Goal: Task Accomplishment & Management: Manage account settings

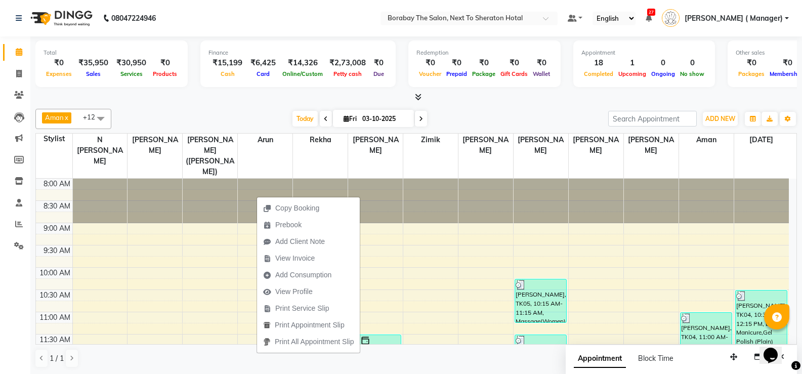
scroll to position [298, 0]
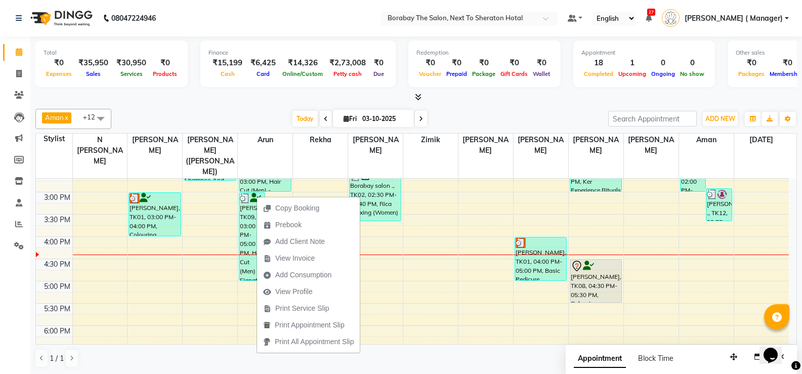
drag, startPoint x: 0, startPoint y: 0, endPoint x: 217, endPoint y: 118, distance: 247.4
click at [217, 118] on div "Today Fri 03-10-2025" at bounding box center [359, 118] width 487 height 15
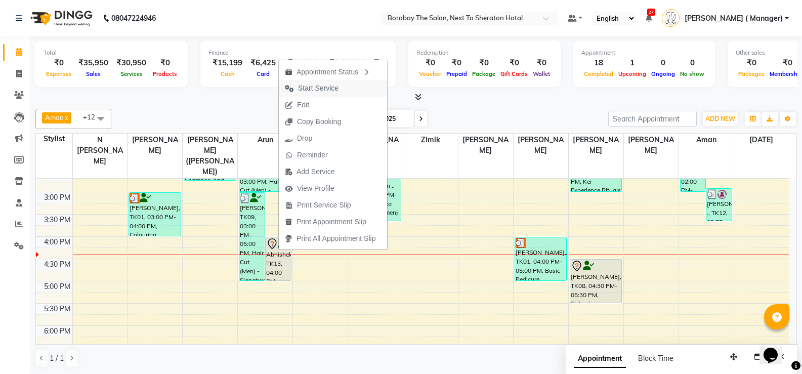
click at [319, 88] on span "Start Service" at bounding box center [318, 88] width 40 height 11
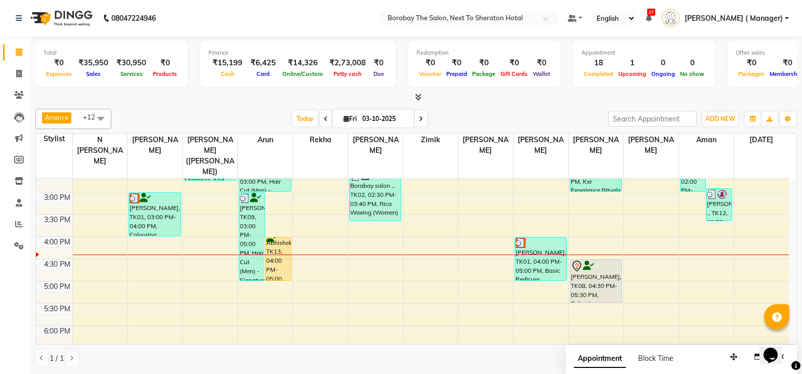
click at [420, 121] on icon at bounding box center [421, 119] width 4 height 6
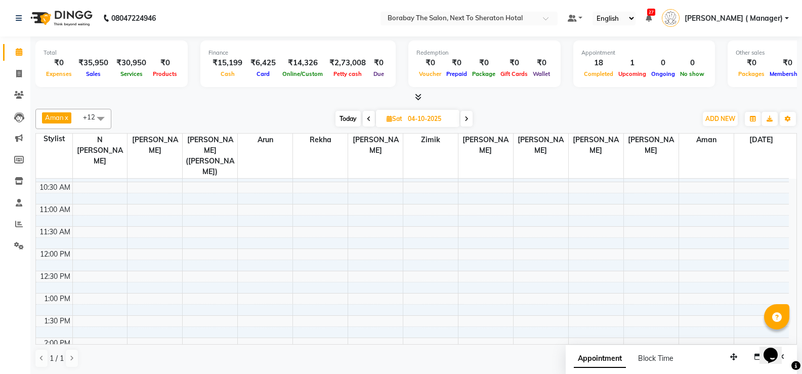
scroll to position [104, 0]
click at [372, 120] on span at bounding box center [369, 119] width 12 height 16
type input "03-10-2025"
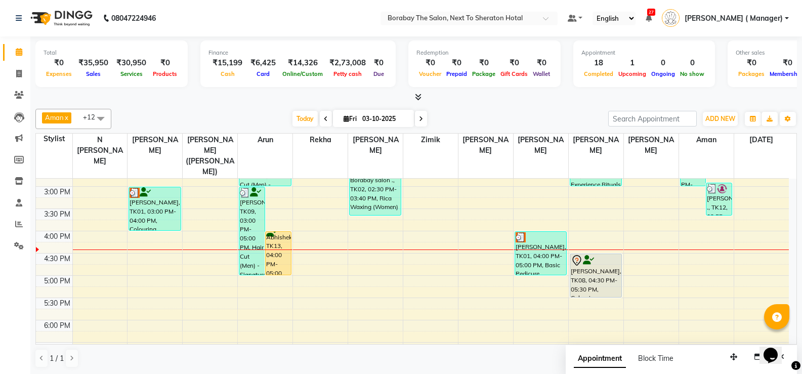
scroll to position [256, 0]
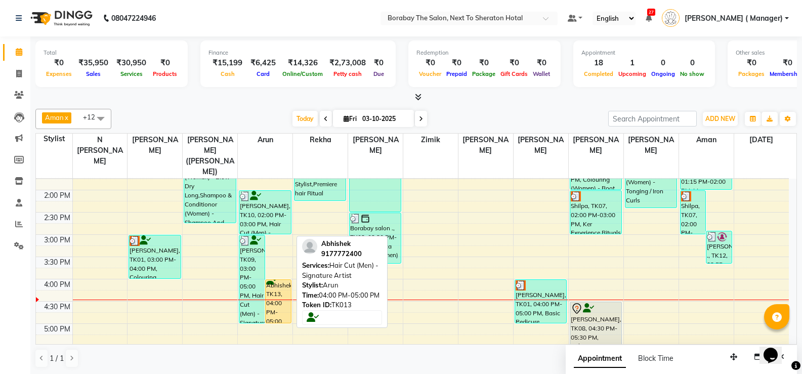
click at [279, 297] on div "Abhishek, TK13, 04:00 PM-05:00 PM, Hair Cut (Men) - Signature Artist" at bounding box center [278, 301] width 25 height 43
click at [277, 306] on div "Abhishek, TK13, 04:00 PM-05:00 PM, Hair Cut (Men) - Signature Artist" at bounding box center [278, 301] width 25 height 43
select select "1"
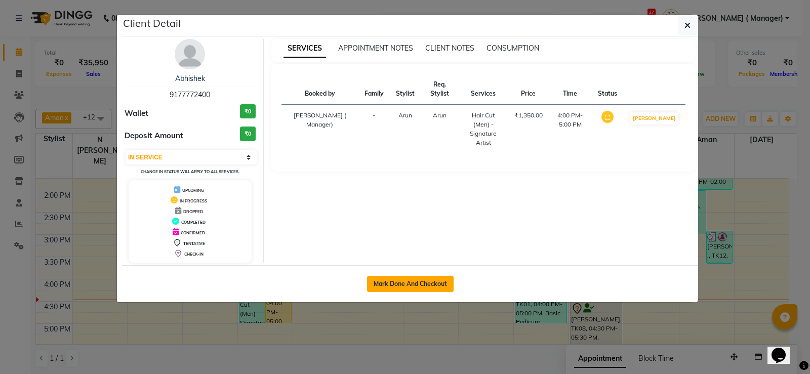
click at [410, 289] on button "Mark Done And Checkout" at bounding box center [410, 284] width 87 height 16
select select "service"
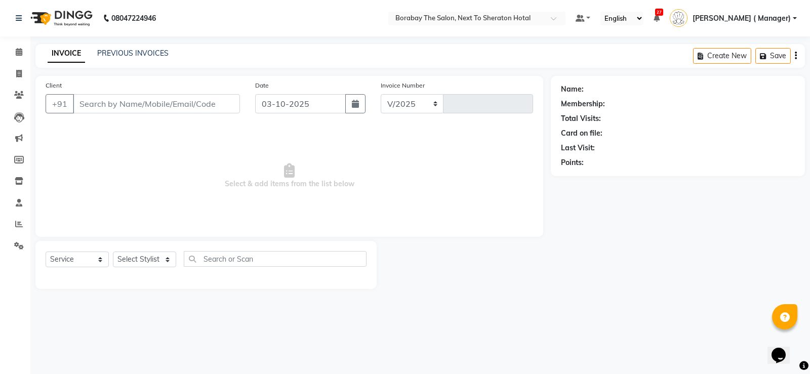
select select "4945"
type input "4143"
type input "9177772400"
select select "31359"
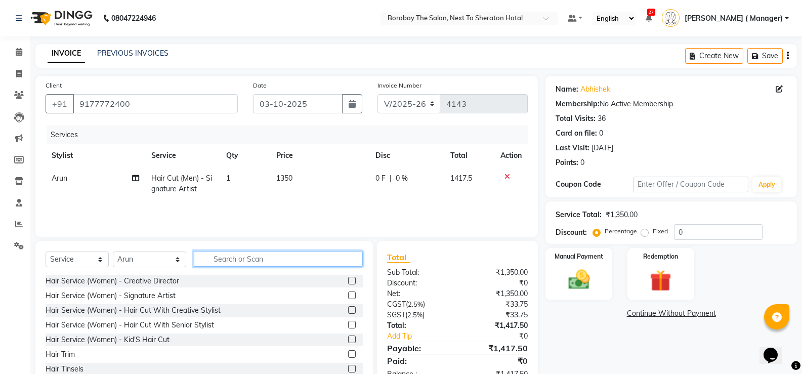
click at [267, 259] on input "text" at bounding box center [278, 259] width 169 height 16
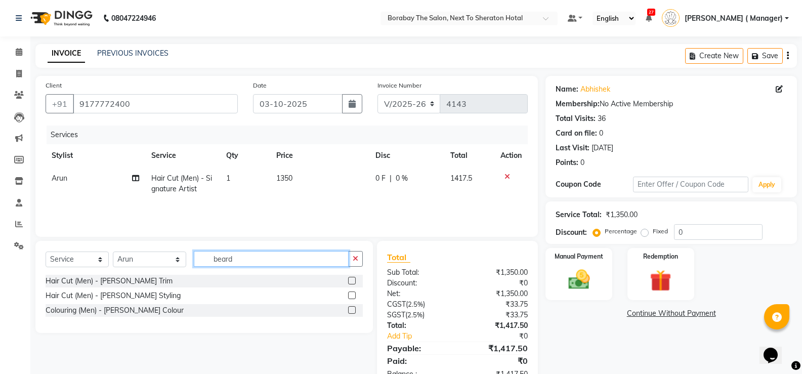
type input "beard"
click at [353, 294] on label at bounding box center [352, 296] width 8 height 8
click at [353, 294] on input "checkbox" at bounding box center [351, 296] width 7 height 7
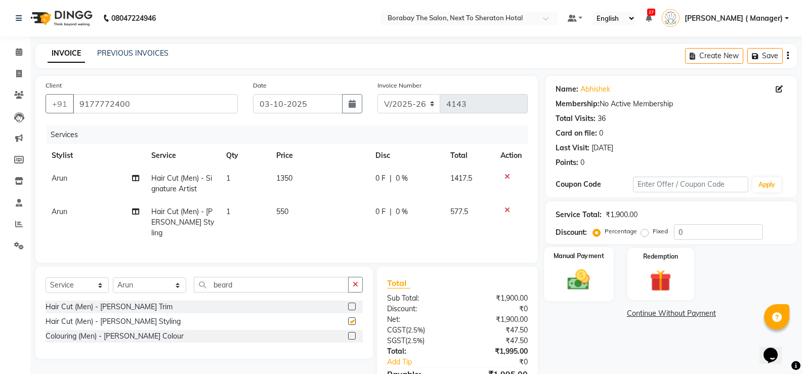
checkbox input "false"
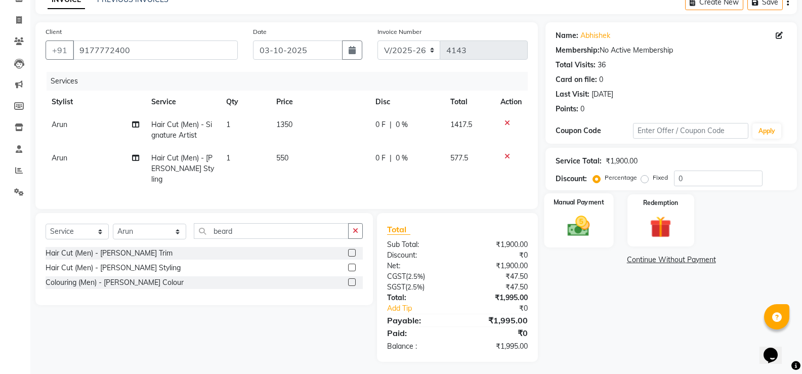
click at [585, 223] on img at bounding box center [579, 226] width 36 height 26
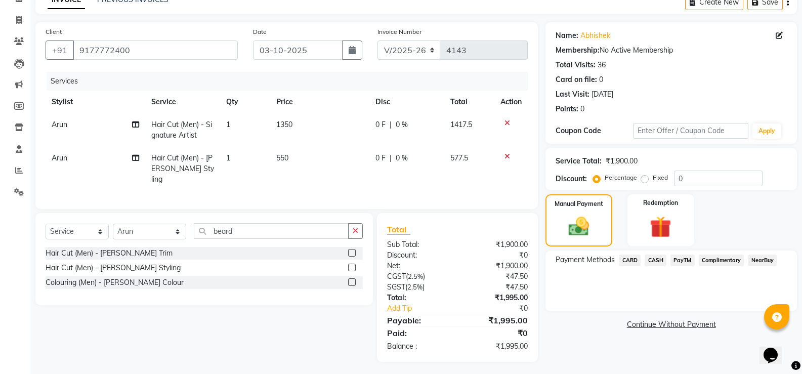
click at [630, 261] on span "CARD" at bounding box center [630, 261] width 22 height 12
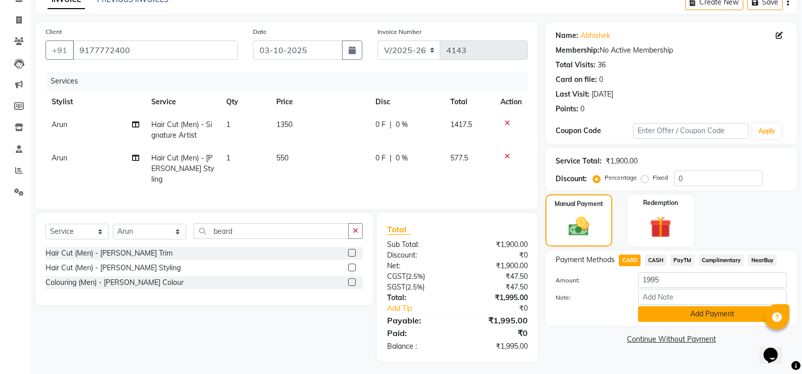
click at [682, 313] on button "Add Payment" at bounding box center [712, 314] width 149 height 16
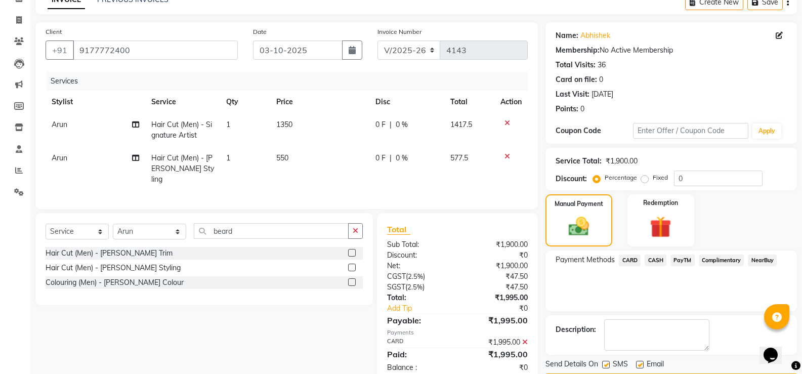
scroll to position [84, 0]
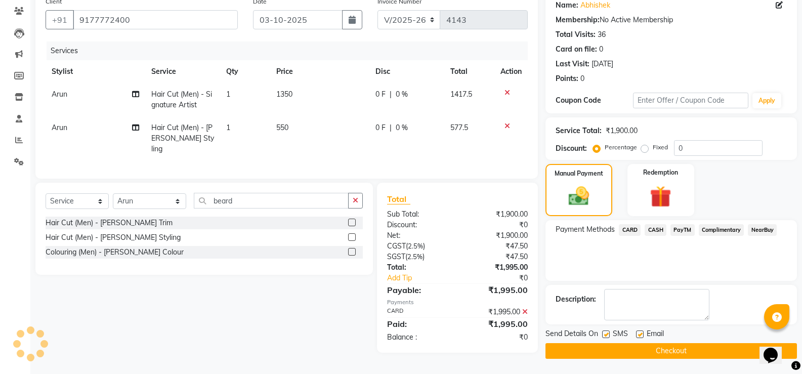
click at [659, 353] on button "Checkout" at bounding box center [672, 351] width 252 height 16
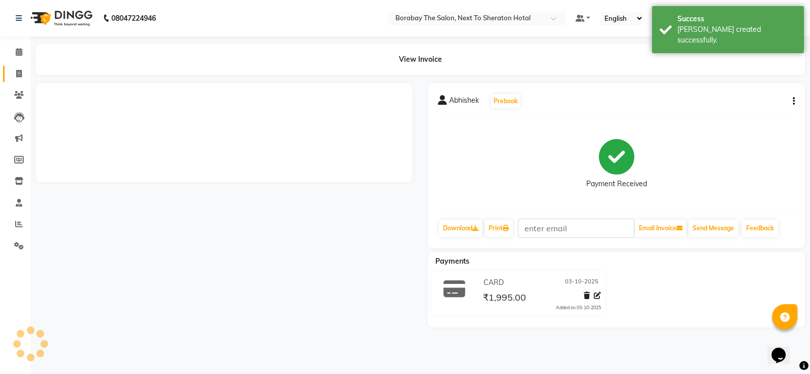
click at [21, 78] on span at bounding box center [19, 74] width 18 height 12
select select "service"
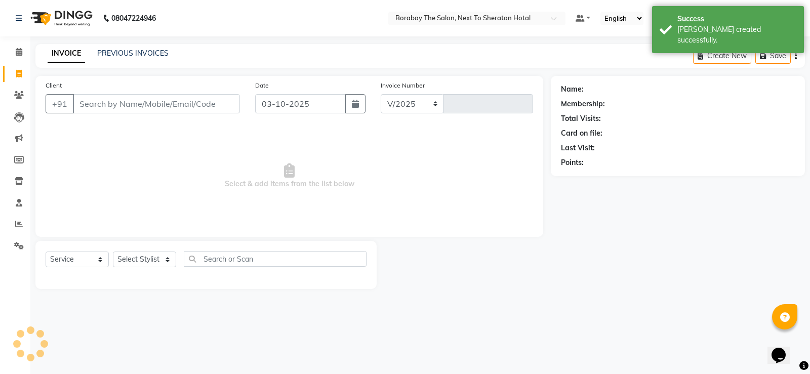
select select "4945"
type input "4144"
click at [155, 263] on select "Select Stylist [PERSON_NAME] [PERSON_NAME] Borabay Counter Borabay [PERSON_NAME…" at bounding box center [150, 260] width 74 height 16
select select "31361"
click at [113, 252] on select "Select Stylist [PERSON_NAME] [PERSON_NAME] Borabay Counter Borabay [PERSON_NAME…" at bounding box center [150, 260] width 74 height 16
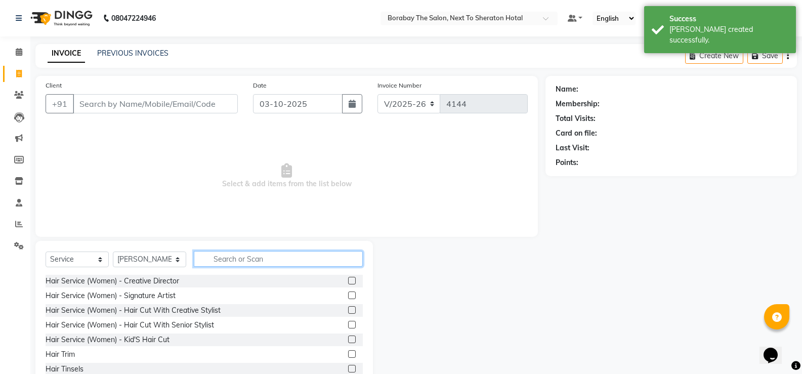
click at [272, 261] on input "text" at bounding box center [278, 259] width 169 height 16
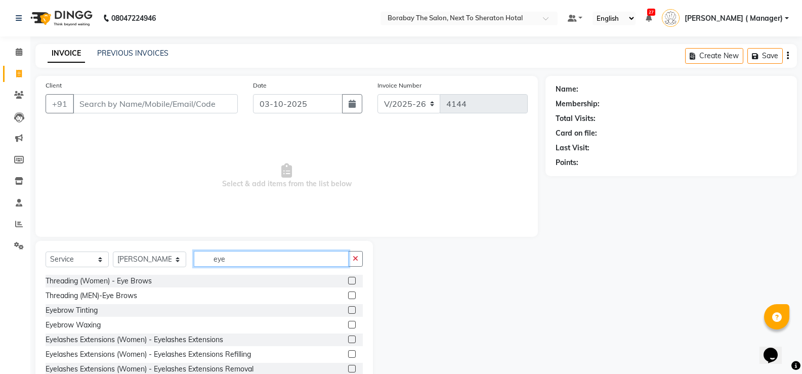
type input "eye"
click at [348, 279] on label at bounding box center [352, 281] width 8 height 8
click at [348, 279] on input "checkbox" at bounding box center [351, 281] width 7 height 7
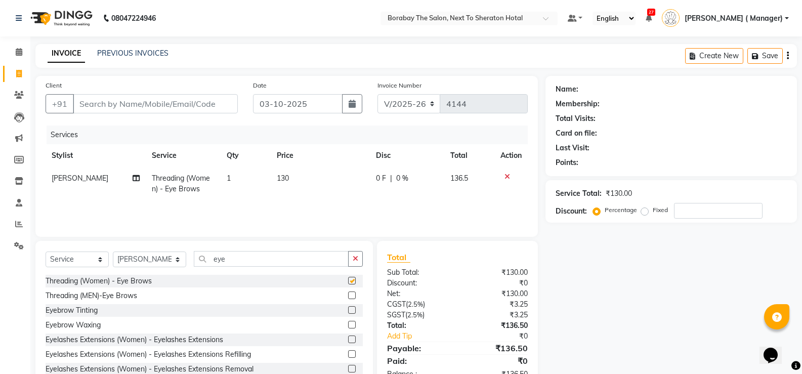
checkbox input "false"
click at [123, 260] on select "Select Stylist Aman Arun Balu Bhasker Borabay Counter Borabay Dilnawaz Malik (S…" at bounding box center [149, 260] width 73 height 16
select select "31355"
click at [113, 252] on select "Select Stylist Aman Arun Balu Bhasker Borabay Counter Borabay Dilnawaz Malik (S…" at bounding box center [149, 260] width 73 height 16
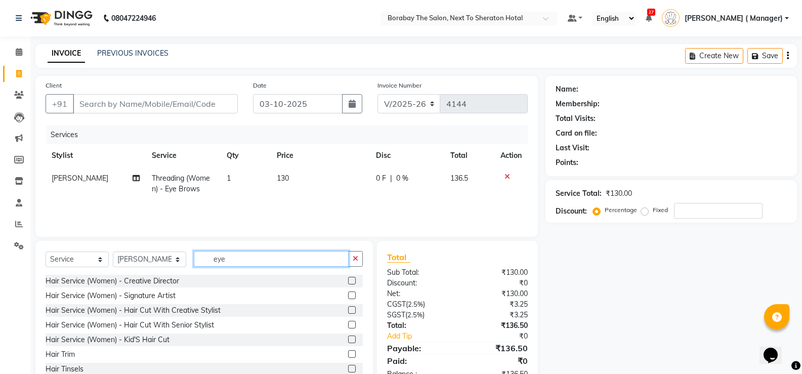
click at [226, 262] on input "eye" at bounding box center [271, 259] width 155 height 16
type input "e"
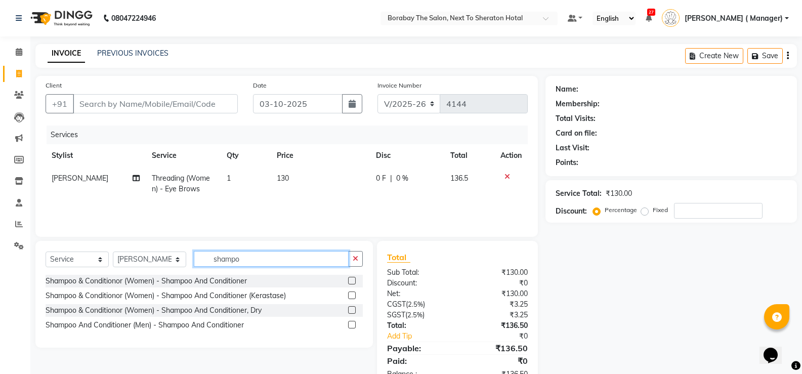
type input "shampo"
click at [351, 295] on label at bounding box center [352, 296] width 8 height 8
click at [351, 295] on input "checkbox" at bounding box center [351, 296] width 7 height 7
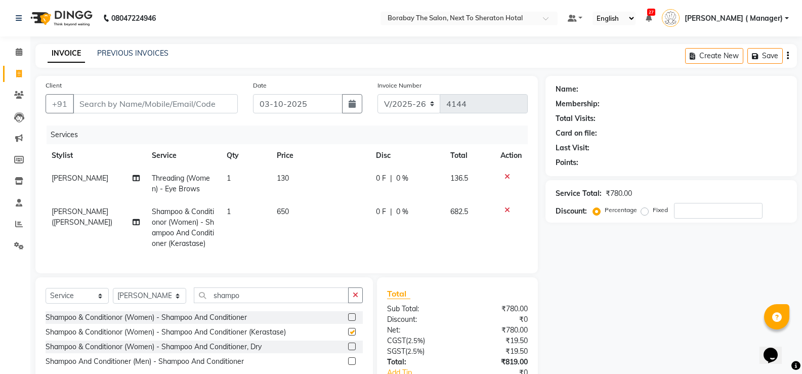
checkbox input "false"
click at [259, 299] on input "shampo" at bounding box center [271, 296] width 155 height 16
type input "s"
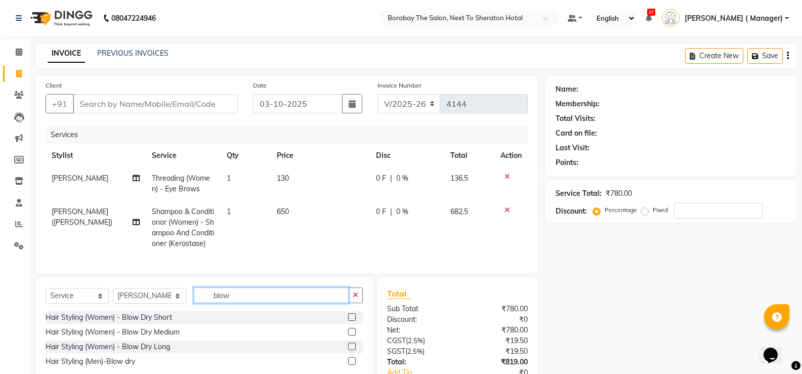
type input "blow"
click at [355, 350] on label at bounding box center [352, 347] width 8 height 8
click at [355, 350] on input "checkbox" at bounding box center [351, 347] width 7 height 7
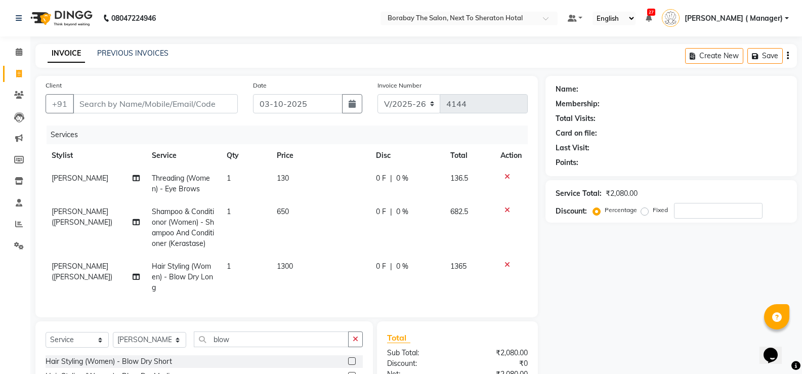
checkbox input "false"
click at [175, 98] on input "Client" at bounding box center [155, 103] width 165 height 19
type input "f"
type input "0"
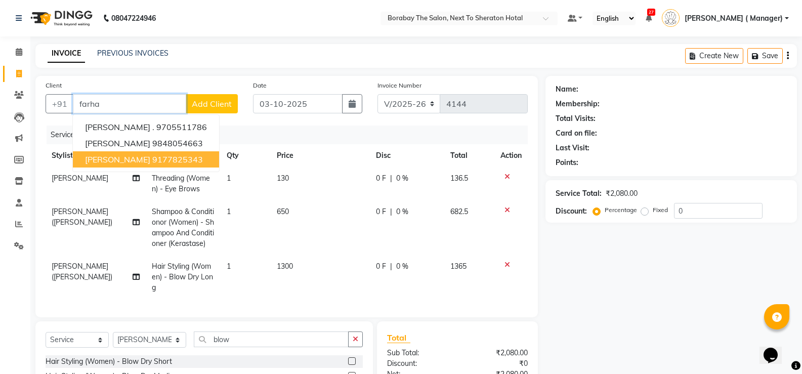
click at [115, 158] on span "farha raju" at bounding box center [117, 159] width 65 height 10
type input "9177825343"
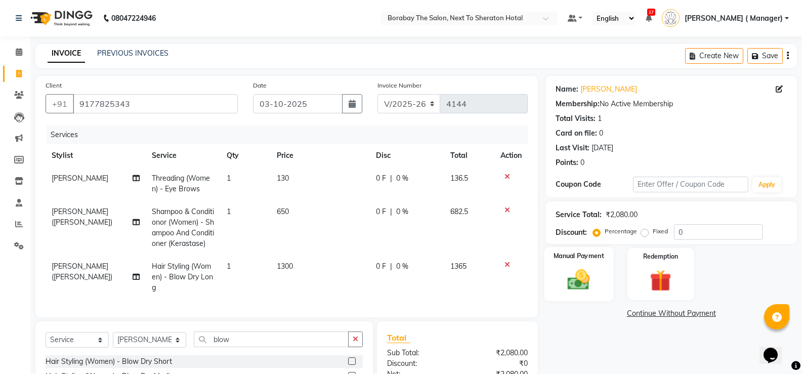
click at [588, 275] on img at bounding box center [579, 280] width 36 height 26
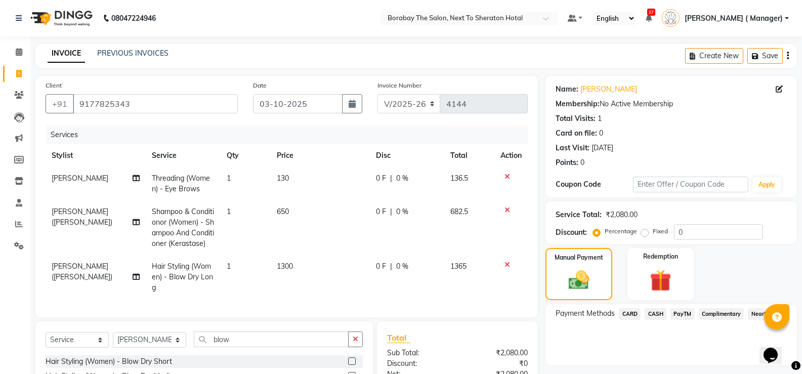
click at [627, 317] on span "CARD" at bounding box center [630, 314] width 22 height 12
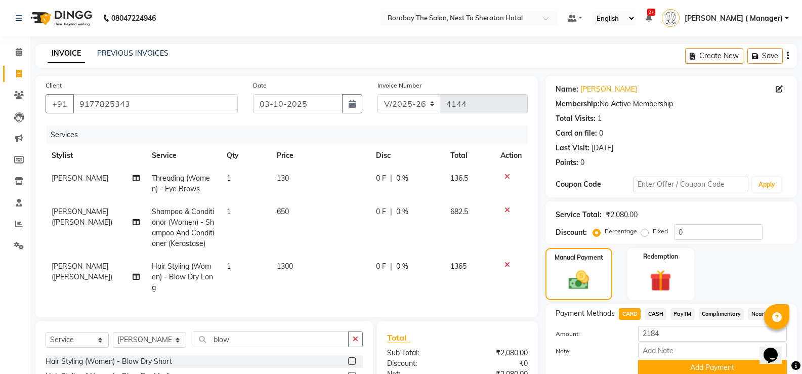
scroll to position [101, 0]
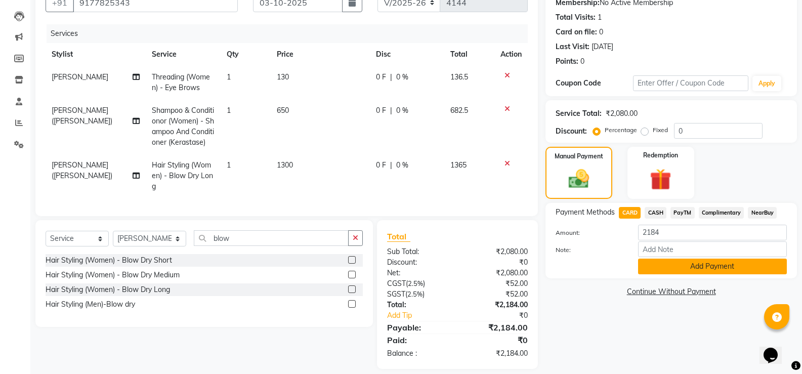
click at [694, 269] on button "Add Payment" at bounding box center [712, 267] width 149 height 16
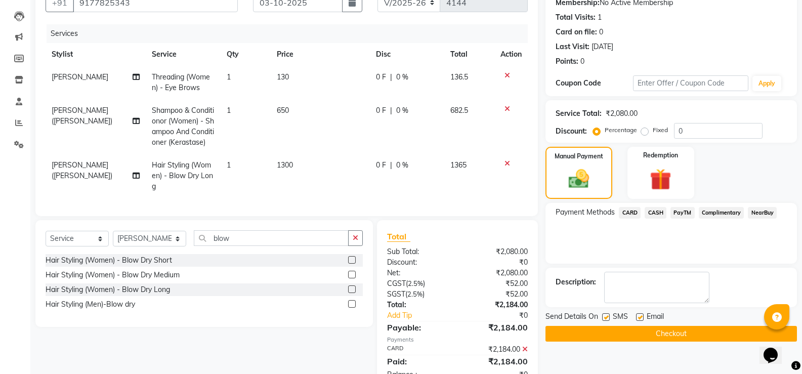
click at [673, 332] on button "Checkout" at bounding box center [672, 334] width 252 height 16
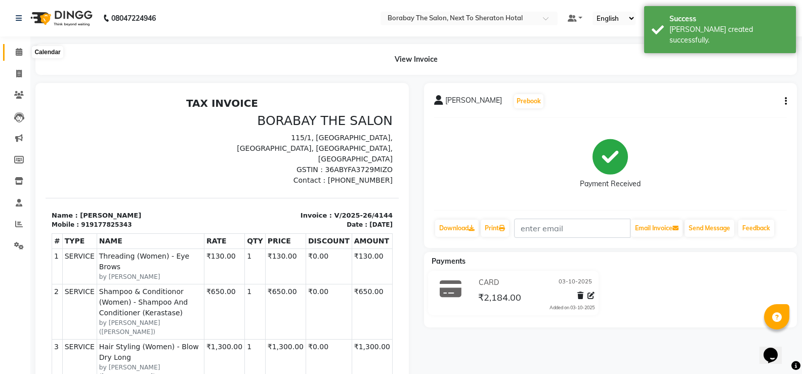
click at [18, 57] on span at bounding box center [19, 53] width 18 height 12
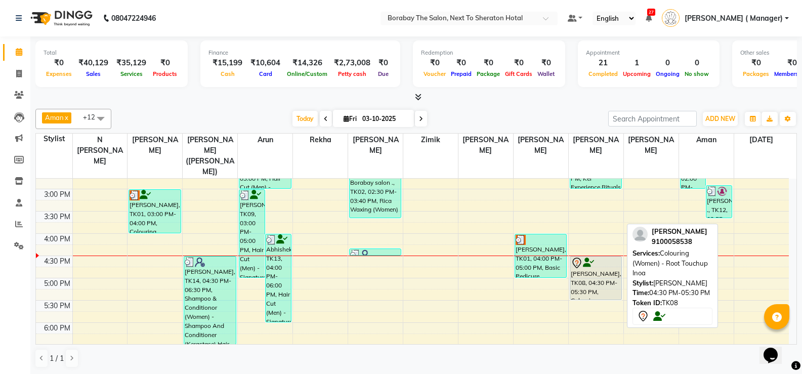
scroll to position [1, 0]
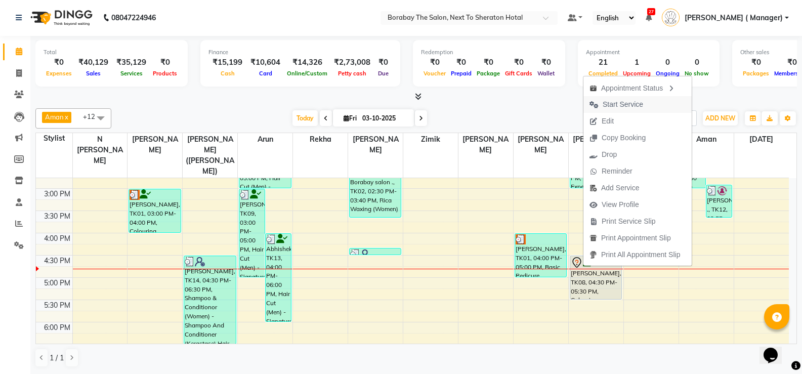
click at [632, 108] on span "Start Service" at bounding box center [623, 104] width 40 height 11
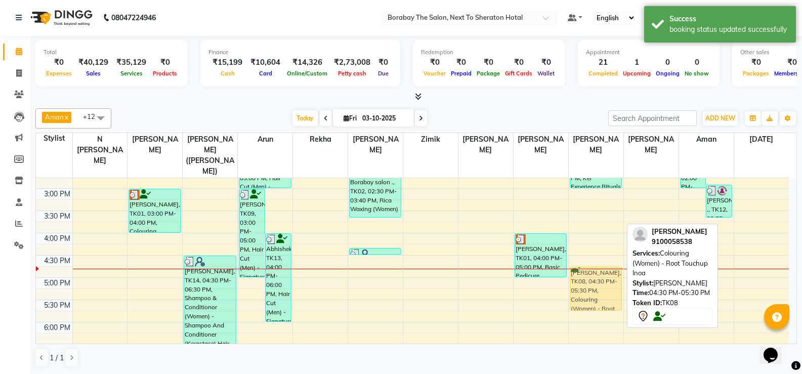
drag, startPoint x: 600, startPoint y: 265, endPoint x: 600, endPoint y: 273, distance: 8.6
click at [600, 273] on div "Shilpa, TK07, 01:00 PM-02:00 PM, Colouring (Women) - Root Touchup Inoa Shilpa, …" at bounding box center [596, 166] width 55 height 579
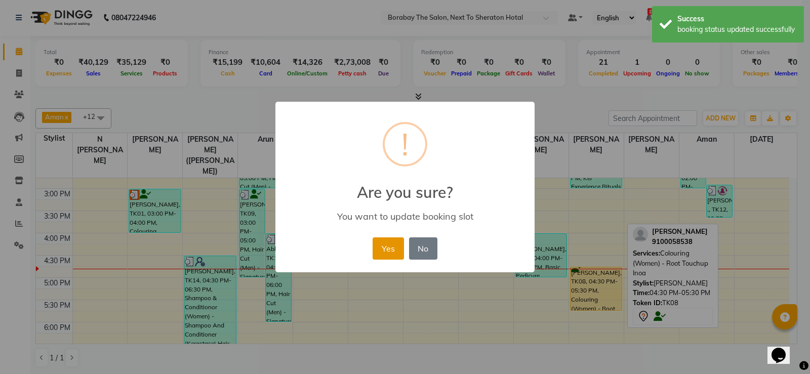
click at [385, 254] on button "Yes" at bounding box center [388, 248] width 31 height 22
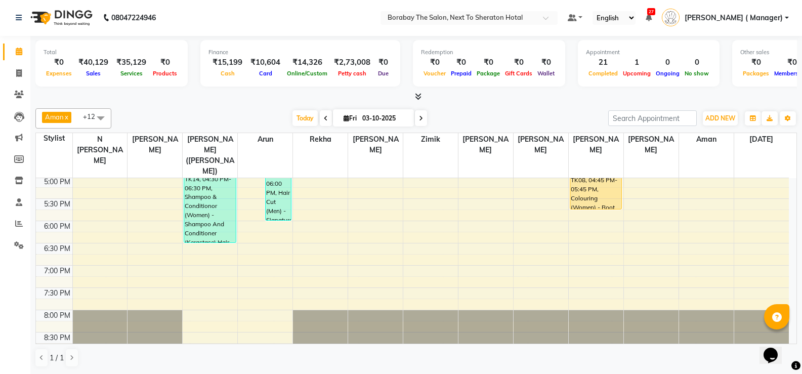
scroll to position [0, 0]
click at [97, 121] on span at bounding box center [101, 118] width 20 height 19
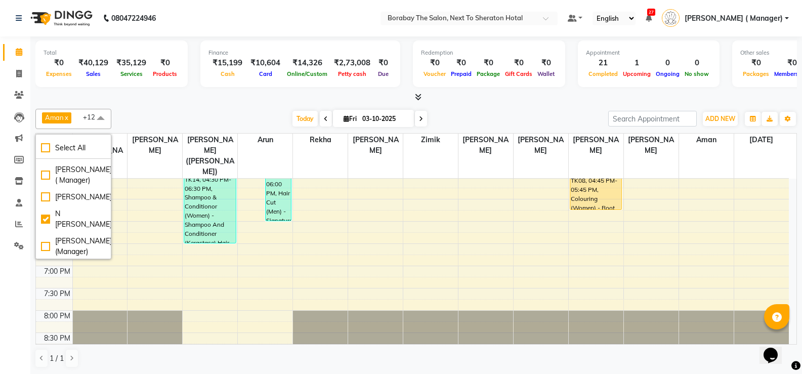
scroll to position [162, 0]
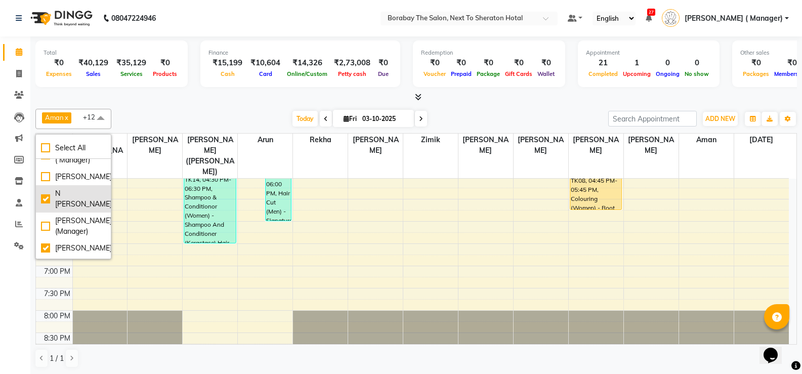
click at [46, 210] on div "N [PERSON_NAME]" at bounding box center [73, 198] width 65 height 21
checkbox input "false"
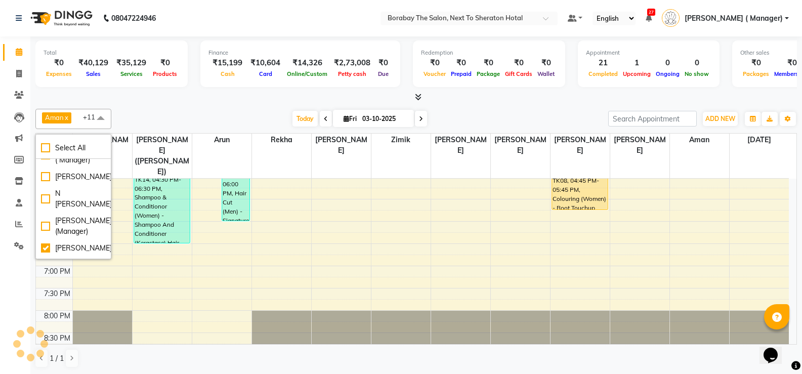
scroll to position [392, 0]
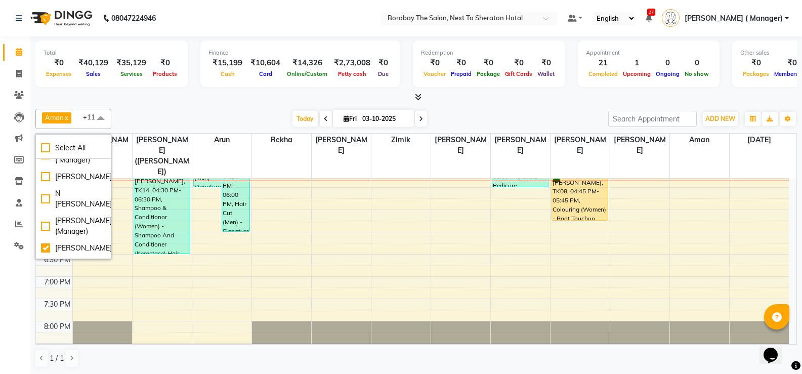
click at [100, 117] on span at bounding box center [101, 118] width 20 height 19
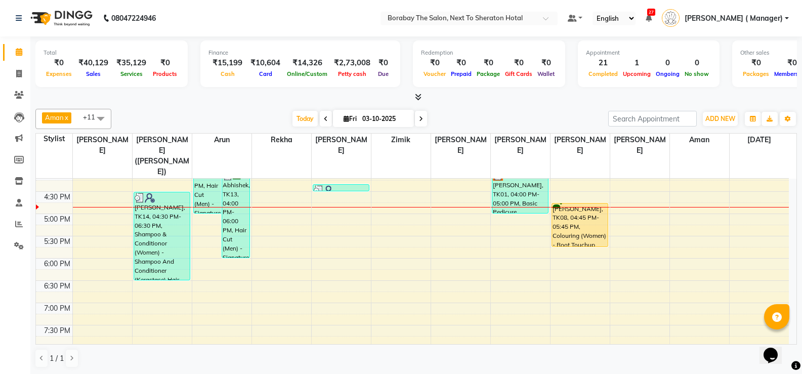
scroll to position [341, 0]
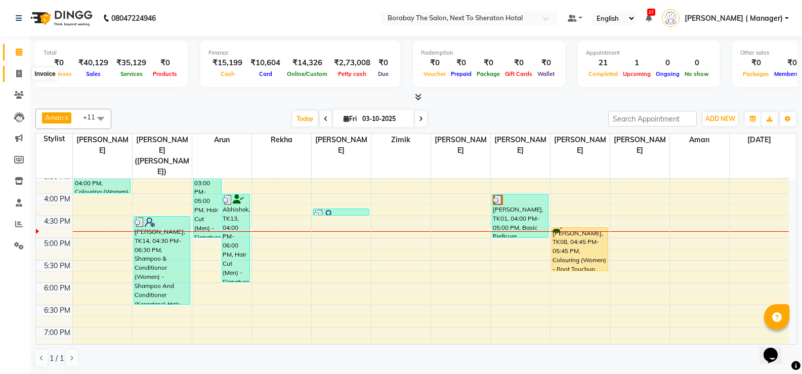
click at [17, 76] on icon at bounding box center [19, 74] width 6 height 8
select select "service"
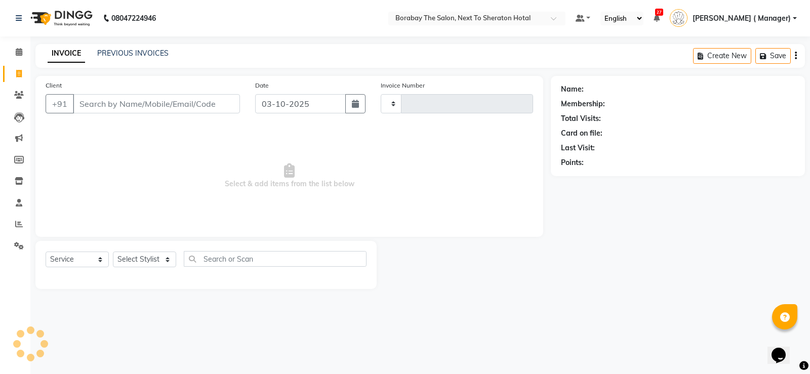
type input "4145"
select select "4945"
click at [160, 261] on select "Select Stylist" at bounding box center [144, 260] width 63 height 16
click at [154, 261] on select "Select Stylist [PERSON_NAME] [PERSON_NAME] Borabay Counter Borabay [PERSON_NAME…" at bounding box center [150, 260] width 74 height 16
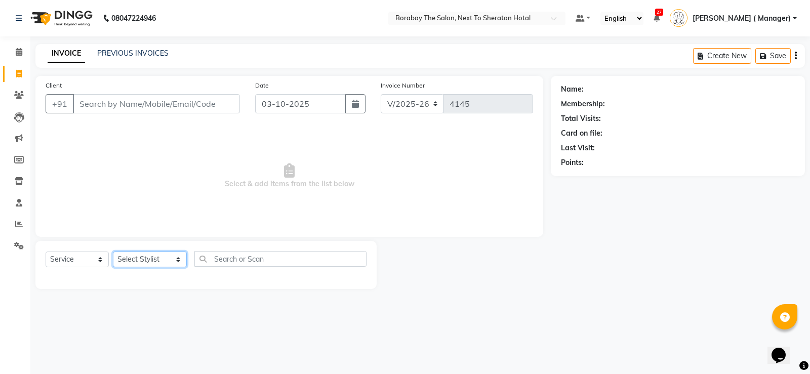
select select "32380"
click at [113, 252] on select "Select Stylist [PERSON_NAME] [PERSON_NAME] Borabay Counter Borabay [PERSON_NAME…" at bounding box center [150, 260] width 74 height 16
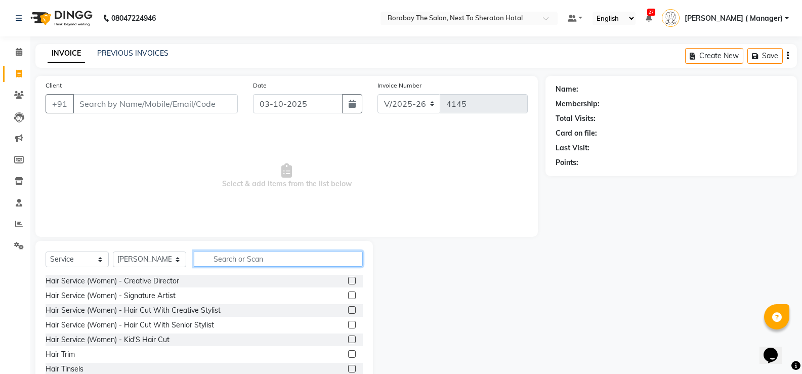
click at [262, 261] on input "text" at bounding box center [278, 259] width 169 height 16
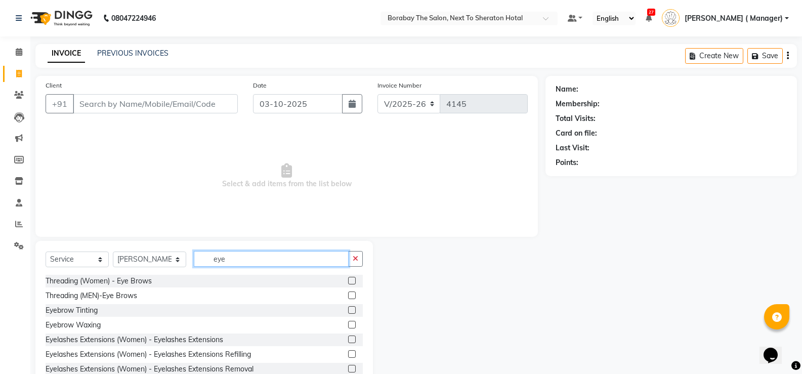
type input "eye"
click at [348, 282] on label at bounding box center [352, 281] width 8 height 8
click at [348, 282] on input "checkbox" at bounding box center [351, 281] width 7 height 7
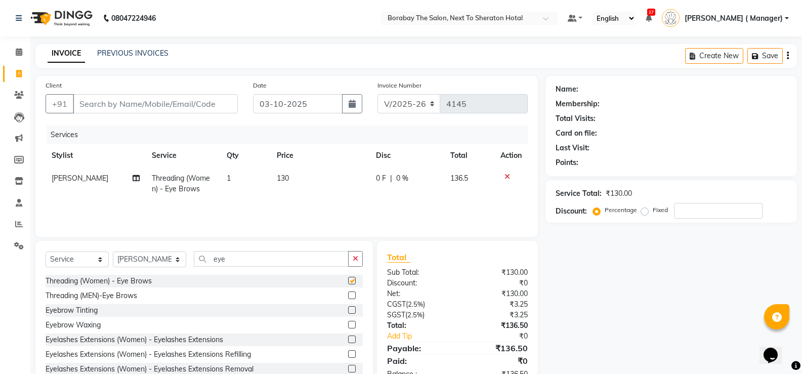
checkbox input "false"
click at [250, 268] on div "Select Service Product Membership Package Voucher Prepaid Gift Card Select Styl…" at bounding box center [204, 263] width 317 height 24
click at [242, 261] on input "eye" at bounding box center [271, 259] width 155 height 16
type input "e"
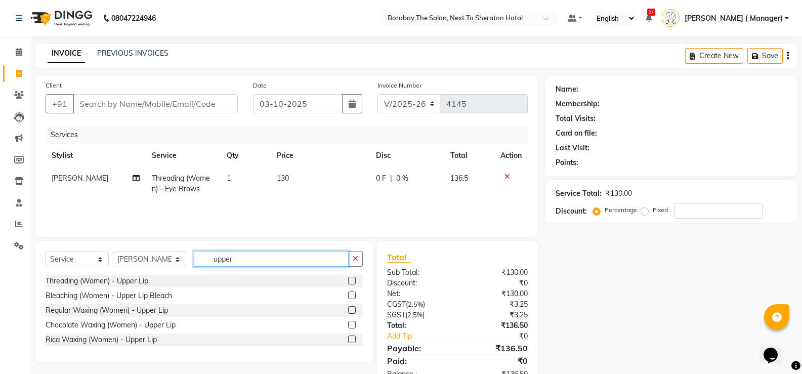
type input "upper"
click at [353, 279] on label at bounding box center [352, 281] width 8 height 8
click at [353, 279] on input "checkbox" at bounding box center [351, 281] width 7 height 7
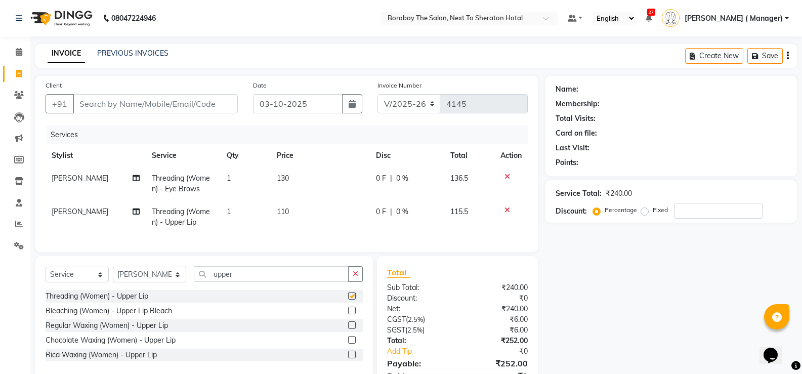
checkbox input "false"
click at [245, 282] on input "upper" at bounding box center [271, 274] width 155 height 16
type input "u"
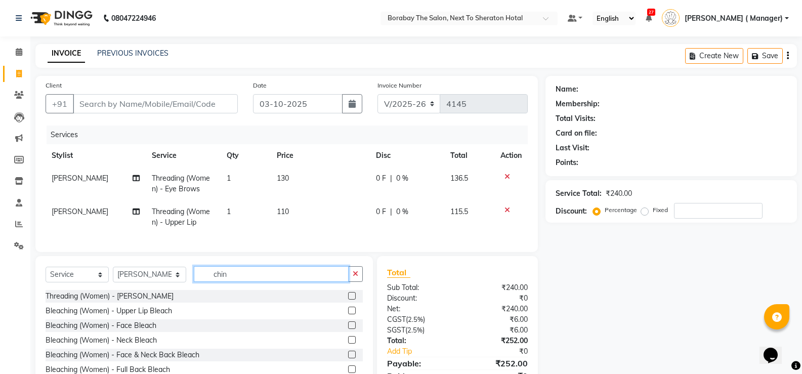
type input "chin"
click at [348, 300] on label at bounding box center [352, 296] width 8 height 8
click at [348, 300] on input "checkbox" at bounding box center [351, 296] width 7 height 7
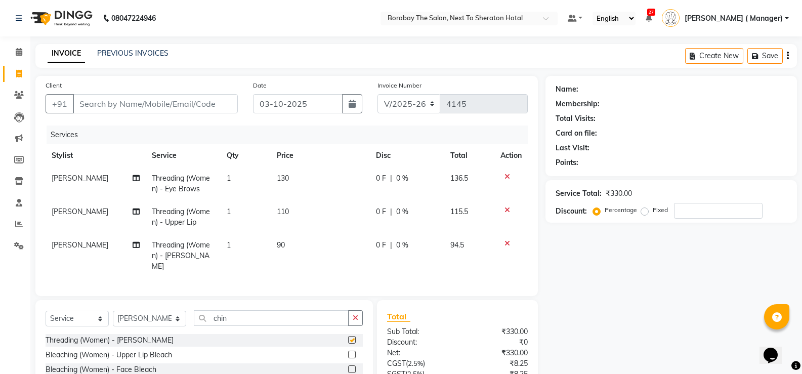
checkbox input "false"
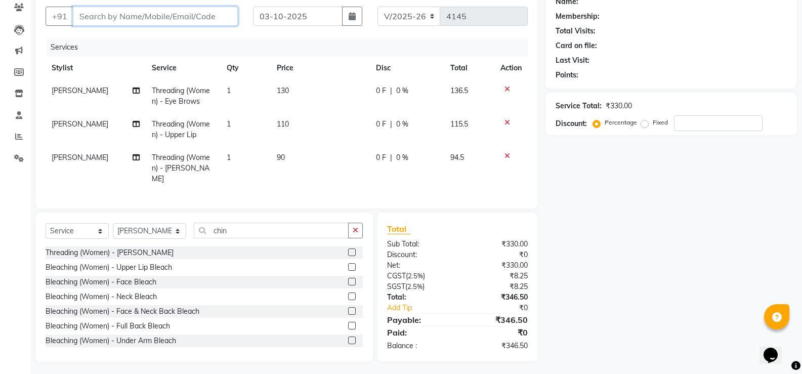
click at [186, 13] on input "Client" at bounding box center [155, 16] width 165 height 19
type input "b"
type input "0"
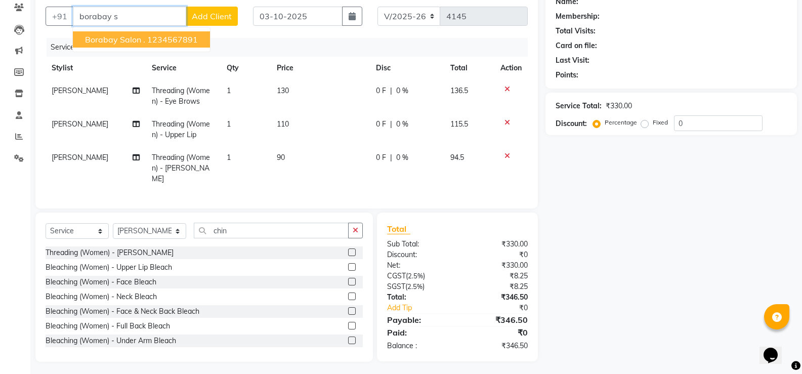
click at [147, 39] on ngb-highlight "1234567891" at bounding box center [172, 39] width 51 height 10
type input "1234567891"
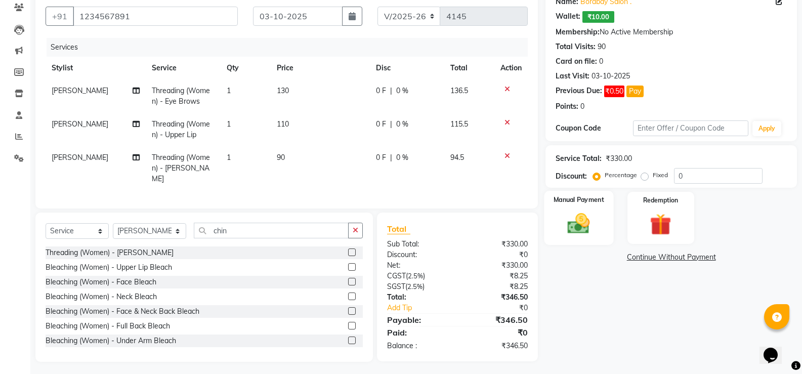
click at [598, 227] on div "Manual Payment" at bounding box center [579, 218] width 69 height 54
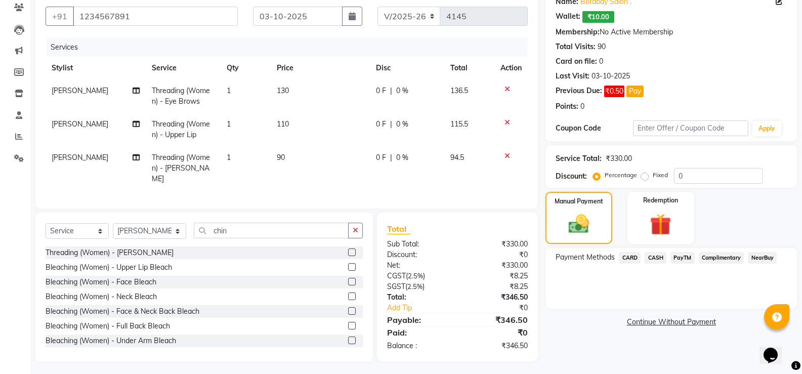
click at [678, 254] on span "PayTM" at bounding box center [683, 258] width 24 height 12
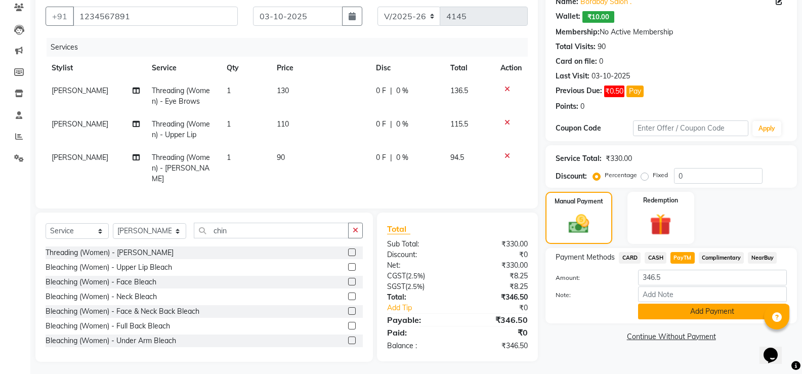
click at [702, 316] on button "Add Payment" at bounding box center [712, 312] width 149 height 16
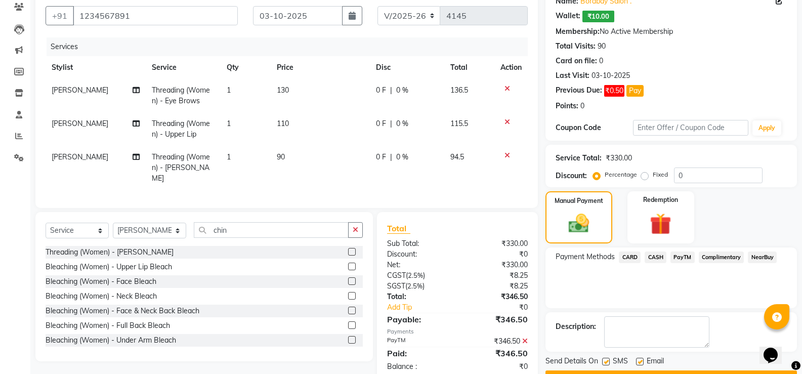
scroll to position [115, 0]
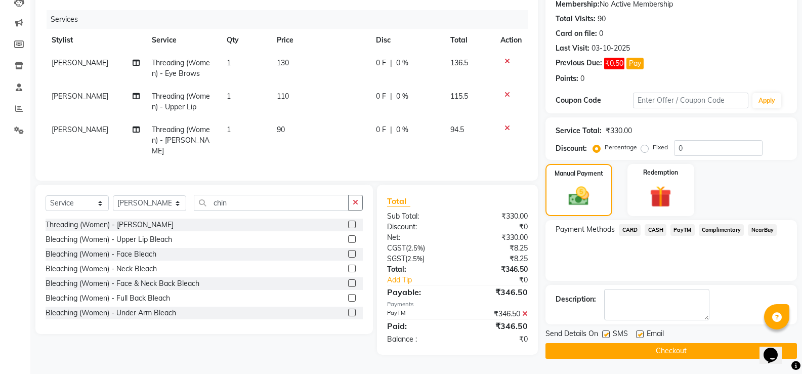
click at [700, 348] on button "Checkout" at bounding box center [672, 351] width 252 height 16
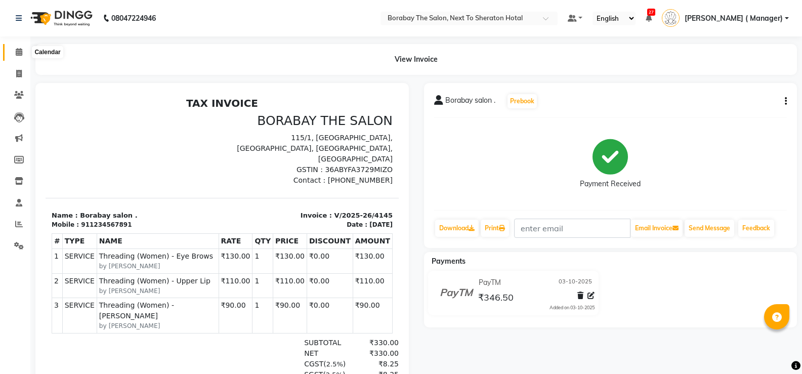
click at [21, 54] on icon at bounding box center [19, 52] width 7 height 8
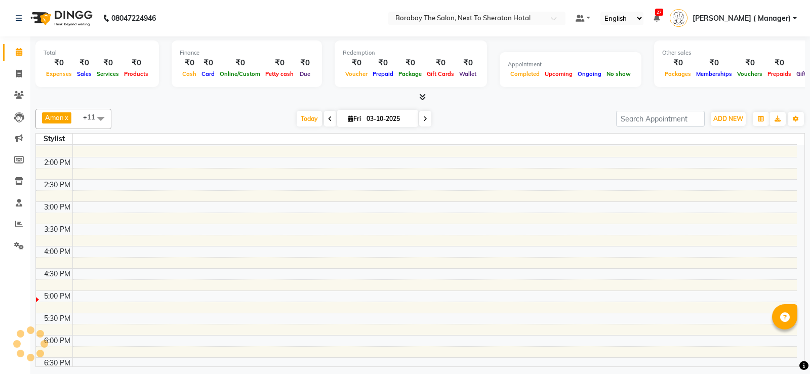
scroll to position [253, 0]
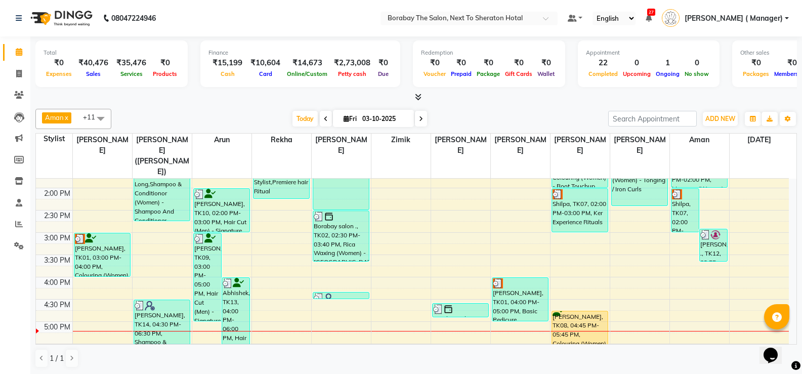
scroll to position [253, 0]
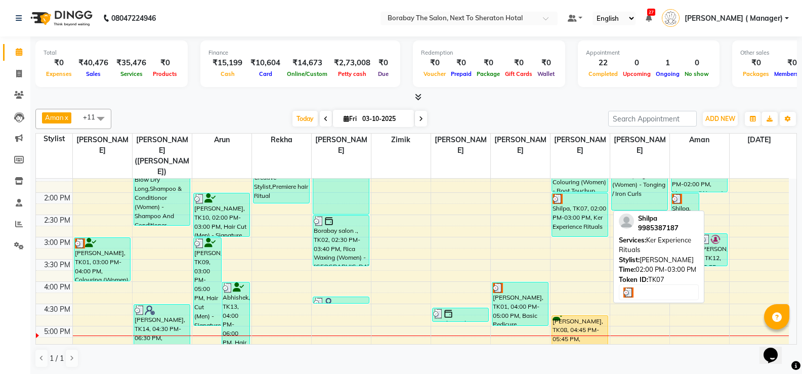
click at [574, 196] on div "Shilpa, TK07, 02:00 PM-03:00 PM, Ker Experience Rituals" at bounding box center [580, 214] width 56 height 43
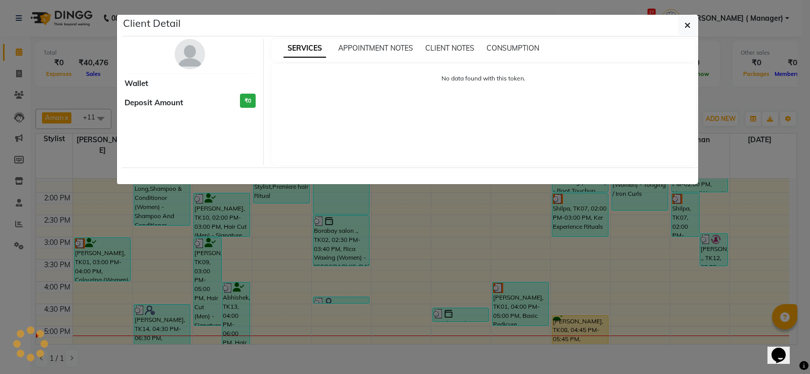
click at [569, 198] on ngb-modal-window "Client Detail Wallet Deposit Amount ₹0 SERVICES APPOINTMENT NOTES CLIENT NOTES …" at bounding box center [405, 187] width 810 height 374
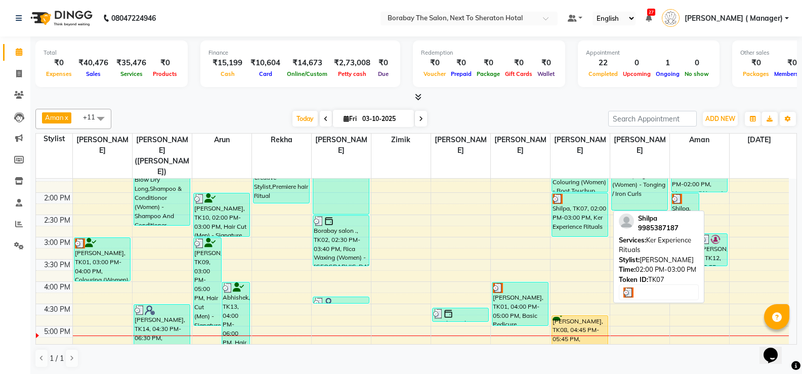
click at [588, 193] on div "Shilpa, TK07, 02:00 PM-03:00 PM, Ker Experience Rituals" at bounding box center [580, 214] width 56 height 43
select select "3"
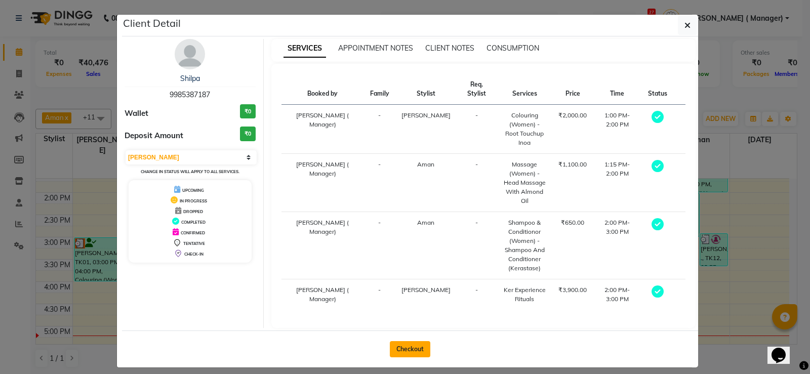
click at [407, 341] on button "Checkout" at bounding box center [410, 349] width 40 height 16
select select "service"
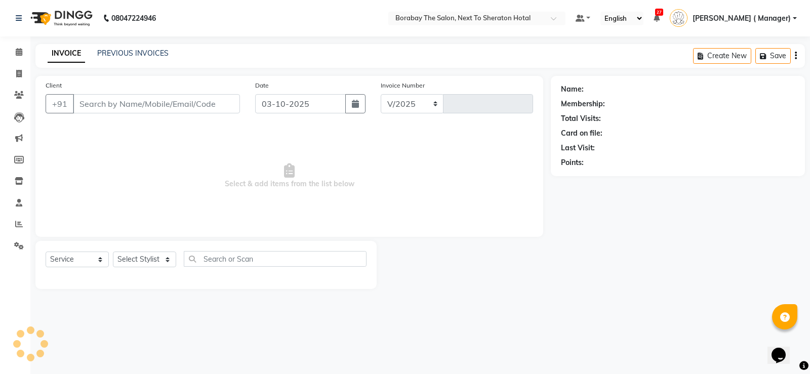
select select "4945"
type input "4146"
type input "9985387187"
select select "83003"
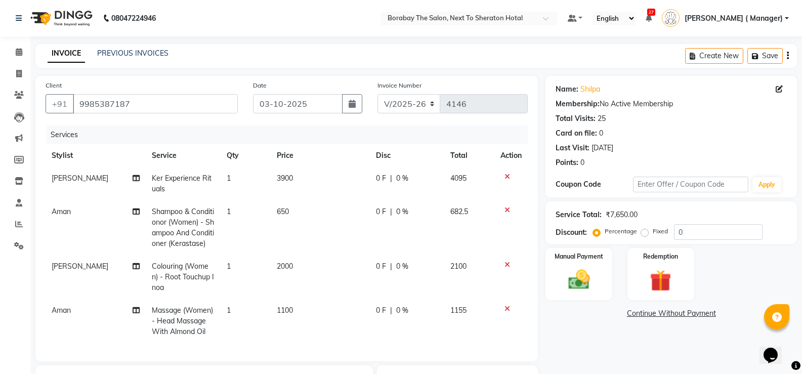
click at [286, 175] on span "3900" at bounding box center [285, 178] width 16 height 9
click at [286, 175] on td "3900" at bounding box center [320, 183] width 99 height 33
select select "72779"
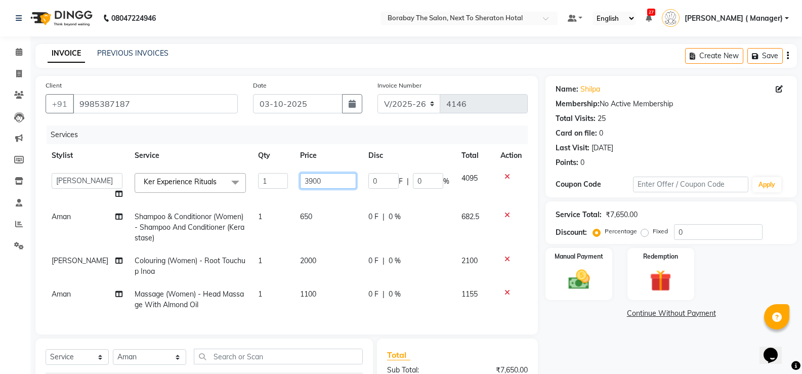
click at [300, 177] on input "3900" at bounding box center [328, 181] width 56 height 16
click at [304, 183] on input "3900" at bounding box center [328, 181] width 56 height 16
type input "4500"
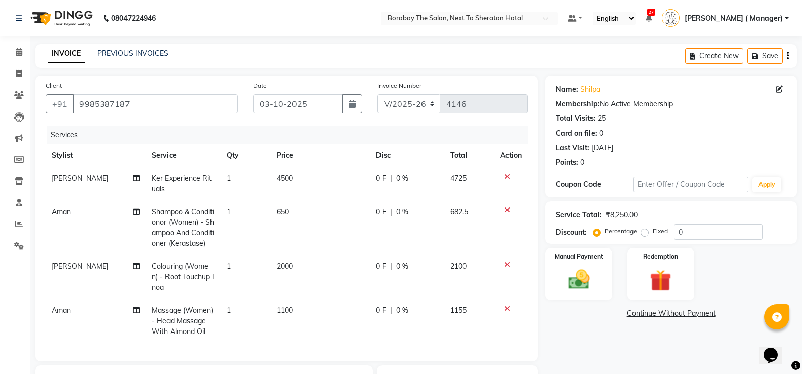
click at [305, 229] on td "650" at bounding box center [320, 227] width 99 height 55
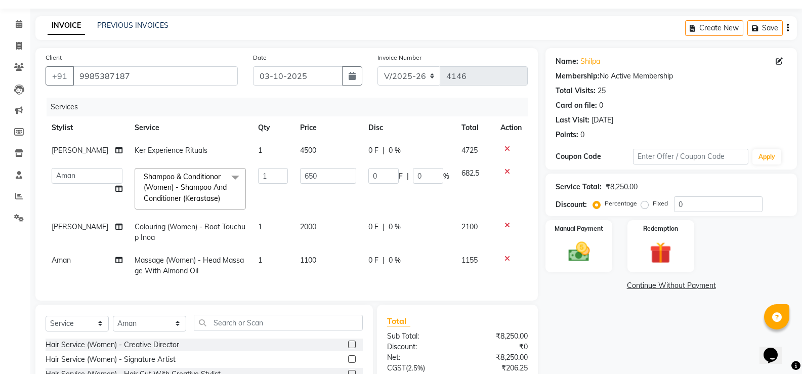
scroll to position [51, 0]
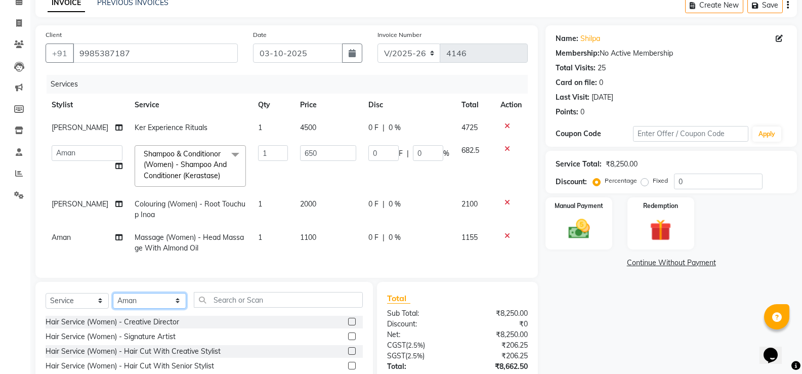
click at [155, 309] on select "Select Stylist [PERSON_NAME] [PERSON_NAME] Borabay Counter Borabay [PERSON_NAME…" at bounding box center [149, 301] width 73 height 16
select select "31355"
click at [113, 300] on select "Select Stylist [PERSON_NAME] [PERSON_NAME] Borabay Counter Borabay [PERSON_NAME…" at bounding box center [149, 301] width 73 height 16
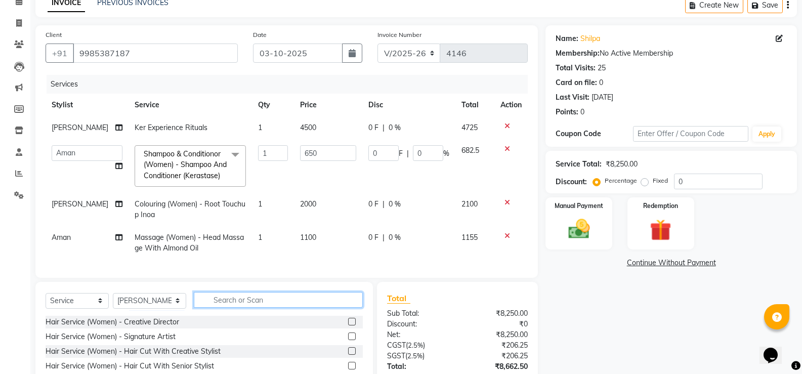
click at [241, 307] on input "text" at bounding box center [278, 300] width 169 height 16
type input "blow"
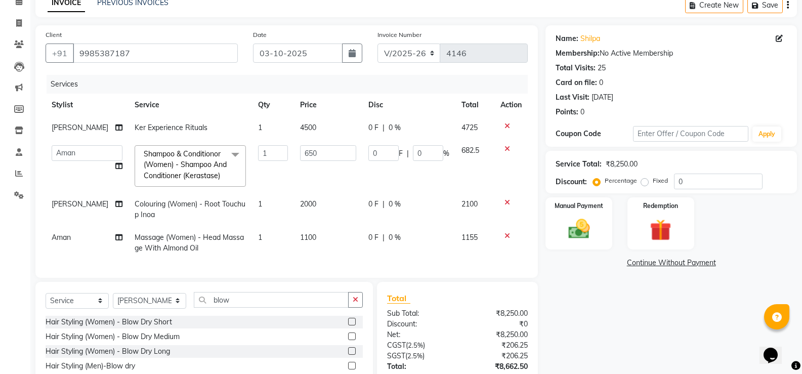
click at [350, 355] on label at bounding box center [352, 351] width 8 height 8
click at [350, 355] on input "checkbox" at bounding box center [351, 351] width 7 height 7
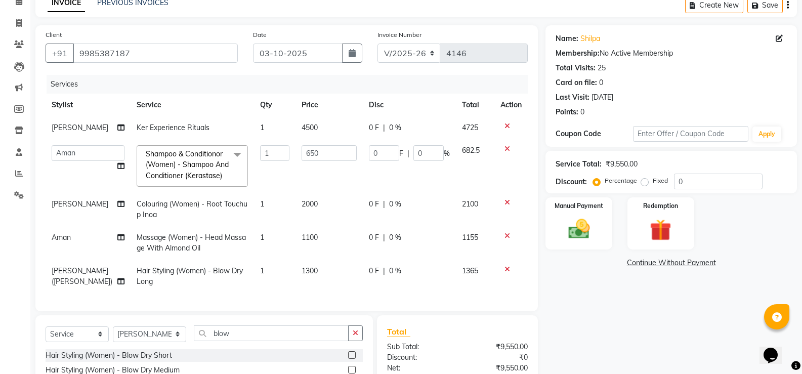
checkbox input "false"
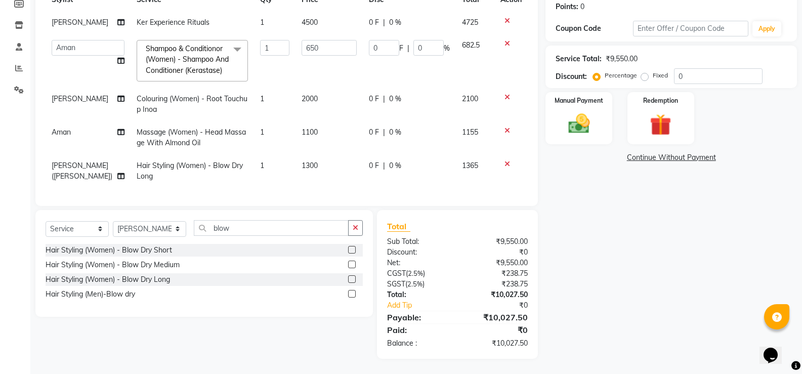
scroll to position [164, 0]
click at [693, 68] on input "0" at bounding box center [718, 76] width 89 height 16
type input "1"
type input "6.5"
type input "1"
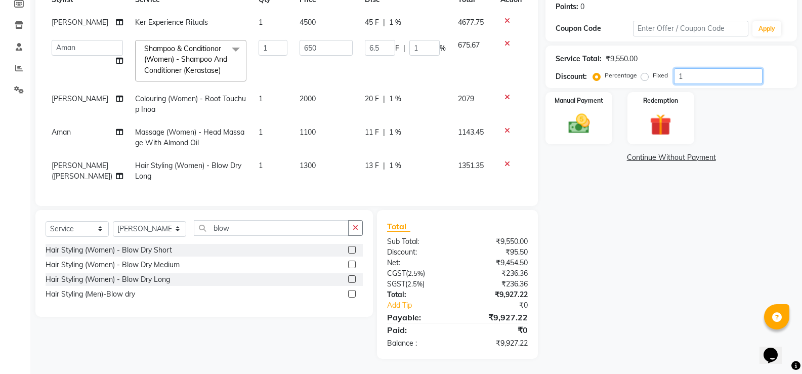
type input "10"
type input "65"
type input "10"
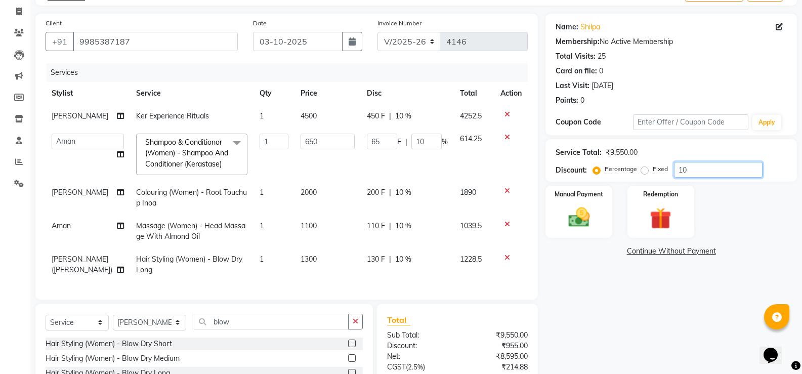
scroll to position [113, 0]
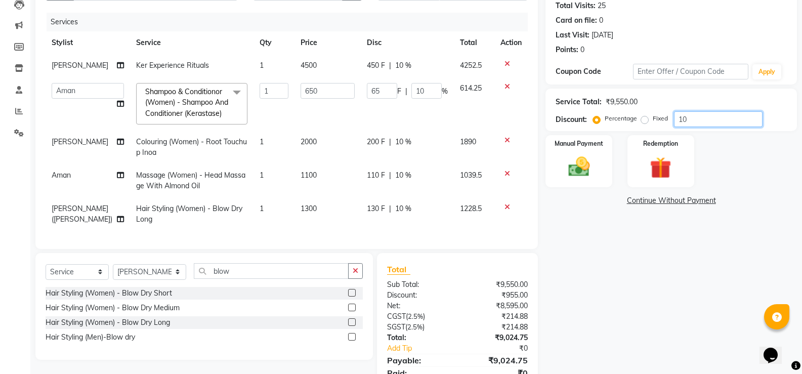
type input "10"
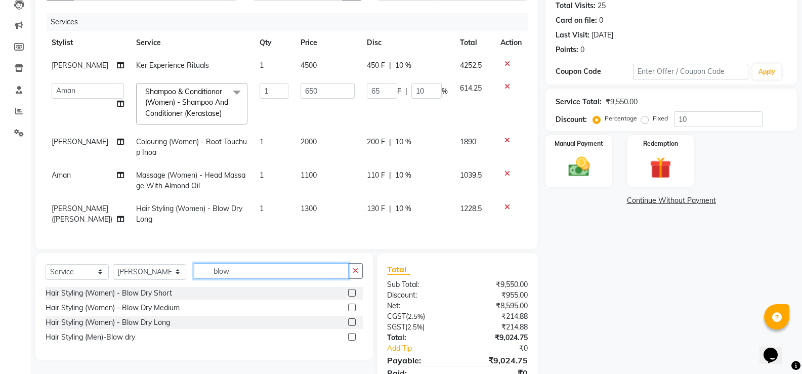
click at [232, 279] on input "blow" at bounding box center [271, 271] width 155 height 16
click at [140, 280] on select "Select Stylist [PERSON_NAME] [PERSON_NAME] Borabay Counter Borabay [PERSON_NAME…" at bounding box center [149, 272] width 73 height 16
select select "31361"
click at [113, 271] on select "Select Stylist [PERSON_NAME] [PERSON_NAME] Borabay Counter Borabay [PERSON_NAME…" at bounding box center [149, 272] width 73 height 16
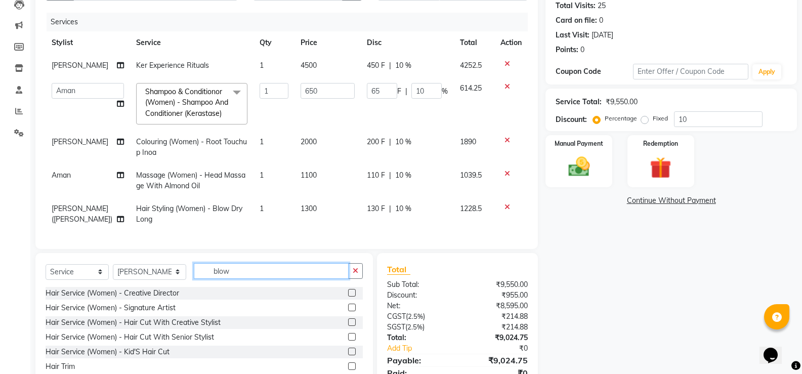
click at [252, 279] on input "blow" at bounding box center [271, 271] width 155 height 16
type input "b"
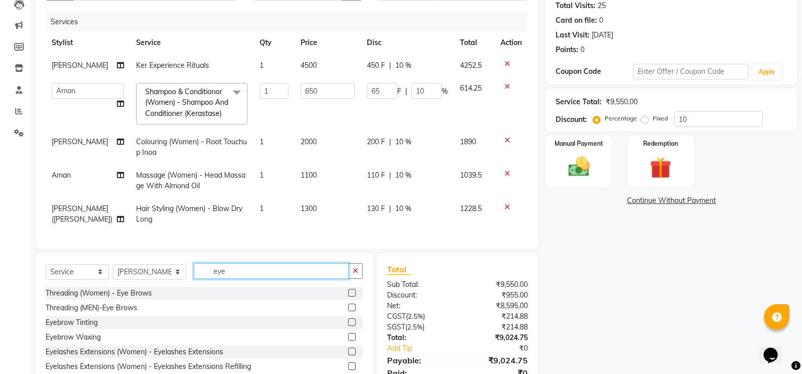
type input "eye"
click at [348, 297] on label at bounding box center [352, 293] width 8 height 8
click at [348, 297] on input "checkbox" at bounding box center [351, 293] width 7 height 7
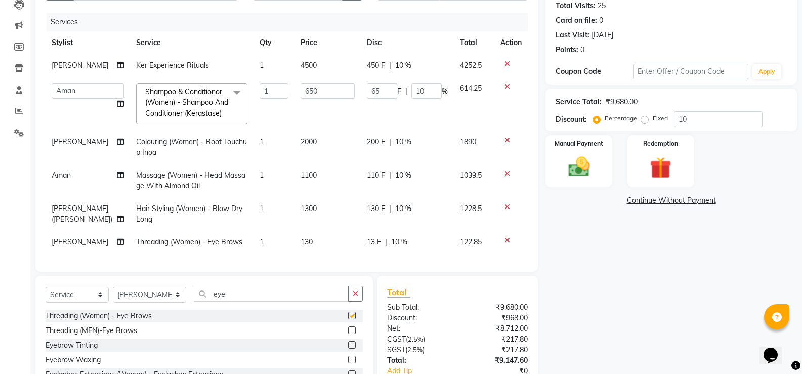
checkbox input "false"
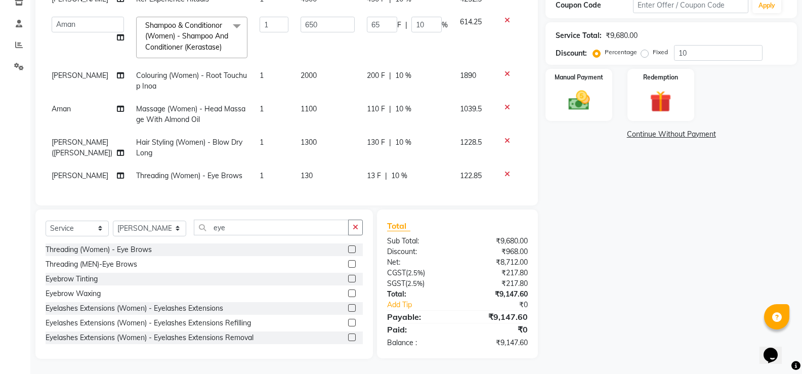
scroll to position [4, 0]
click at [208, 140] on td "Hair Styling (Women) - Blow Dry Long" at bounding box center [192, 147] width 124 height 33
select select "31355"
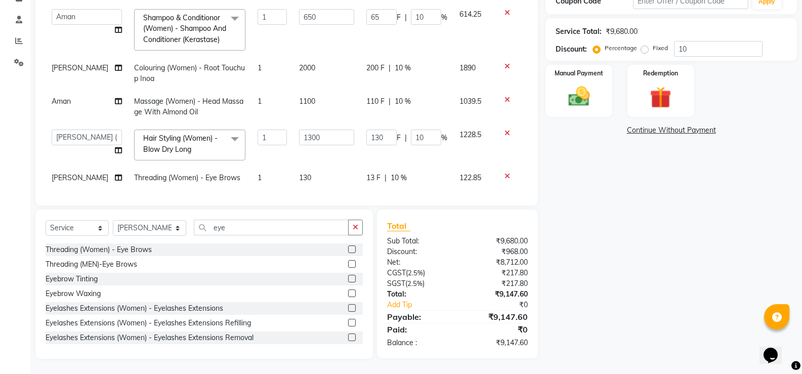
click at [212, 142] on span "Hair Styling (Women) - Blow Dry Long x" at bounding box center [185, 144] width 89 height 22
click at [174, 179] on input "multiselect-search" at bounding box center [190, 179] width 100 height 11
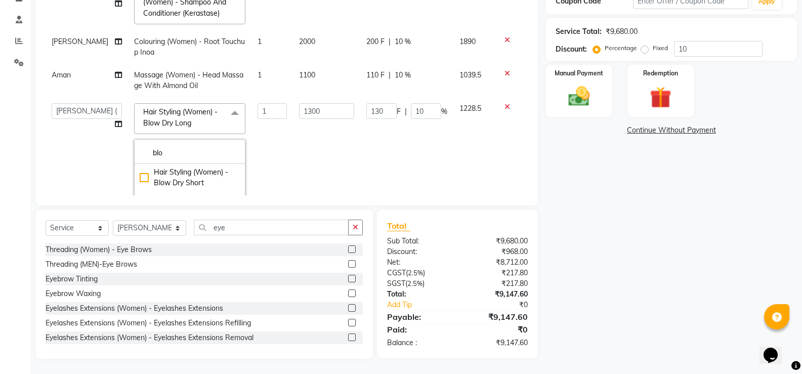
scroll to position [54, 0]
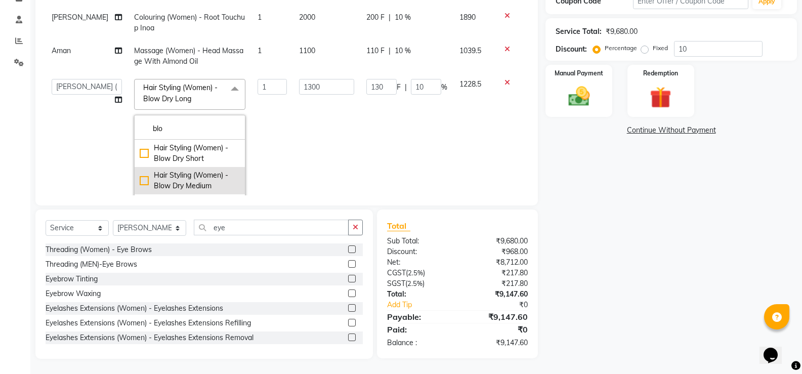
type input "blo"
click at [164, 177] on div "Hair Styling (Women) - Blow Dry Medium" at bounding box center [190, 180] width 100 height 21
checkbox input "true"
checkbox input "false"
type input "1100"
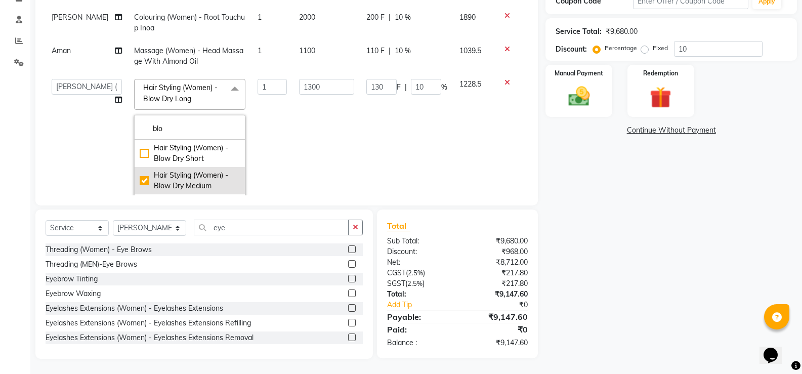
type input "110"
click at [344, 158] on td "1100" at bounding box center [326, 159] width 67 height 173
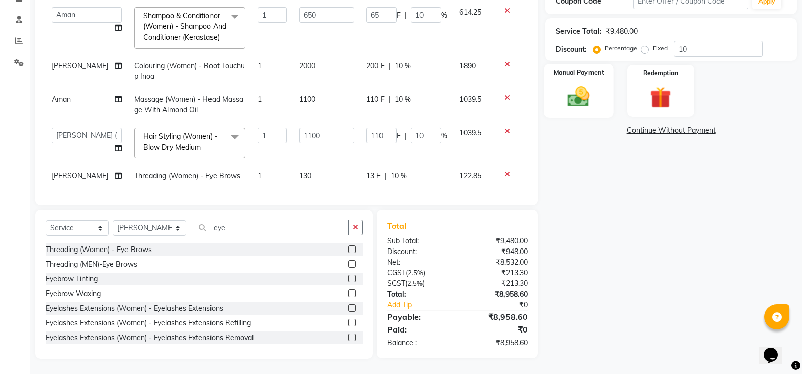
click at [584, 96] on img at bounding box center [579, 97] width 36 height 26
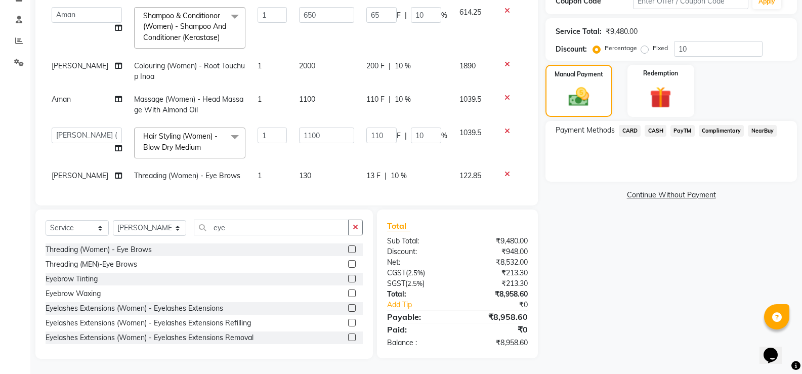
click at [653, 129] on span "CASH" at bounding box center [656, 131] width 22 height 12
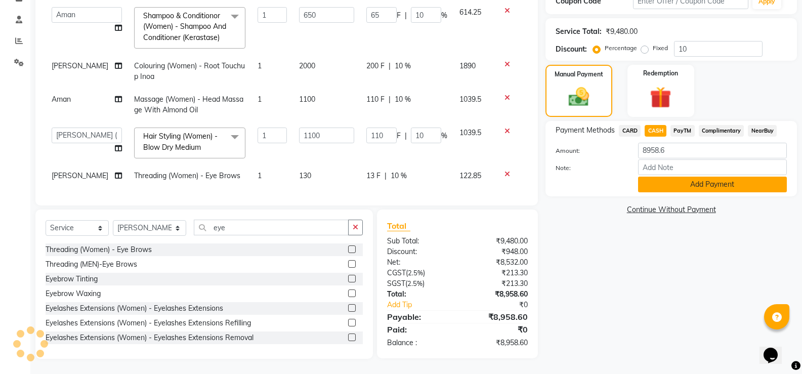
click at [705, 185] on button "Add Payment" at bounding box center [712, 185] width 149 height 16
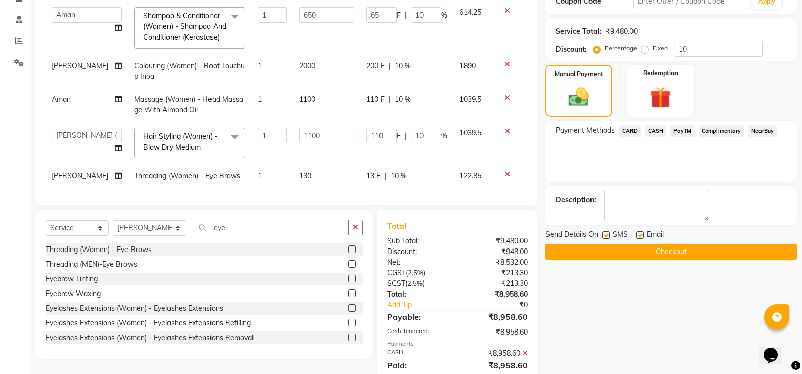
click at [706, 250] on button "Checkout" at bounding box center [672, 252] width 252 height 16
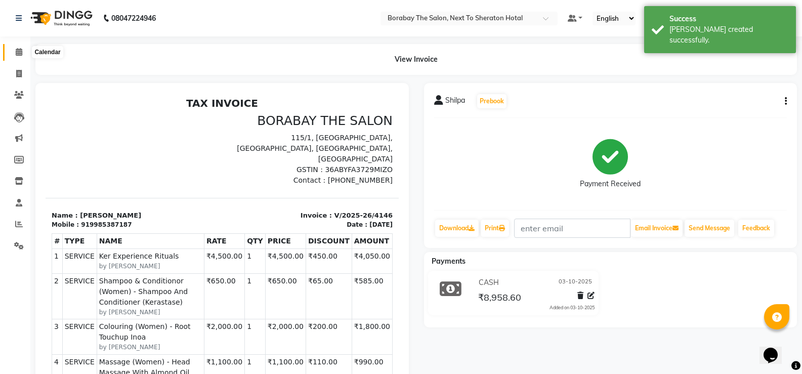
click at [20, 54] on icon at bounding box center [19, 52] width 7 height 8
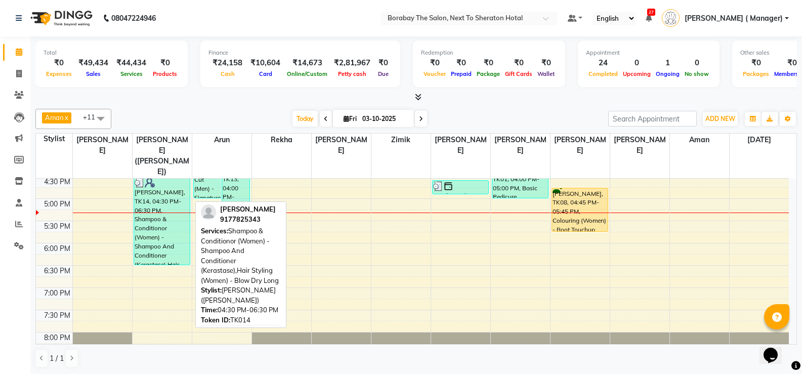
scroll to position [392, 0]
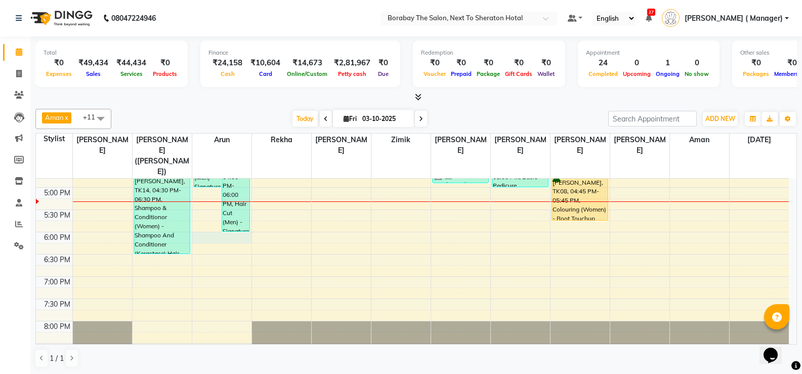
click at [208, 214] on div "8:00 AM 8:30 AM 9:00 AM 9:30 AM 10:00 AM 10:30 AM 11:00 AM 11:30 AM 12:00 PM 12…" at bounding box center [412, 76] width 753 height 579
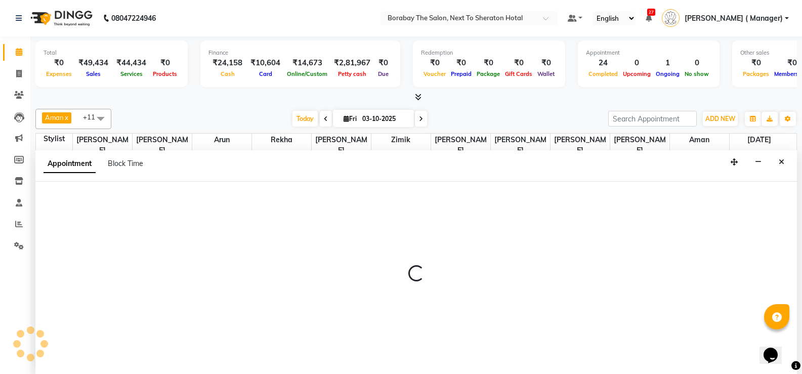
scroll to position [1, 0]
select select "31359"
select select "1080"
select select "tentative"
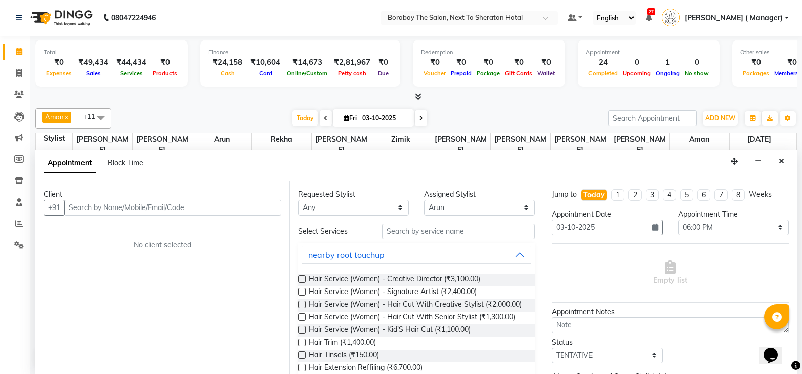
click at [117, 204] on input "text" at bounding box center [172, 208] width 217 height 16
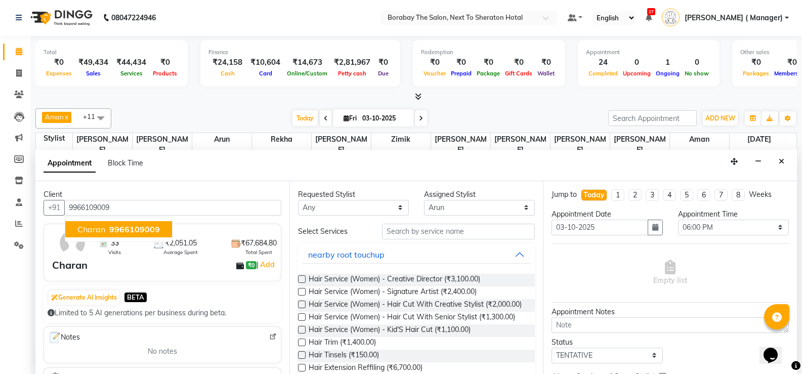
click at [126, 228] on span "9966109009" at bounding box center [134, 229] width 51 height 10
type input "9966109009"
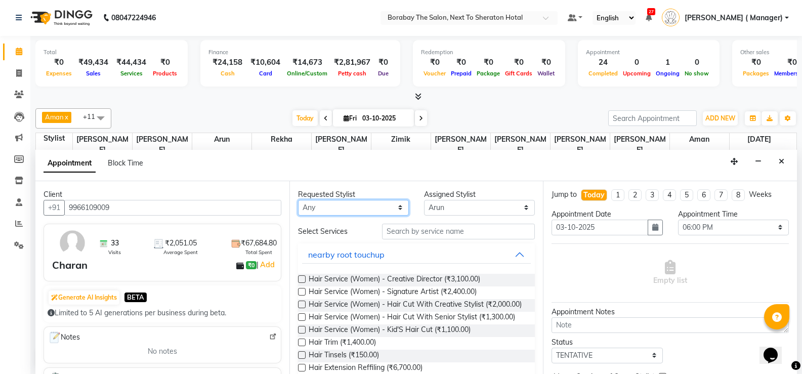
click at [399, 212] on select "Any Aman Arun Balu Bhasker Borabay Dilnawaz Malik (Sameer) Easter Hannah Perri …" at bounding box center [353, 208] width 111 height 16
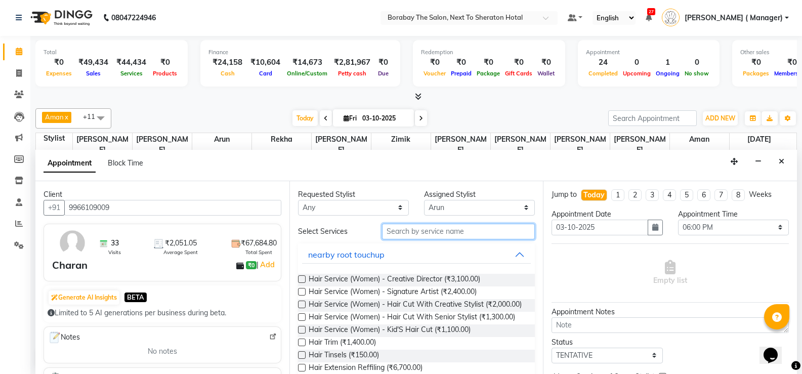
click at [421, 232] on input "text" at bounding box center [458, 232] width 153 height 16
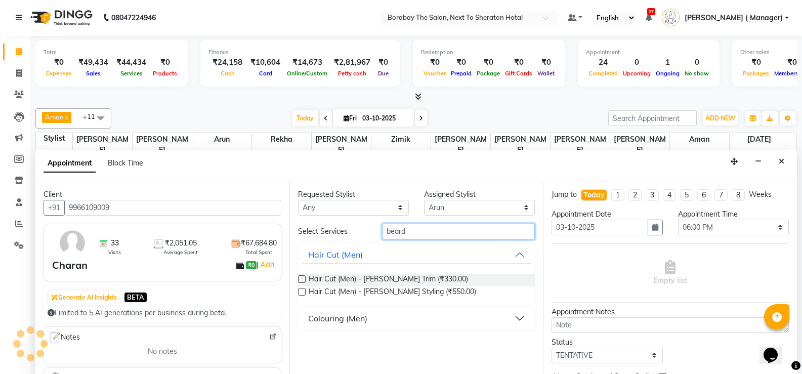
type input "beard"
click at [304, 291] on label at bounding box center [302, 292] width 8 height 8
click at [304, 291] on input "checkbox" at bounding box center [301, 293] width 7 height 7
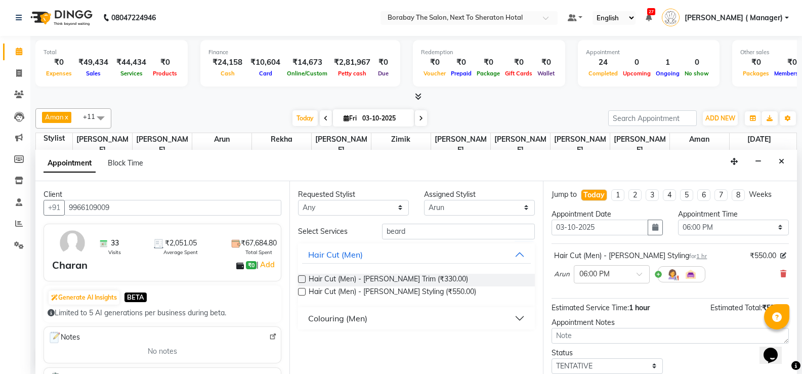
checkbox input "false"
click at [341, 317] on div "Colouring (Men)" at bounding box center [337, 318] width 59 height 12
click at [302, 346] on label at bounding box center [302, 343] width 8 height 8
click at [302, 346] on input "checkbox" at bounding box center [301, 344] width 7 height 7
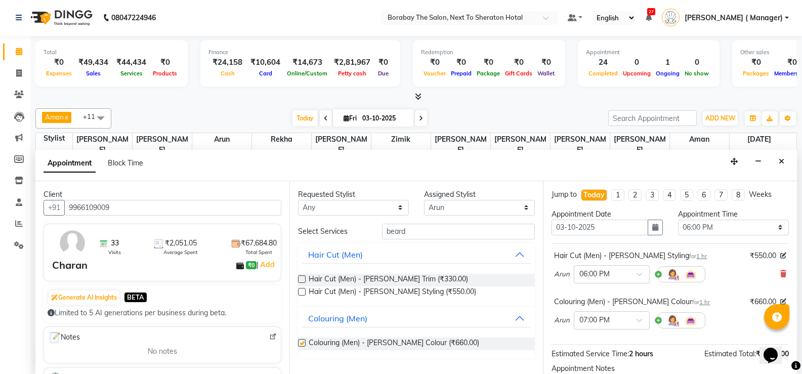
checkbox input "false"
click at [448, 203] on select "Select Aman Arun Balu Bhasker Borabay Dilnawaz Malik (Sameer) Easter Hannah Per…" at bounding box center [479, 208] width 111 height 16
select select "31360"
click at [424, 200] on select "Select Aman Arun Balu Bhasker Borabay Dilnawaz Malik (Sameer) Easter Hannah Per…" at bounding box center [479, 208] width 111 height 16
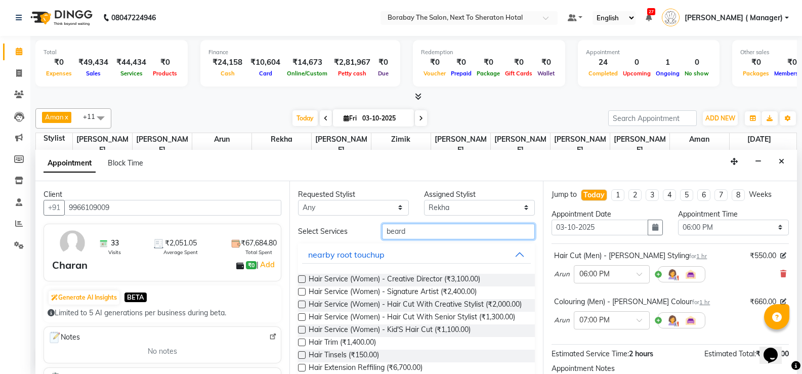
click at [426, 228] on input "beard" at bounding box center [458, 232] width 153 height 16
type input "b"
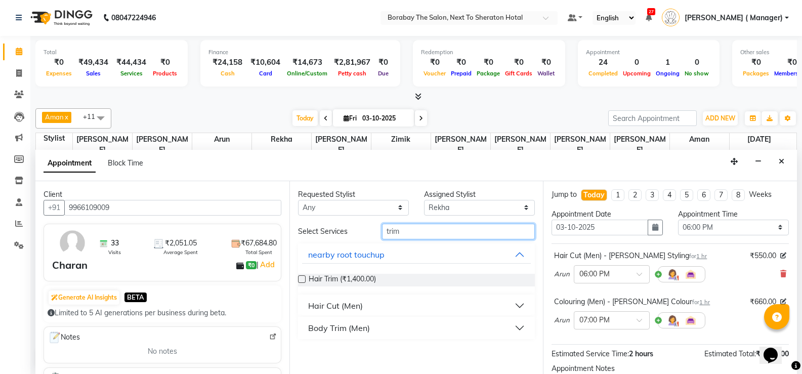
type input "trim"
click at [305, 279] on label at bounding box center [302, 279] width 8 height 8
click at [305, 279] on input "checkbox" at bounding box center [301, 280] width 7 height 7
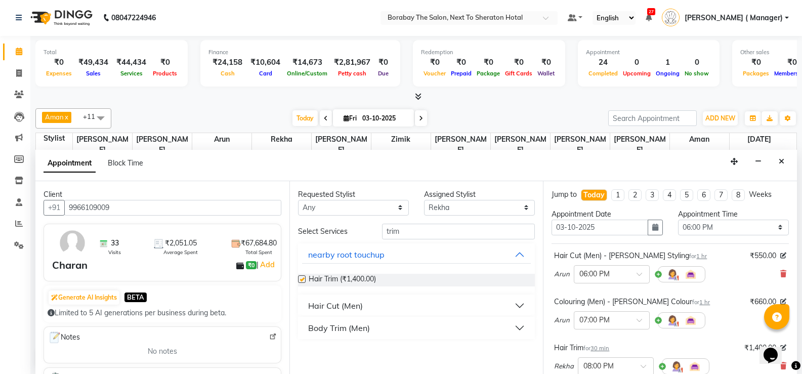
checkbox input "false"
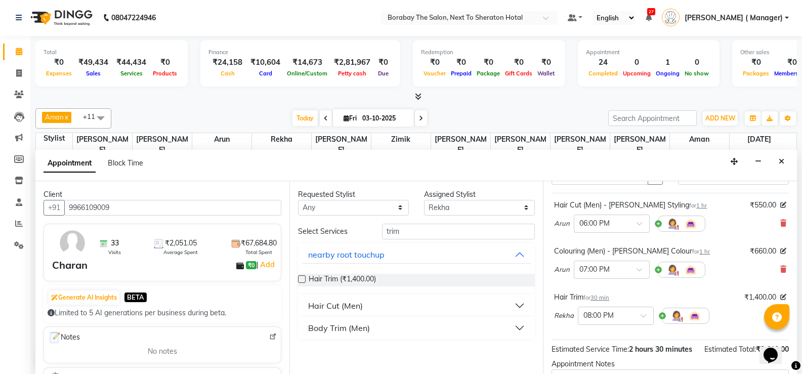
scroll to position [167, 0]
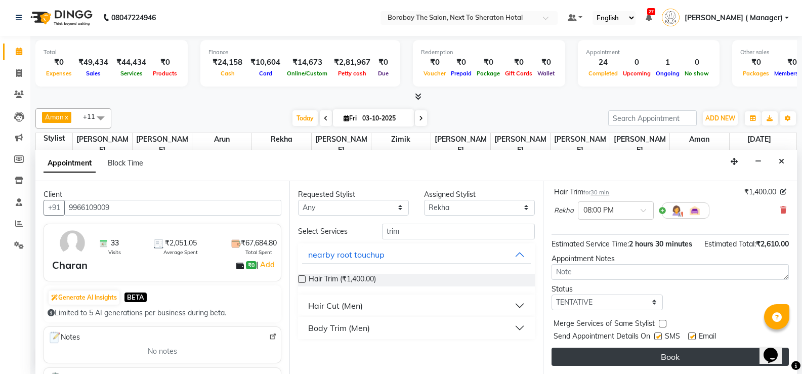
click at [669, 358] on button "Book" at bounding box center [670, 357] width 237 height 18
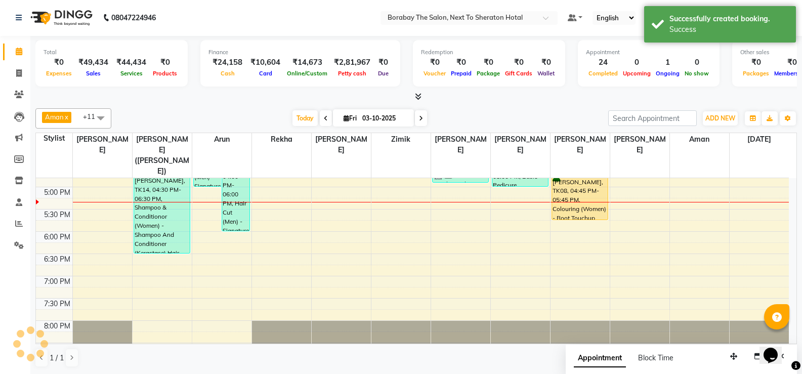
scroll to position [0, 0]
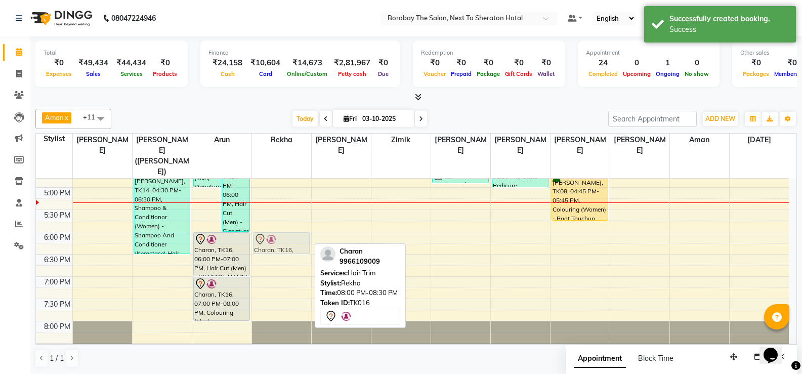
drag, startPoint x: 276, startPoint y: 313, endPoint x: 280, endPoint y: 229, distance: 84.2
click at [280, 229] on div "Nisa ., TK03, 12:30 PM-02:15 PM, Hair Service (Women) - Hair Cut With Creative …" at bounding box center [281, 76] width 59 height 579
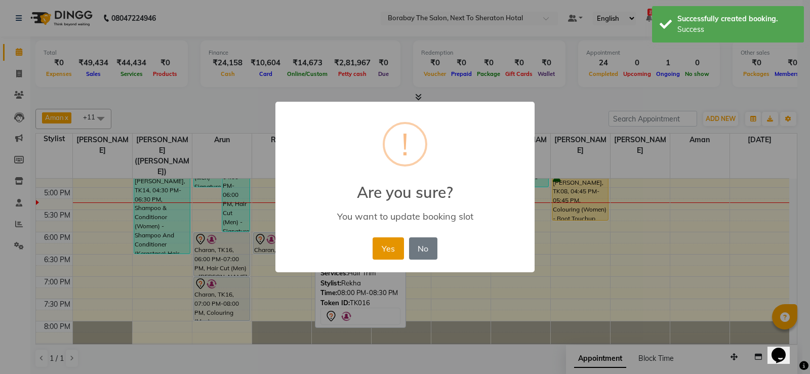
click at [378, 245] on button "Yes" at bounding box center [388, 248] width 31 height 22
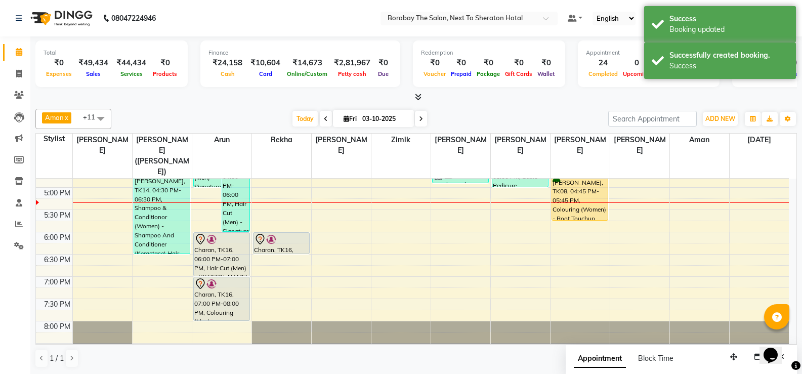
click at [683, 179] on div "8:00 AM 8:30 AM 9:00 AM 9:30 AM 10:00 AM 10:30 AM 11:00 AM 11:30 AM 12:00 PM 12…" at bounding box center [412, 76] width 753 height 579
select select "83003"
select select "1035"
select select "tentative"
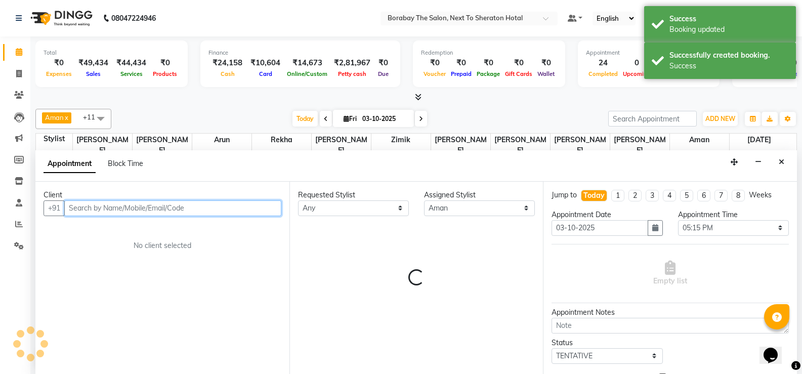
scroll to position [1, 0]
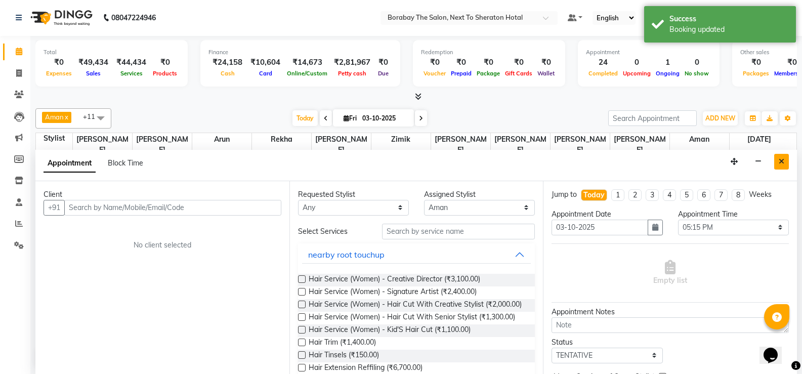
click at [779, 159] on button "Close" at bounding box center [782, 162] width 15 height 16
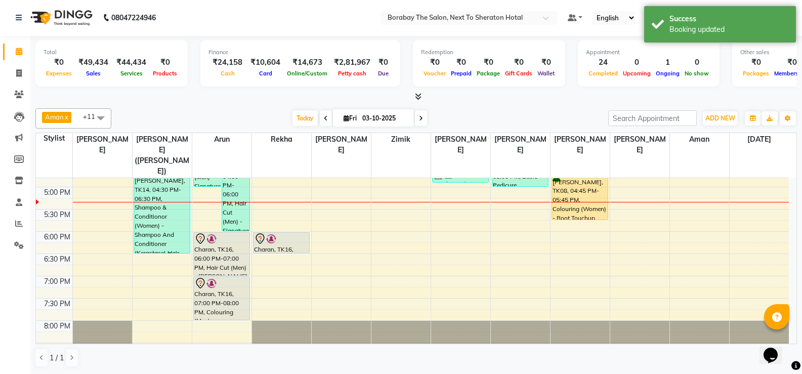
click at [678, 193] on div "8:00 AM 8:30 AM 9:00 AM 9:30 AM 10:00 AM 10:30 AM 11:00 AM 11:30 AM 12:00 PM 12…" at bounding box center [412, 75] width 753 height 579
select select "83003"
select select "tentative"
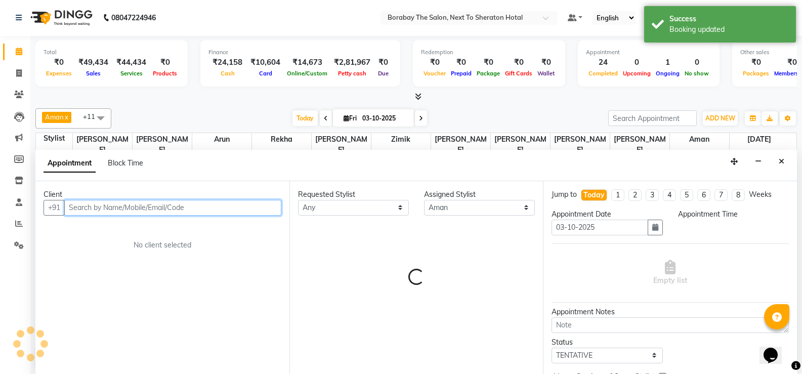
select select "1050"
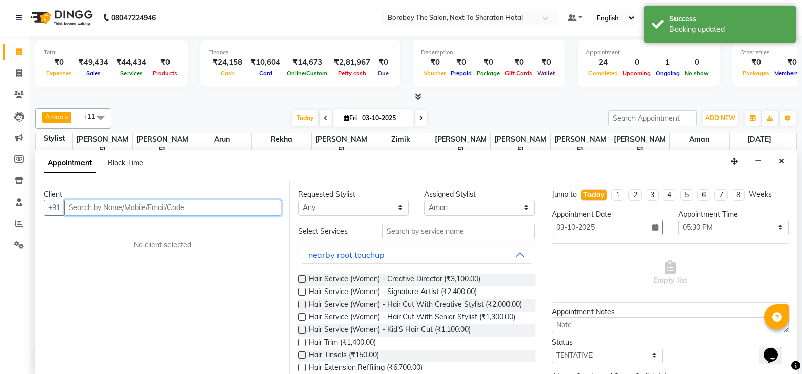
click at [142, 211] on input "text" at bounding box center [172, 208] width 217 height 16
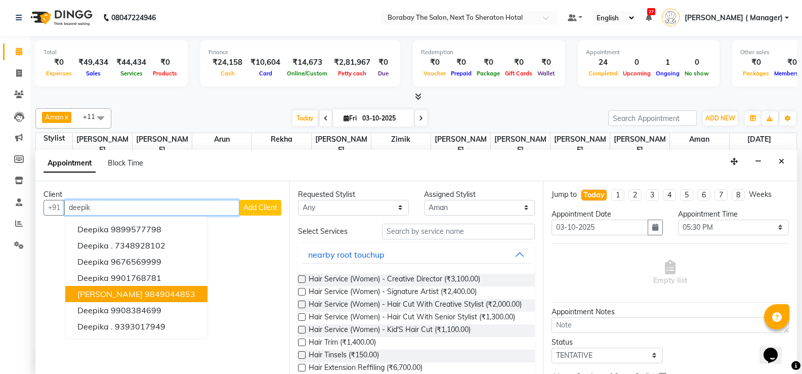
click at [145, 290] on ngb-highlight "9849044853" at bounding box center [170, 294] width 51 height 10
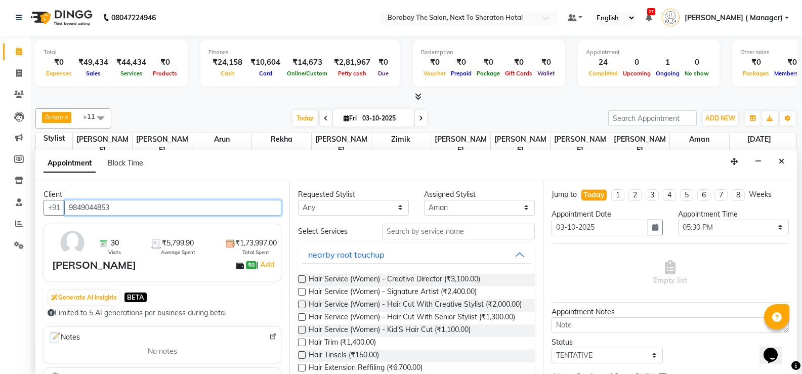
type input "9849044853"
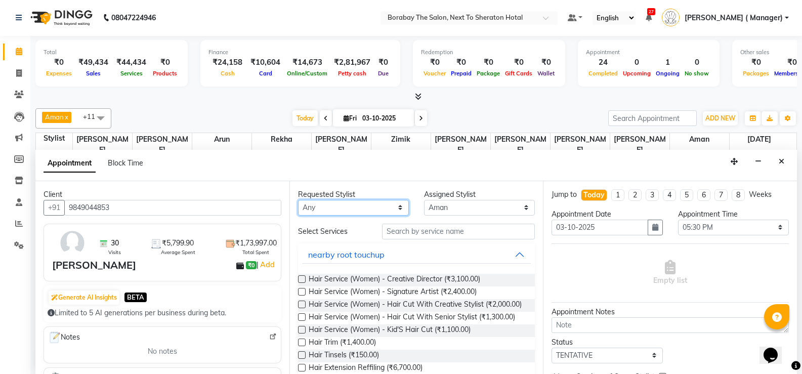
click at [384, 209] on select "Any Aman Arun Balu Bhasker Borabay Dilnawaz Malik (Sameer) Easter Hannah Perri …" at bounding box center [353, 208] width 111 height 16
select select "83003"
click at [298, 200] on select "Any Aman Arun Balu Bhasker Borabay Dilnawaz Malik (Sameer) Easter Hannah Perri …" at bounding box center [353, 208] width 111 height 16
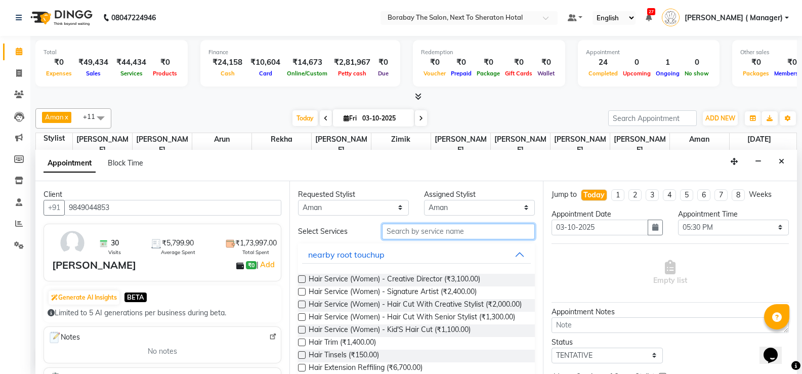
click at [438, 230] on input "text" at bounding box center [458, 232] width 153 height 16
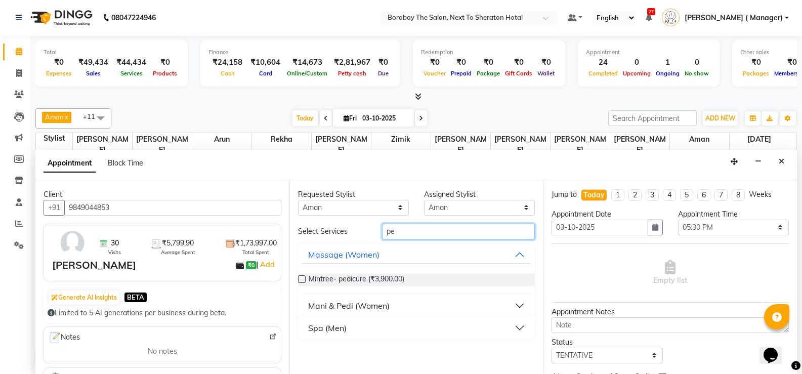
type input "p"
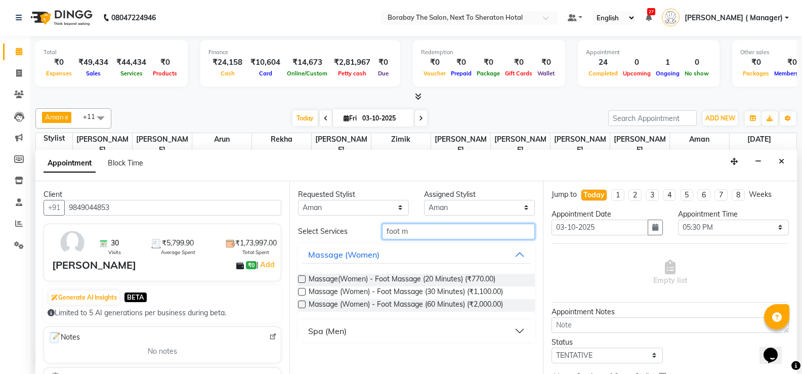
type input "foot m"
click at [301, 291] on label at bounding box center [302, 292] width 8 height 8
click at [301, 291] on input "checkbox" at bounding box center [301, 293] width 7 height 7
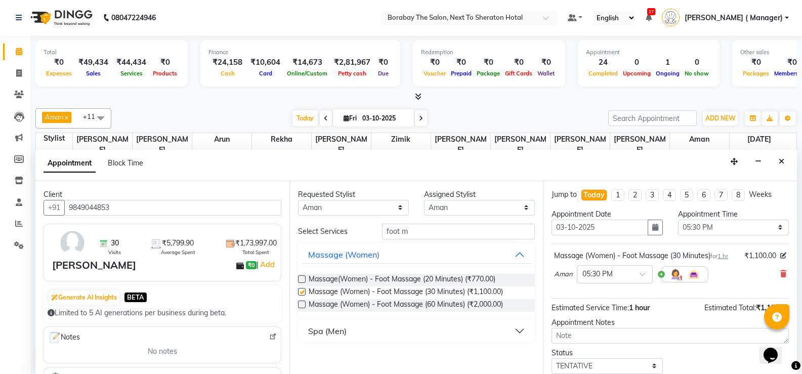
checkbox input "false"
click at [446, 214] on select "Select Aman Arun Balu Bhasker Borabay Dilnawaz Malik (Sameer) Easter Hannah Per…" at bounding box center [479, 208] width 111 height 16
click at [405, 210] on select "Any Aman Arun Balu Bhasker Borabay Dilnawaz Malik (Sameer) Easter Hannah Perri …" at bounding box center [353, 208] width 111 height 16
select select "null"
click at [298, 200] on select "Any Aman Arun Balu Bhasker Borabay Dilnawaz Malik (Sameer) Easter Hannah Perri …" at bounding box center [353, 208] width 111 height 16
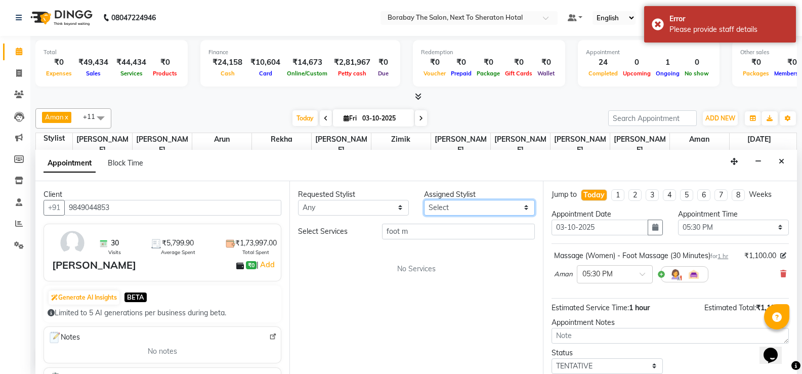
click at [450, 206] on select "Select Aman Arun Balu Bhasker Borabay Dilnawaz Malik (Sameer) Easter Hannah Per…" at bounding box center [479, 208] width 111 height 16
select select "32380"
click at [424, 200] on select "Select Aman Arun Balu Bhasker Borabay Dilnawaz Malik (Sameer) Easter Hannah Per…" at bounding box center [479, 208] width 111 height 16
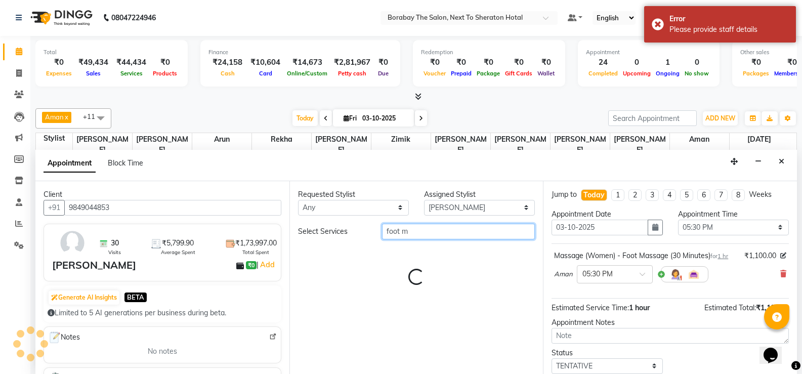
click at [424, 236] on input "foot m" at bounding box center [458, 232] width 153 height 16
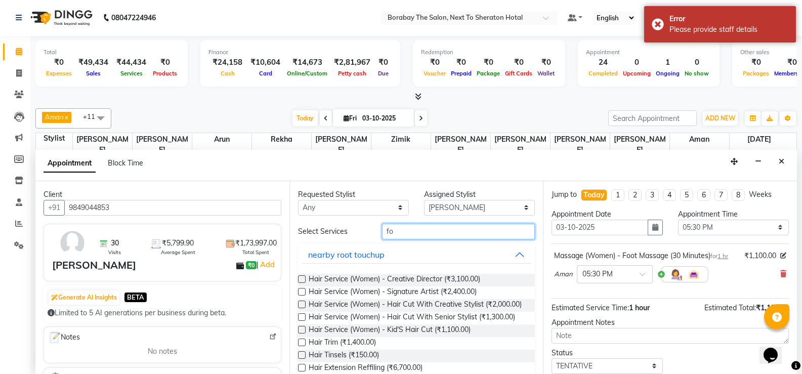
type input "f"
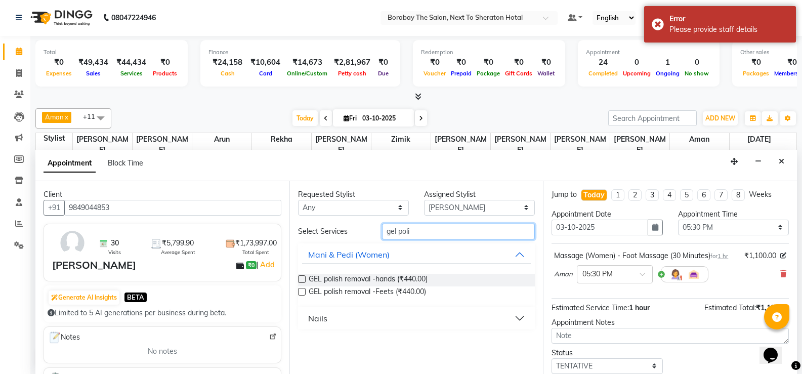
type input "gel poli"
click at [313, 319] on div "Nails" at bounding box center [317, 318] width 19 height 12
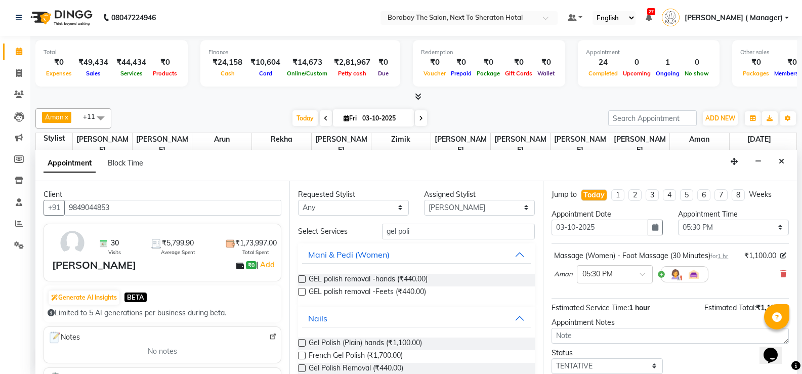
click at [302, 344] on label at bounding box center [302, 343] width 8 height 8
click at [302, 344] on input "checkbox" at bounding box center [301, 344] width 7 height 7
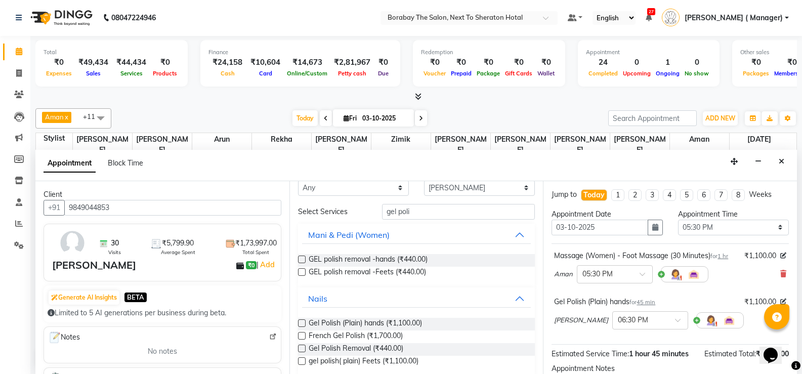
scroll to position [30, 0]
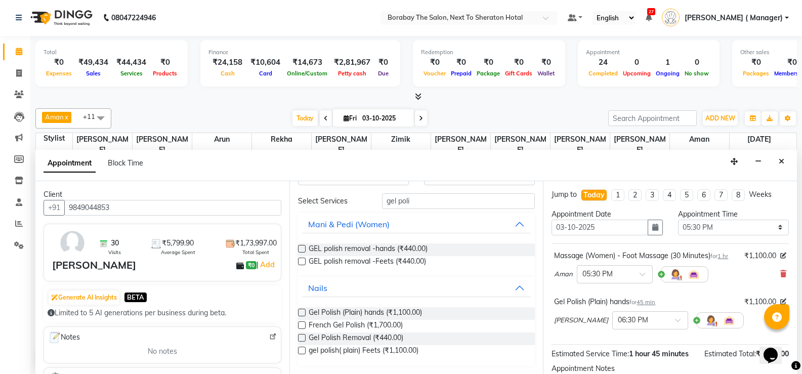
click at [303, 310] on label at bounding box center [302, 313] width 8 height 8
click at [303, 310] on input "checkbox" at bounding box center [301, 313] width 7 height 7
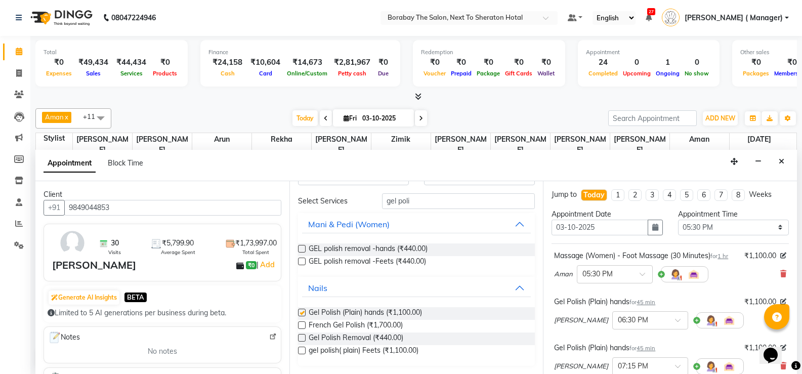
checkbox input "false"
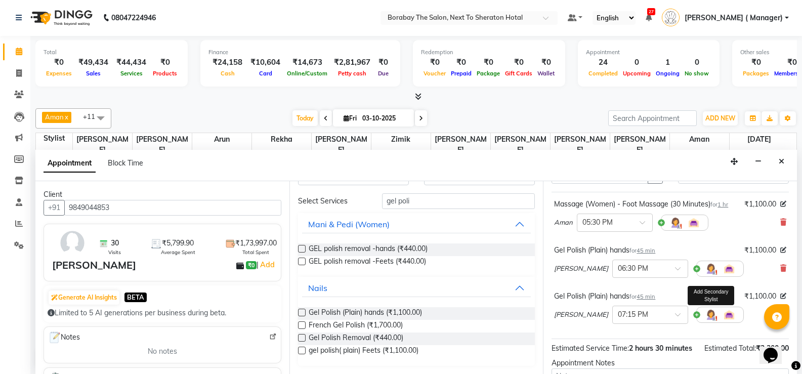
scroll to position [101, 0]
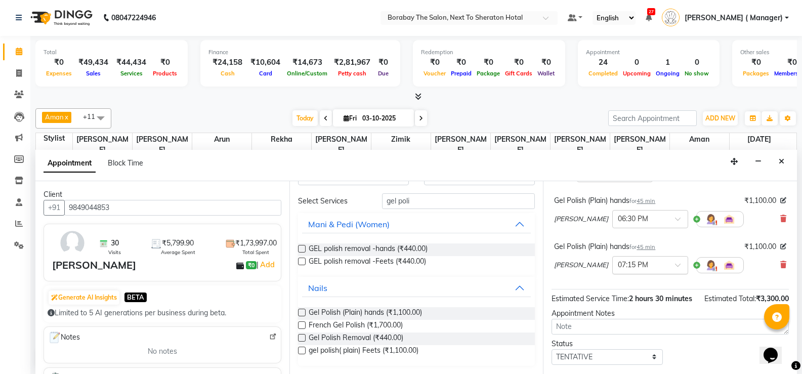
click at [675, 273] on span at bounding box center [681, 268] width 13 height 11
type input "05"
click at [633, 329] on div "05:30 PM" at bounding box center [650, 321] width 75 height 19
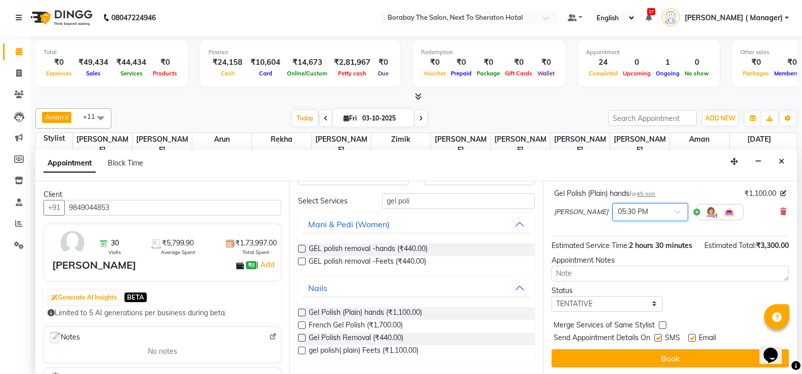
scroll to position [188, 0]
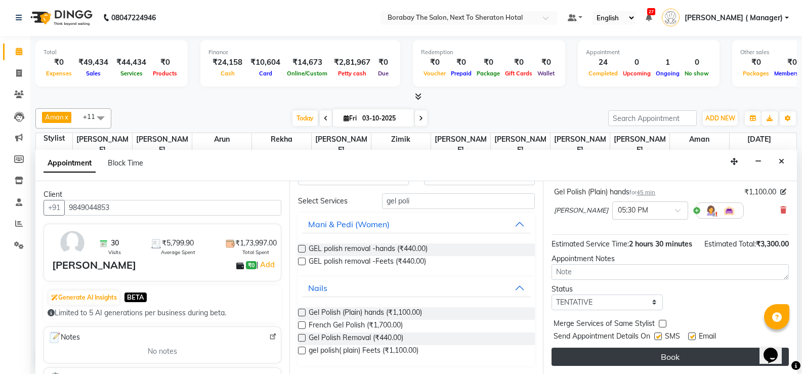
click at [688, 362] on button "Book" at bounding box center [670, 357] width 237 height 18
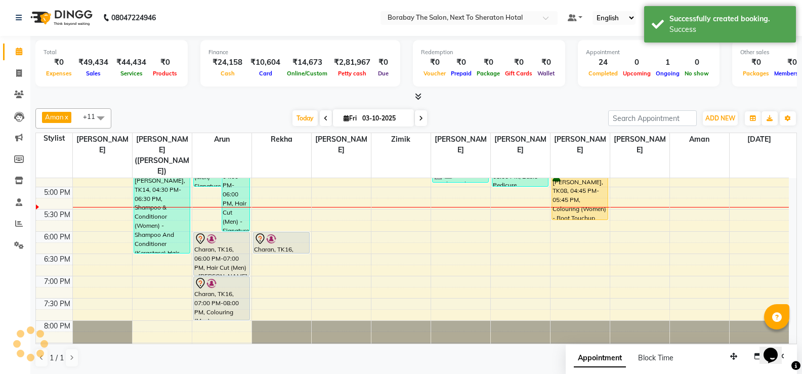
scroll to position [0, 0]
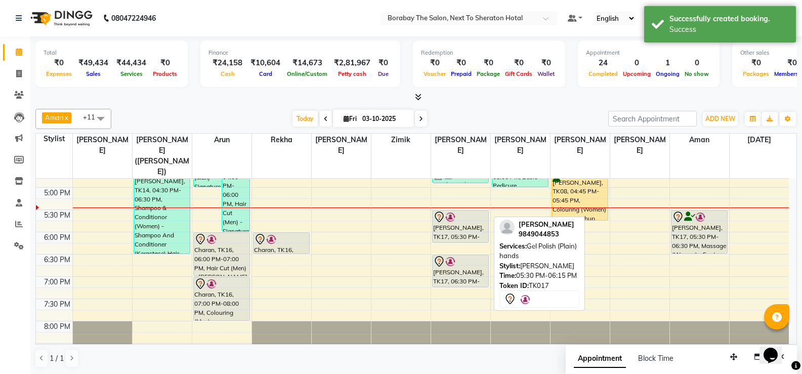
click at [452, 211] on div "Deepika Reddy, TK17, 05:30 PM-06:15 PM, Gel Polish (Plain) hands" at bounding box center [461, 227] width 56 height 32
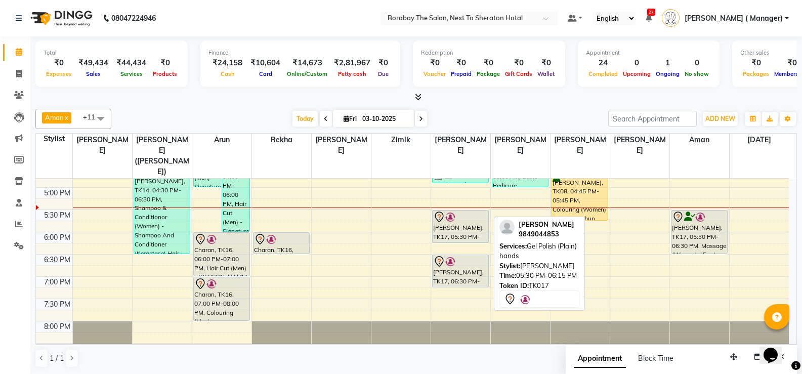
click at [441, 215] on div "Deepika Reddy, TK17, 05:30 PM-06:15 PM, Gel Polish (Plain) hands" at bounding box center [461, 227] width 56 height 32
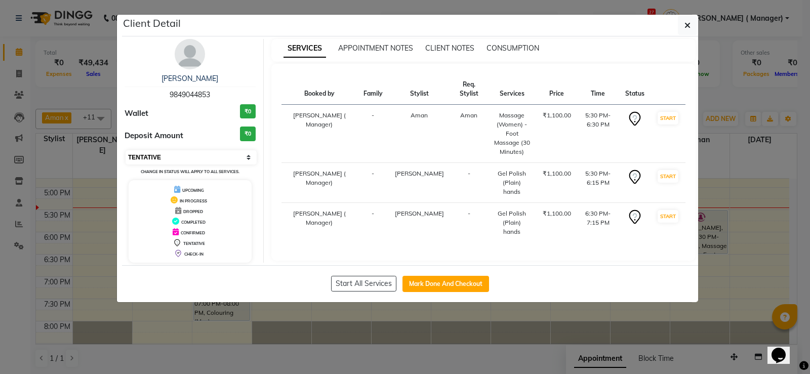
click at [177, 156] on select "Select IN SERVICE CONFIRMED TENTATIVE CHECK IN MARK DONE DROPPED UPCOMING" at bounding box center [191, 157] width 131 height 14
click at [126, 150] on select "Select IN SERVICE CONFIRMED TENTATIVE CHECK IN MARK DONE DROPPED UPCOMING" at bounding box center [191, 157] width 131 height 14
select select "select"
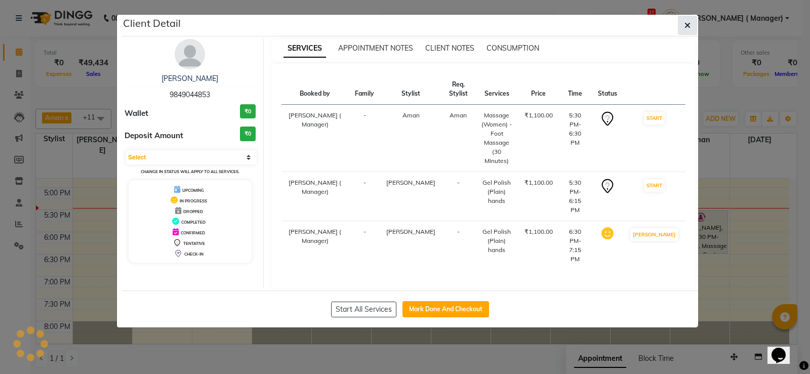
click at [694, 20] on button "button" at bounding box center [687, 25] width 19 height 19
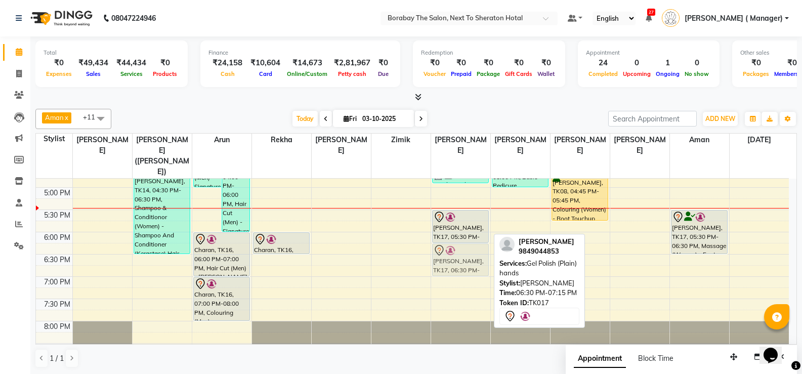
click at [463, 239] on div "Borabay salon ., TK15, 04:35 PM-04:55 PM, Threading (Women) - Eye Brows,Threadi…" at bounding box center [460, 76] width 59 height 579
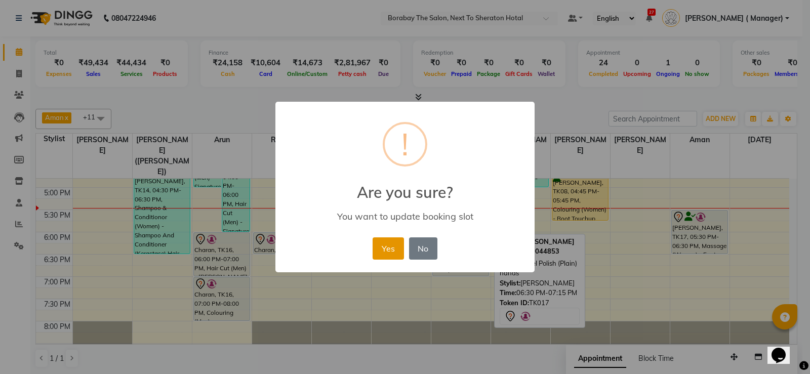
click at [386, 243] on button "Yes" at bounding box center [388, 248] width 31 height 22
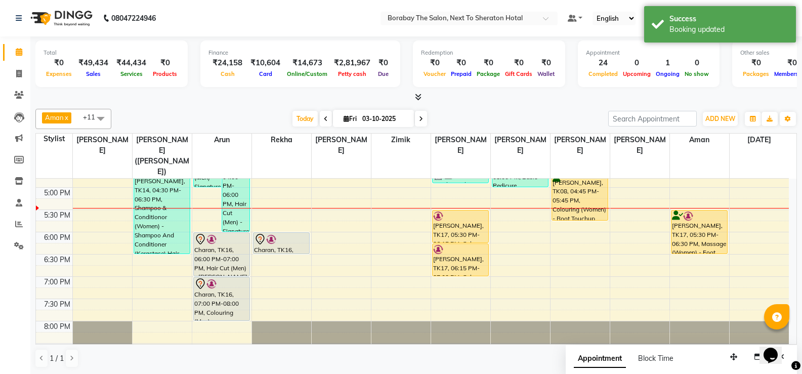
click at [332, 223] on div "8:00 AM 8:30 AM 9:00 AM 9:30 AM 10:00 AM 10:30 AM 11:00 AM 11:30 AM 12:00 PM 12…" at bounding box center [412, 76] width 753 height 579
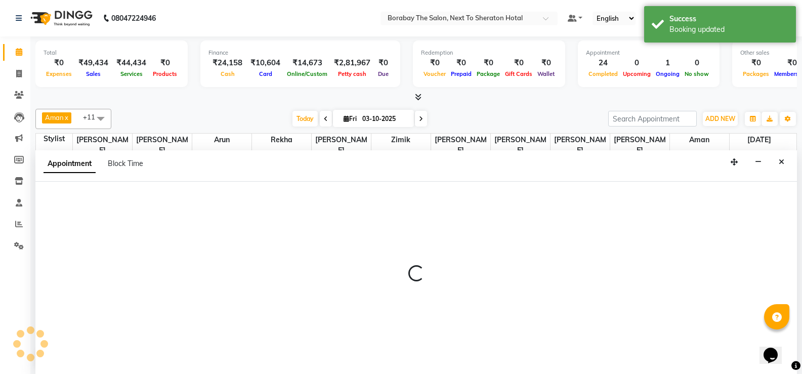
scroll to position [1, 0]
select select "31361"
select select "1095"
select select "tentative"
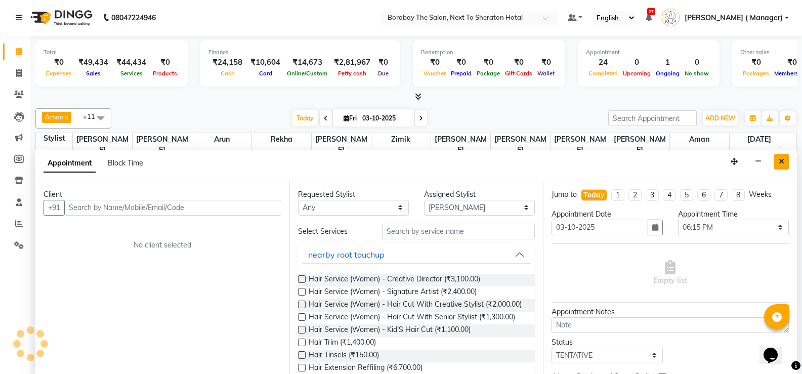
click at [786, 154] on button "Close" at bounding box center [782, 162] width 15 height 16
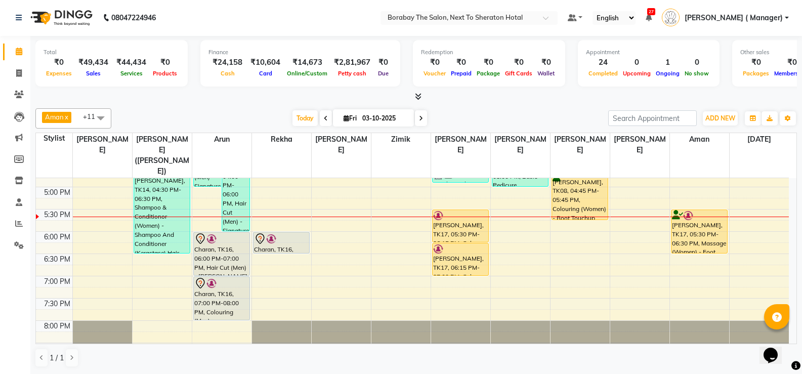
scroll to position [240, 0]
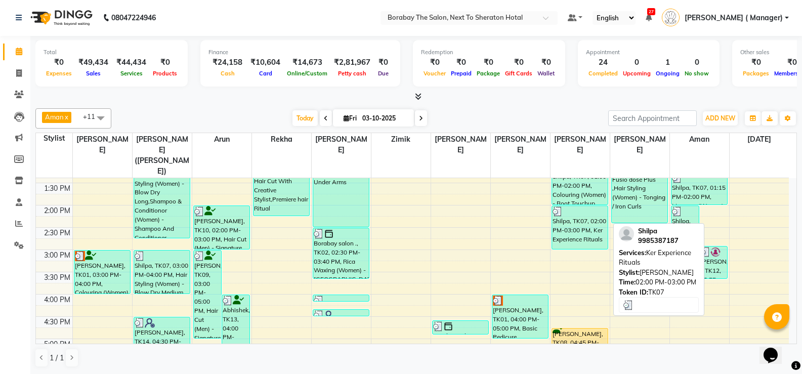
click at [573, 206] on div "Shilpa, TK07, 02:00 PM-03:00 PM, Ker Experience Rituals" at bounding box center [580, 227] width 56 height 43
select select "3"
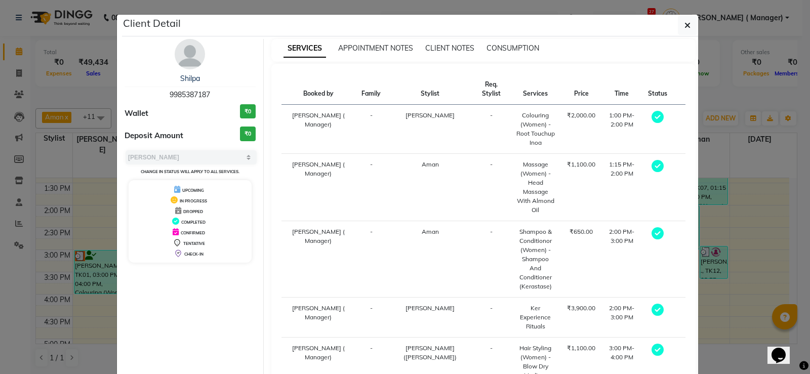
click at [177, 95] on span "9985387187" at bounding box center [190, 94] width 40 height 9
copy span "9985387187"
click at [684, 30] on span "button" at bounding box center [687, 25] width 6 height 10
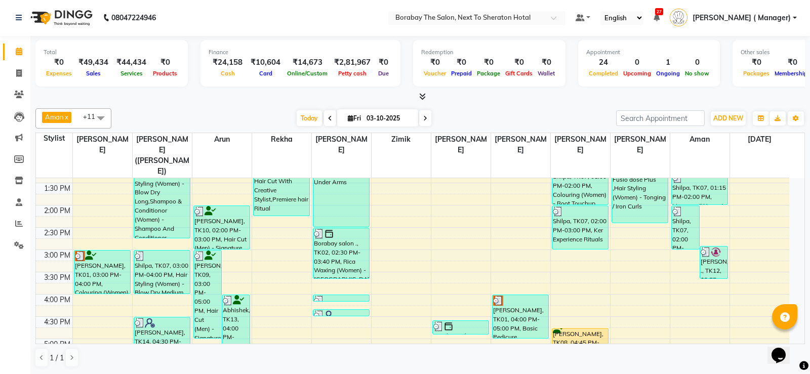
click at [397, 118] on input "03-10-2025" at bounding box center [388, 118] width 51 height 15
select select "10"
select select "2025"
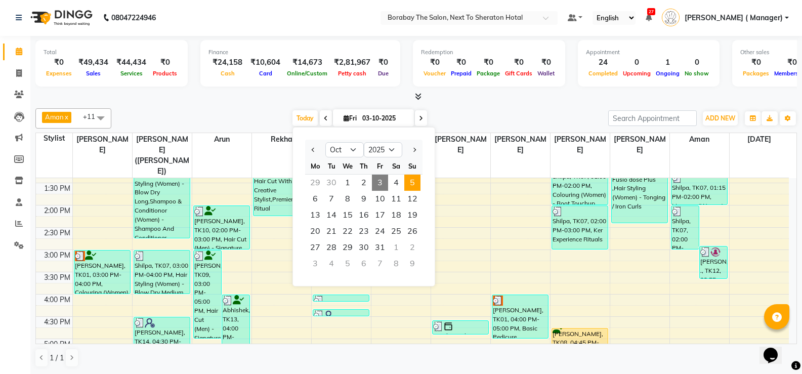
click at [411, 187] on span "5" at bounding box center [412, 183] width 16 height 16
type input "05-10-2025"
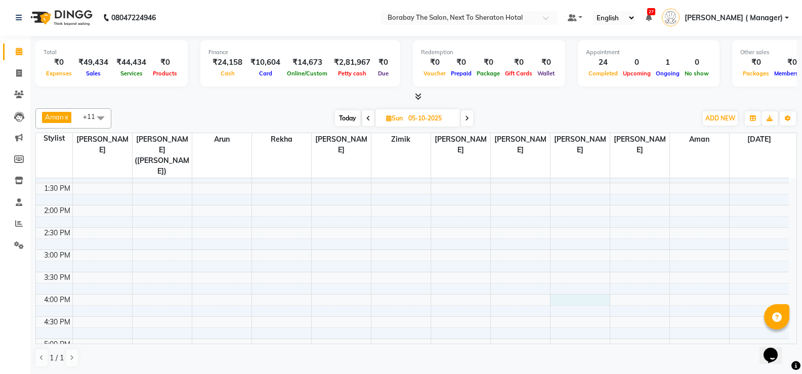
click at [563, 275] on div "8:00 AM 8:30 AM 9:00 AM 9:30 AM 10:00 AM 10:30 AM 11:00 AM 11:30 AM 12:00 PM 12…" at bounding box center [412, 227] width 753 height 579
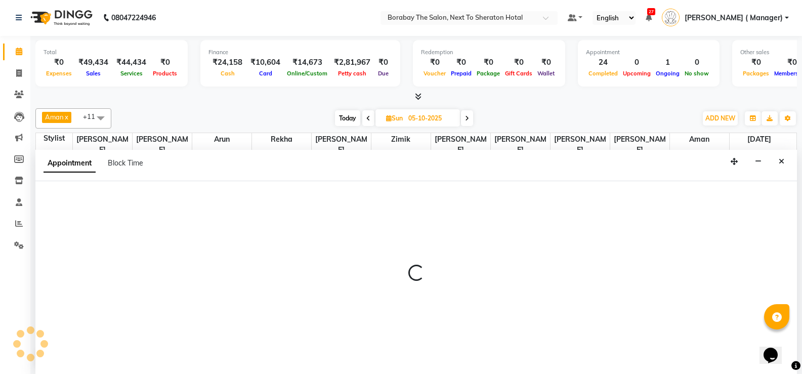
select select "72779"
select select "960"
select select "tentative"
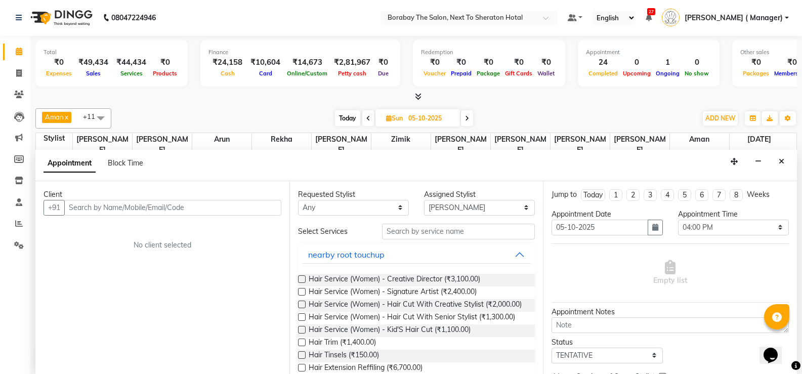
click at [127, 208] on input "text" at bounding box center [172, 208] width 217 height 16
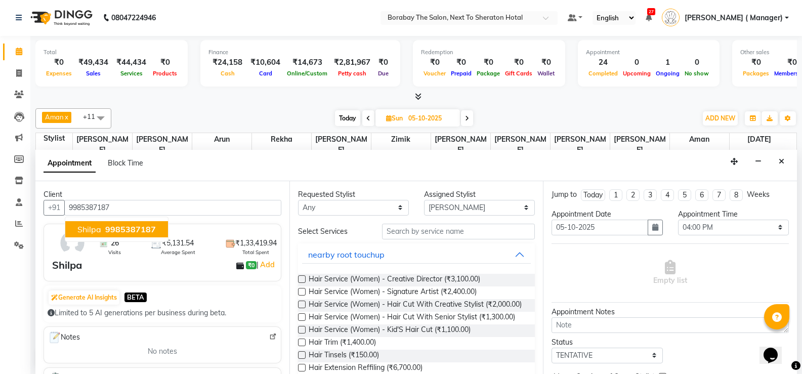
click at [122, 224] on span "9985387187" at bounding box center [130, 229] width 51 height 10
type input "9985387187"
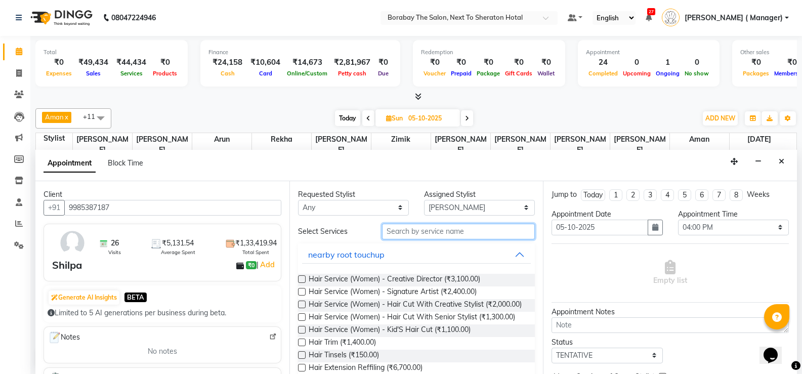
click at [422, 232] on input "text" at bounding box center [458, 232] width 153 height 16
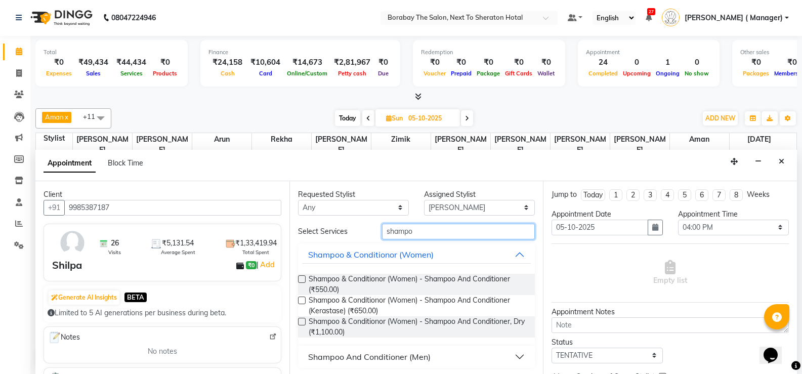
type input "shampo"
click at [300, 298] on label at bounding box center [302, 301] width 8 height 8
click at [300, 298] on input "checkbox" at bounding box center [301, 301] width 7 height 7
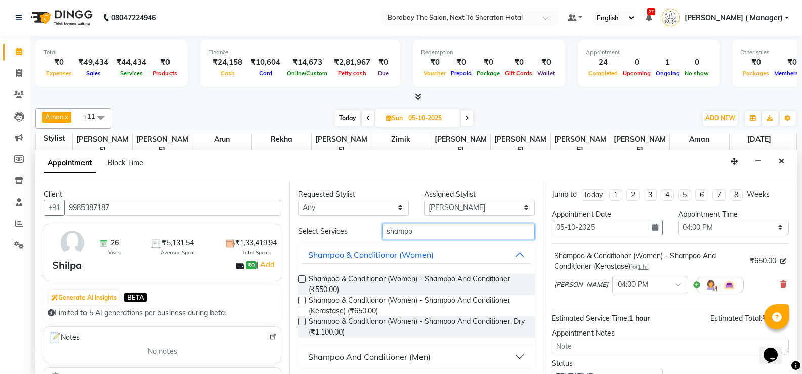
checkbox input "false"
click at [433, 230] on input "shampo" at bounding box center [458, 232] width 153 height 16
type input "s"
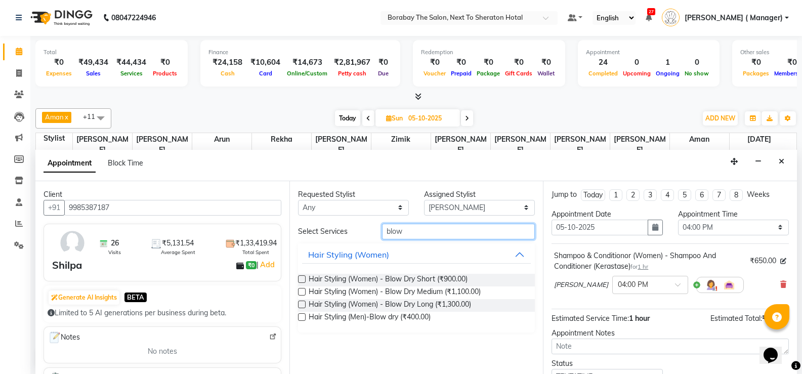
type input "blow"
click at [300, 293] on label at bounding box center [302, 292] width 8 height 8
click at [300, 293] on input "checkbox" at bounding box center [301, 293] width 7 height 7
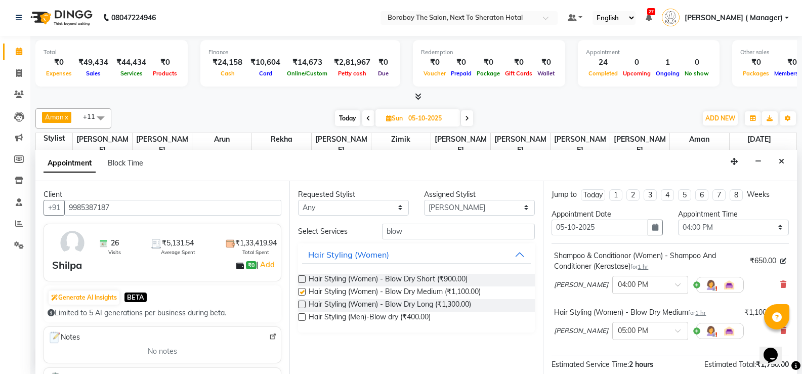
checkbox input "false"
click at [453, 203] on select "Select Aman Arun Balu Bhasker Borabay Dilnawaz Malik (Sameer) Easter Hannah Per…" at bounding box center [479, 208] width 111 height 16
click at [424, 200] on select "Select Aman Arun Balu Bhasker Borabay Dilnawaz Malik (Sameer) Easter Hannah Per…" at bounding box center [479, 208] width 111 height 16
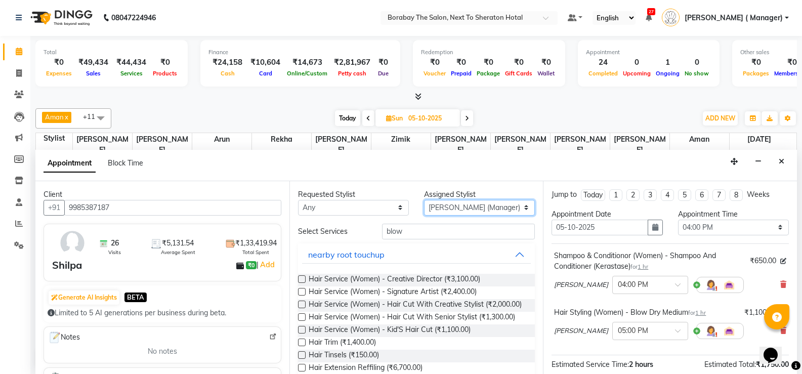
click at [456, 208] on select "Select Aman Arun Balu Bhasker Borabay Dilnawaz Malik (Sameer) Easter Hannah Per…" at bounding box center [479, 208] width 111 height 16
select select "78121"
click at [424, 200] on select "Select Aman Arun Balu Bhasker Borabay Dilnawaz Malik (Sameer) Easter Hannah Per…" at bounding box center [479, 208] width 111 height 16
click at [419, 220] on div "Requested Stylist Any Aman Arun Balu Bhasker Borabay Dilnawaz Malik (Sameer) Ea…" at bounding box center [417, 277] width 254 height 193
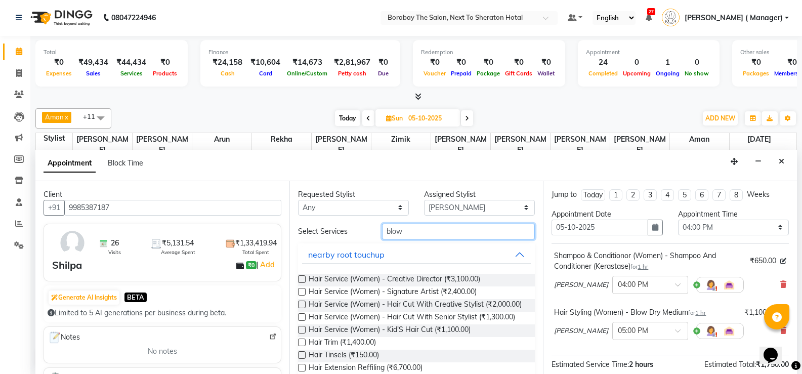
click at [417, 228] on input "blow" at bounding box center [458, 232] width 153 height 16
type input "b"
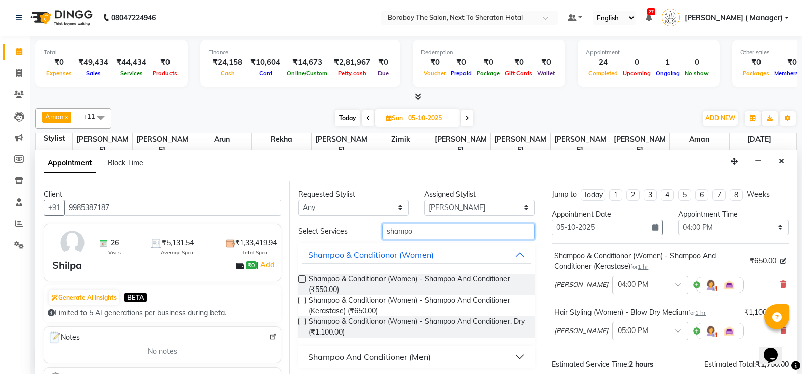
type input "shampo"
click at [302, 299] on label at bounding box center [302, 301] width 8 height 8
click at [302, 299] on input "checkbox" at bounding box center [301, 301] width 7 height 7
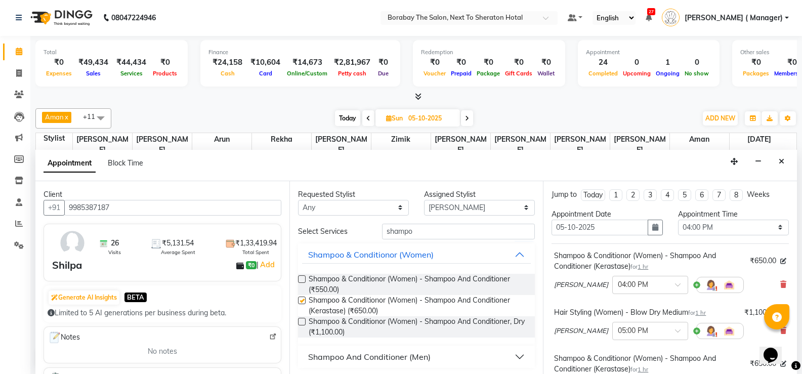
checkbox input "false"
click at [435, 236] on input "shampo" at bounding box center [458, 232] width 153 height 16
type input "s"
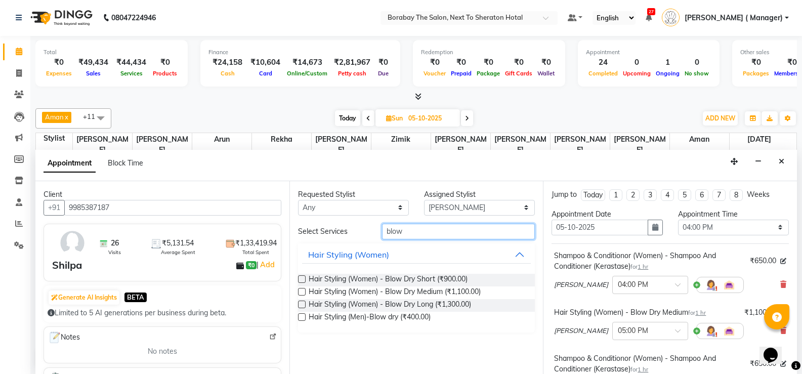
type input "blow"
click at [302, 293] on label at bounding box center [302, 292] width 8 height 8
click at [302, 293] on input "checkbox" at bounding box center [301, 293] width 7 height 7
checkbox input "false"
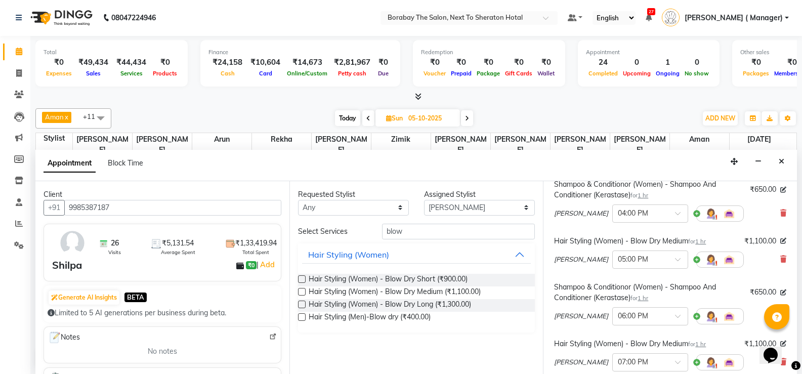
scroll to position [0, 0]
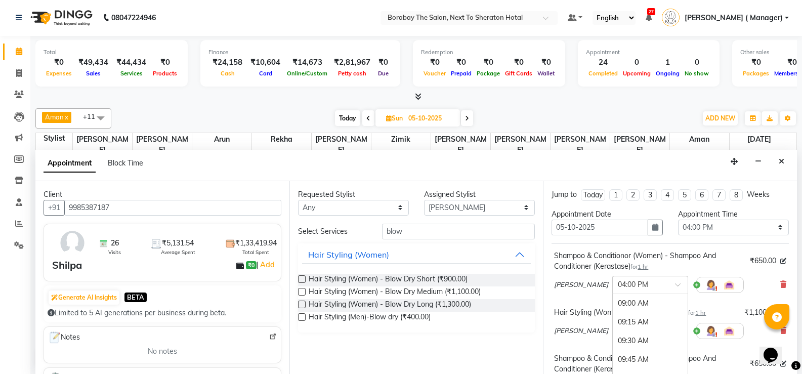
click at [675, 286] on span at bounding box center [681, 287] width 13 height 11
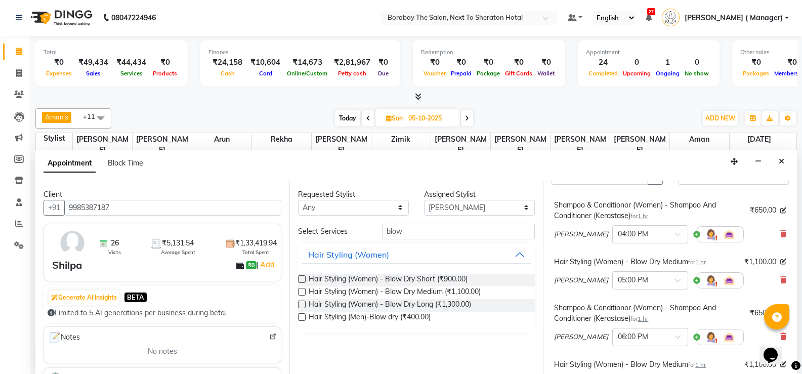
click at [733, 253] on div "Shampoo & Conditionor (Women) - Shampoo And Conditioner (Kerastase) for 1 hr ₹6…" at bounding box center [670, 300] width 237 height 215
click at [675, 338] on span at bounding box center [681, 340] width 13 height 11
type input "04"
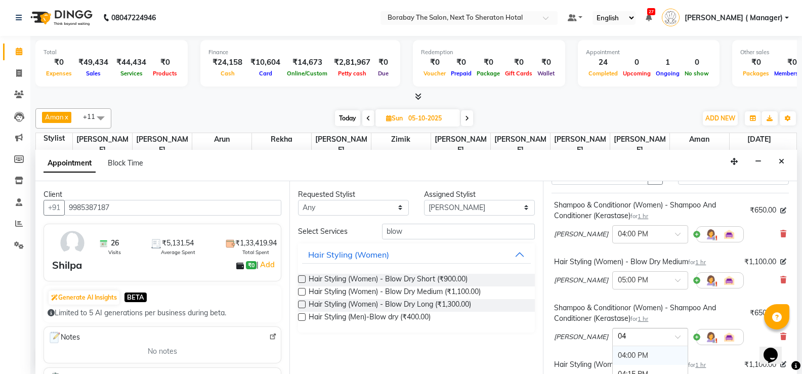
click at [617, 355] on div "04:00 PM" at bounding box center [650, 355] width 75 height 19
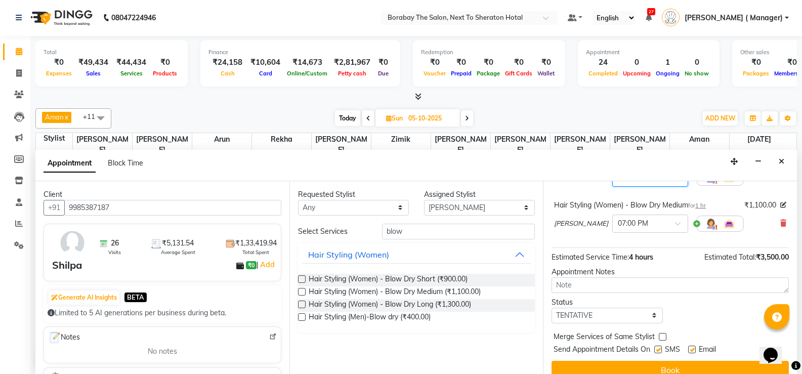
scroll to position [223, 0]
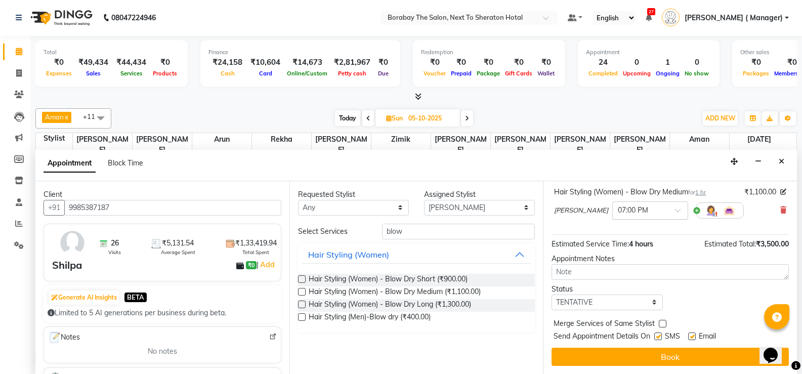
click at [675, 213] on span at bounding box center [681, 213] width 13 height 11
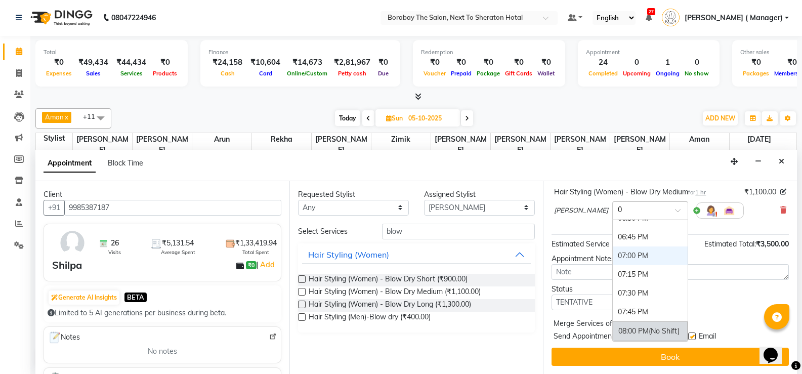
scroll to position [647, 0]
type input "06"
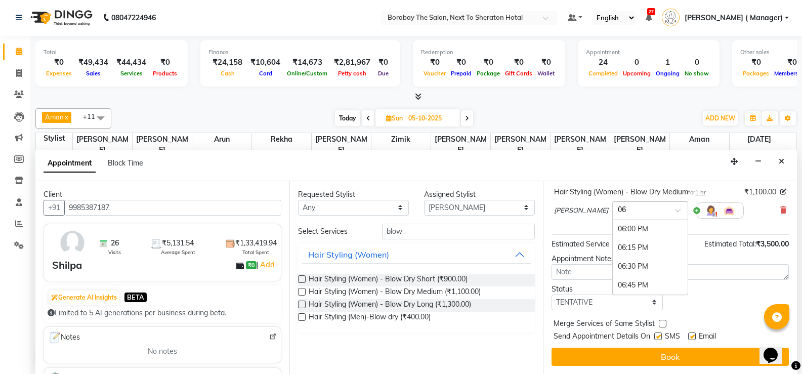
scroll to position [0, 0]
click at [637, 225] on div "06:00 PM" at bounding box center [650, 229] width 75 height 19
click at [639, 347] on div "Jump to Today 1 2 3 4 5 6 7 8 Weeks Appointment Date 05-10-2025 Appointment Tim…" at bounding box center [670, 277] width 254 height 193
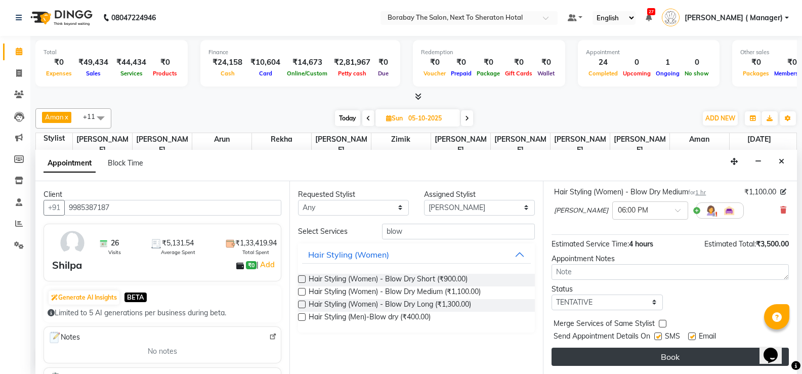
click at [661, 359] on button "Book" at bounding box center [670, 357] width 237 height 18
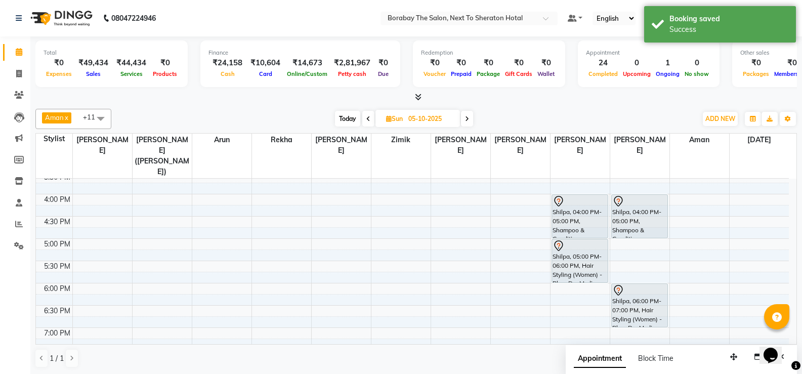
scroll to position [341, 0]
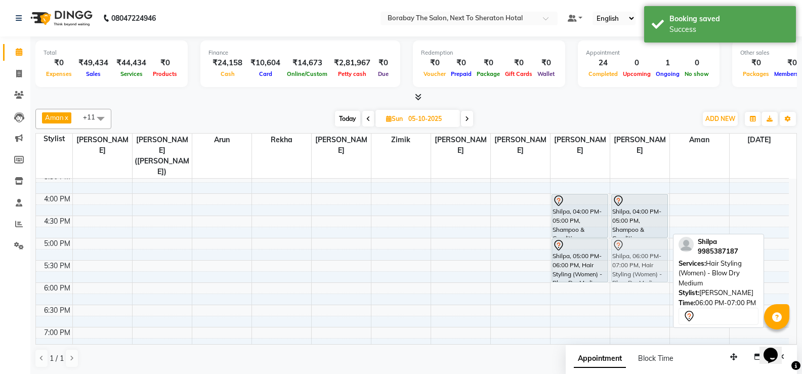
drag, startPoint x: 638, startPoint y: 282, endPoint x: 641, endPoint y: 239, distance: 43.6
click at [641, 239] on div "Shilpa, 04:00 PM-05:00 PM, Shampoo & Conditionor (Women) - Shampoo And Conditio…" at bounding box center [640, 127] width 59 height 579
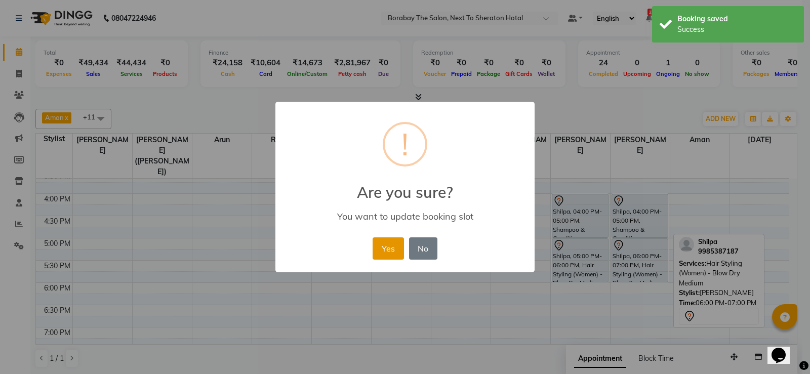
click at [387, 243] on button "Yes" at bounding box center [388, 248] width 31 height 22
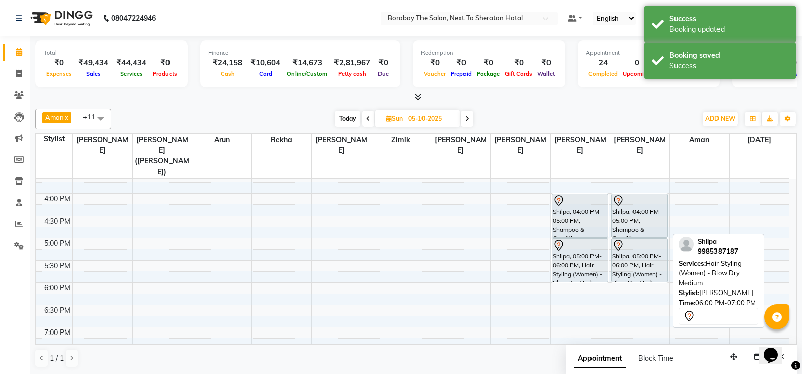
click at [367, 120] on icon at bounding box center [369, 119] width 4 height 6
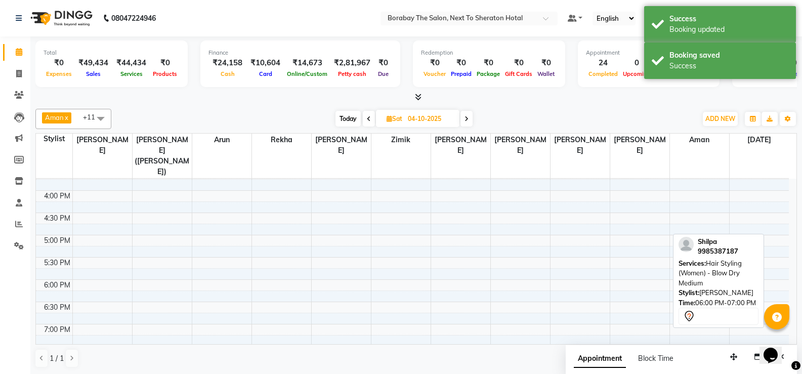
scroll to position [291, 0]
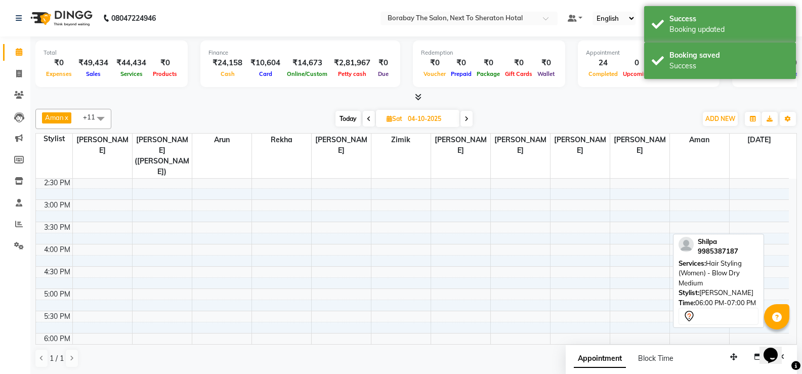
click at [350, 118] on span "Today" at bounding box center [348, 119] width 25 height 16
type input "03-10-2025"
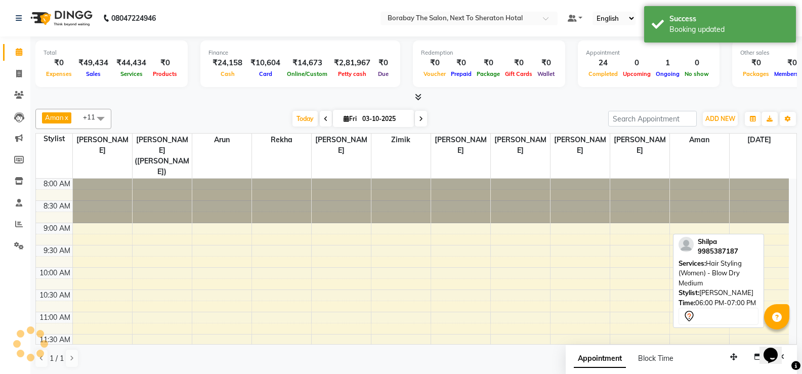
scroll to position [392, 0]
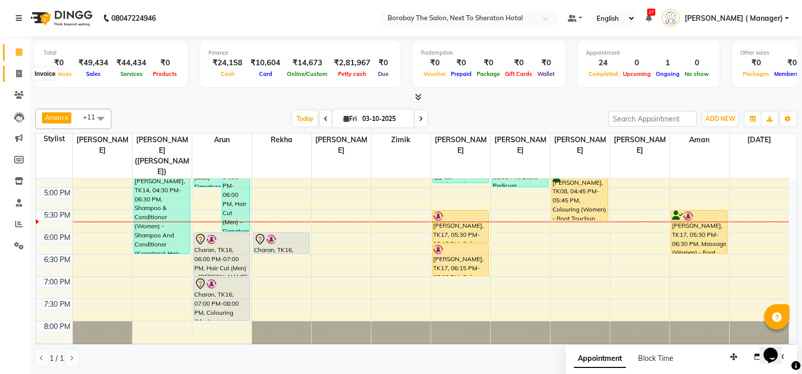
click at [20, 76] on icon at bounding box center [19, 74] width 6 height 8
select select "service"
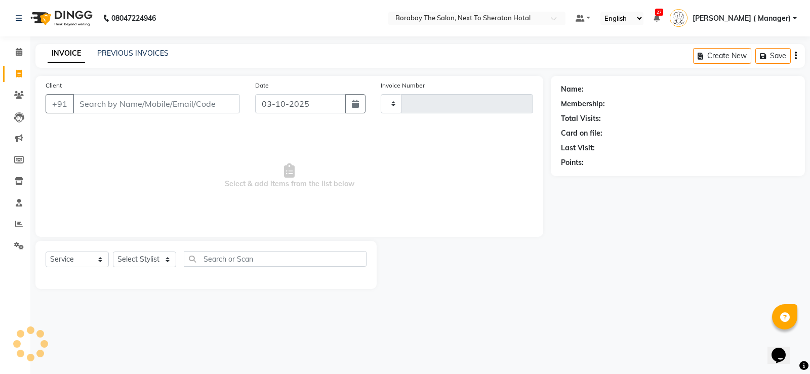
type input "4147"
select select "4945"
click at [155, 259] on select "Select Stylist" at bounding box center [144, 260] width 63 height 16
select select "31359"
click at [113, 252] on select "Select Stylist [PERSON_NAME] [PERSON_NAME] Borabay Counter Borabay [PERSON_NAME…" at bounding box center [150, 260] width 74 height 16
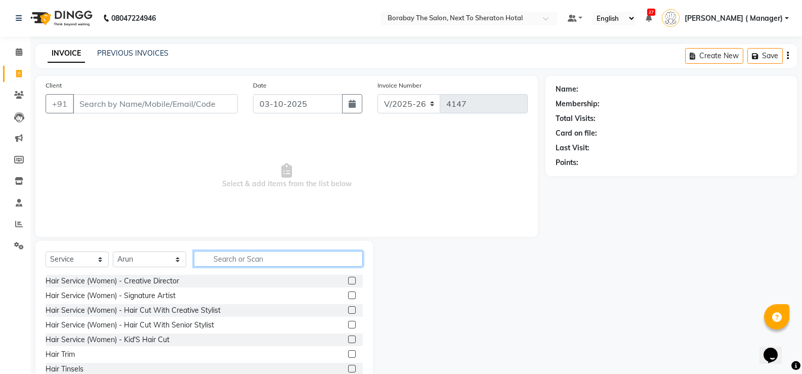
click at [253, 258] on input "text" at bounding box center [278, 259] width 169 height 16
type input "hair"
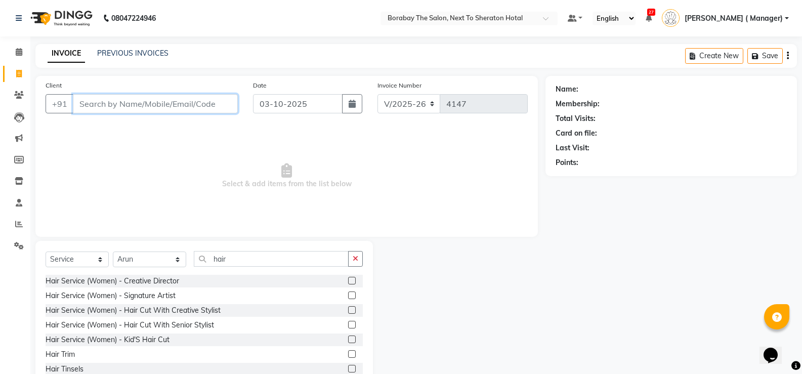
click at [156, 102] on input "Client" at bounding box center [155, 103] width 165 height 19
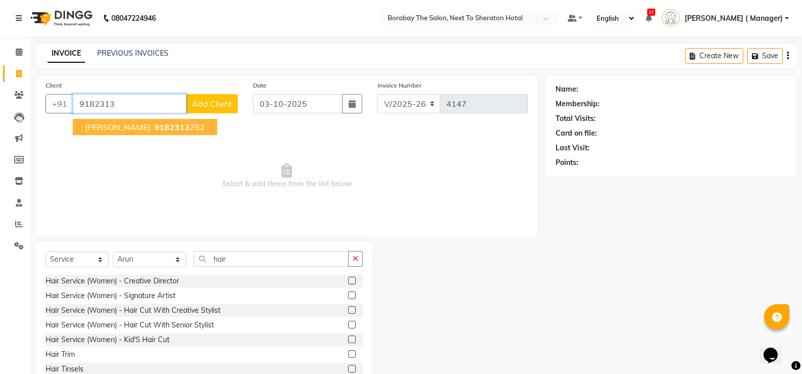
click at [154, 126] on span "9182313" at bounding box center [171, 127] width 35 height 10
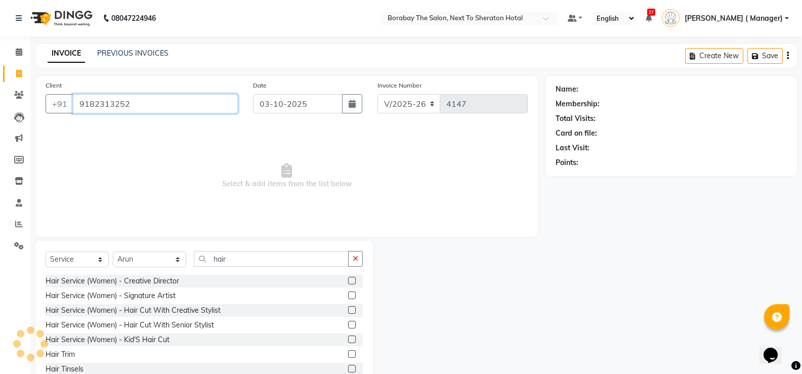
type input "9182313252"
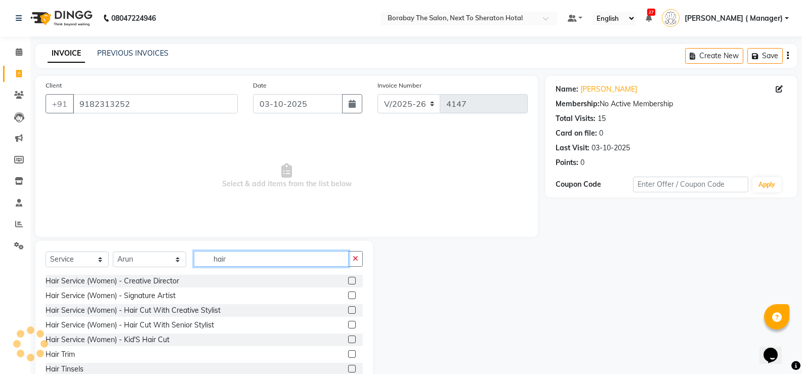
click at [248, 263] on input "hair" at bounding box center [271, 259] width 155 height 16
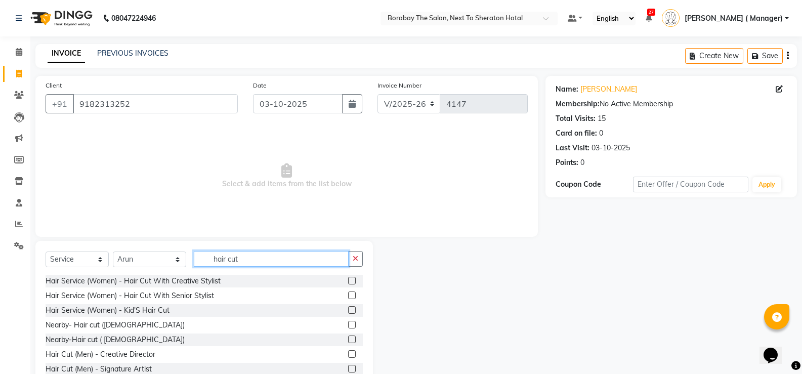
scroll to position [51, 0]
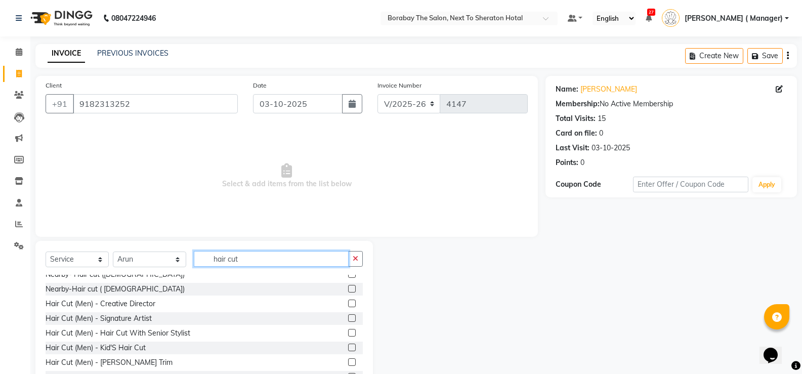
type input "hair cut"
click at [348, 318] on label at bounding box center [352, 318] width 8 height 8
click at [348, 318] on input "checkbox" at bounding box center [351, 318] width 7 height 7
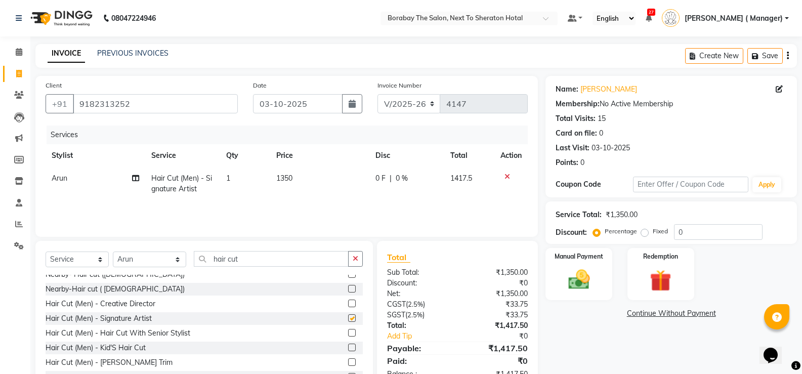
checkbox input "false"
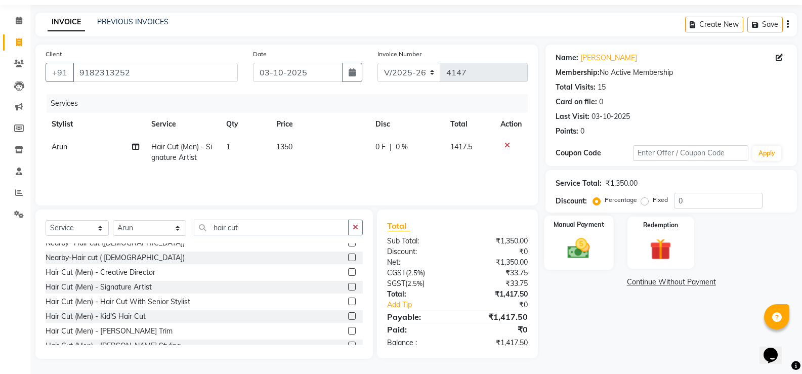
click at [583, 253] on img at bounding box center [579, 248] width 36 height 26
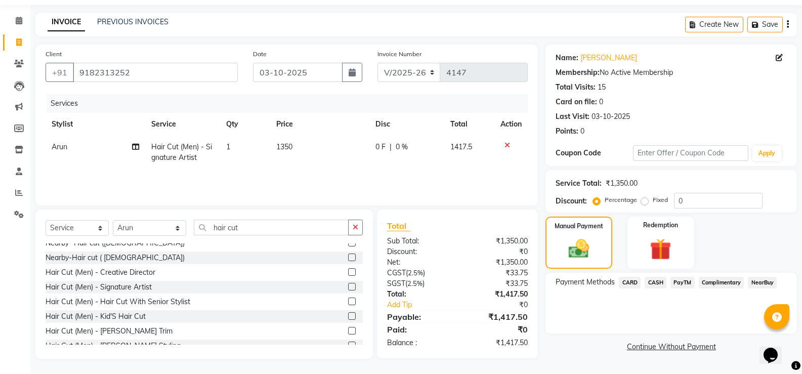
click at [287, 141] on td "1350" at bounding box center [320, 152] width 100 height 33
select select "31359"
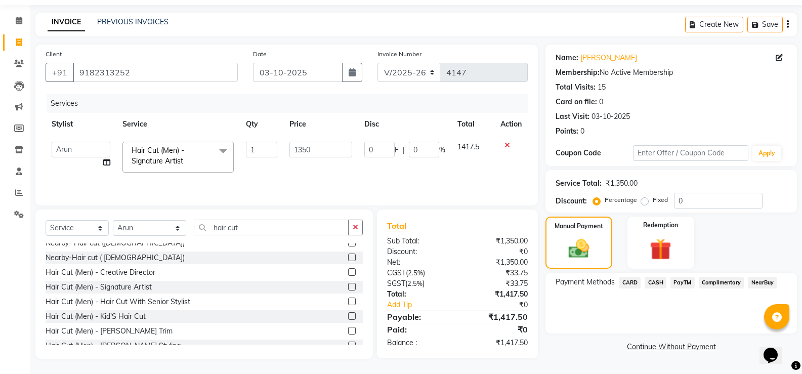
click at [287, 141] on td "1350" at bounding box center [320, 157] width 75 height 43
click at [303, 147] on input "1350" at bounding box center [321, 150] width 63 height 16
type input "1349"
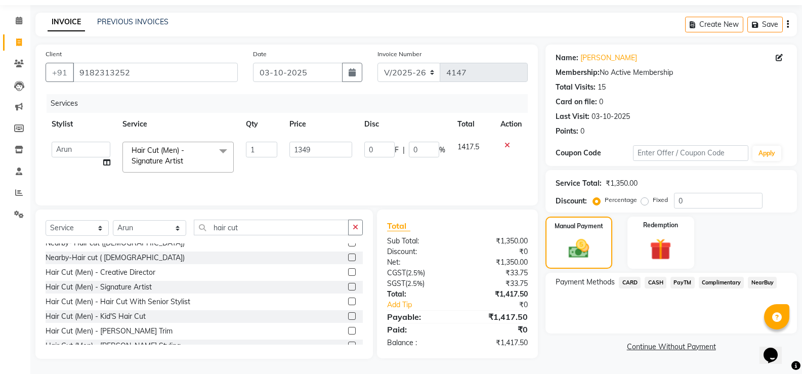
click at [374, 176] on div "Services Stylist Service Qty Price Disc Total Action Aman Arun Balu Bhasker Bor…" at bounding box center [287, 144] width 482 height 101
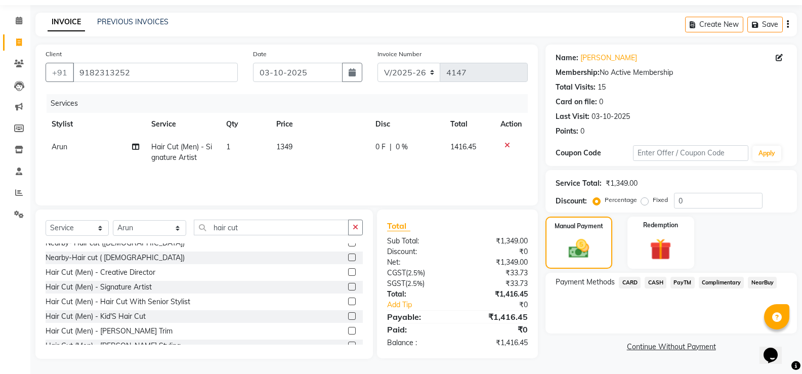
click at [688, 279] on span "PayTM" at bounding box center [683, 283] width 24 height 12
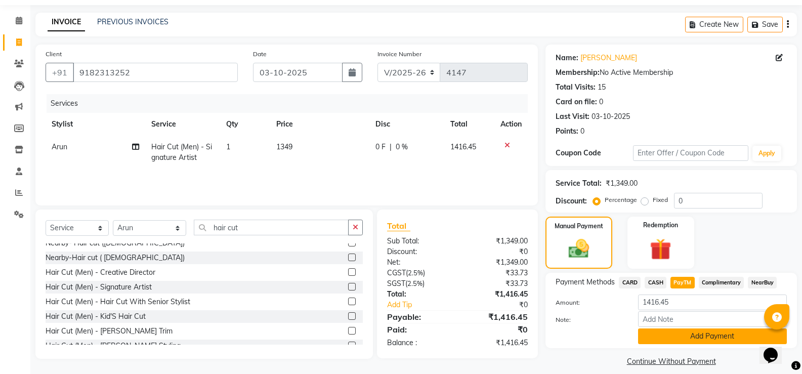
click at [693, 337] on button "Add Payment" at bounding box center [712, 337] width 149 height 16
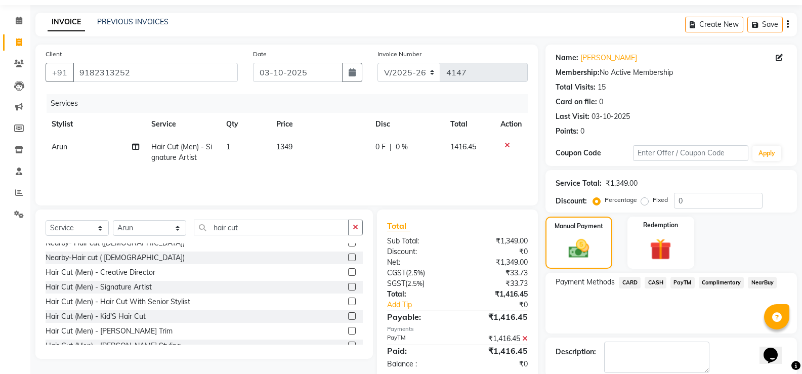
scroll to position [84, 0]
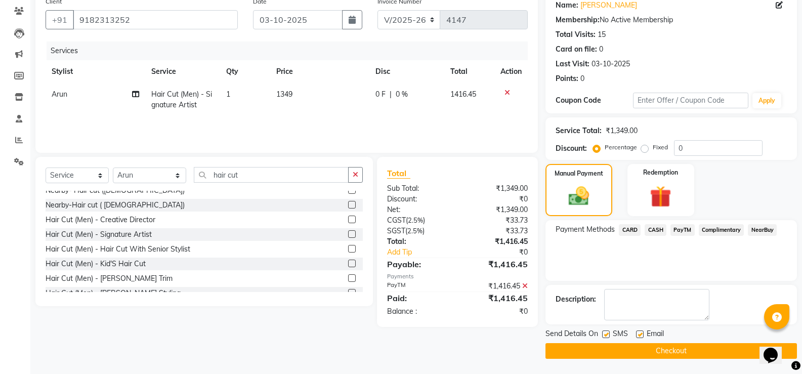
click at [659, 350] on button "Checkout" at bounding box center [672, 351] width 252 height 16
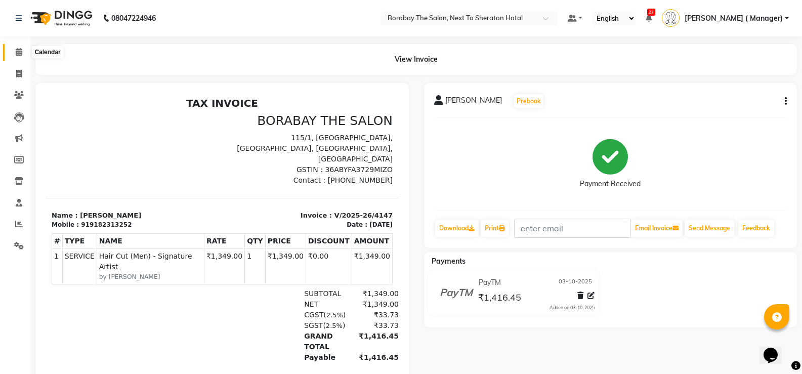
click at [16, 53] on icon at bounding box center [19, 52] width 7 height 8
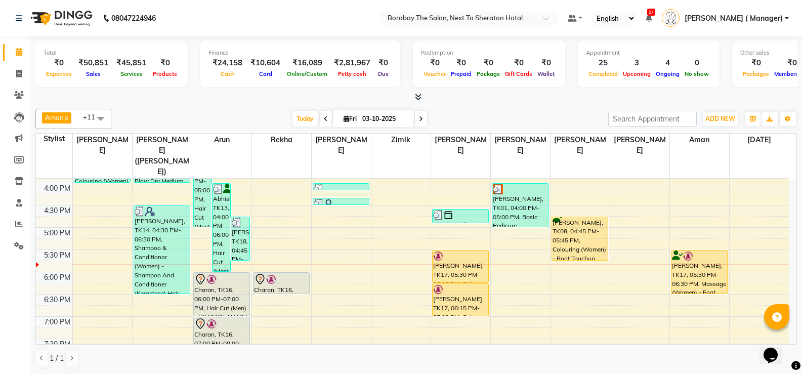
scroll to position [354, 0]
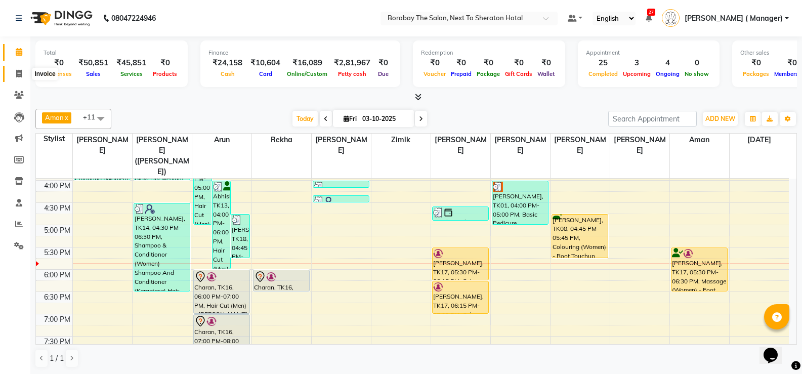
click at [21, 78] on span at bounding box center [19, 74] width 18 height 12
select select "service"
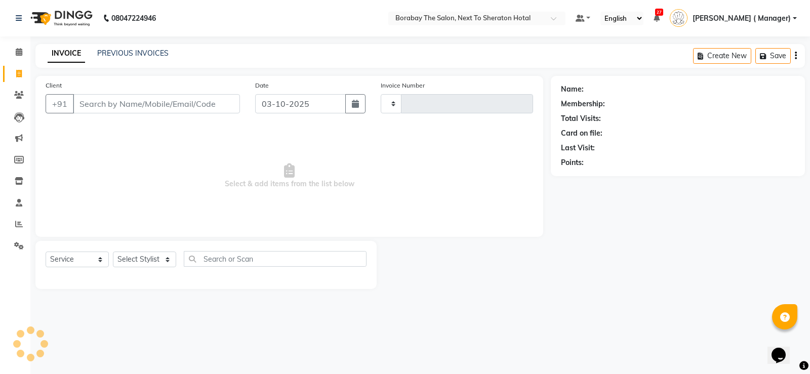
type input "4148"
select select "4945"
click at [144, 101] on input "Client" at bounding box center [156, 103] width 167 height 19
click at [165, 264] on select "Select Stylist [PERSON_NAME] [PERSON_NAME] Borabay Counter Borabay [PERSON_NAME…" at bounding box center [150, 260] width 74 height 16
select select "49806"
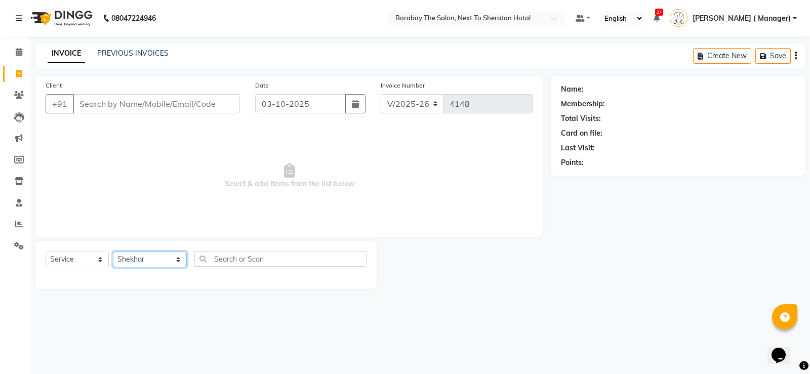
click at [113, 252] on select "Select Stylist [PERSON_NAME] [PERSON_NAME] Borabay Counter Borabay [PERSON_NAME…" at bounding box center [150, 260] width 74 height 16
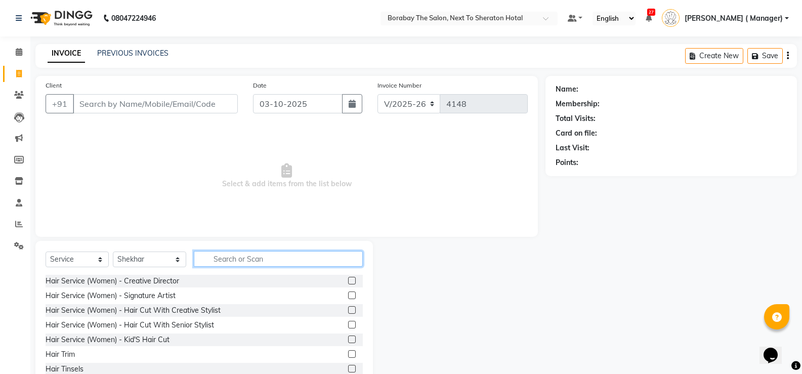
click at [242, 256] on input "text" at bounding box center [278, 259] width 169 height 16
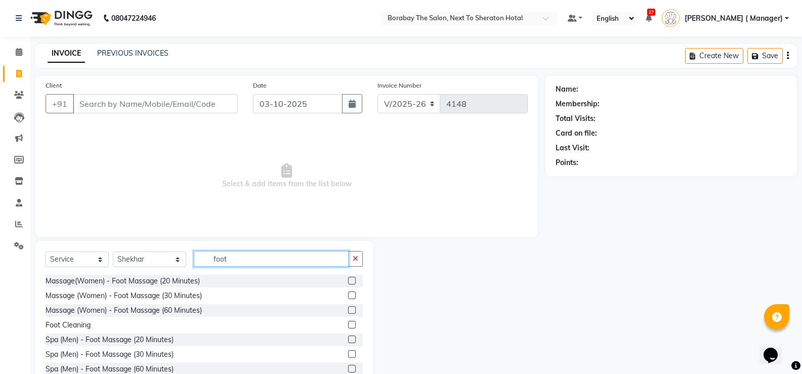
type input "foot"
click at [348, 314] on div at bounding box center [351, 311] width 7 height 11
click at [348, 310] on label at bounding box center [352, 310] width 8 height 8
click at [348, 310] on input "checkbox" at bounding box center [351, 310] width 7 height 7
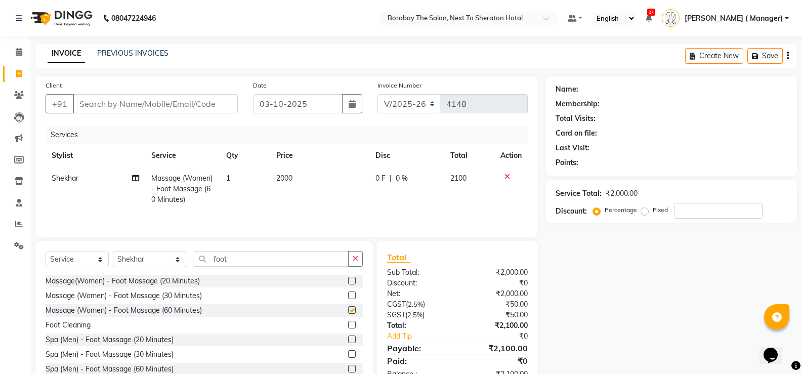
checkbox input "false"
click at [155, 259] on select "Select Stylist [PERSON_NAME] [PERSON_NAME] Borabay Counter Borabay [PERSON_NAME…" at bounding box center [149, 260] width 73 height 16
select select "31360"
click at [113, 252] on select "Select Stylist [PERSON_NAME] [PERSON_NAME] Borabay Counter Borabay [PERSON_NAME…" at bounding box center [149, 260] width 73 height 16
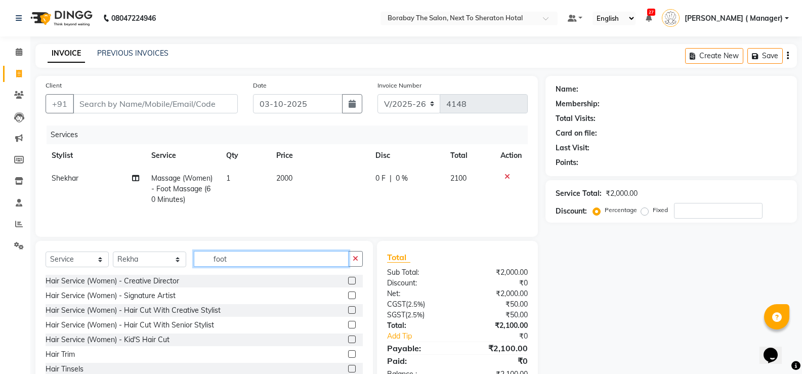
click at [242, 258] on input "foot" at bounding box center [271, 259] width 155 height 16
type input "f"
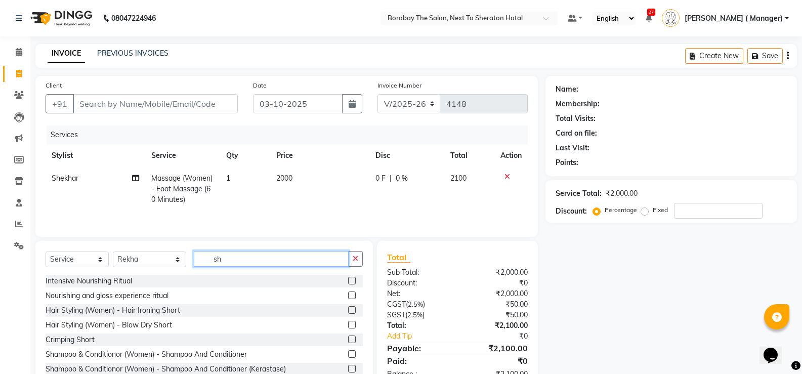
type input "s"
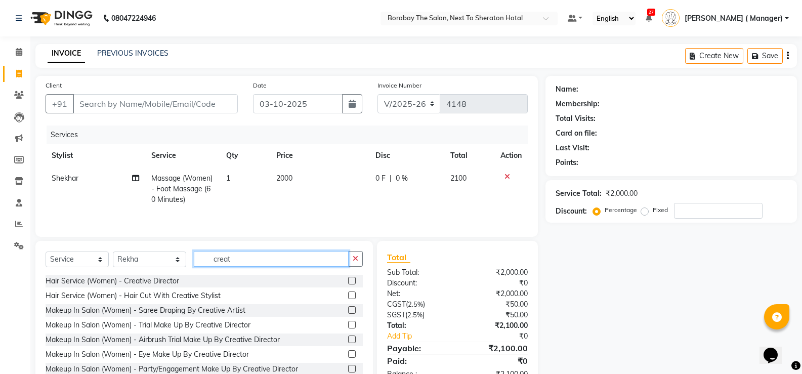
type input "creat"
click at [348, 295] on label at bounding box center [352, 296] width 8 height 8
click at [348, 295] on input "checkbox" at bounding box center [351, 296] width 7 height 7
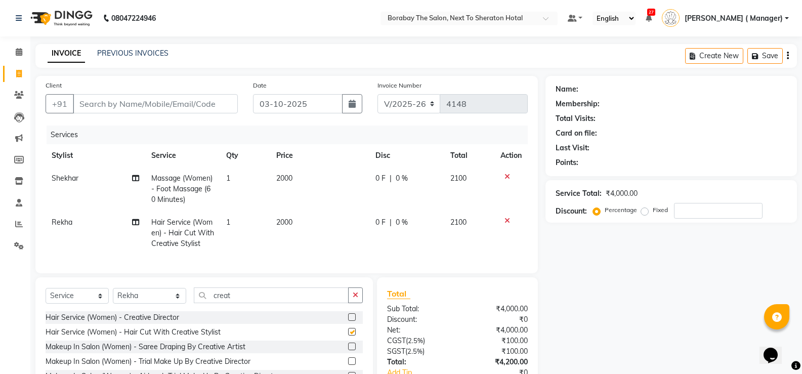
checkbox input "false"
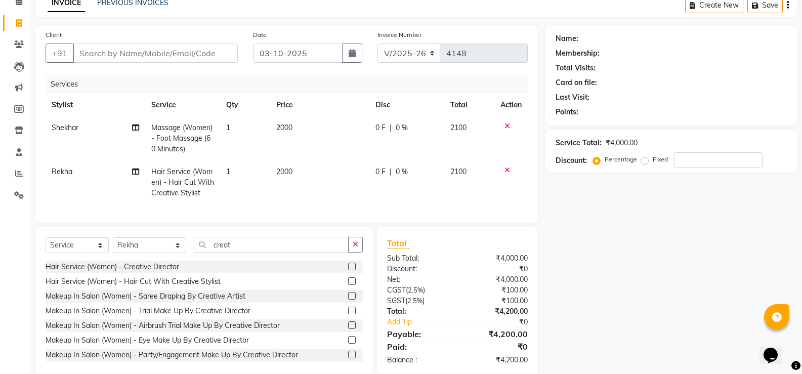
click at [195, 137] on span "Massage (Women) - Foot Massage (60 Minutes)" at bounding box center [181, 138] width 61 height 30
select select "49806"
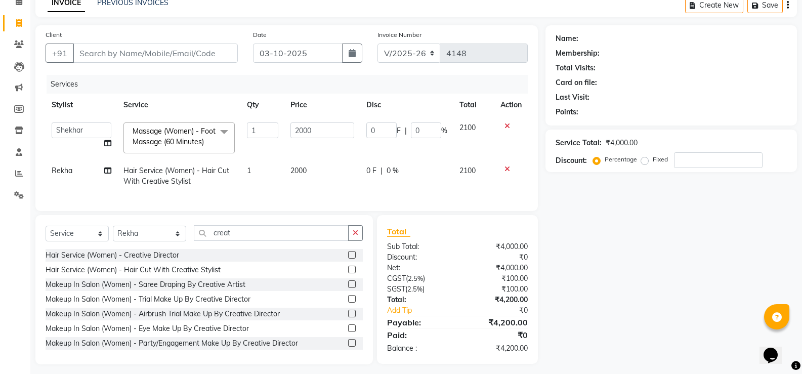
click at [212, 136] on span "Massage (Women) - Foot Massage (60 Minutes) x" at bounding box center [174, 137] width 89 height 22
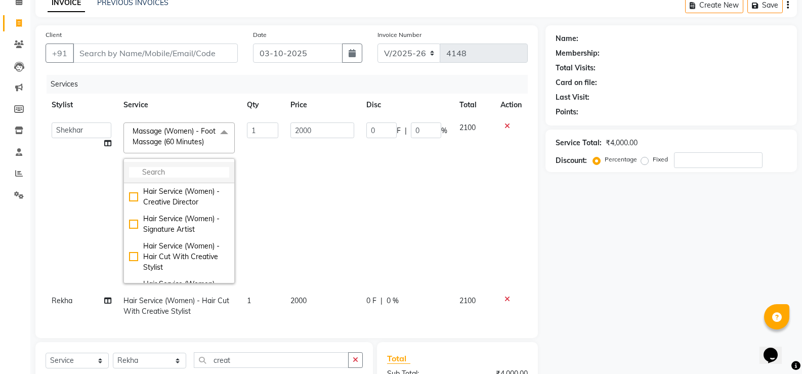
click at [163, 167] on input "multiselect-search" at bounding box center [179, 172] width 100 height 11
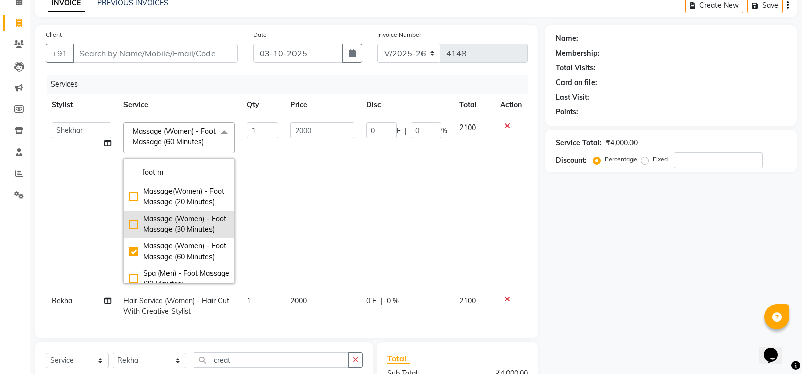
type input "foot m"
click at [133, 235] on div "Massage (Women) - Foot Massage (30 Minutes)" at bounding box center [179, 224] width 100 height 21
checkbox input "true"
checkbox input "false"
type input "1100"
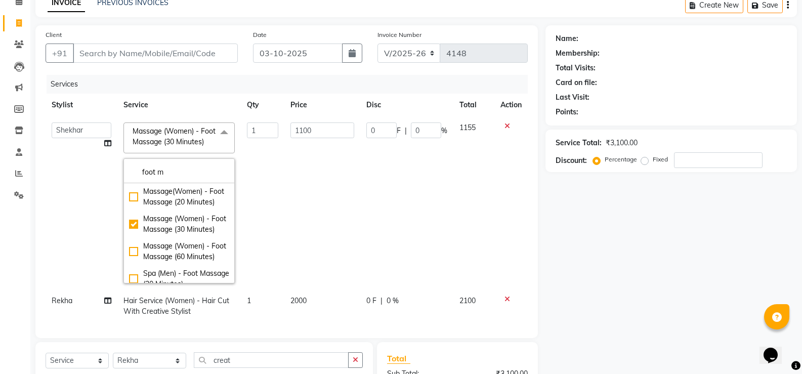
click at [93, 158] on td "Aman Arun Balu Bhasker Borabay Counter Borabay Dilnawaz Malik (Sameer) Easter H…" at bounding box center [82, 202] width 72 height 173
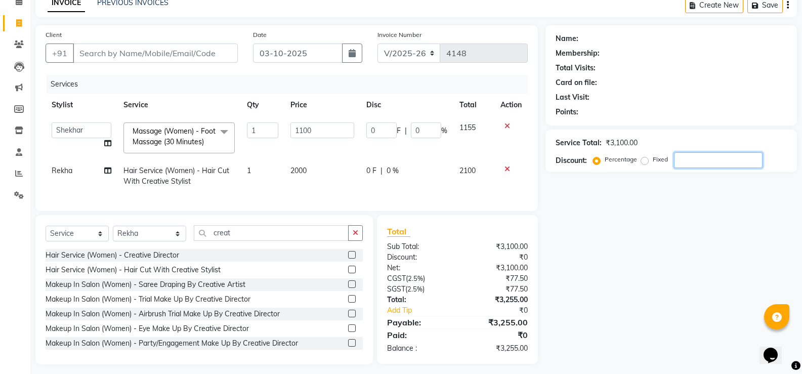
click at [690, 167] on input "number" at bounding box center [718, 160] width 89 height 16
type input "1"
type input "11"
type input "1"
type input "15"
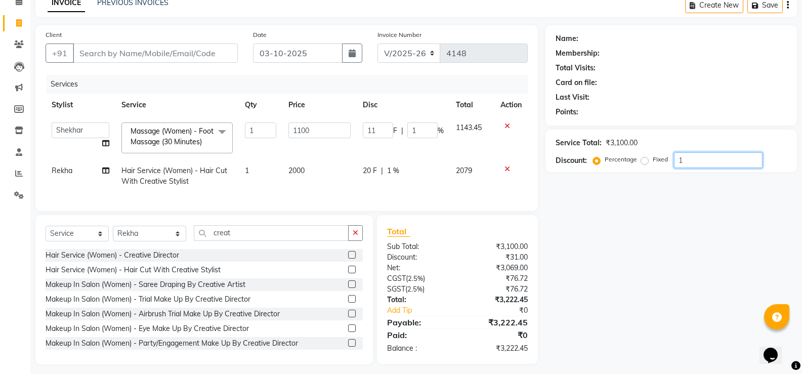
type input "165"
type input "15"
click at [198, 55] on input "Client" at bounding box center [155, 53] width 165 height 19
click at [696, 152] on div "Service Total: ₹3,100.00 Discount: Percentage Fixed 15" at bounding box center [671, 151] width 231 height 34
click at [697, 156] on input "15" at bounding box center [718, 160] width 89 height 16
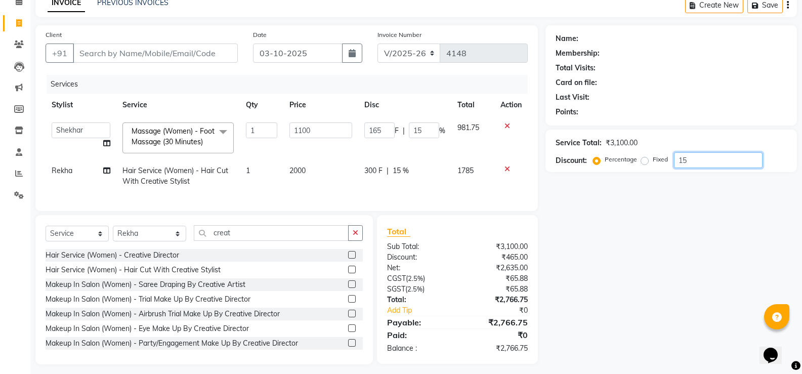
type input "1"
type input "11"
type input "1"
type input "0"
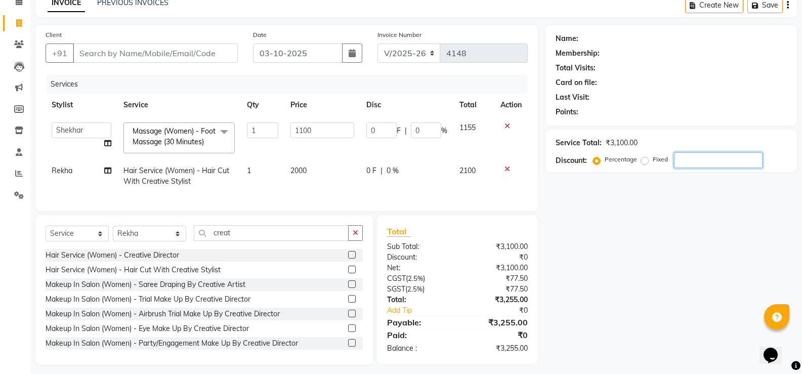
type input "2"
type input "22"
type input "2"
type input "20"
type input "220"
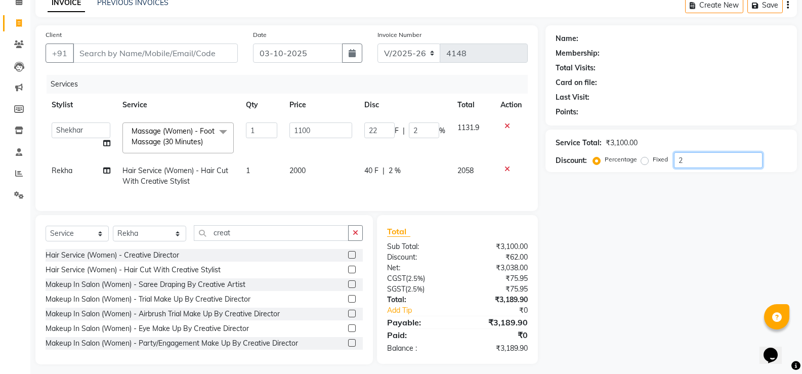
type input "20"
click at [173, 52] on input "Client" at bounding box center [155, 53] width 165 height 19
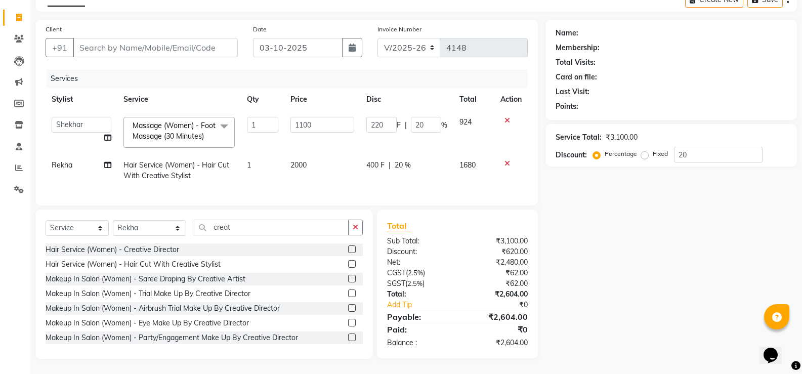
click at [297, 184] on div "Services Stylist Service Qty Price Disc Total Action Aman Arun Balu Bhasker Bor…" at bounding box center [287, 132] width 482 height 126
click at [207, 42] on input "Client" at bounding box center [155, 47] width 165 height 19
click at [176, 42] on input "Client" at bounding box center [155, 47] width 165 height 19
type input "9"
type input "0"
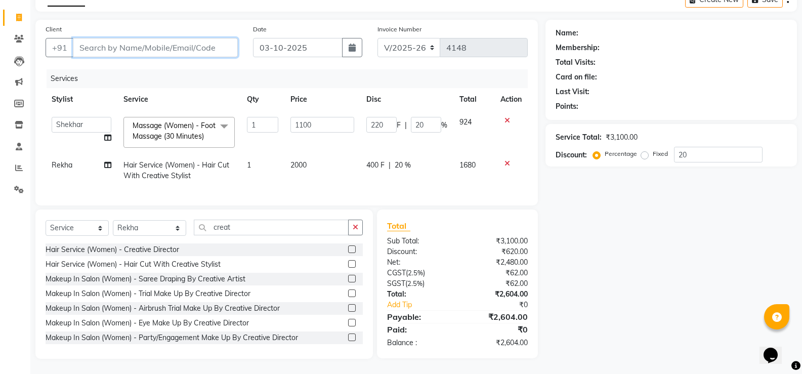
type input "0"
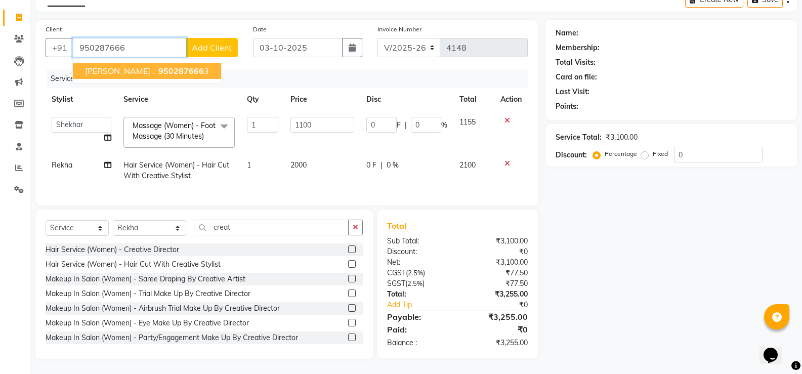
click at [151, 69] on button "Anannya . 950287666 3" at bounding box center [147, 71] width 148 height 16
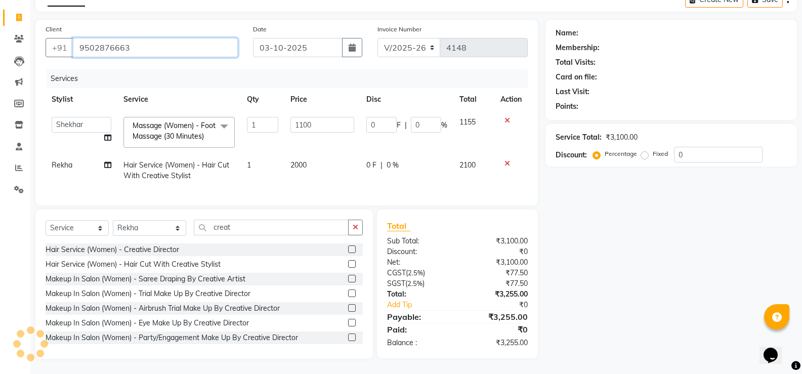
type input "9502876663"
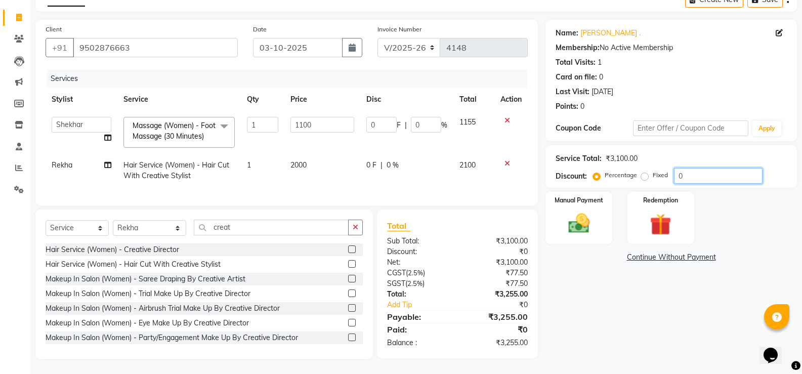
click at [711, 168] on input "0" at bounding box center [718, 176] width 89 height 16
type input "2"
type input "22"
type input "2"
type input "20"
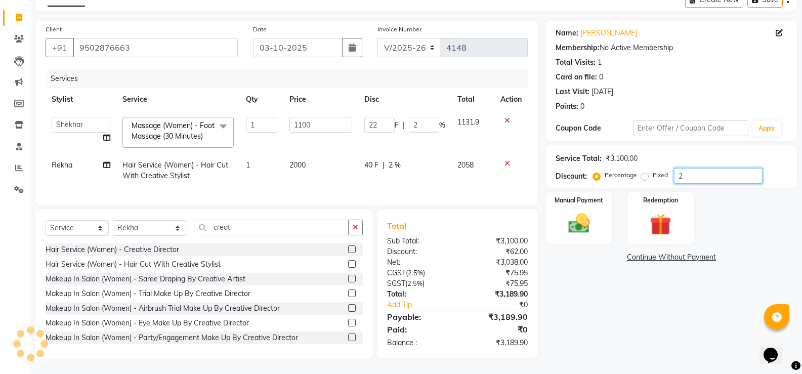
type input "220"
type input "20"
click at [584, 224] on img at bounding box center [579, 224] width 36 height 26
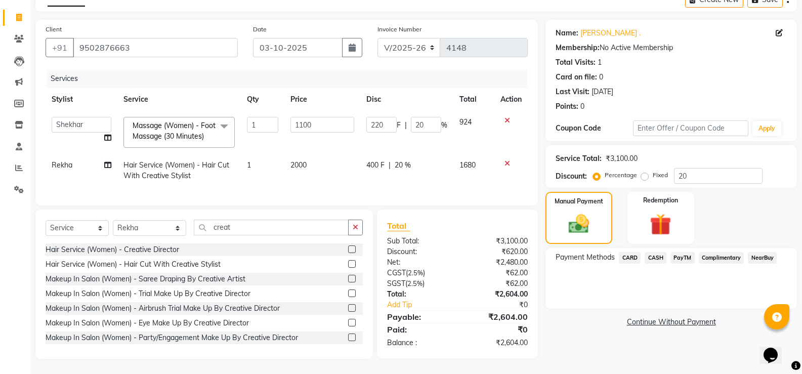
click at [685, 252] on span "PayTM" at bounding box center [683, 258] width 24 height 12
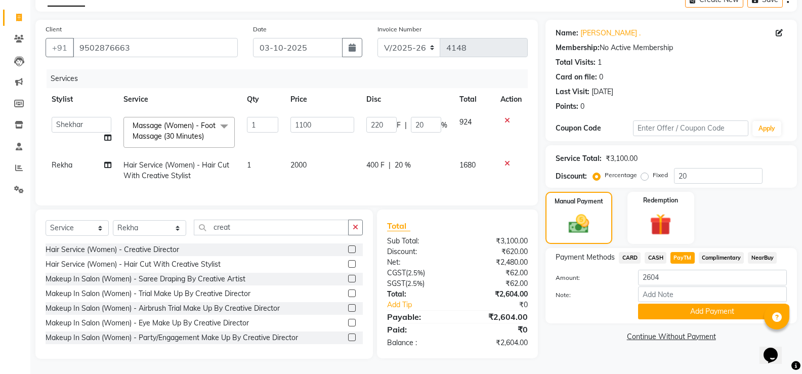
click at [630, 252] on span "CARD" at bounding box center [630, 258] width 22 height 12
click at [698, 310] on button "Add Payment" at bounding box center [712, 312] width 149 height 16
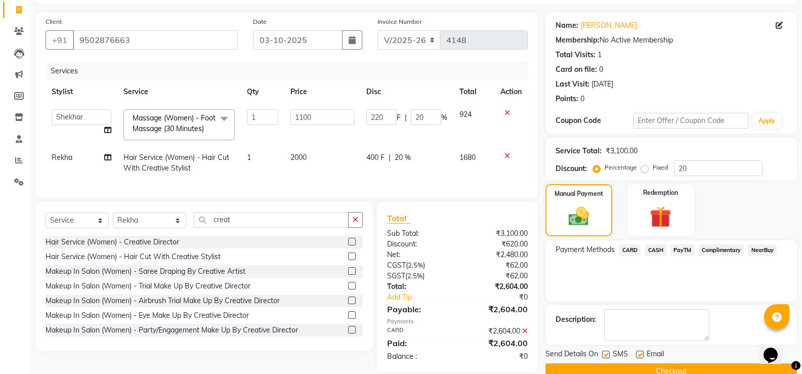
scroll to position [85, 0]
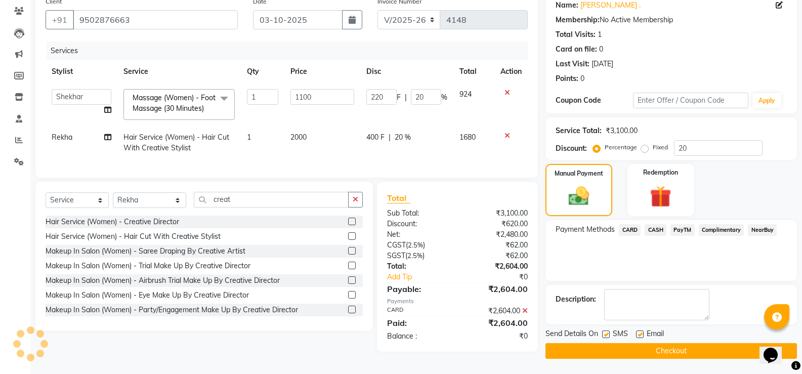
click at [662, 350] on button "Checkout" at bounding box center [672, 351] width 252 height 16
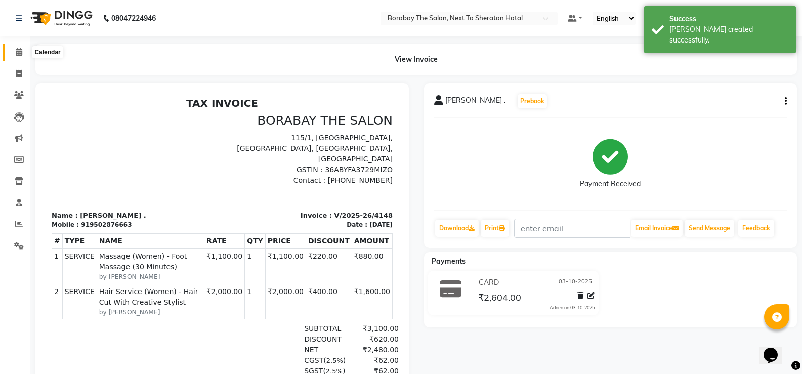
click at [15, 52] on span at bounding box center [19, 53] width 18 height 12
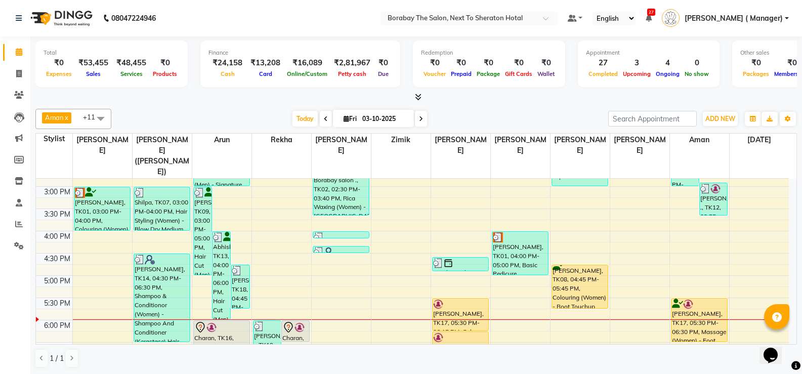
scroll to position [354, 0]
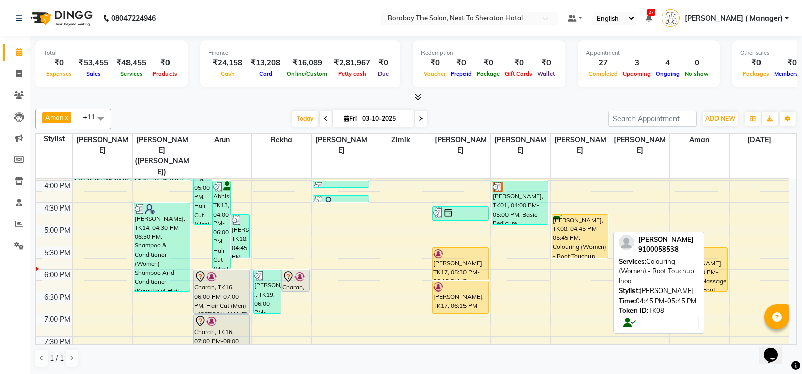
click at [588, 216] on div "Manu Vennapusa, TK08, 04:45 PM-05:45 PM, Colouring (Women) - Root Touchup Inoa" at bounding box center [580, 236] width 56 height 43
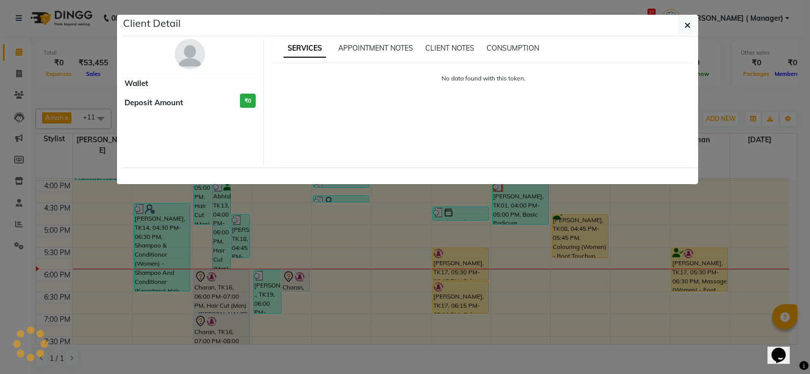
select select "1"
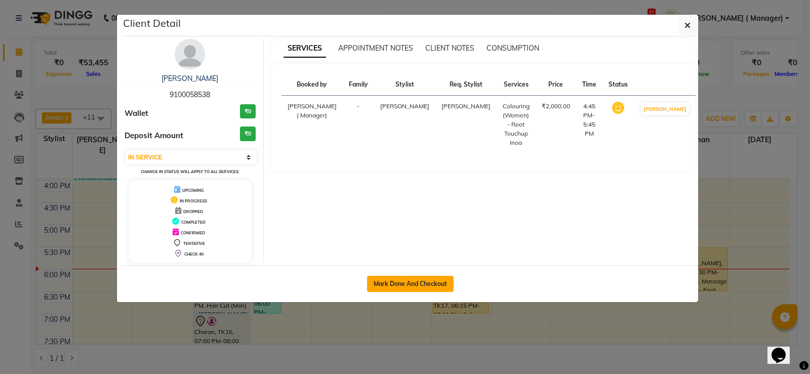
click at [401, 286] on button "Mark Done And Checkout" at bounding box center [410, 284] width 87 height 16
select select "service"
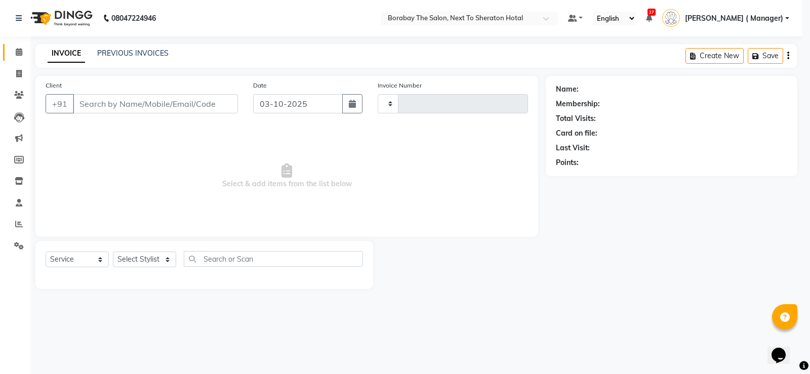
type input "4149"
select select "4945"
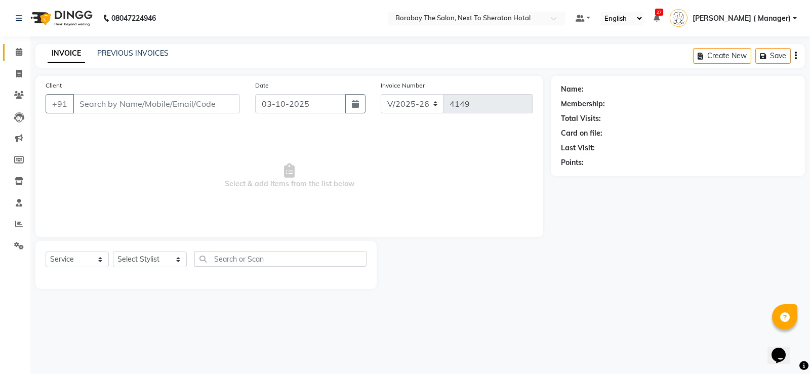
type input "9100058538"
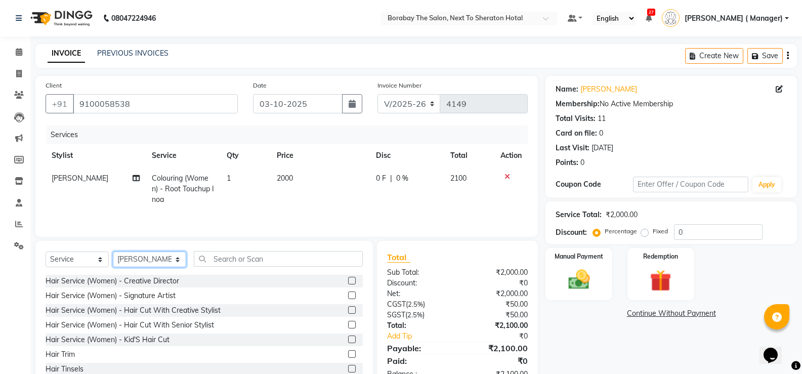
click at [138, 259] on select "Select Stylist [PERSON_NAME] [PERSON_NAME] Borabay Counter Borabay [PERSON_NAME…" at bounding box center [149, 260] width 73 height 16
select select "89708"
click at [113, 252] on select "Select Stylist [PERSON_NAME] [PERSON_NAME] Borabay Counter Borabay [PERSON_NAME…" at bounding box center [149, 260] width 73 height 16
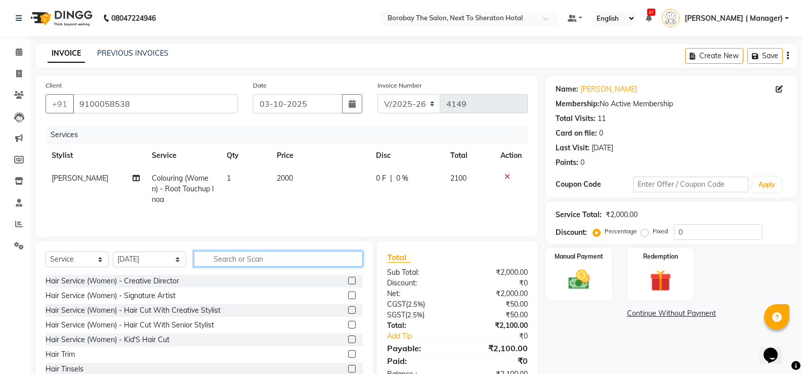
click at [235, 259] on input "text" at bounding box center [278, 259] width 169 height 16
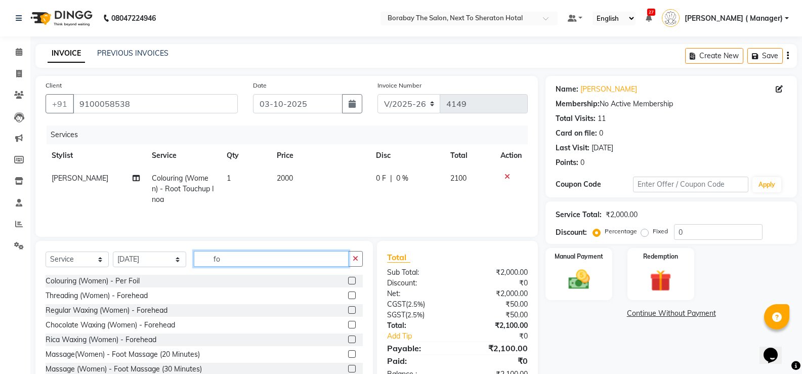
type input "f"
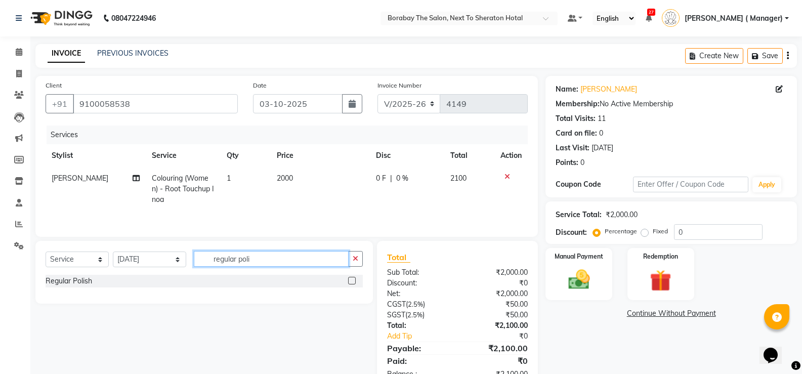
type input "regular poli"
click at [351, 279] on label at bounding box center [352, 281] width 8 height 8
click at [351, 279] on input "checkbox" at bounding box center [351, 281] width 7 height 7
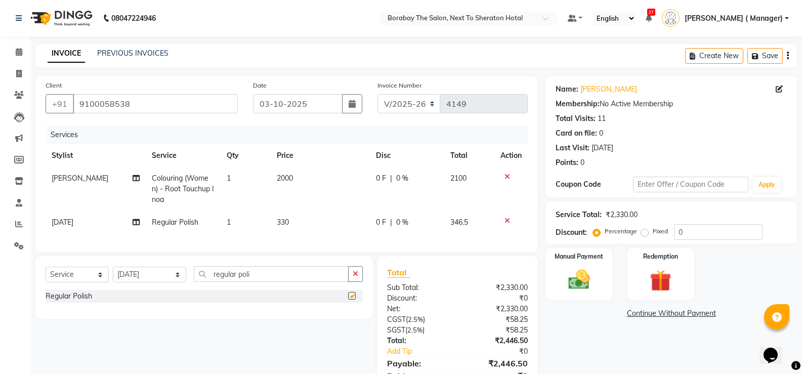
checkbox input "false"
click at [285, 219] on span "330" at bounding box center [283, 222] width 12 height 9
select select "89708"
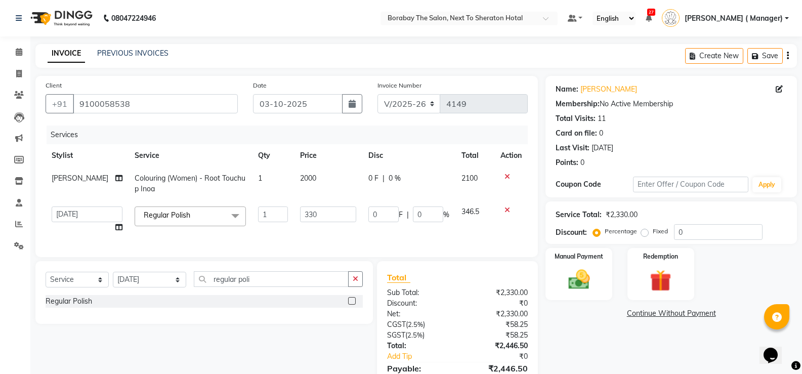
click at [294, 219] on td "330" at bounding box center [328, 219] width 68 height 38
click at [300, 216] on input "330" at bounding box center [328, 215] width 56 height 16
type input "170"
click at [286, 234] on div "Services Stylist Service Qty Price Disc Total Action Sai kiran Colouring (Women…" at bounding box center [287, 186] width 482 height 121
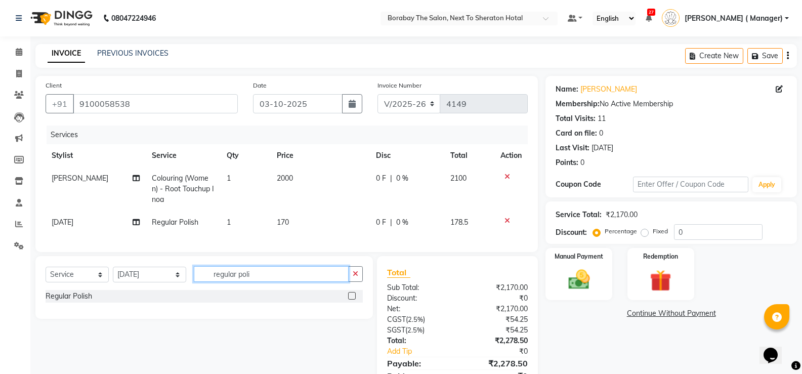
click at [250, 279] on input "regular poli" at bounding box center [271, 274] width 155 height 16
type input "r"
type input "russ"
click at [353, 300] on label at bounding box center [352, 296] width 8 height 8
click at [353, 300] on input "checkbox" at bounding box center [351, 296] width 7 height 7
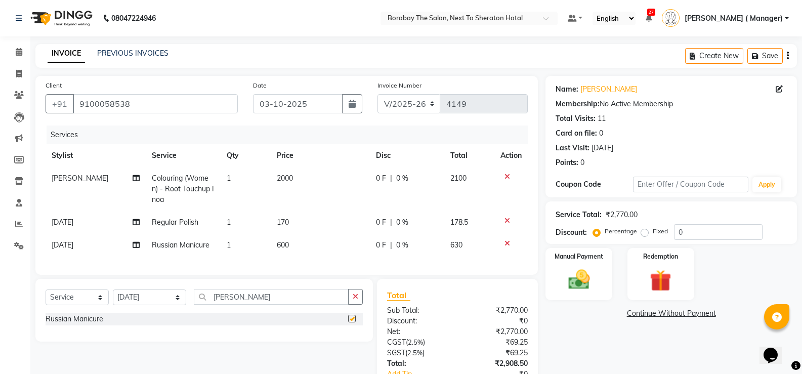
checkbox input "false"
click at [253, 305] on input "russ" at bounding box center [271, 297] width 155 height 16
type input "r"
type input "regular pol"
click at [352, 322] on label at bounding box center [352, 319] width 8 height 8
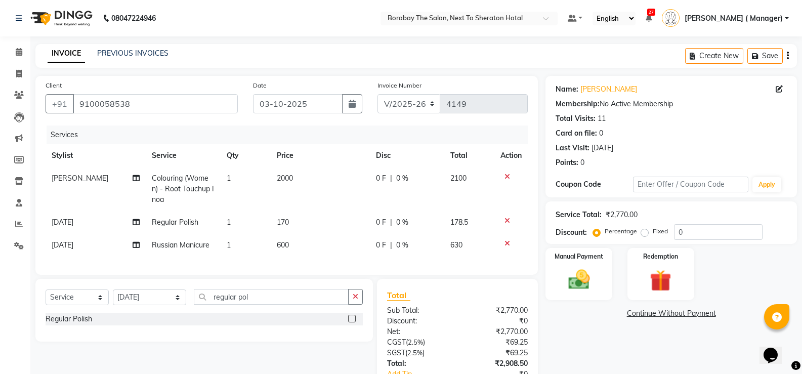
click at [352, 322] on input "checkbox" at bounding box center [351, 319] width 7 height 7
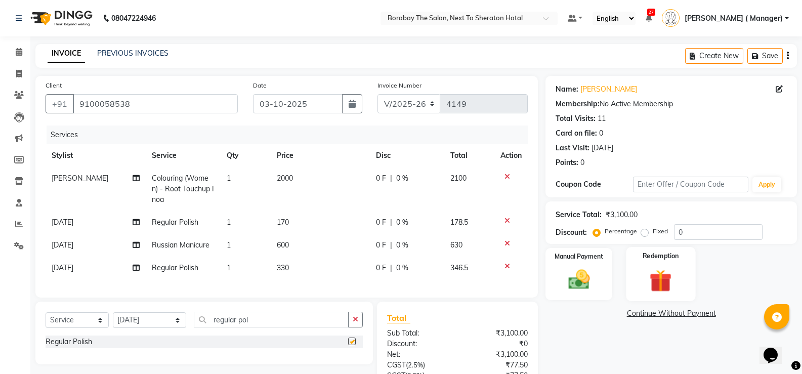
checkbox input "false"
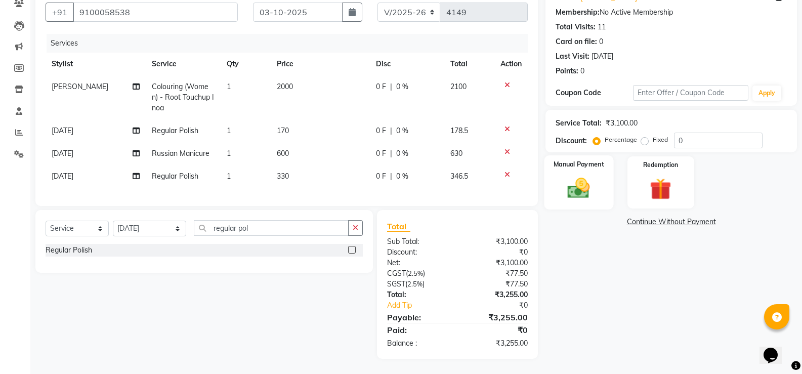
click at [597, 176] on img at bounding box center [579, 188] width 36 height 26
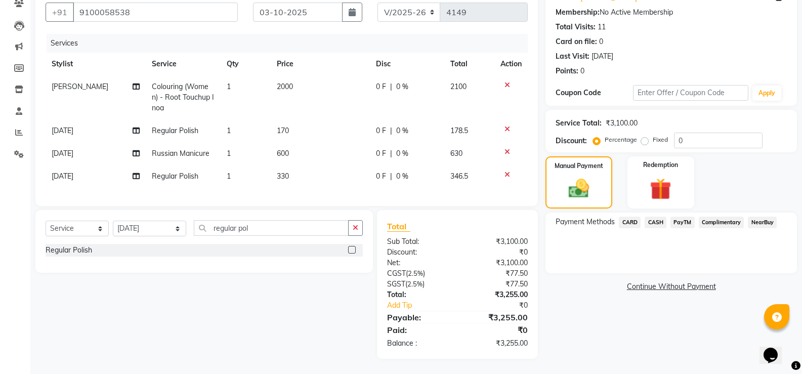
click at [658, 217] on span "CASH" at bounding box center [656, 223] width 22 height 12
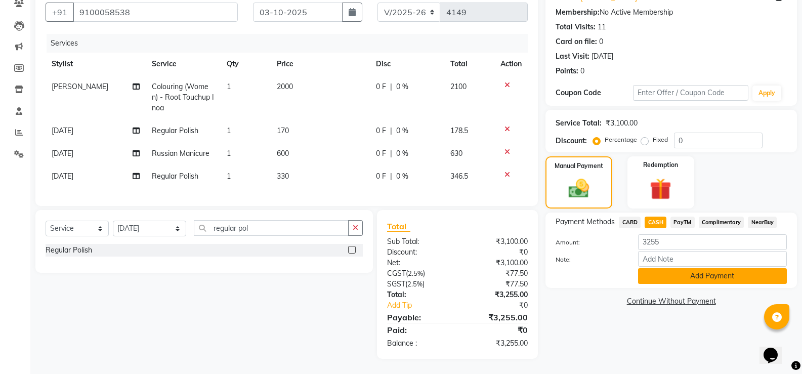
click at [705, 271] on button "Add Payment" at bounding box center [712, 276] width 149 height 16
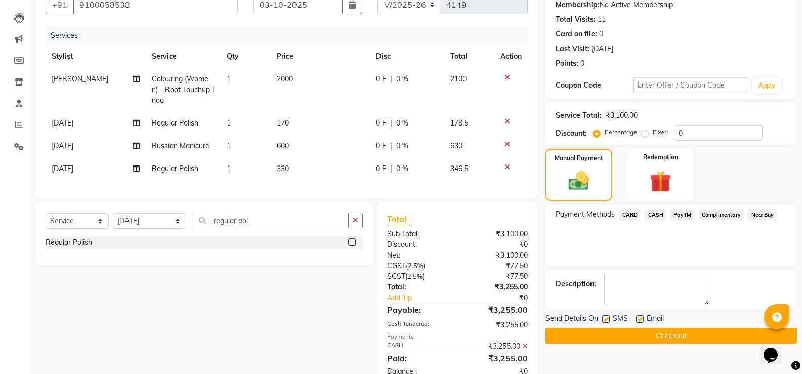
click at [664, 338] on button "Checkout" at bounding box center [672, 336] width 252 height 16
click at [668, 340] on button "Checkout" at bounding box center [672, 336] width 252 height 16
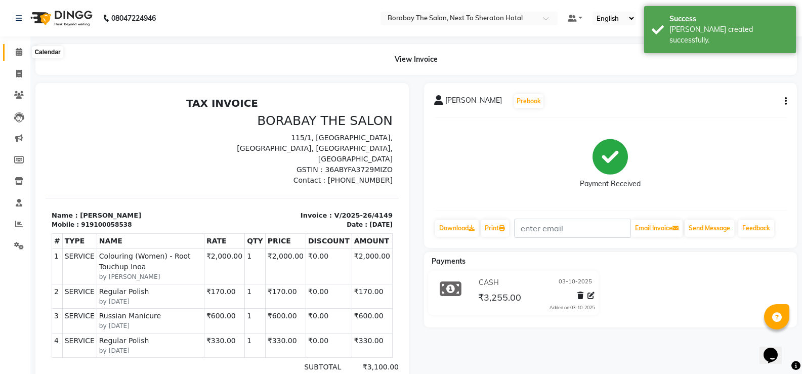
click at [16, 55] on icon at bounding box center [19, 52] width 7 height 8
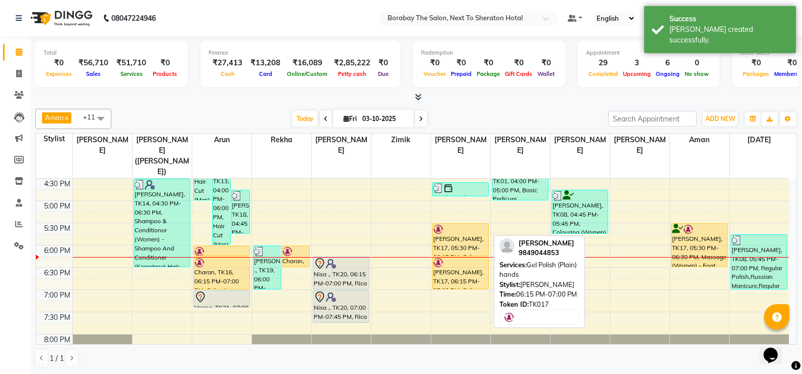
scroll to position [392, 0]
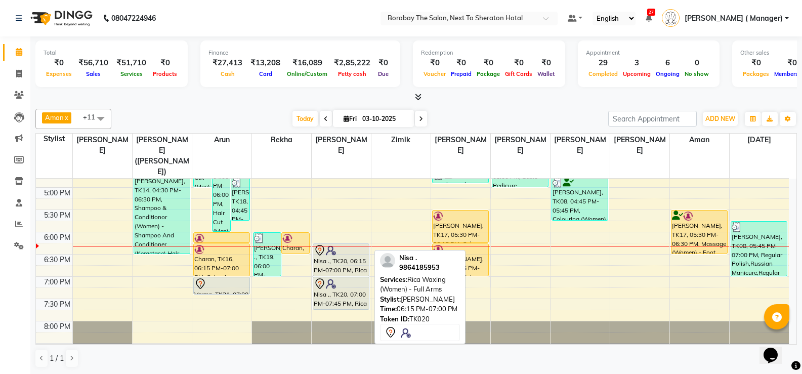
click at [341, 246] on div "Nisa ., TK20, 06:15 PM-07:00 PM, Rica Waxing (Women) - Full Arms" at bounding box center [341, 260] width 56 height 32
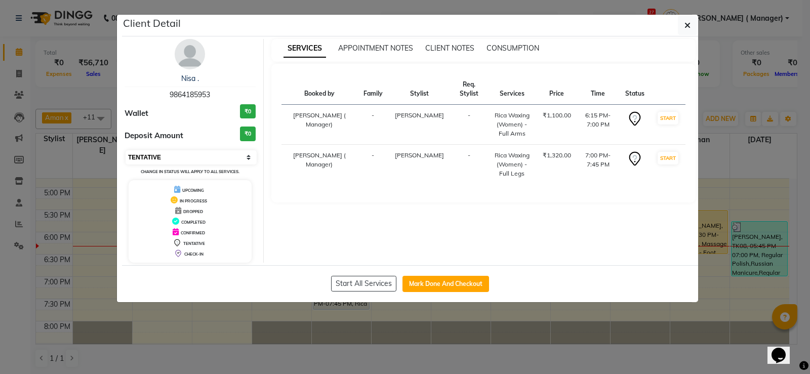
click at [188, 158] on select "Select IN SERVICE CONFIRMED TENTATIVE CHECK IN MARK DONE DROPPED UPCOMING" at bounding box center [191, 157] width 131 height 14
select select "1"
click at [126, 150] on select "Select IN SERVICE CONFIRMED TENTATIVE CHECK IN MARK DONE DROPPED UPCOMING" at bounding box center [191, 157] width 131 height 14
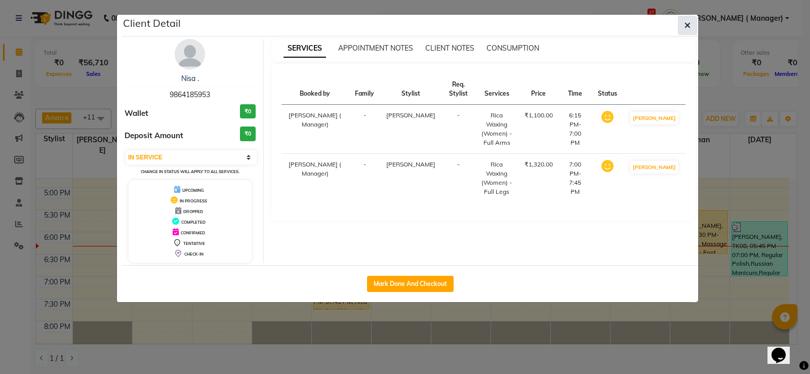
click at [684, 32] on button "button" at bounding box center [687, 25] width 19 height 19
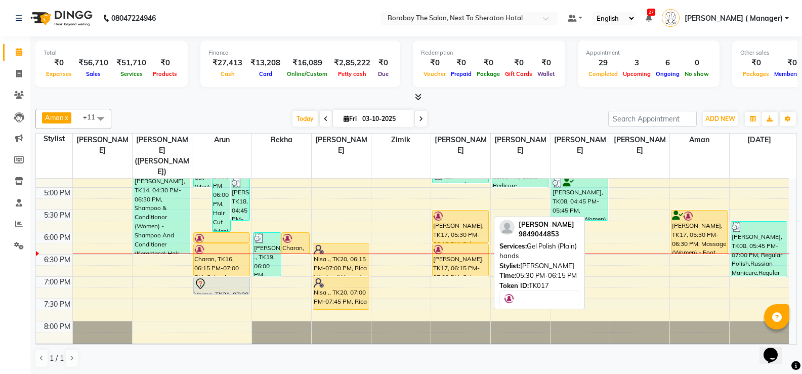
click at [468, 211] on div at bounding box center [460, 216] width 55 height 10
select select "1"
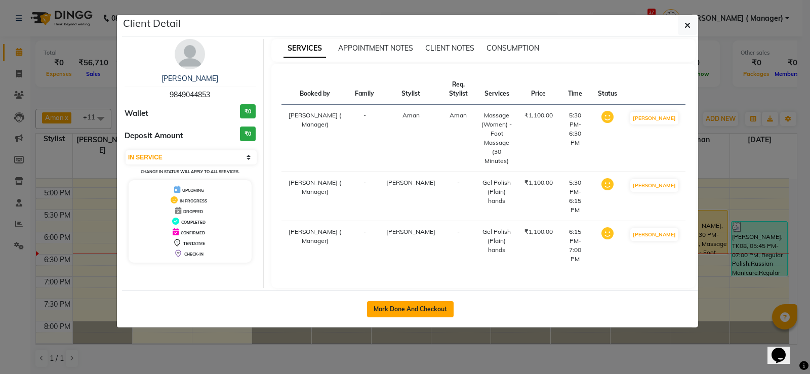
click at [385, 301] on button "Mark Done And Checkout" at bounding box center [410, 309] width 87 height 16
select select "service"
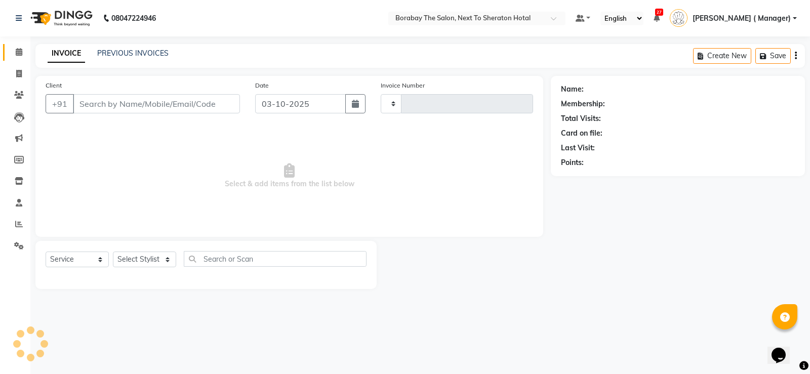
type input "4150"
select select "4945"
type input "9849044853"
select select "83003"
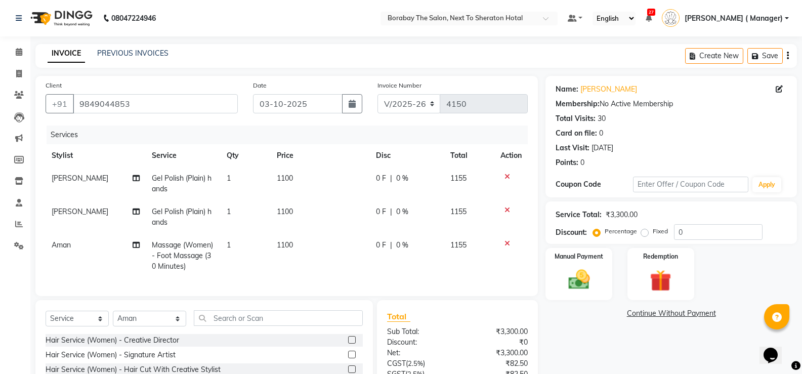
click at [186, 254] on span "Massage (Women) - Foot Massage (30 Minutes)" at bounding box center [182, 255] width 61 height 30
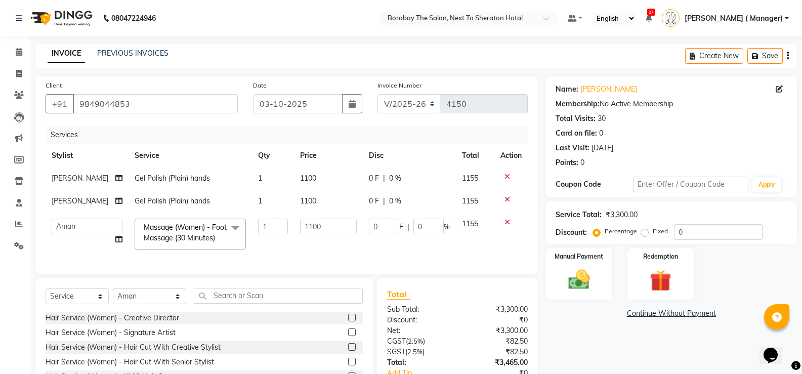
click at [229, 238] on span at bounding box center [235, 228] width 20 height 19
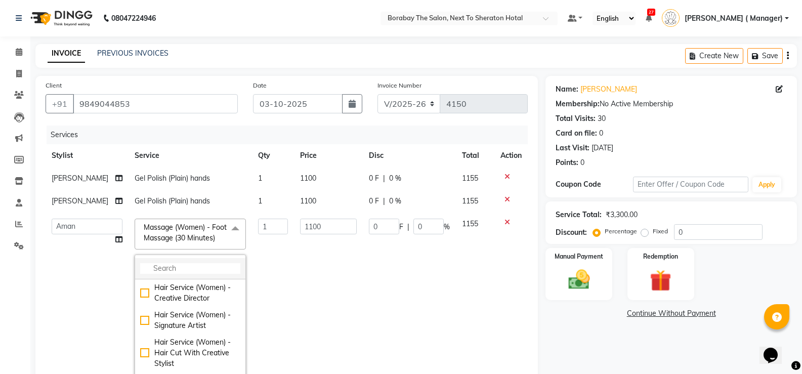
click at [174, 269] on input "multiselect-search" at bounding box center [190, 268] width 100 height 11
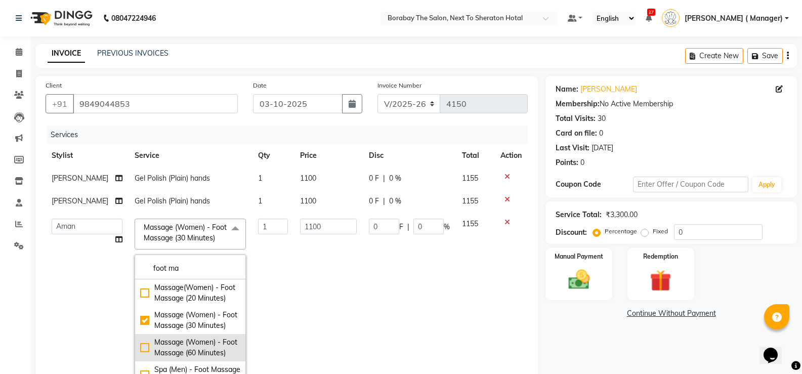
type input "foot ma"
click at [158, 358] on div "Massage (Women) - Foot Massage (60 Minutes)" at bounding box center [190, 347] width 100 height 21
checkbox input "false"
checkbox input "true"
type input "2000"
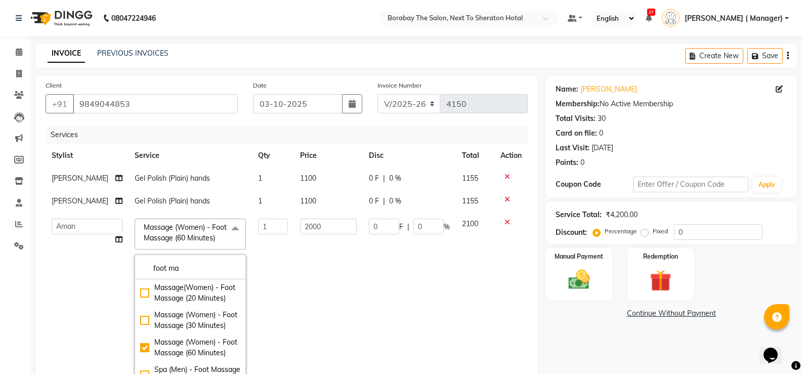
click at [412, 316] on td "0 F | 0 %" at bounding box center [409, 299] width 93 height 173
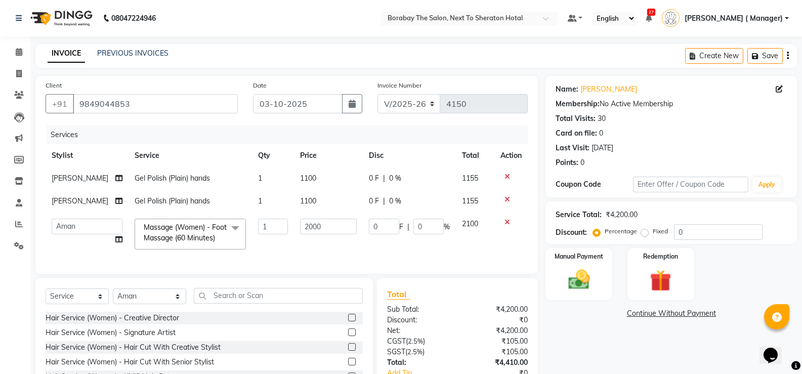
scroll to position [76, 0]
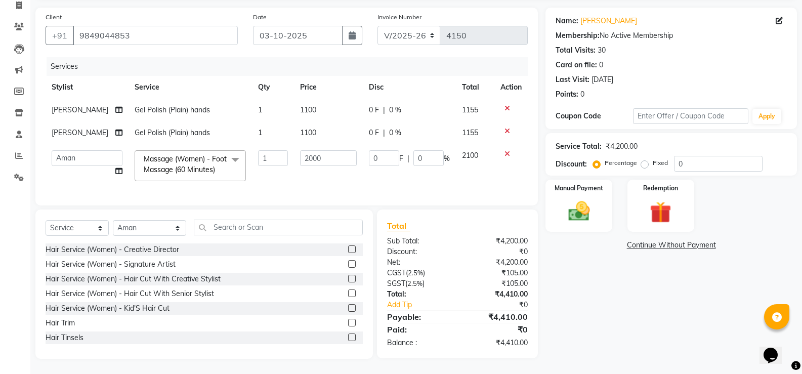
click at [319, 176] on td "2000" at bounding box center [328, 165] width 69 height 43
click at [189, 105] on span "Gel Polish (Plain) hands" at bounding box center [172, 109] width 75 height 9
select select "32380"
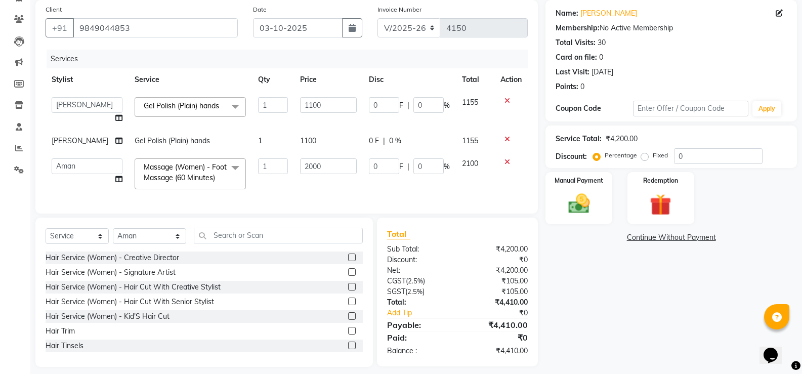
click at [191, 109] on span "Gel Polish (Plain) hands" at bounding box center [181, 105] width 75 height 9
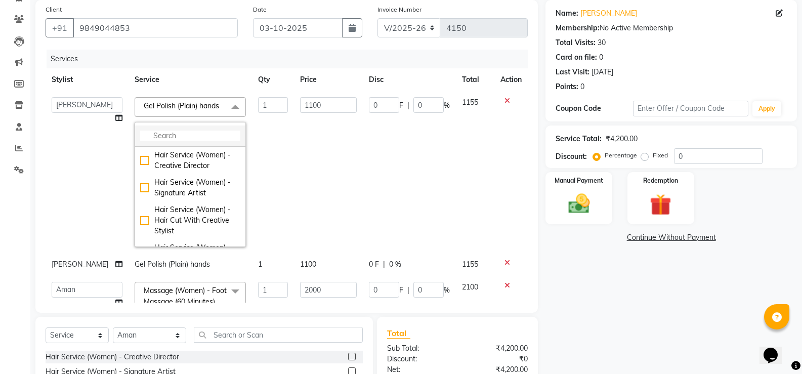
click at [146, 137] on input "multiselect-search" at bounding box center [190, 136] width 100 height 11
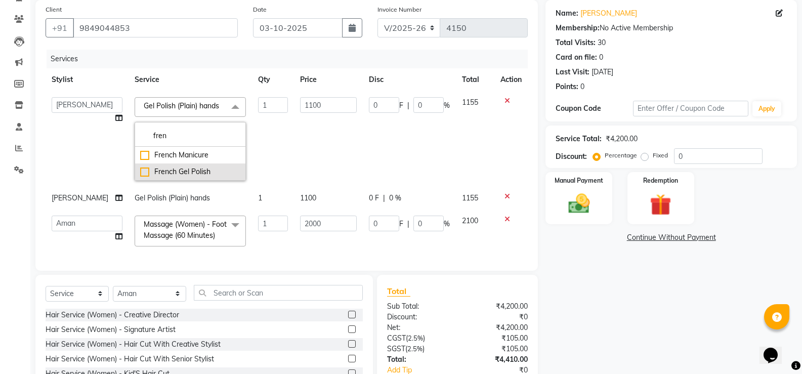
type input "fren"
click at [140, 170] on div "French Gel Polish" at bounding box center [190, 172] width 100 height 11
checkbox input "true"
type input "1700"
click at [364, 166] on td "0 F | 0 %" at bounding box center [409, 139] width 93 height 96
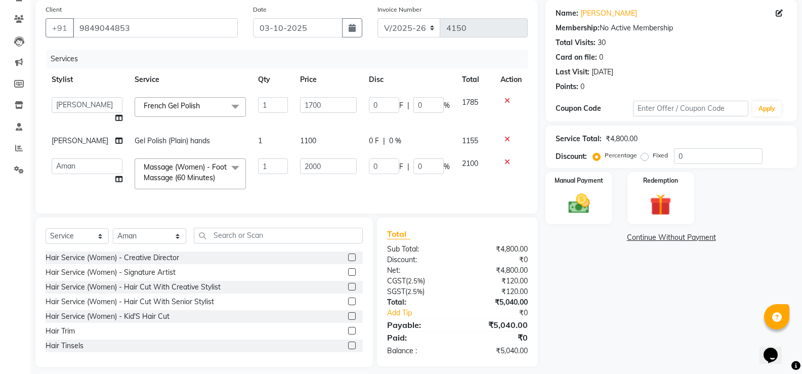
click at [506, 137] on icon at bounding box center [508, 139] width 6 height 7
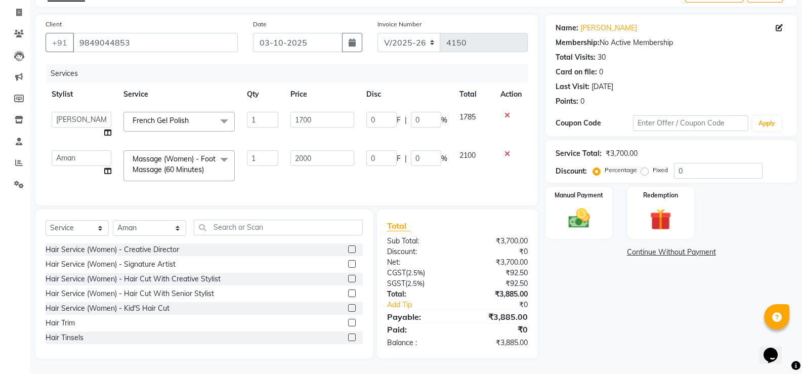
scroll to position [69, 0]
click at [333, 178] on td "2000" at bounding box center [321, 165] width 75 height 43
click at [585, 216] on img at bounding box center [579, 219] width 36 height 26
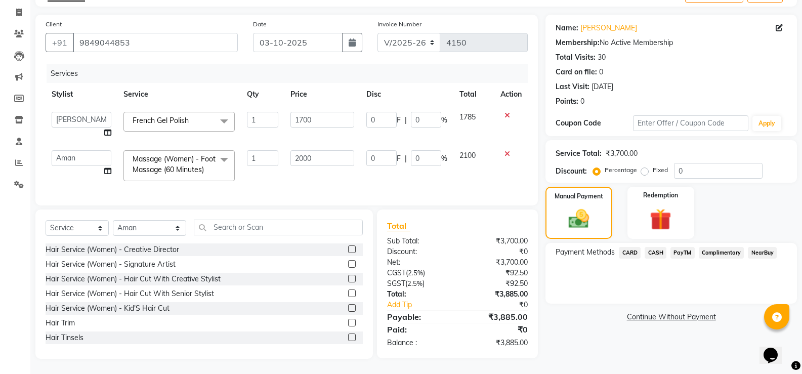
click at [653, 247] on span "CASH" at bounding box center [656, 253] width 22 height 12
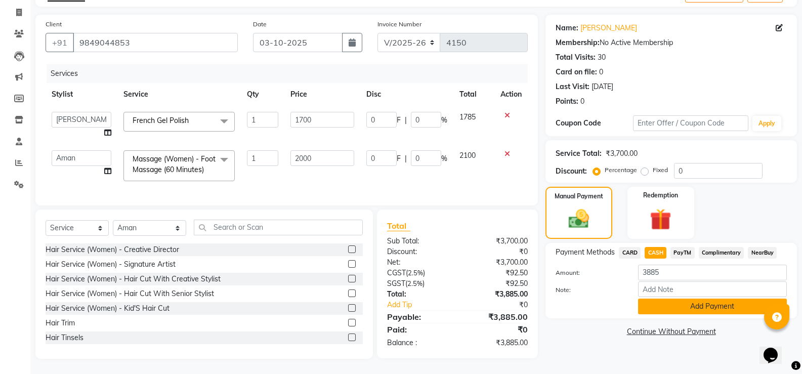
click at [679, 299] on button "Add Payment" at bounding box center [712, 307] width 149 height 16
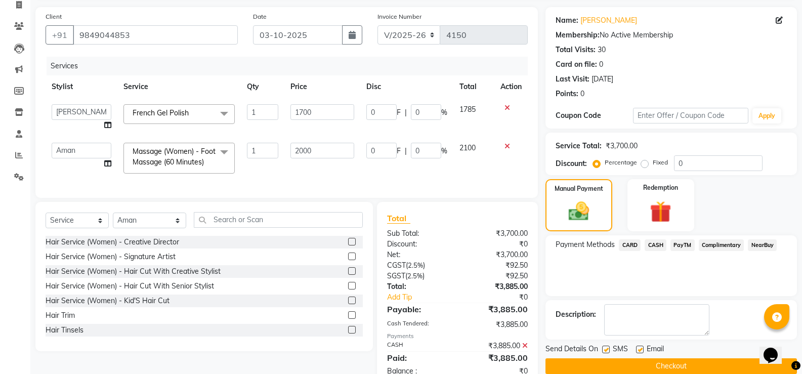
click at [670, 358] on button "Checkout" at bounding box center [672, 366] width 252 height 16
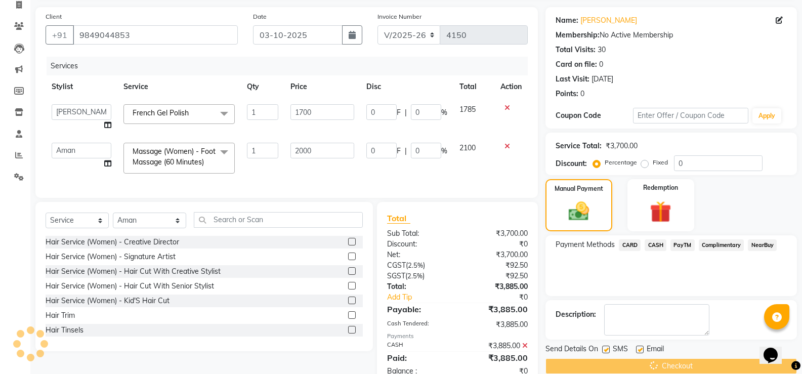
scroll to position [104, 0]
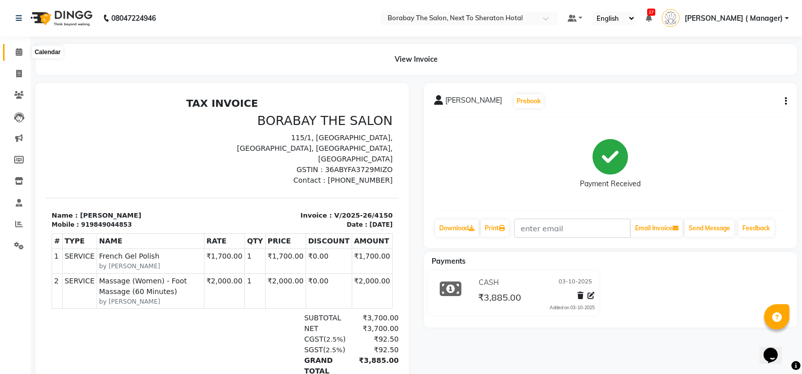
click at [24, 56] on span at bounding box center [19, 53] width 18 height 12
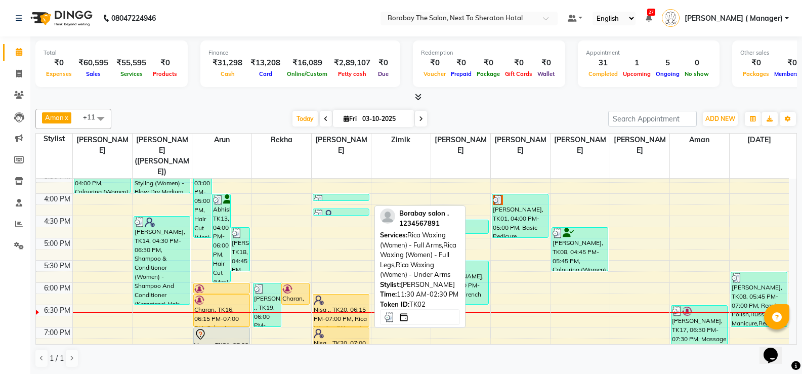
scroll to position [392, 0]
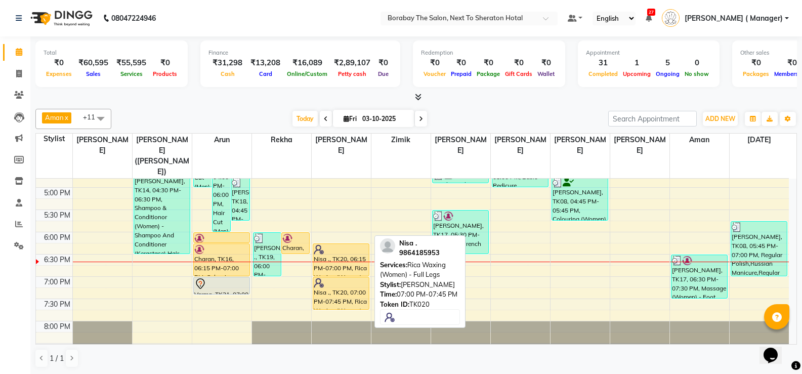
click at [342, 278] on div at bounding box center [341, 283] width 55 height 10
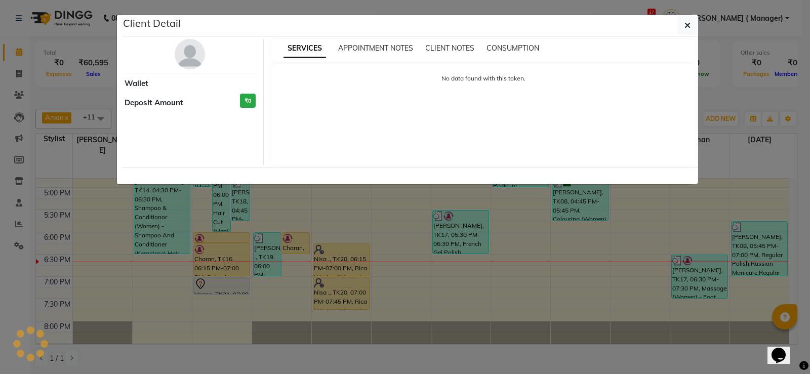
select select "1"
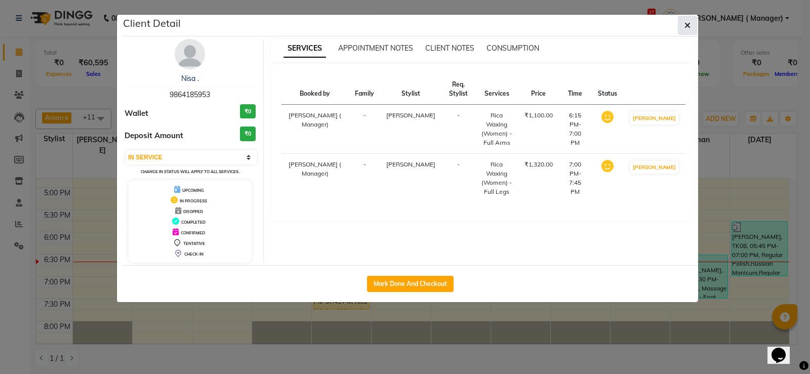
click at [688, 33] on button "button" at bounding box center [687, 25] width 19 height 19
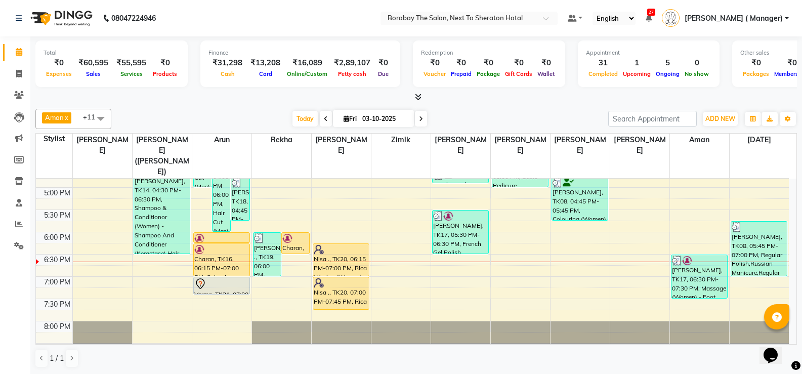
click at [232, 262] on div at bounding box center [221, 262] width 59 height 1
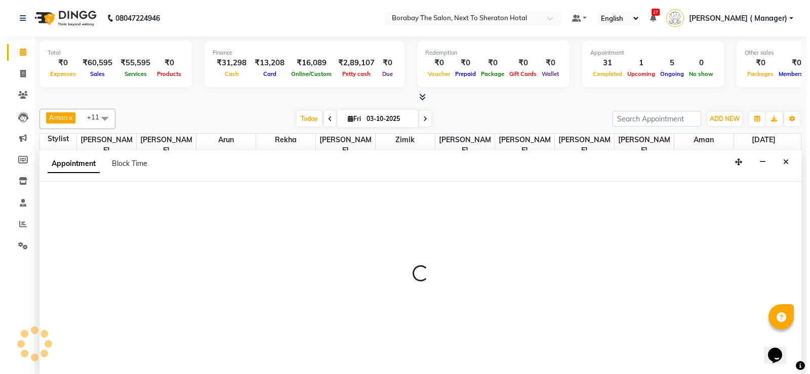
scroll to position [1, 0]
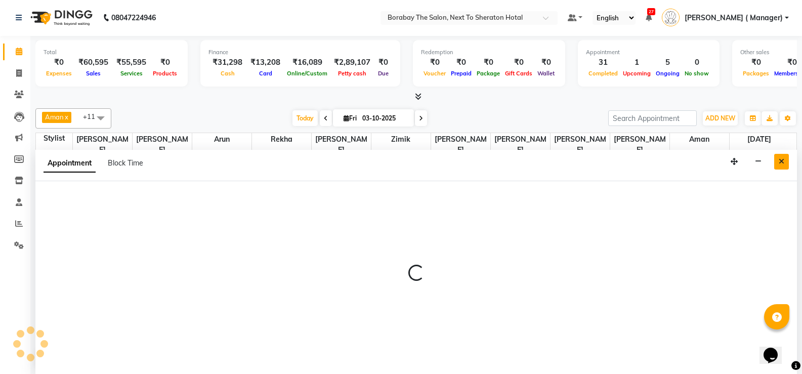
click at [781, 162] on icon "Close" at bounding box center [782, 161] width 6 height 7
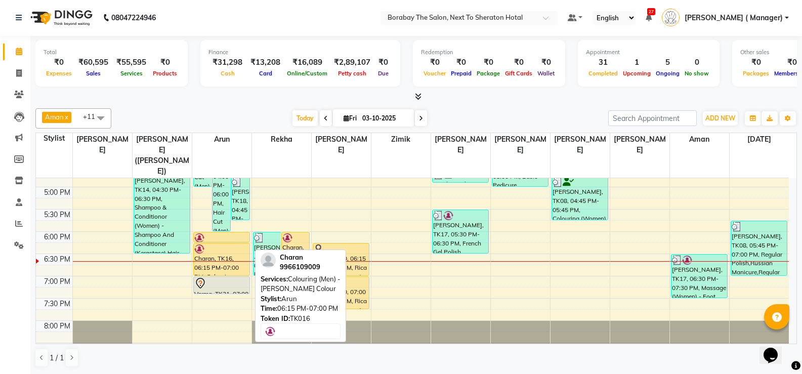
click at [209, 244] on div at bounding box center [221, 249] width 55 height 10
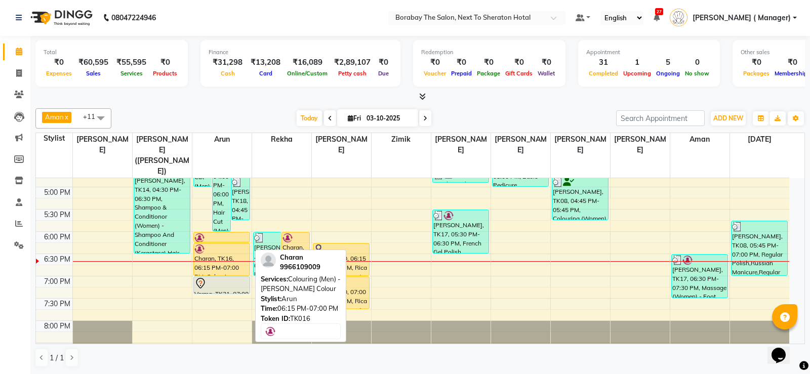
select select "1"
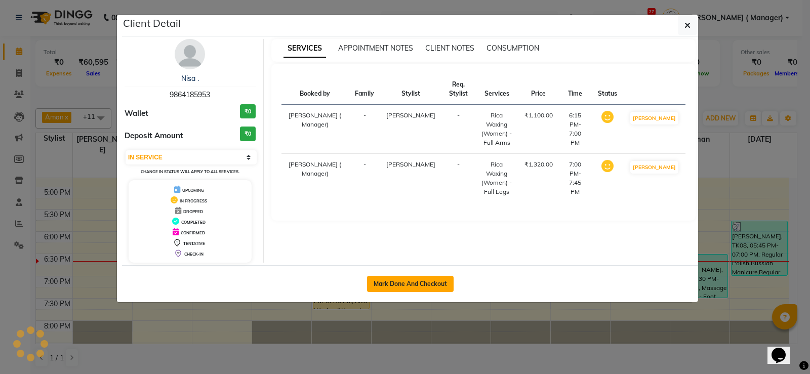
click at [400, 286] on button "Mark Done And Checkout" at bounding box center [410, 284] width 87 height 16
select select "service"
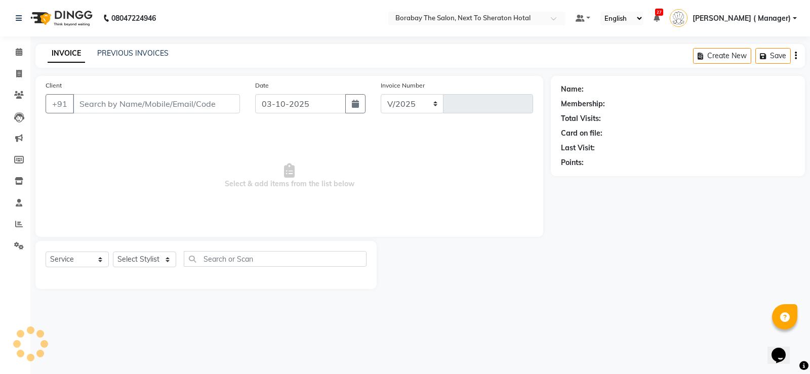
select select "4945"
type input "4151"
type input "9864185953"
select select "31361"
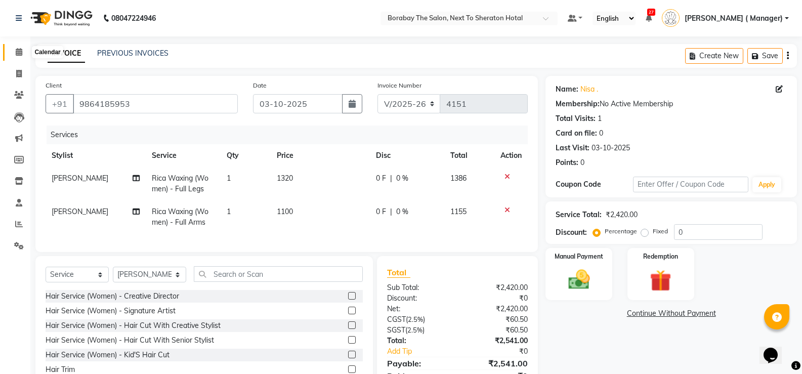
click at [16, 50] on icon at bounding box center [19, 52] width 7 height 8
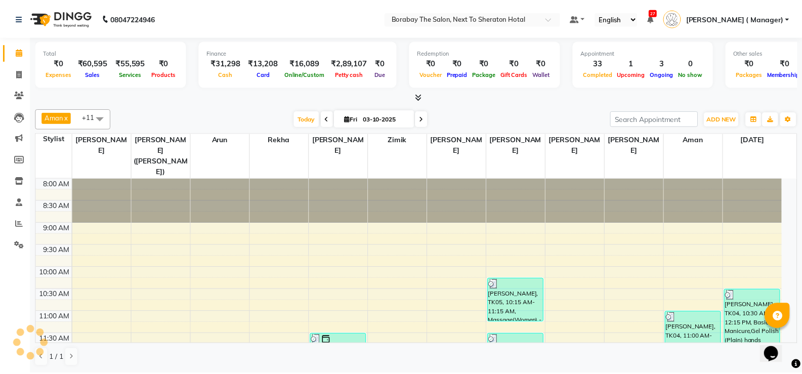
scroll to position [373, 0]
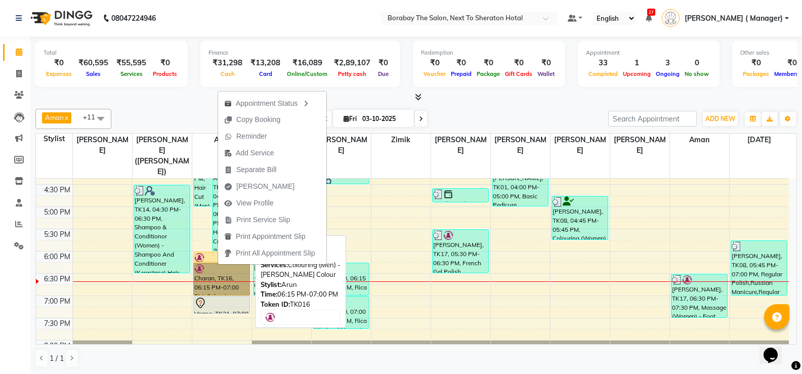
click at [202, 263] on link "Charan, TK16, 06:15 PM-07:00 PM, Colouring (Men) - Beard Colour" at bounding box center [221, 279] width 57 height 33
select select "1"
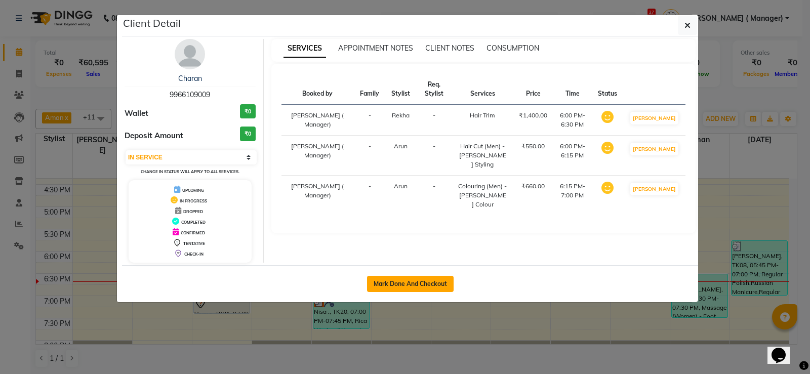
click at [386, 285] on button "Mark Done And Checkout" at bounding box center [410, 284] width 87 height 16
select select "service"
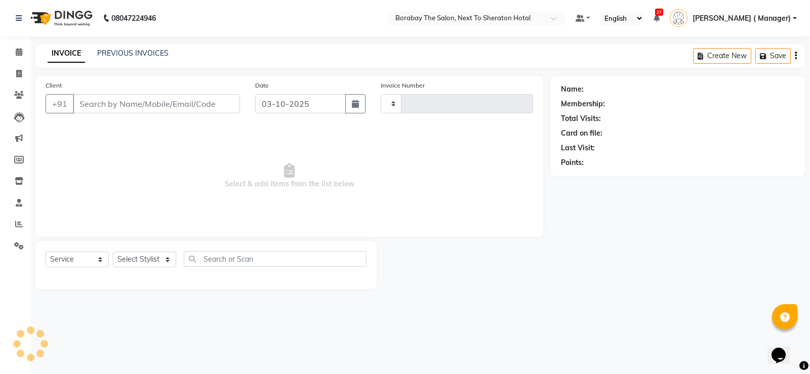
type input "4151"
select select "4945"
type input "9966109009"
select select "31360"
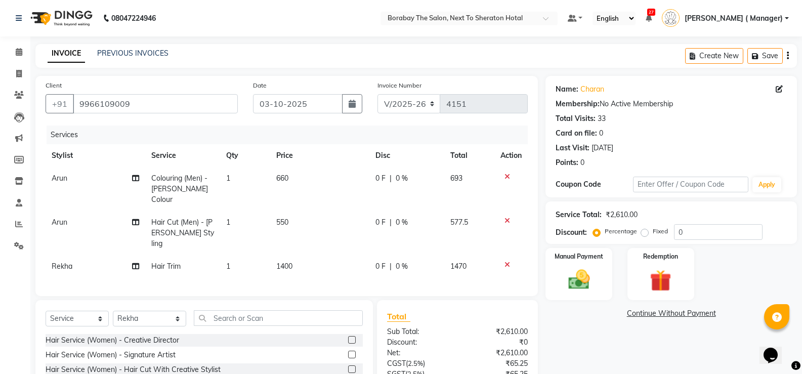
click at [72, 262] on span "Rekha" at bounding box center [62, 266] width 21 height 9
select select "31360"
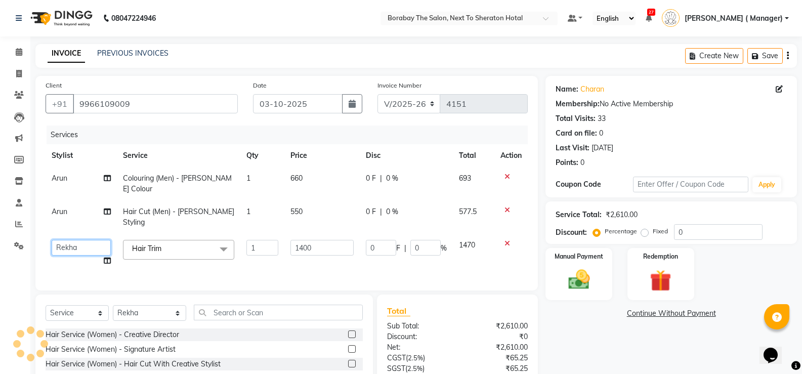
click at [83, 240] on select "Aman Arun Balu Bhasker Borabay Counter Borabay Dilnawaz Malik (Sameer) Easter H…" at bounding box center [81, 248] width 59 height 16
select select "31359"
click at [206, 240] on span "Hair Trim x" at bounding box center [178, 250] width 111 height 20
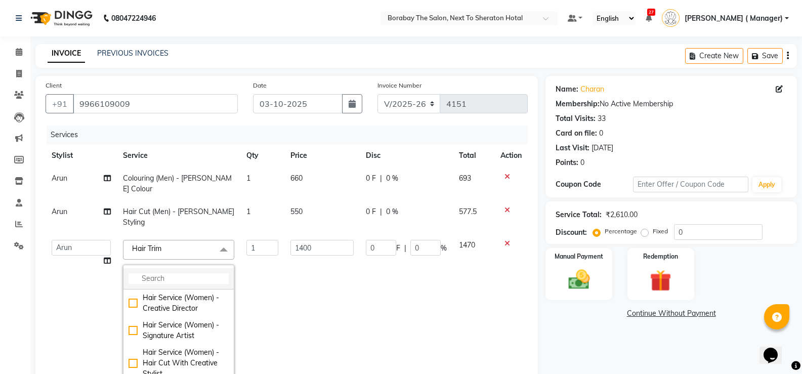
click at [177, 273] on input "multiselect-search" at bounding box center [179, 278] width 100 height 11
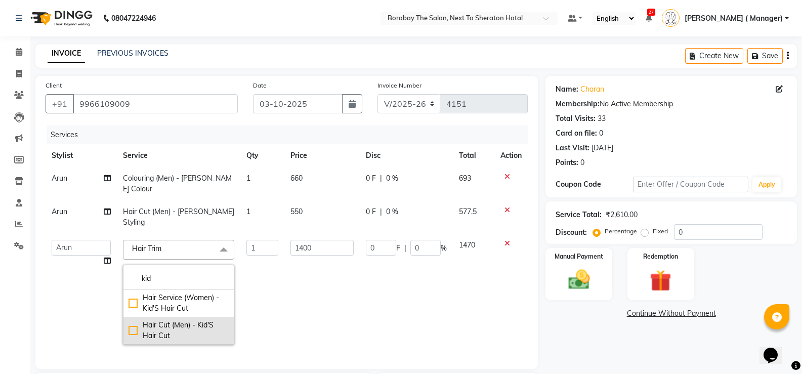
type input "kid"
click at [130, 320] on div "Hair Cut (Men) - Kid'S Hair Cut" at bounding box center [179, 330] width 100 height 21
checkbox input "true"
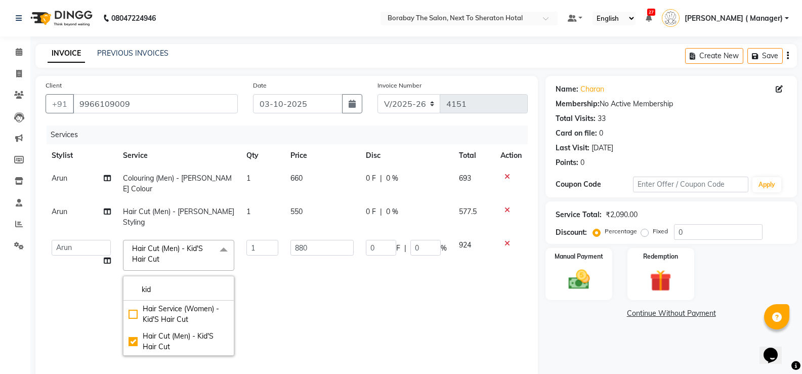
click at [263, 293] on td "1" at bounding box center [262, 298] width 44 height 128
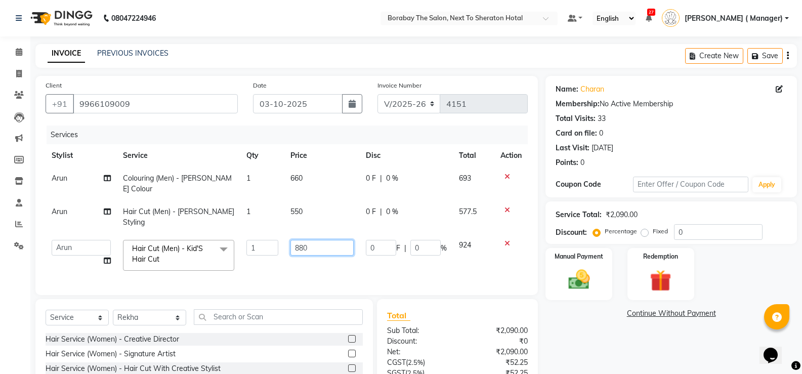
click at [298, 240] on input "880" at bounding box center [322, 248] width 63 height 16
type input "900"
click at [298, 240] on input "900" at bounding box center [322, 248] width 63 height 16
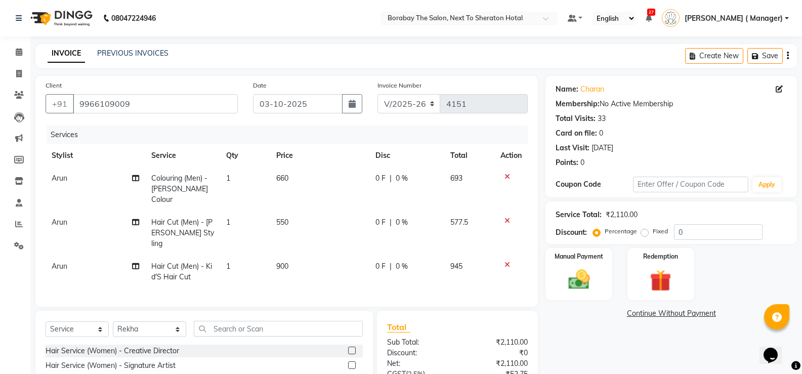
click at [310, 255] on td "900" at bounding box center [320, 271] width 100 height 33
select select "31359"
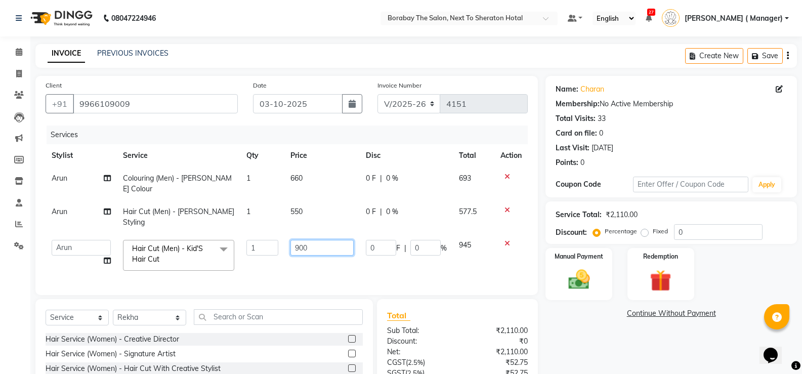
click at [299, 240] on input "900" at bounding box center [322, 248] width 63 height 16
type input "1100"
click at [282, 254] on tr "Aman Arun Balu Bhasker Borabay Counter Borabay Dilnawaz Malik (Sameer) Easter H…" at bounding box center [287, 255] width 482 height 43
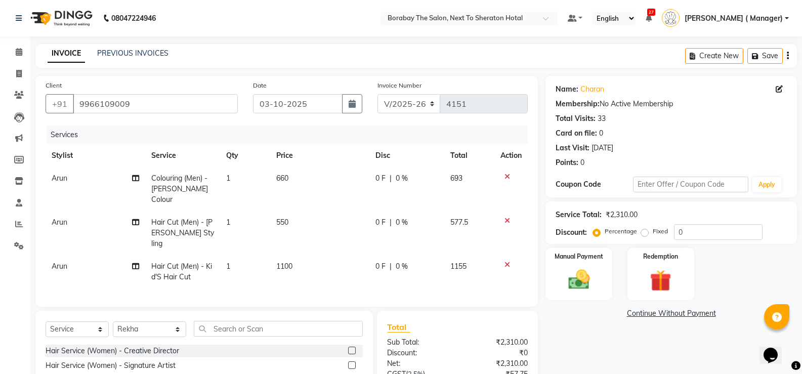
scroll to position [88, 0]
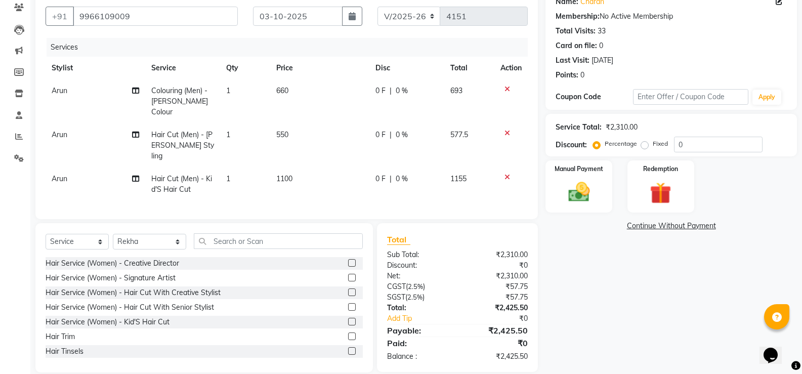
click at [255, 186] on div "Services Stylist Service Qty Price Disc Total Action Arun Colouring (Men) - Bea…" at bounding box center [287, 123] width 482 height 171
click at [281, 174] on span "1100" at bounding box center [284, 178] width 16 height 9
click at [270, 168] on td "1" at bounding box center [245, 184] width 50 height 33
select select "31359"
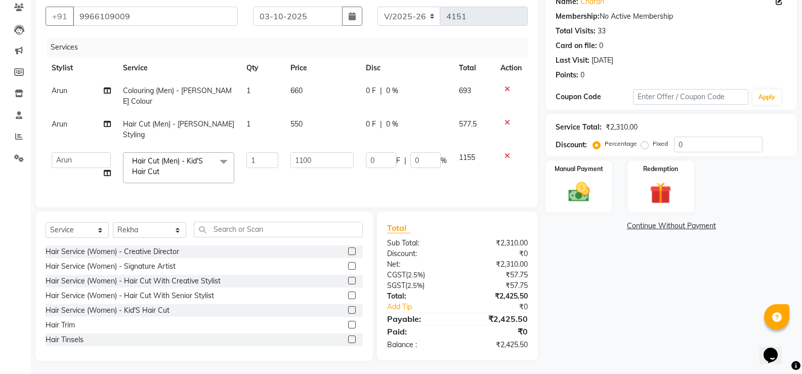
scroll to position [76, 0]
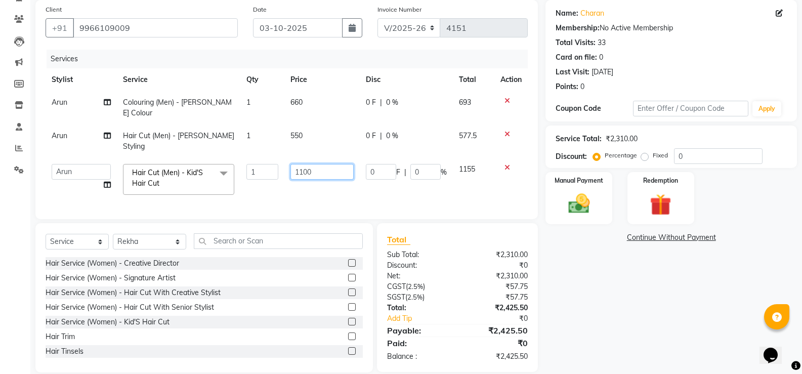
click at [309, 164] on input "1100" at bounding box center [322, 172] width 63 height 16
type input "1000"
click at [300, 171] on td "1000" at bounding box center [321, 179] width 75 height 43
select select "31359"
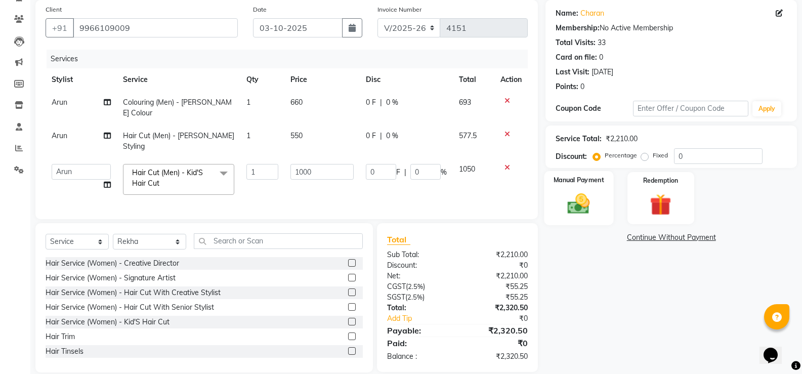
click at [581, 201] on img at bounding box center [579, 204] width 36 height 26
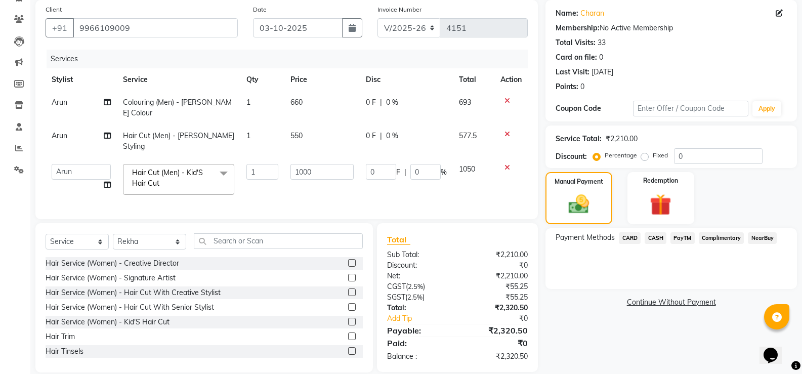
drag, startPoint x: 628, startPoint y: 234, endPoint x: 637, endPoint y: 246, distance: 15.2
click at [631, 234] on span "CARD" at bounding box center [630, 238] width 22 height 12
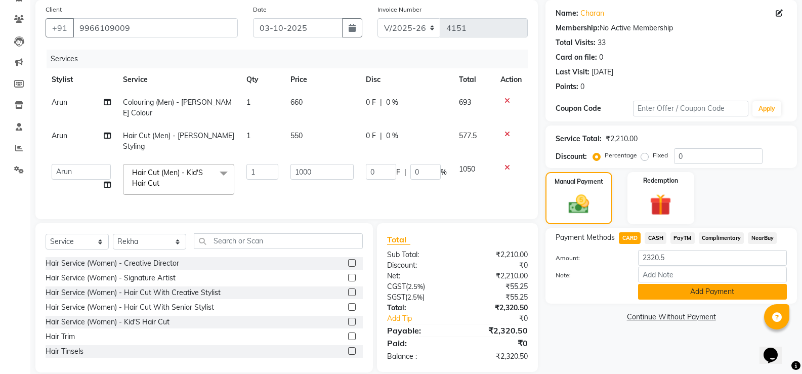
click at [683, 295] on button "Add Payment" at bounding box center [712, 292] width 149 height 16
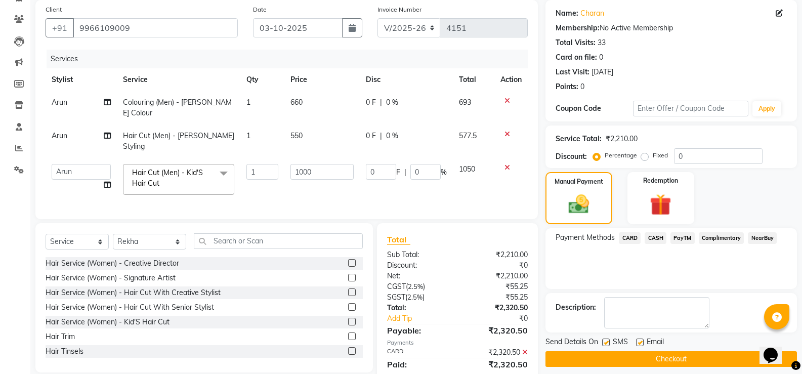
click at [695, 351] on button "Checkout" at bounding box center [672, 359] width 252 height 16
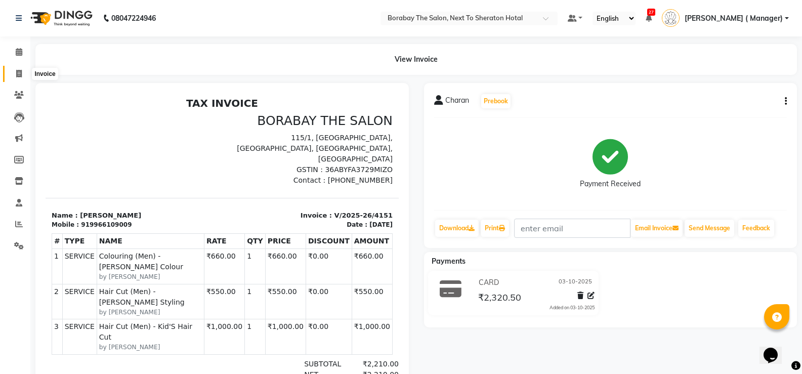
click at [21, 76] on icon at bounding box center [19, 74] width 6 height 8
select select "service"
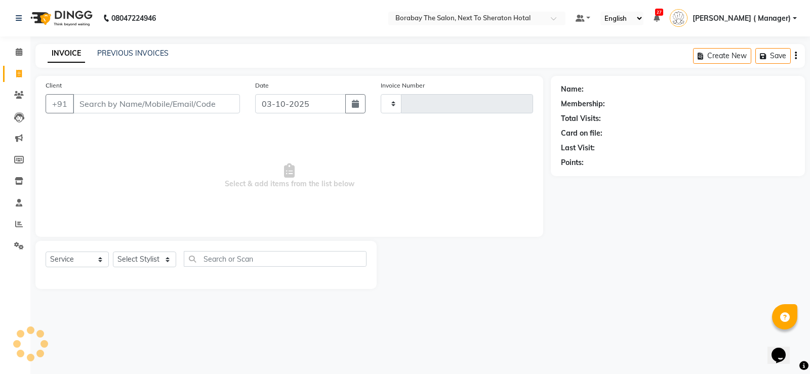
type input "4152"
click at [149, 262] on select "Select Stylist [PERSON_NAME] [PERSON_NAME] Borabay Counter Borabay [PERSON_NAME…" at bounding box center [150, 260] width 74 height 16
click at [113, 252] on select "Select Stylist [PERSON_NAME] [PERSON_NAME] Borabay Counter Borabay [PERSON_NAME…" at bounding box center [150, 260] width 74 height 16
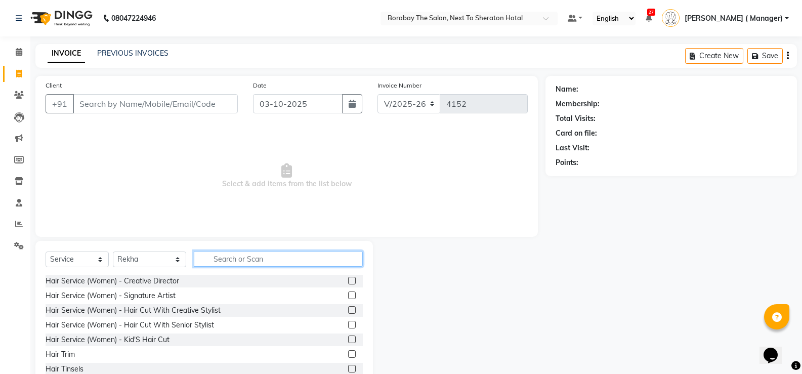
click at [238, 262] on input "text" at bounding box center [278, 259] width 169 height 16
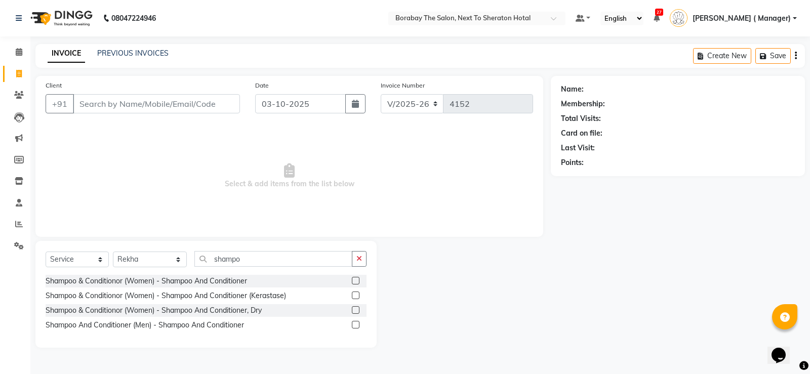
click at [355, 294] on label at bounding box center [356, 296] width 8 height 8
click at [355, 294] on input "checkbox" at bounding box center [355, 296] width 7 height 7
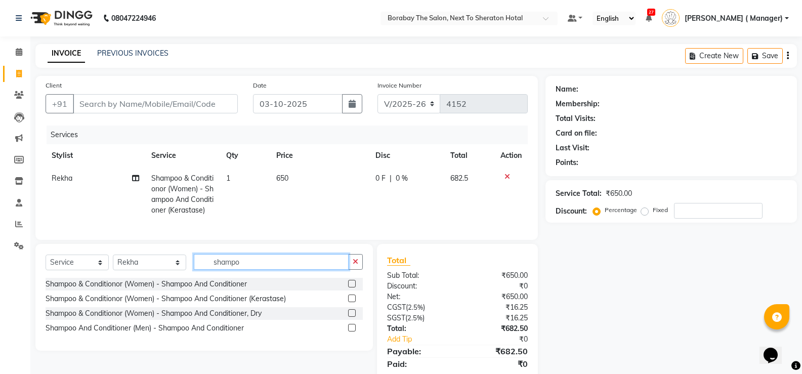
click at [235, 270] on input "shampo" at bounding box center [271, 262] width 155 height 16
click at [150, 270] on select "Select Stylist [PERSON_NAME] [PERSON_NAME] Borabay Counter Borabay [PERSON_NAME…" at bounding box center [149, 263] width 73 height 16
click at [113, 262] on select "Select Stylist [PERSON_NAME] [PERSON_NAME] Borabay Counter Borabay [PERSON_NAME…" at bounding box center [149, 263] width 73 height 16
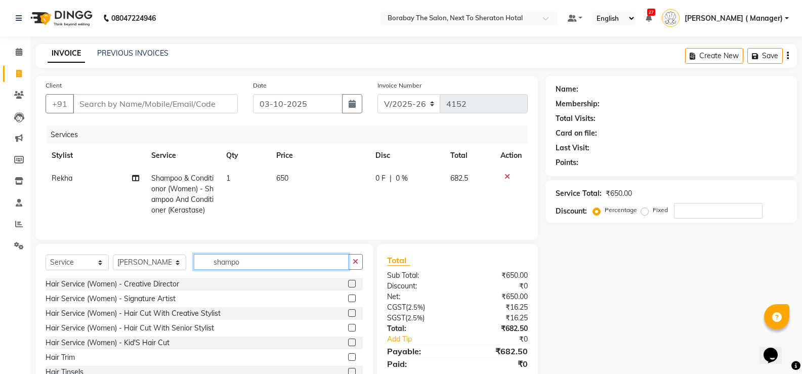
click at [240, 270] on input "shampo" at bounding box center [271, 262] width 155 height 16
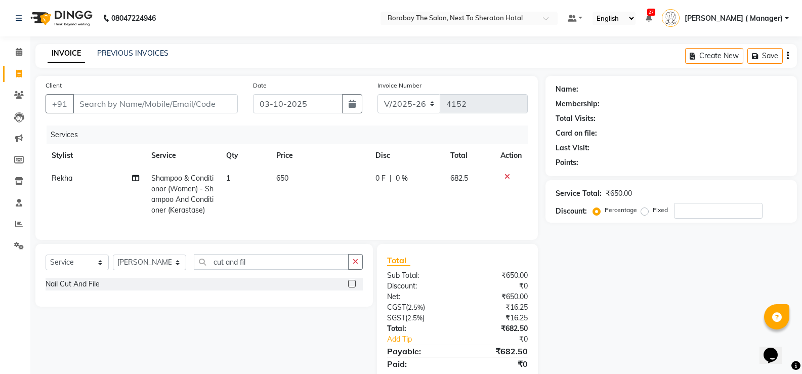
click at [353, 288] on label at bounding box center [352, 284] width 8 height 8
click at [353, 288] on input "checkbox" at bounding box center [351, 284] width 7 height 7
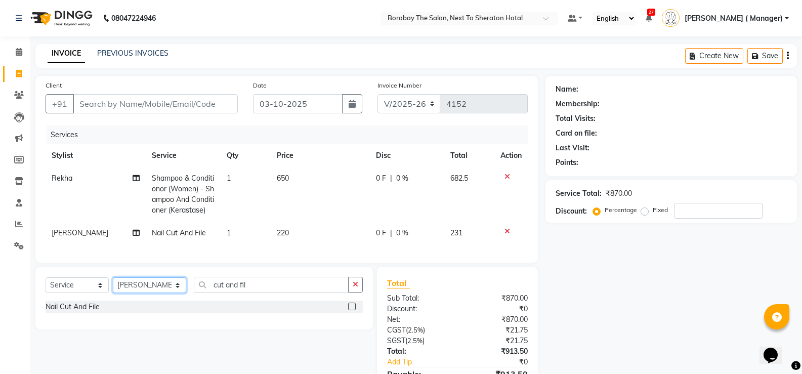
click at [137, 287] on select "Select Stylist [PERSON_NAME] [PERSON_NAME] Borabay Counter Borabay [PERSON_NAME…" at bounding box center [149, 285] width 73 height 16
click at [113, 285] on select "Select Stylist [PERSON_NAME] [PERSON_NAME] Borabay Counter Borabay [PERSON_NAME…" at bounding box center [149, 285] width 73 height 16
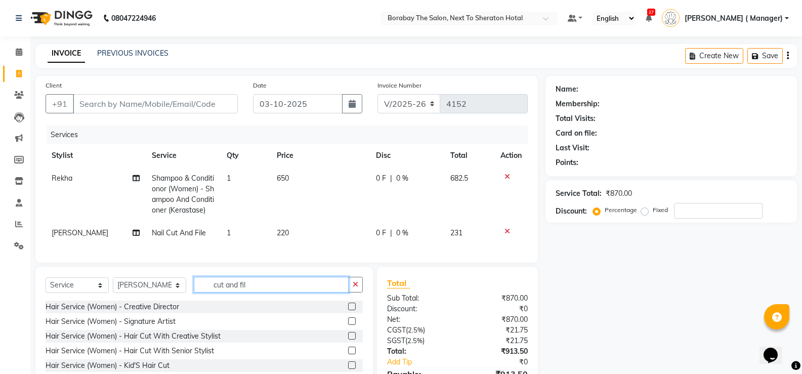
click at [255, 293] on input "cut and fil" at bounding box center [271, 285] width 155 height 16
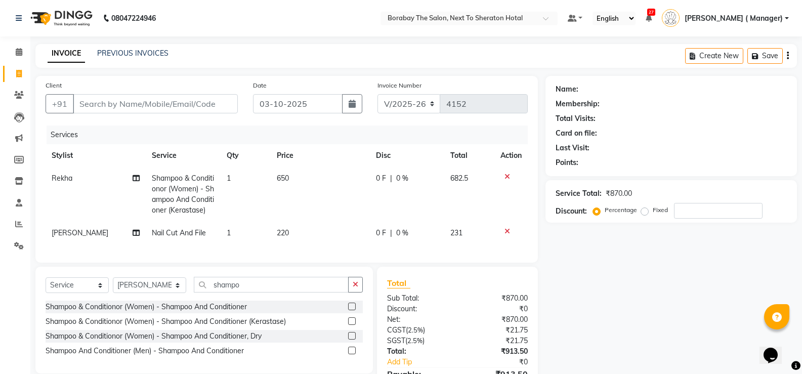
click at [354, 325] on label at bounding box center [352, 321] width 8 height 8
click at [354, 325] on input "checkbox" at bounding box center [351, 321] width 7 height 7
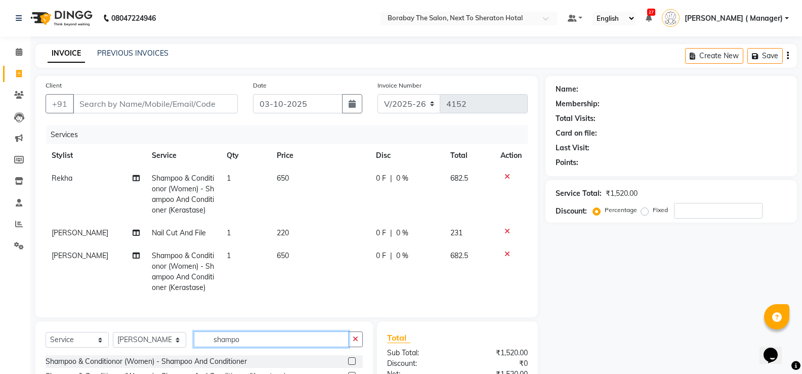
click at [249, 342] on input "shampo" at bounding box center [271, 340] width 155 height 16
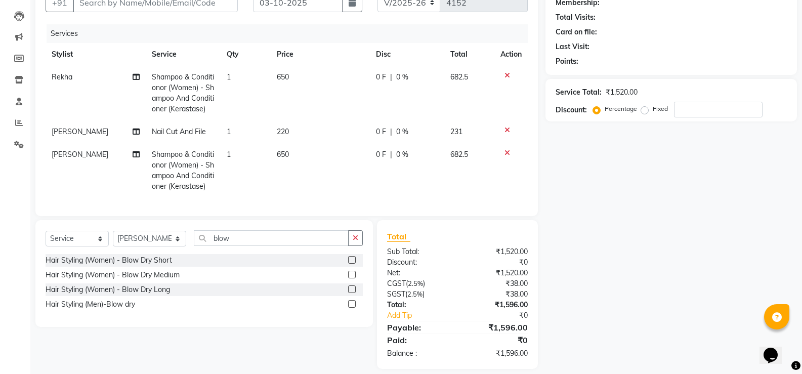
click at [351, 293] on label at bounding box center [352, 290] width 8 height 8
click at [351, 293] on input "checkbox" at bounding box center [351, 290] width 7 height 7
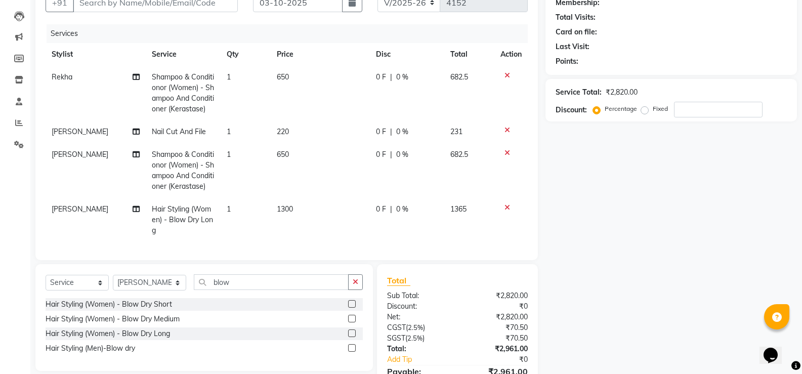
click at [285, 78] on span "650" at bounding box center [283, 76] width 12 height 9
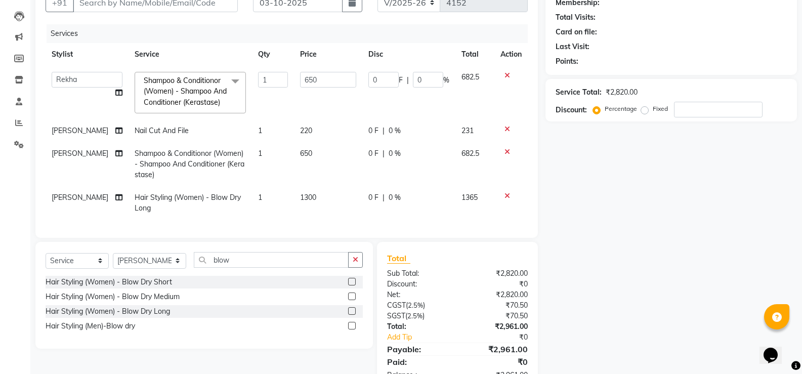
click at [294, 78] on td "650" at bounding box center [328, 93] width 68 height 54
click at [300, 73] on input "650" at bounding box center [328, 80] width 56 height 16
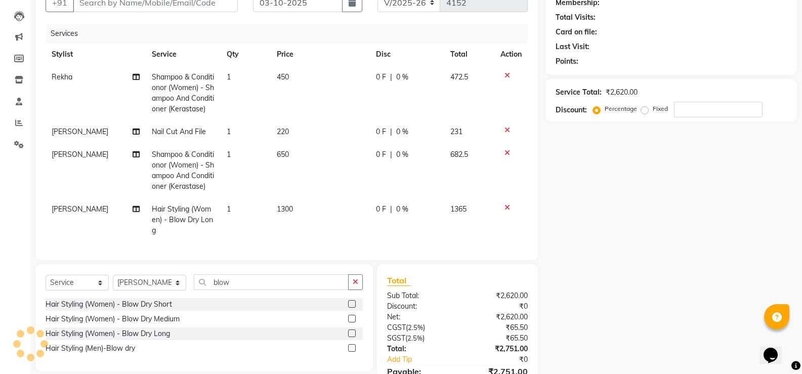
click at [298, 151] on td "650" at bounding box center [320, 170] width 99 height 55
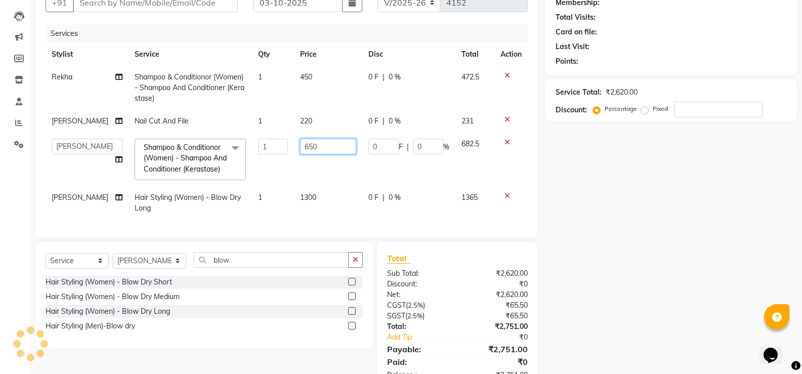
click at [300, 144] on input "650" at bounding box center [328, 147] width 56 height 16
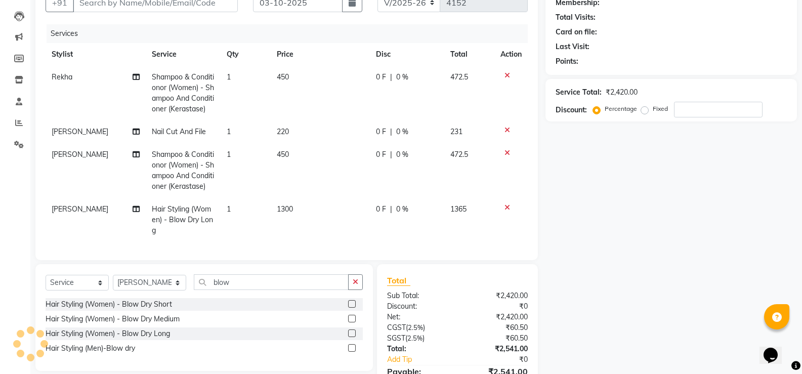
click at [279, 215] on tr "Sai kiran Hair Styling (Women) - Blow Dry Long 1 1300 0 F | 0 % 1365" at bounding box center [287, 220] width 482 height 44
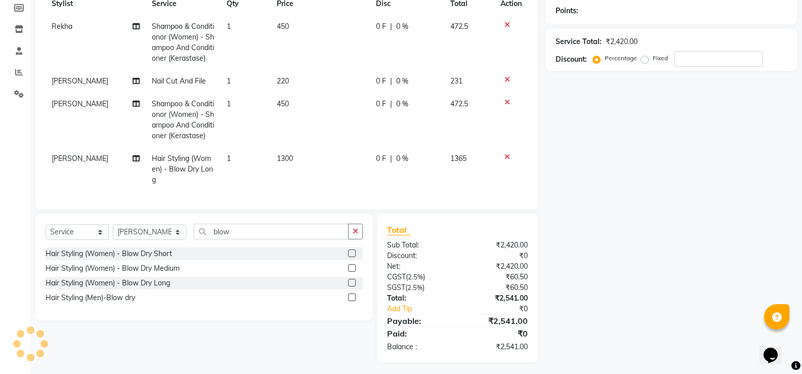
scroll to position [51, 0]
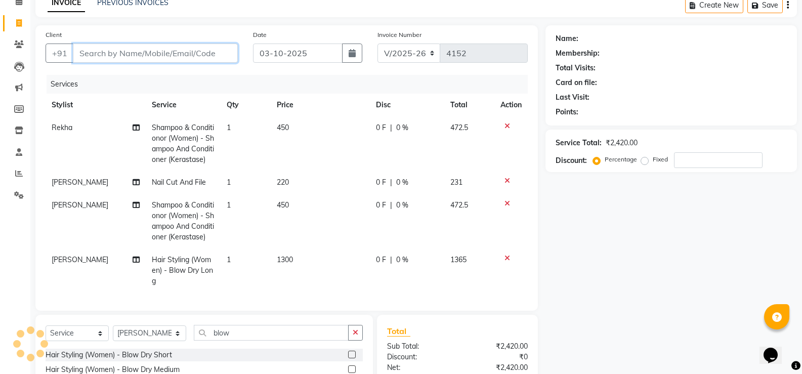
click at [176, 53] on input "Client" at bounding box center [155, 53] width 165 height 19
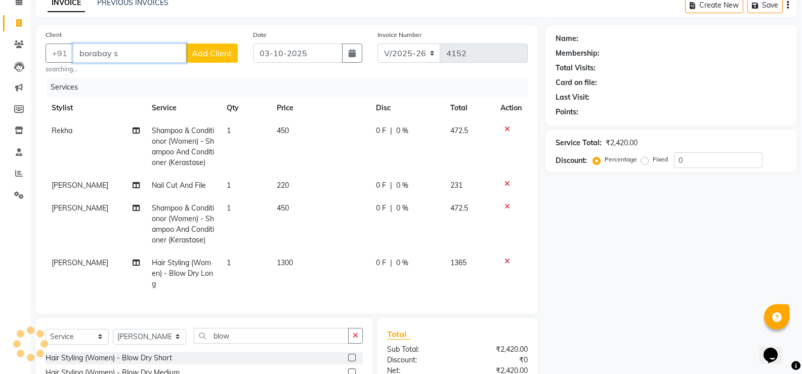
click at [157, 59] on input "borabay s" at bounding box center [129, 53] width 113 height 19
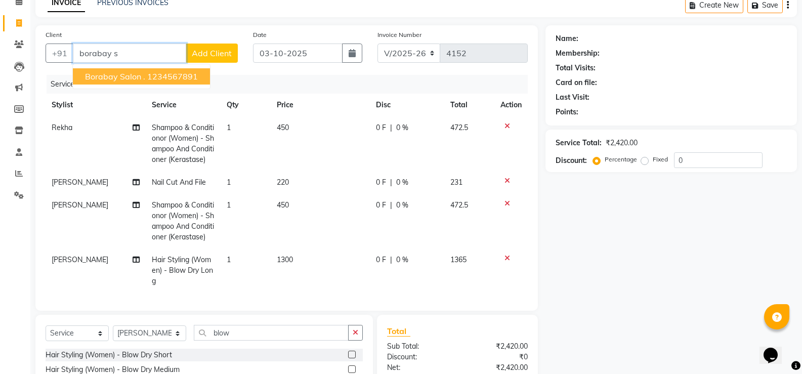
click at [157, 75] on ngb-highlight "1234567891" at bounding box center [172, 76] width 51 height 10
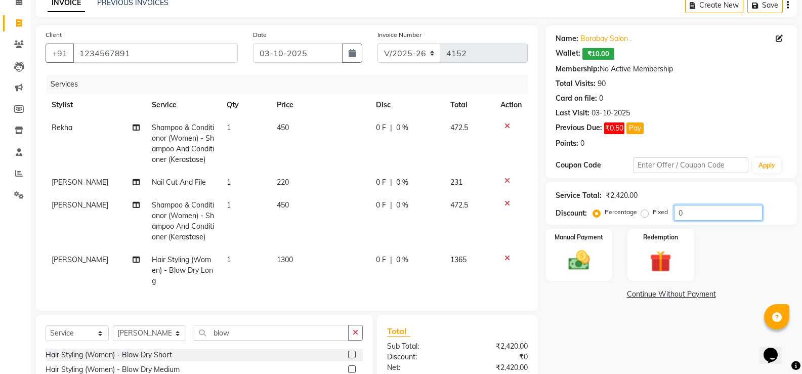
click at [704, 209] on input "0" at bounding box center [718, 213] width 89 height 16
click at [602, 260] on div "Manual Payment" at bounding box center [579, 255] width 69 height 54
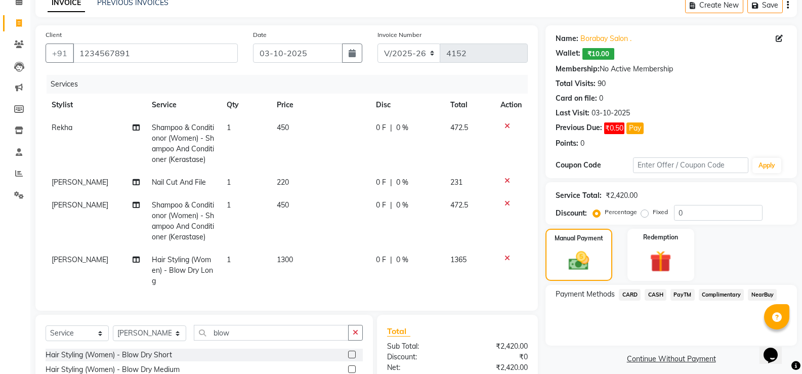
scroll to position [152, 0]
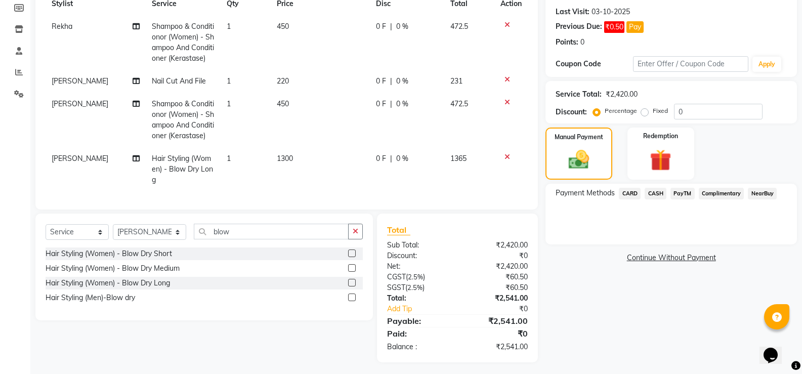
click at [634, 196] on span "CARD" at bounding box center [630, 194] width 22 height 12
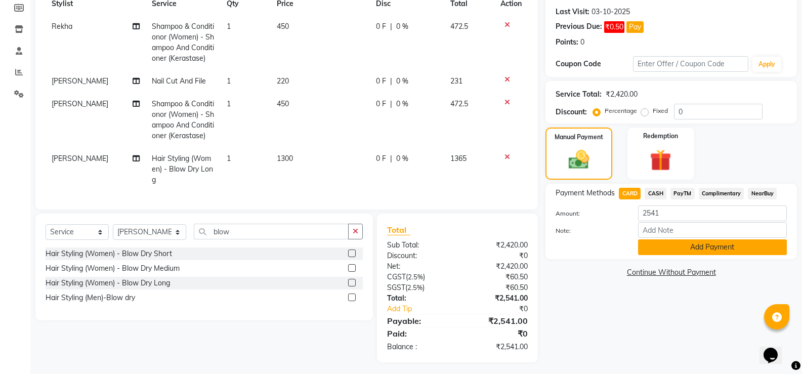
click at [694, 249] on button "Add Payment" at bounding box center [712, 247] width 149 height 16
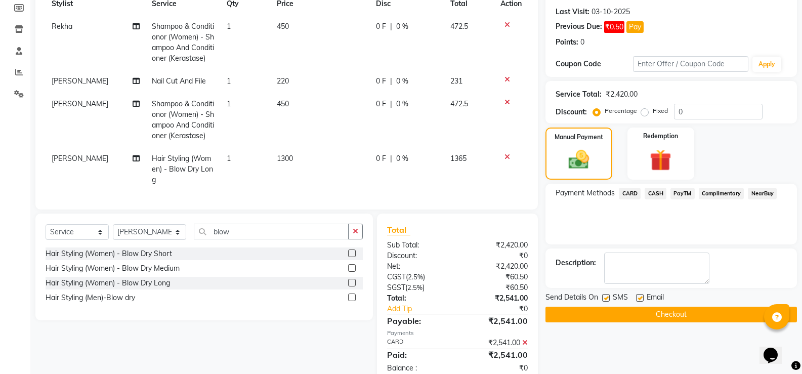
click at [671, 314] on button "Checkout" at bounding box center [672, 315] width 252 height 16
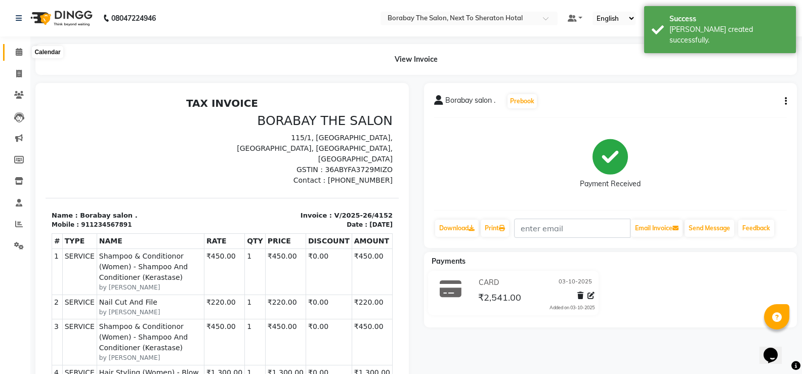
click at [19, 56] on span at bounding box center [19, 53] width 18 height 12
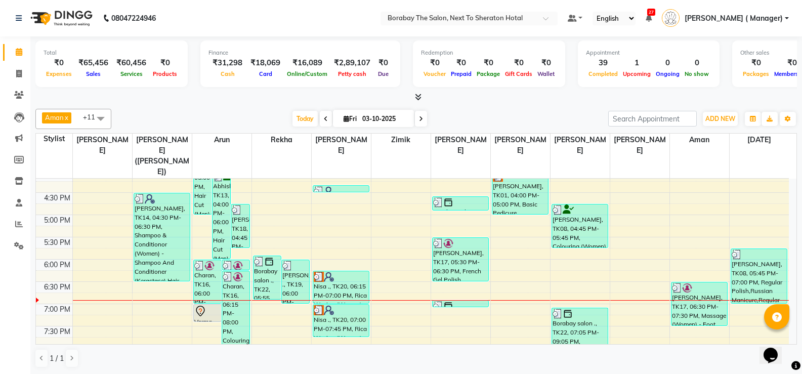
scroll to position [341, 0]
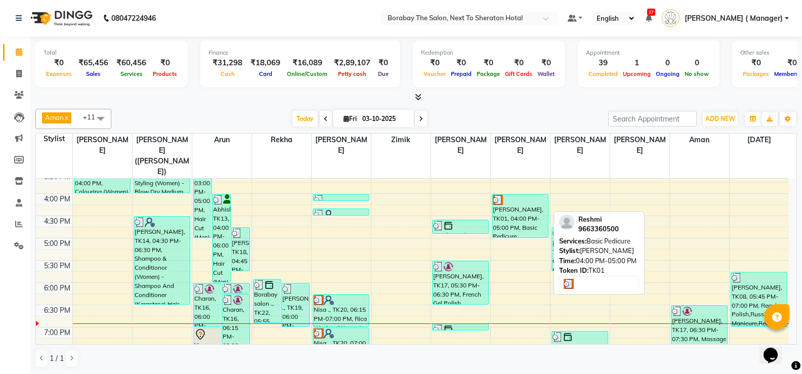
click at [519, 201] on div "Reshmi, TK01, 04:00 PM-05:00 PM, Basic Pedicure" at bounding box center [521, 215] width 56 height 43
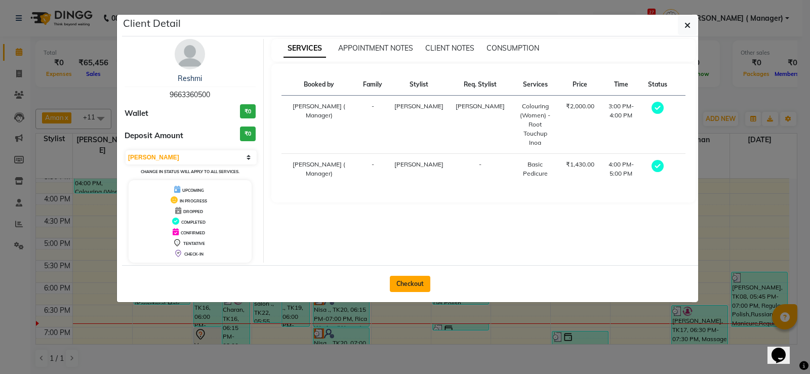
click at [402, 283] on button "Checkout" at bounding box center [410, 284] width 40 height 16
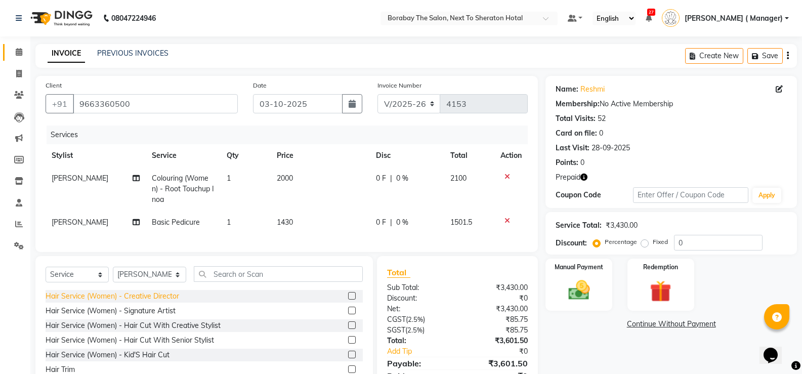
scroll to position [54, 0]
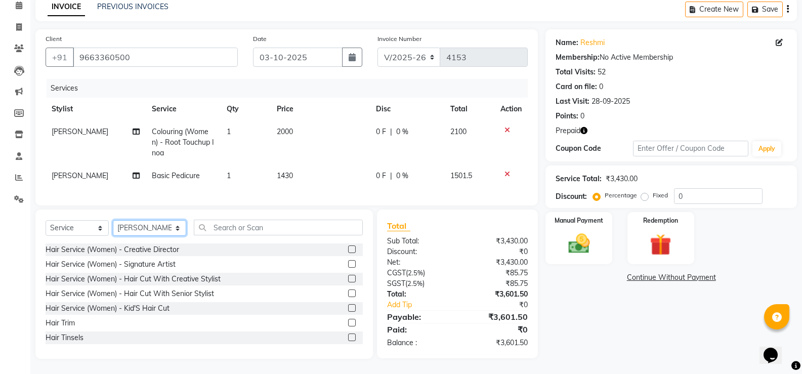
click at [160, 228] on select "Select Stylist [PERSON_NAME] [PERSON_NAME] Borabay Counter Borabay [PERSON_NAME…" at bounding box center [149, 228] width 73 height 16
click at [113, 220] on select "Select Stylist [PERSON_NAME] [PERSON_NAME] Borabay Counter Borabay [PERSON_NAME…" at bounding box center [149, 228] width 73 height 16
click at [240, 229] on input "text" at bounding box center [278, 228] width 169 height 16
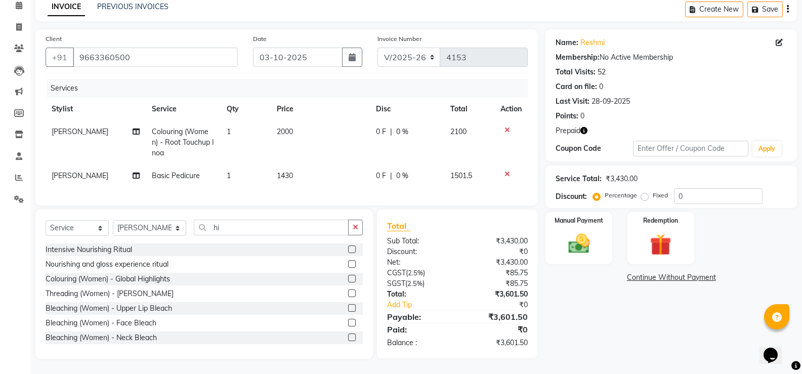
click at [348, 279] on label at bounding box center [352, 279] width 8 height 8
click at [348, 279] on input "checkbox" at bounding box center [351, 279] width 7 height 7
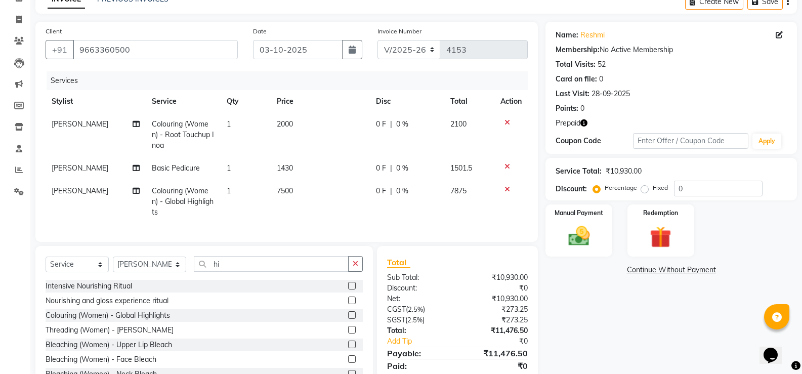
click at [285, 192] on span "7500" at bounding box center [285, 190] width 16 height 9
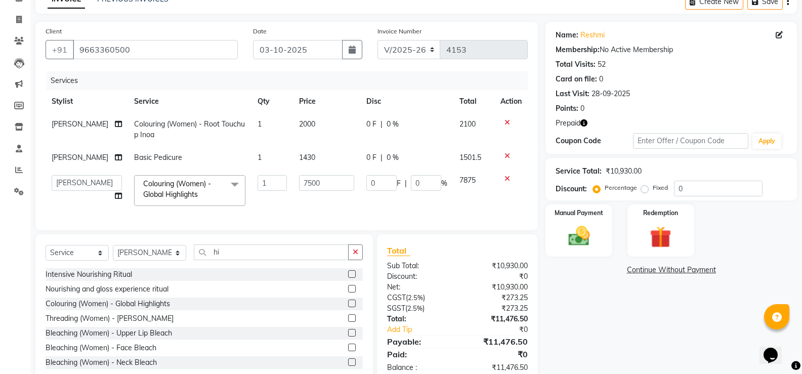
click at [293, 192] on td "7500" at bounding box center [326, 190] width 67 height 43
click at [303, 182] on input "7500" at bounding box center [326, 183] width 55 height 16
click at [302, 204] on td "4500" at bounding box center [326, 190] width 67 height 43
click at [139, 157] on span "Basic Pedicure" at bounding box center [158, 157] width 48 height 9
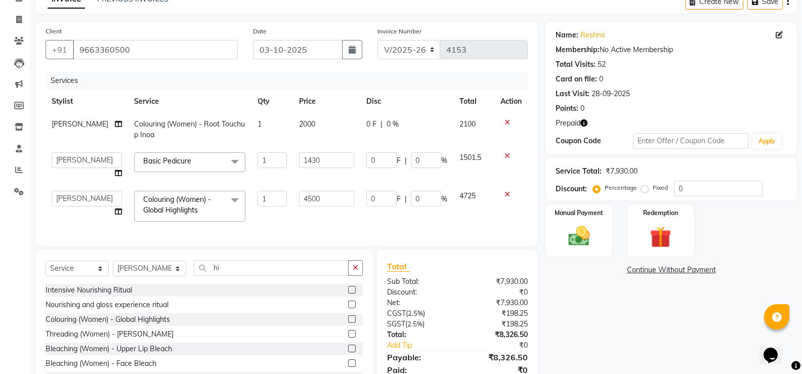
click at [199, 165] on span "Basic Pedicure x" at bounding box center [189, 162] width 111 height 20
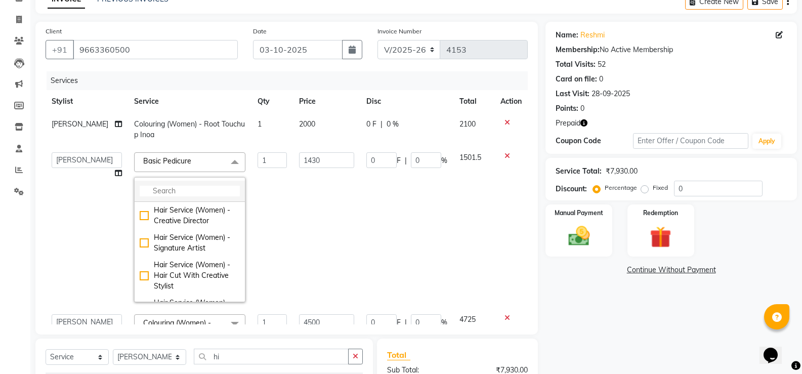
click at [176, 191] on input "multiselect-search" at bounding box center [190, 191] width 100 height 11
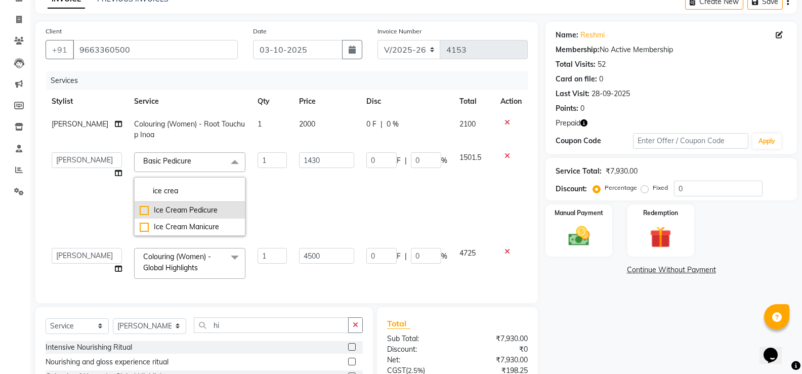
click at [140, 213] on div "Ice Cream Pedicure" at bounding box center [190, 210] width 100 height 11
click at [88, 206] on td "Aman Arun Balu Bhasker Borabay Counter Borabay Dilnawaz Malik (Sameer) Easter H…" at bounding box center [87, 194] width 83 height 96
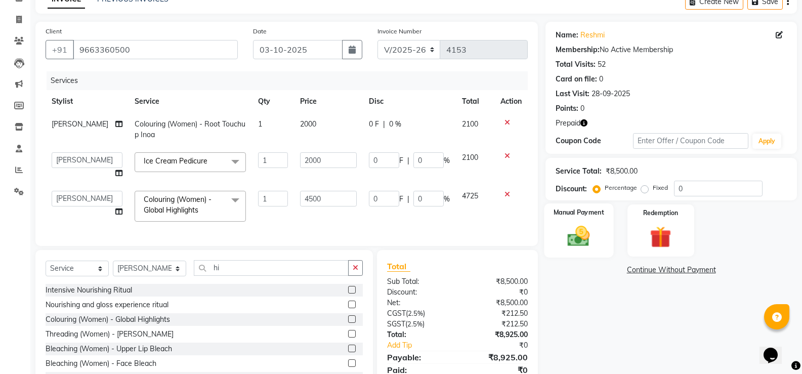
scroll to position [102, 0]
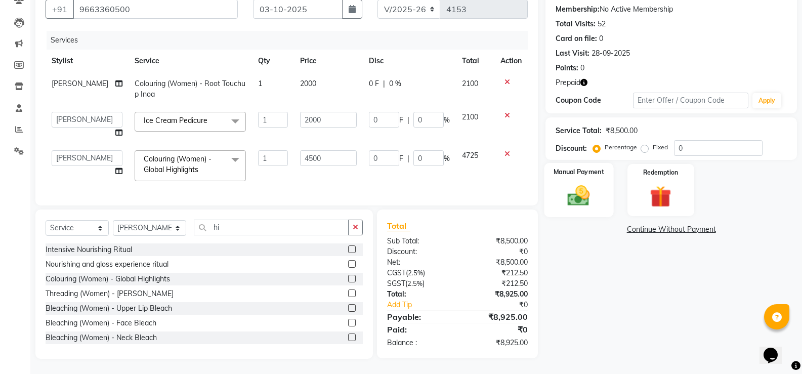
click at [600, 197] on div "Manual Payment" at bounding box center [579, 190] width 69 height 54
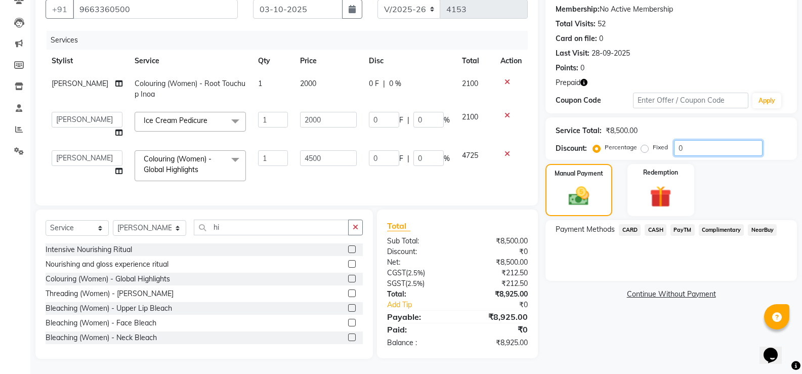
click at [705, 140] on input "0" at bounding box center [718, 148] width 89 height 16
click at [674, 171] on div "Redemption" at bounding box center [660, 190] width 69 height 54
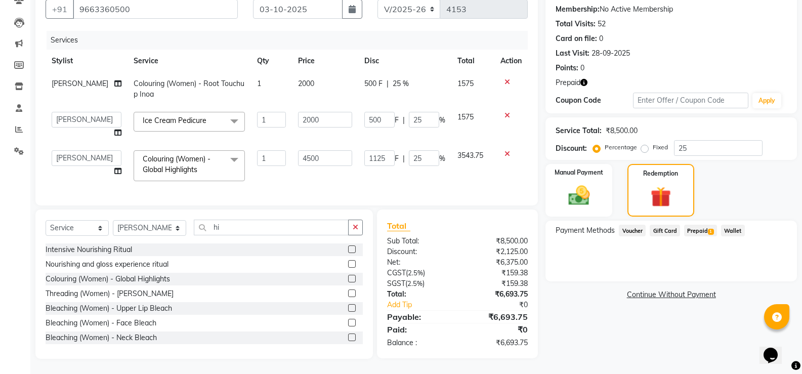
click at [695, 225] on span "Prepaid 1" at bounding box center [700, 231] width 33 height 12
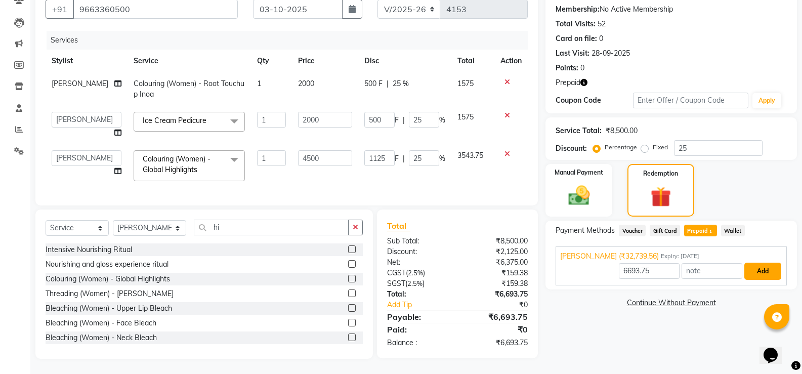
click at [769, 263] on button "Add" at bounding box center [763, 271] width 37 height 17
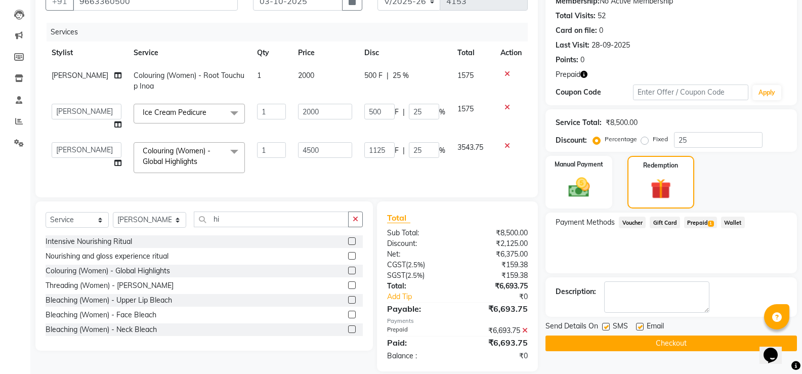
scroll to position [123, 0]
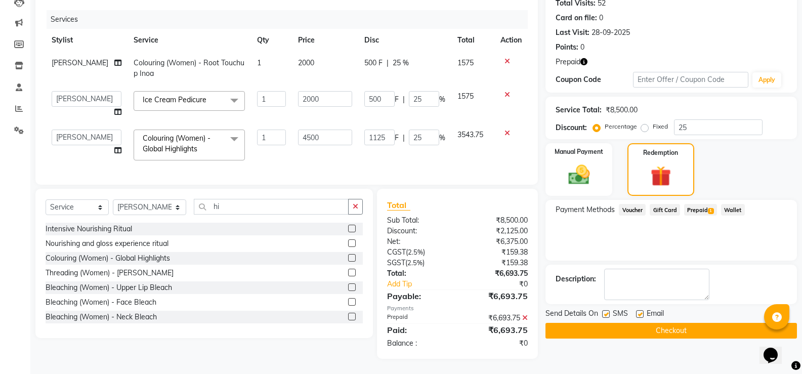
click at [668, 328] on button "Checkout" at bounding box center [672, 331] width 252 height 16
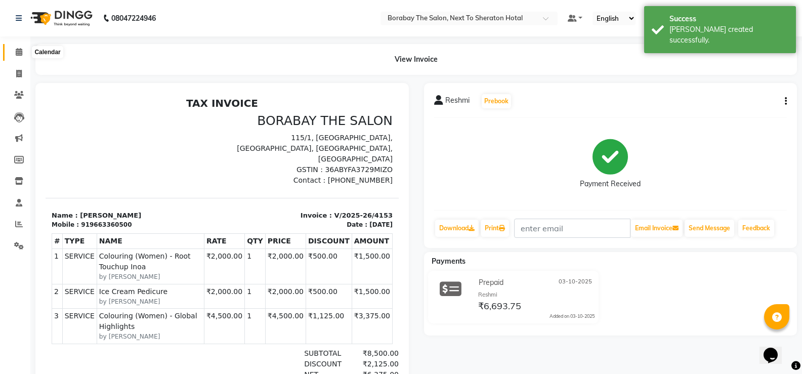
click at [20, 53] on icon at bounding box center [19, 52] width 7 height 8
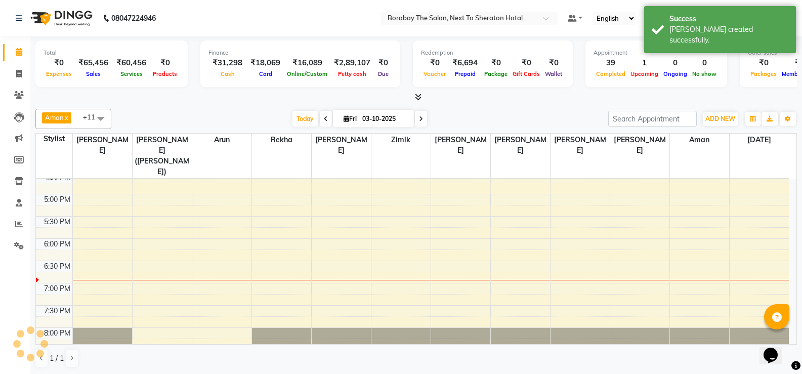
scroll to position [392, 0]
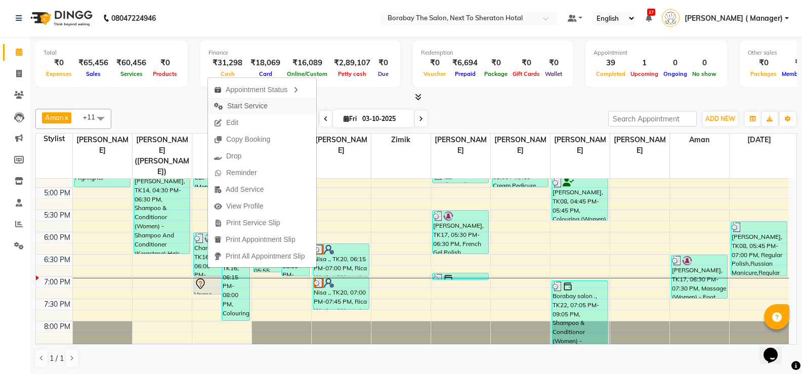
click at [250, 106] on span "Start Service" at bounding box center [247, 106] width 40 height 11
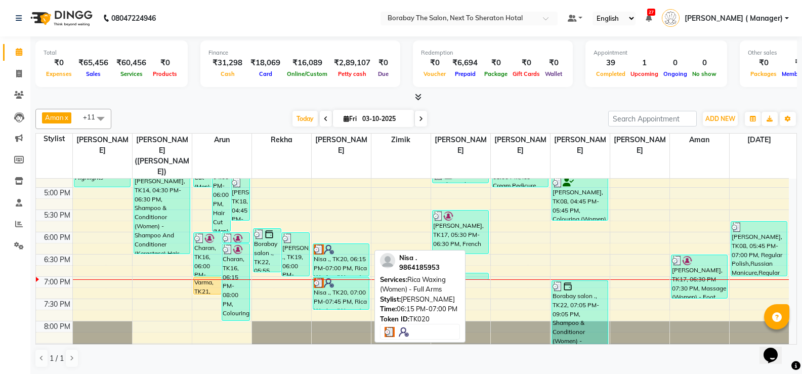
click at [332, 248] on div "Nisa ., TK20, 06:15 PM-07:00 PM, Rica Waxing (Women) - Full Arms" at bounding box center [341, 260] width 56 height 32
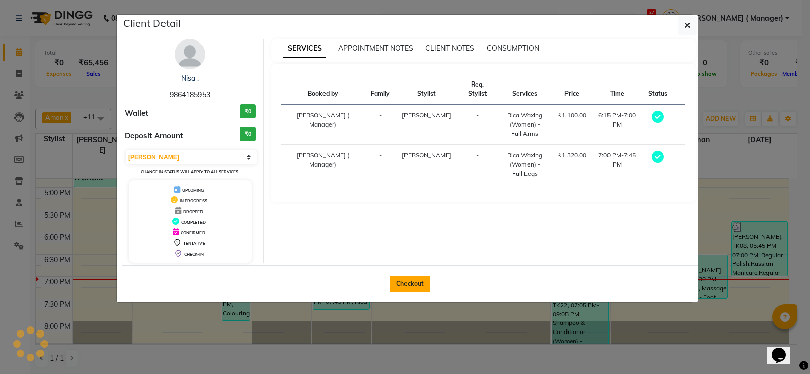
click at [407, 287] on button "Checkout" at bounding box center [410, 284] width 40 height 16
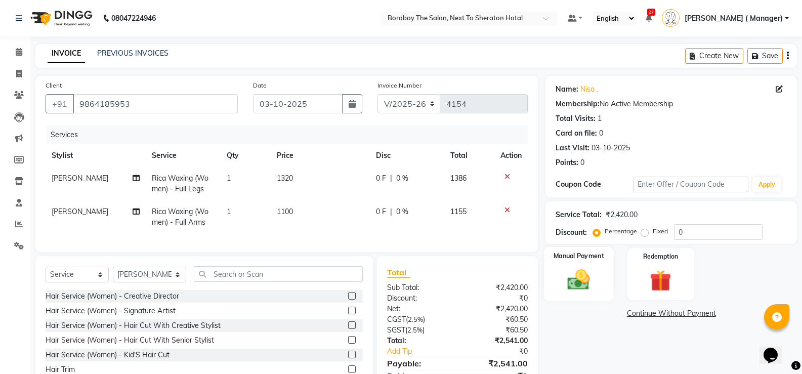
scroll to position [51, 0]
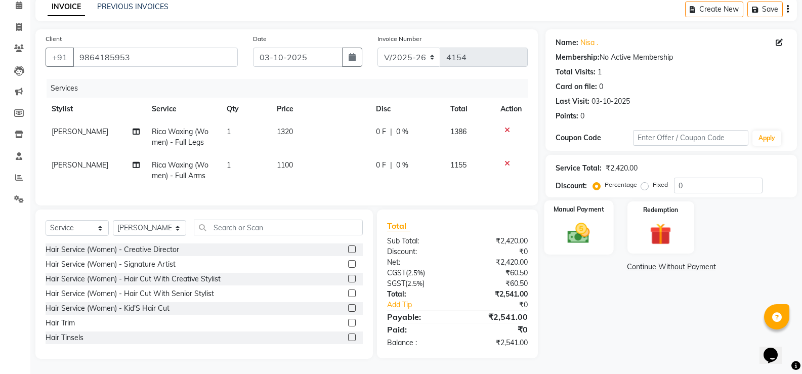
click at [591, 225] on img at bounding box center [579, 233] width 36 height 26
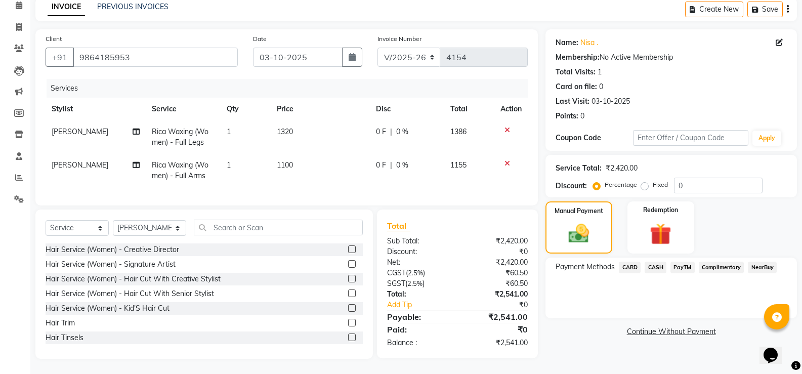
click at [633, 262] on span "CARD" at bounding box center [630, 268] width 22 height 12
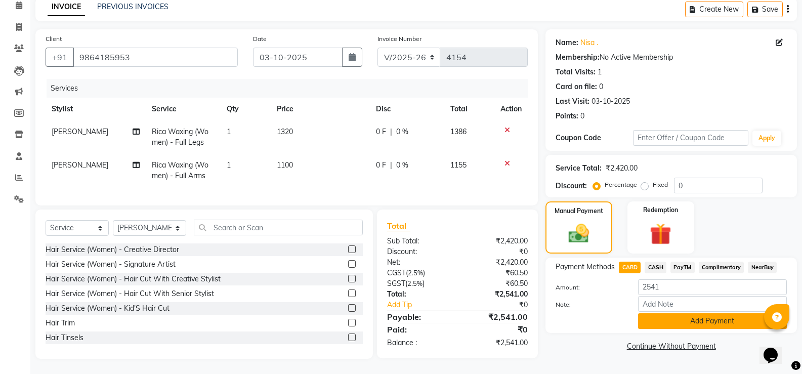
click at [709, 320] on button "Add Payment" at bounding box center [712, 321] width 149 height 16
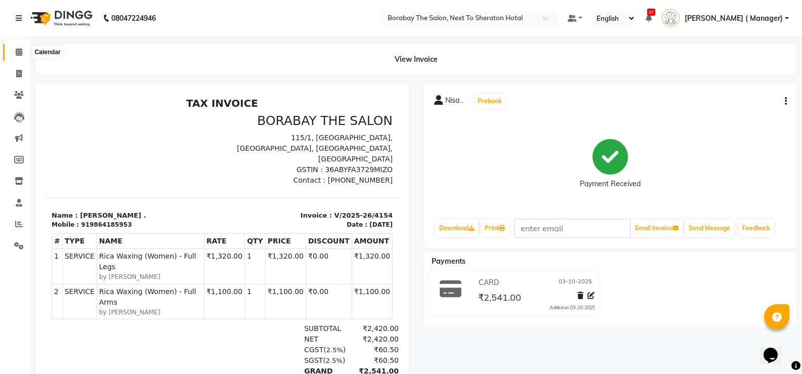
click at [24, 49] on span at bounding box center [19, 53] width 18 height 12
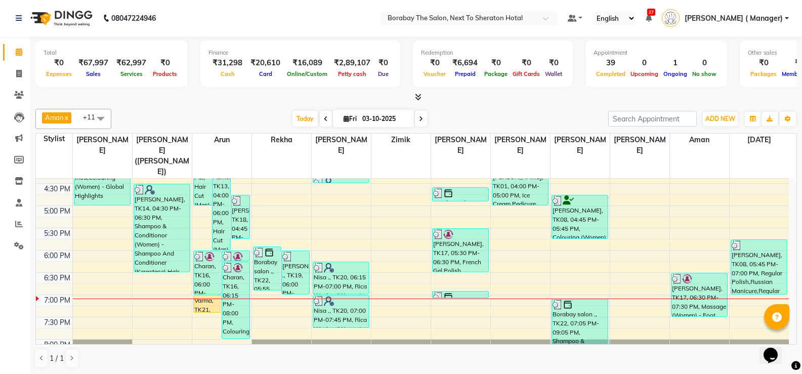
scroll to position [392, 0]
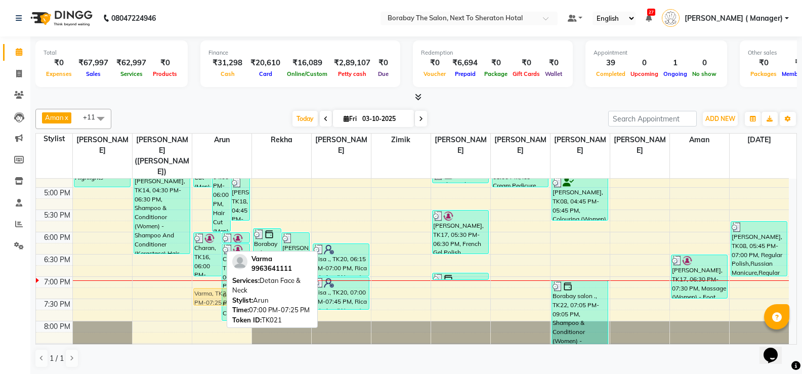
drag, startPoint x: 210, startPoint y: 263, endPoint x: 210, endPoint y: 269, distance: 5.6
click at [210, 269] on div "Akshith, TK09, 03:00 PM-05:00 PM, Hair Cut (Men) - Signature Artist,Hair Cut (M…" at bounding box center [221, 76] width 59 height 579
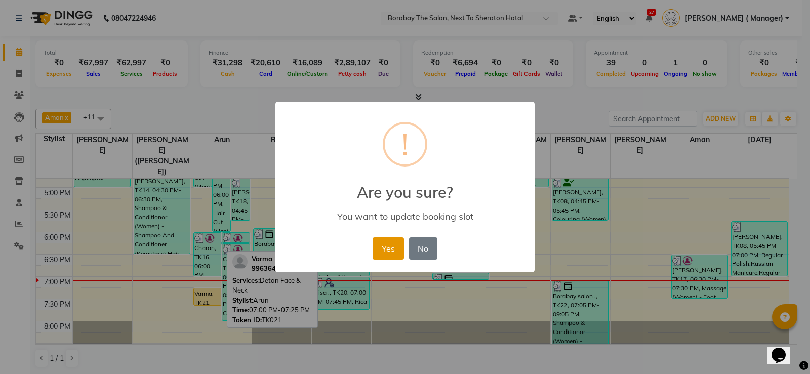
click at [397, 246] on button "Yes" at bounding box center [388, 248] width 31 height 22
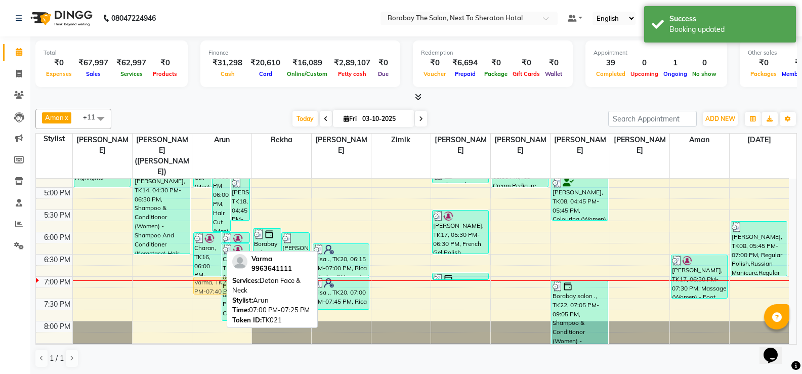
click at [208, 276] on div "8:00 AM 8:30 AM 9:00 AM 9:30 AM 10:00 AM 10:30 AM 11:00 AM 11:30 AM 12:00 PM 12…" at bounding box center [412, 76] width 753 height 579
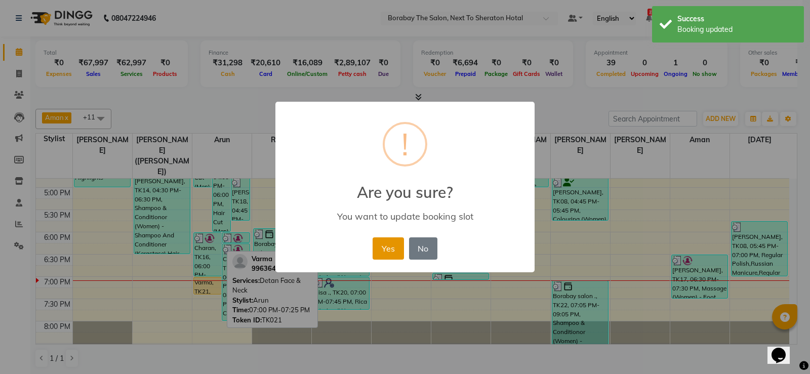
click at [374, 256] on button "Yes" at bounding box center [388, 248] width 31 height 22
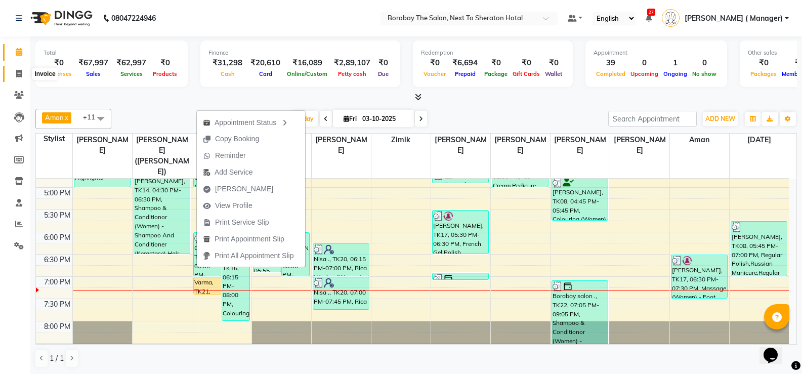
click at [19, 68] on span at bounding box center [19, 74] width 18 height 12
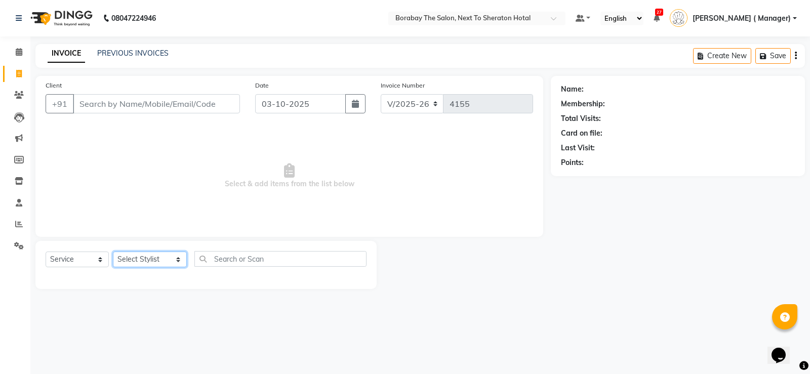
click at [149, 255] on select "Select Stylist [PERSON_NAME] [PERSON_NAME] Borabay Counter Borabay [PERSON_NAME…" at bounding box center [150, 260] width 74 height 16
click at [113, 252] on select "Select Stylist [PERSON_NAME] [PERSON_NAME] Borabay Counter Borabay [PERSON_NAME…" at bounding box center [150, 260] width 74 height 16
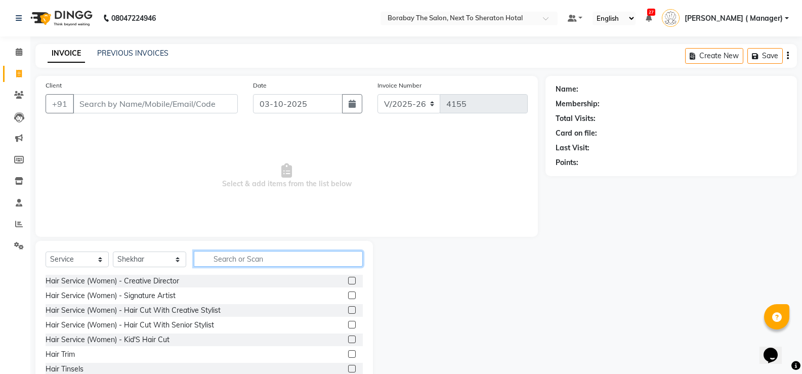
click at [324, 262] on input "text" at bounding box center [278, 259] width 169 height 16
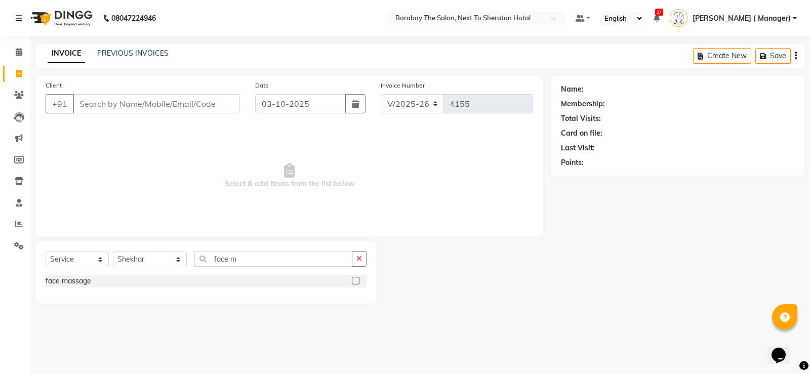
click at [357, 279] on label at bounding box center [356, 281] width 8 height 8
click at [357, 279] on input "checkbox" at bounding box center [355, 281] width 7 height 7
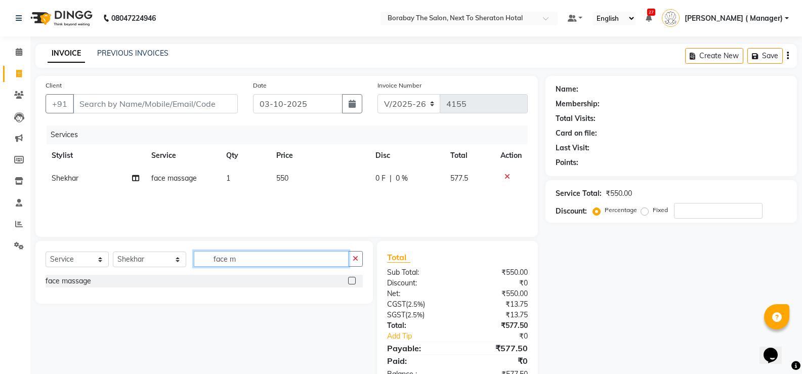
click at [262, 263] on input "face m" at bounding box center [271, 259] width 155 height 16
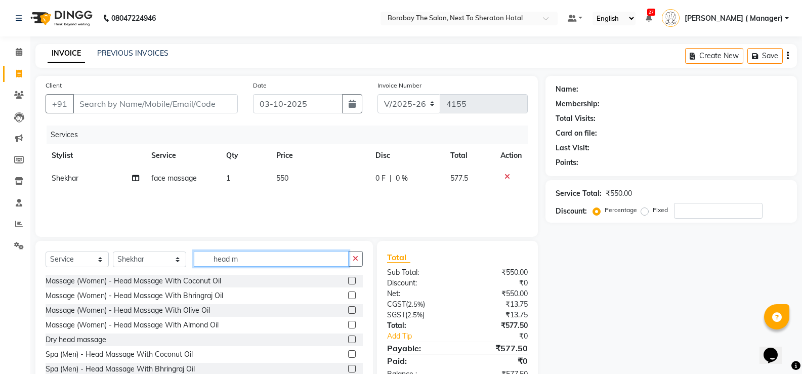
scroll to position [31, 0]
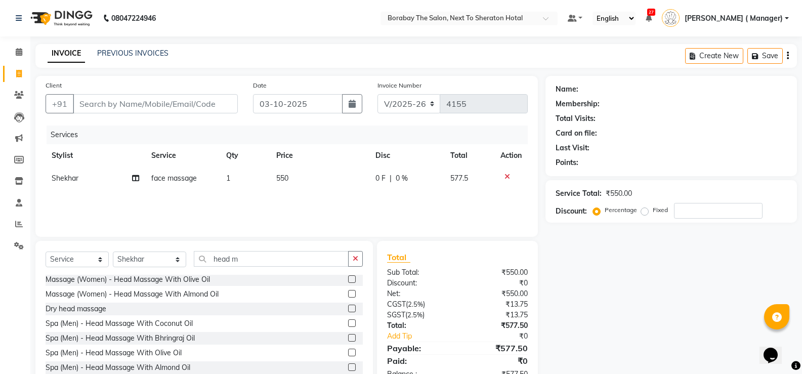
click at [348, 366] on label at bounding box center [352, 367] width 8 height 8
click at [348, 366] on input "checkbox" at bounding box center [351, 367] width 7 height 7
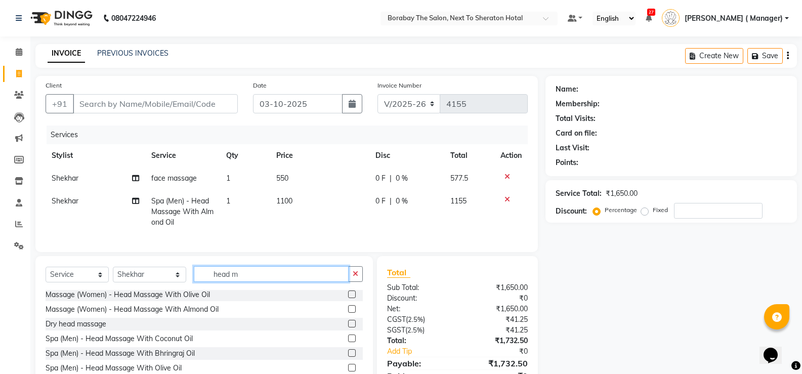
click at [244, 282] on input "head m" at bounding box center [271, 274] width 155 height 16
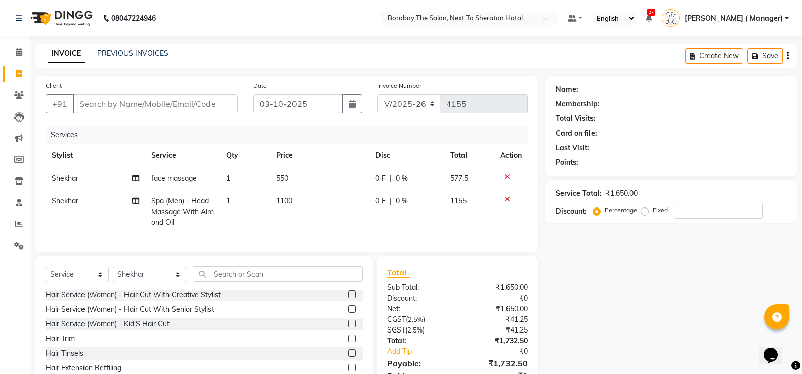
click at [279, 176] on span "550" at bounding box center [282, 178] width 12 height 9
click at [270, 176] on td "1" at bounding box center [245, 178] width 50 height 23
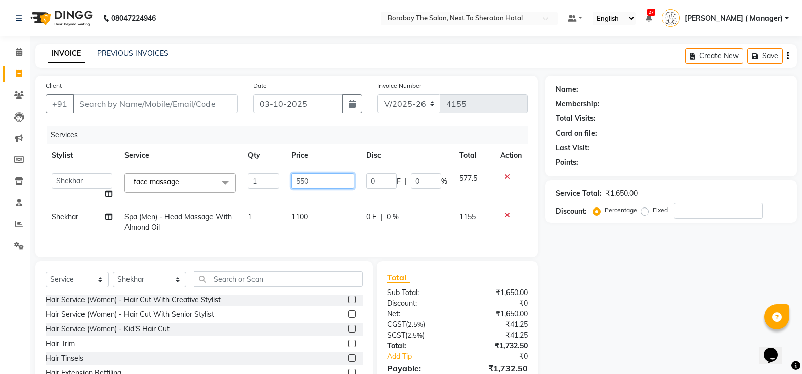
click at [297, 175] on input "550" at bounding box center [323, 181] width 63 height 16
click at [312, 239] on div "Services Stylist Service Qty Price Disc Total Action Aman Arun Balu Bhasker Bor…" at bounding box center [287, 186] width 482 height 121
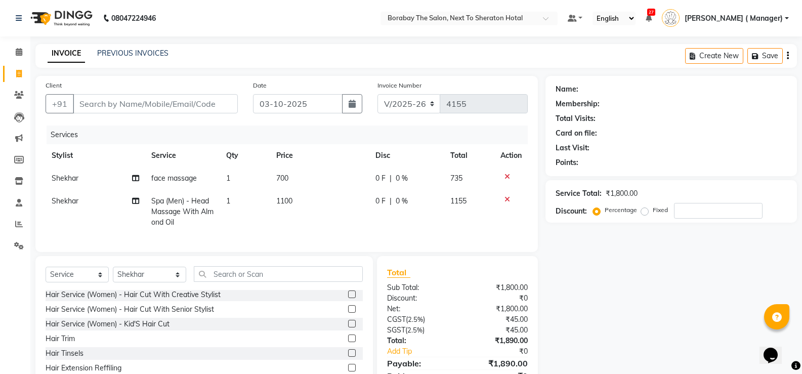
click at [280, 196] on span "1100" at bounding box center [284, 200] width 16 height 9
click at [270, 196] on td "1" at bounding box center [245, 212] width 50 height 44
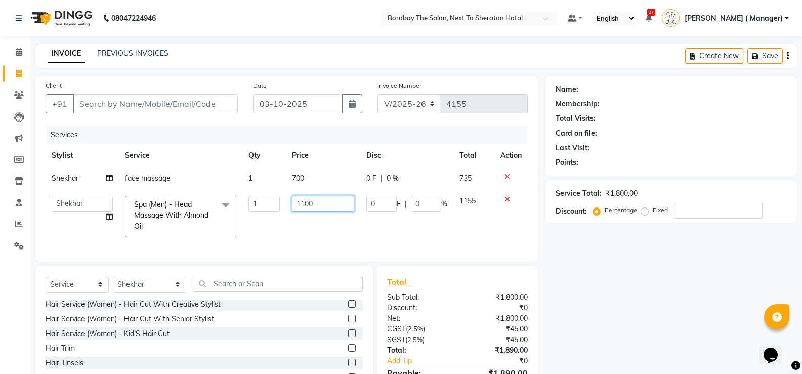
click at [306, 209] on input "1100" at bounding box center [323, 204] width 63 height 16
click at [269, 238] on div "Services Stylist Service Qty Price Disc Total Action Shekhar face massage 1 700…" at bounding box center [287, 189] width 482 height 126
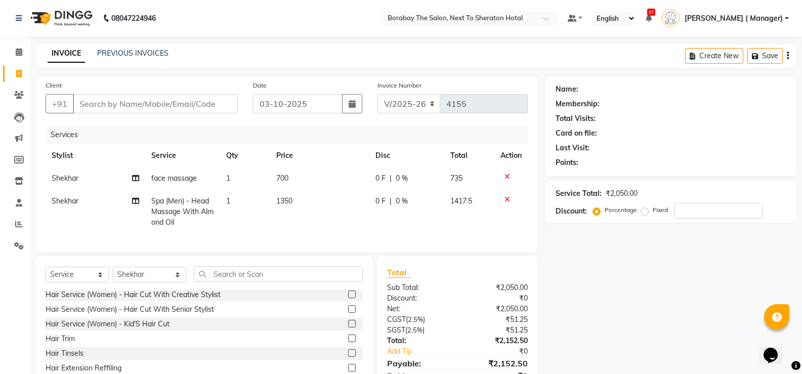
scroll to position [54, 0]
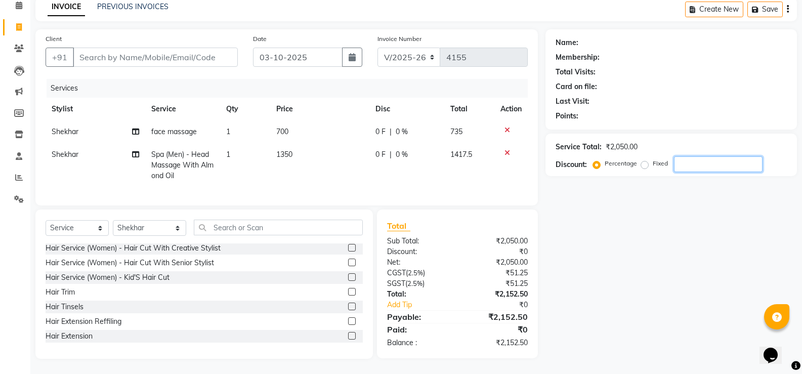
click at [695, 157] on input "number" at bounding box center [718, 164] width 89 height 16
click at [130, 39] on div "Client +91" at bounding box center [142, 54] width 208 height 42
click at [140, 52] on input "Client" at bounding box center [155, 57] width 165 height 19
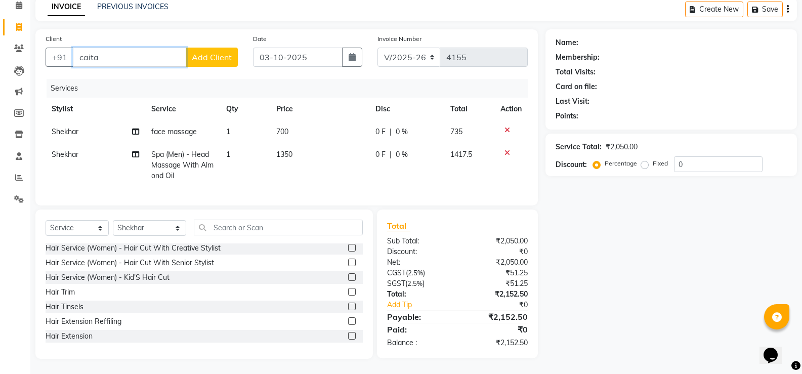
click at [83, 50] on input "caita" at bounding box center [129, 57] width 113 height 19
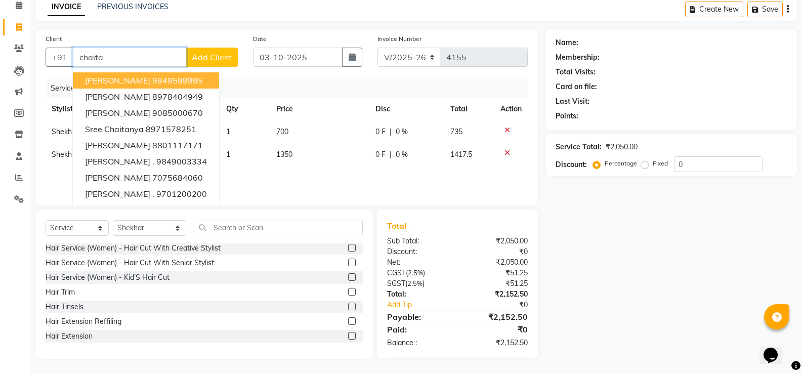
click at [129, 53] on input "chaita" at bounding box center [129, 57] width 113 height 19
click at [136, 75] on span "chaitanya krishna" at bounding box center [117, 80] width 65 height 10
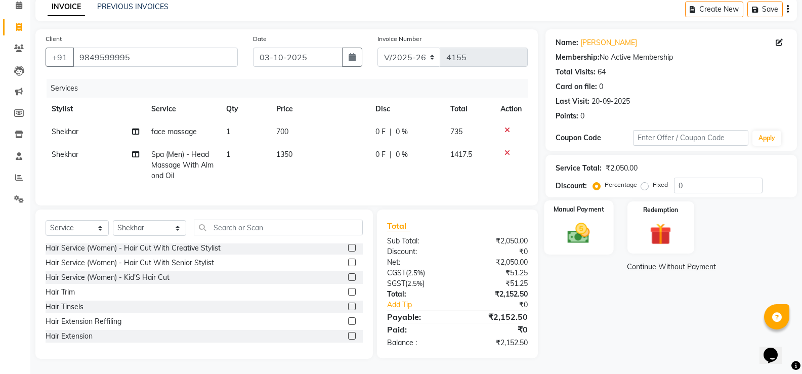
click at [589, 220] on img at bounding box center [579, 233] width 36 height 26
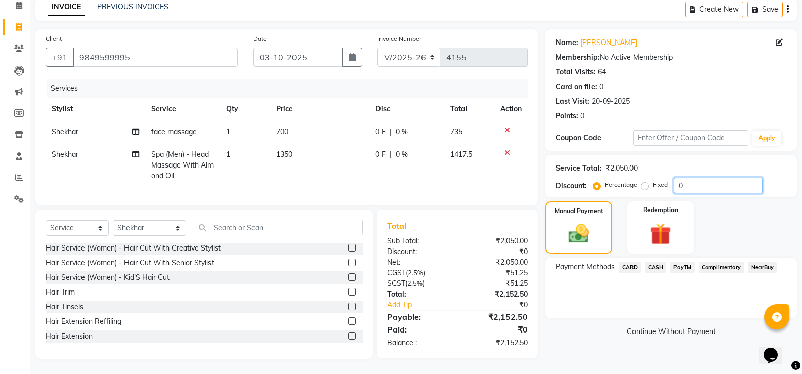
click at [688, 179] on input "0" at bounding box center [718, 186] width 89 height 16
click at [636, 262] on span "CARD" at bounding box center [630, 268] width 22 height 12
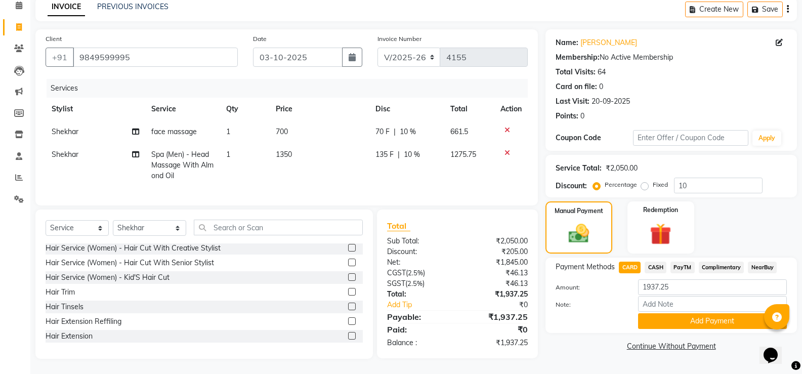
click at [678, 262] on span "PayTM" at bounding box center [683, 268] width 24 height 12
click at [695, 313] on button "Add Payment" at bounding box center [712, 321] width 149 height 16
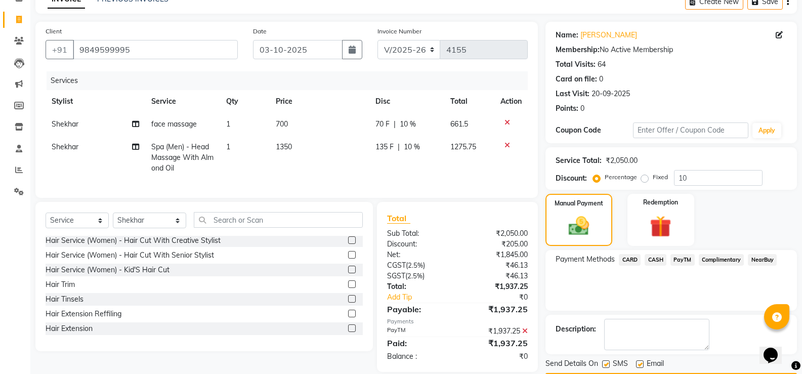
scroll to position [84, 0]
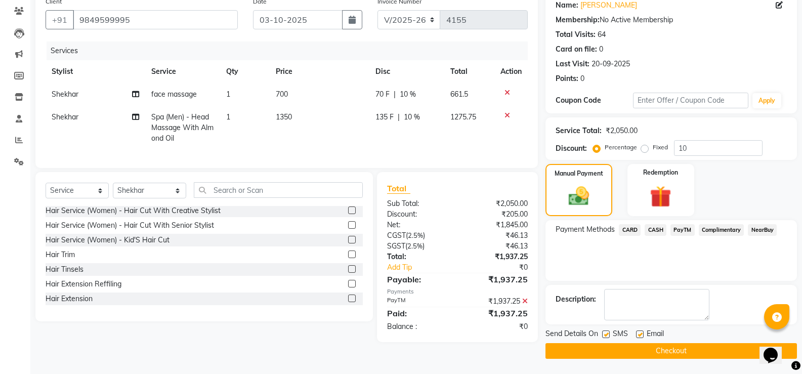
click at [660, 354] on button "Checkout" at bounding box center [672, 351] width 252 height 16
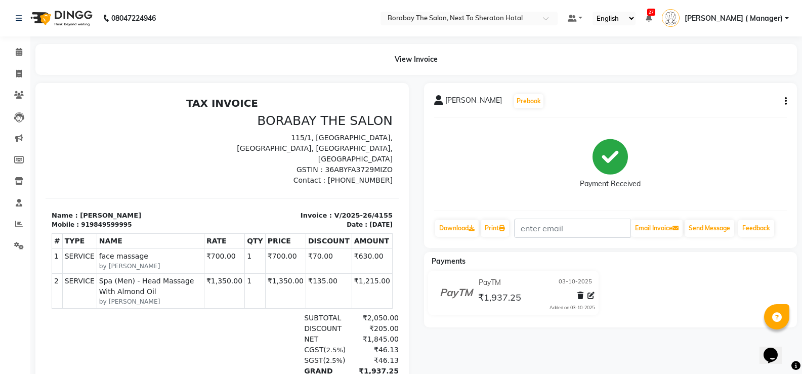
drag, startPoint x: 660, startPoint y: 354, endPoint x: 768, endPoint y: 329, distance: 110.9
drag, startPoint x: 768, startPoint y: 329, endPoint x: 18, endPoint y: 74, distance: 791.8
click at [18, 74] on icon at bounding box center [19, 74] width 6 height 8
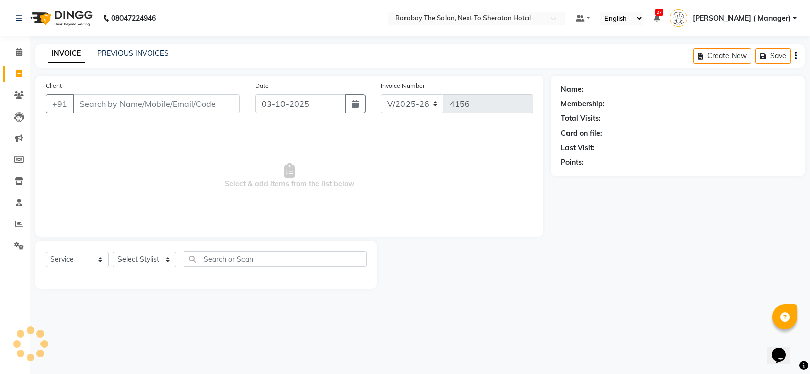
click at [132, 110] on input "Client" at bounding box center [156, 103] width 167 height 19
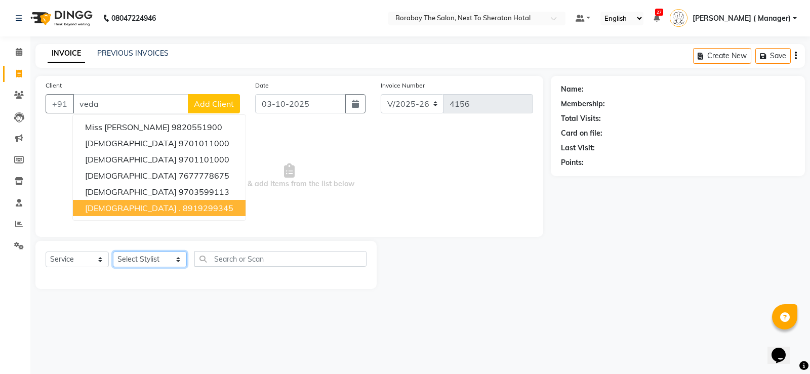
click at [126, 260] on select "Select Stylist [PERSON_NAME] [PERSON_NAME] Borabay Counter Borabay [PERSON_NAME…" at bounding box center [150, 260] width 74 height 16
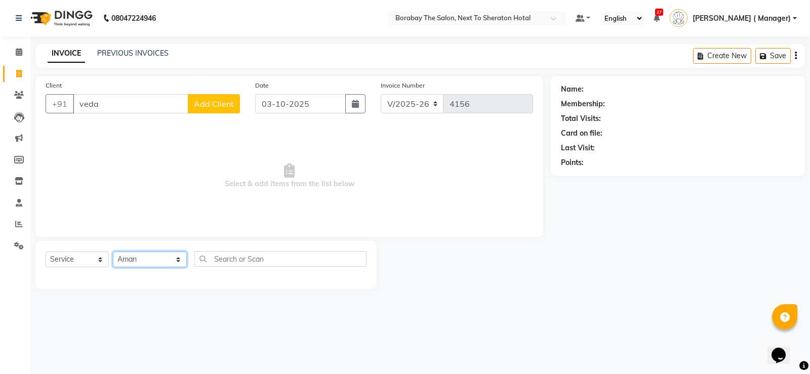
click at [113, 252] on select "Select Stylist [PERSON_NAME] [PERSON_NAME] Borabay Counter Borabay [PERSON_NAME…" at bounding box center [150, 260] width 74 height 16
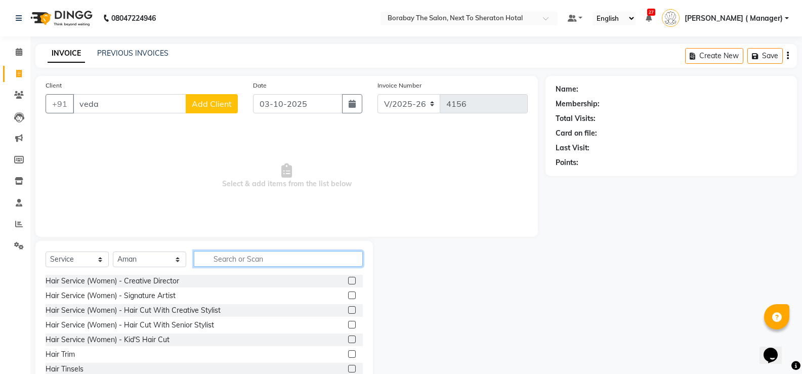
click at [256, 255] on input "text" at bounding box center [278, 259] width 169 height 16
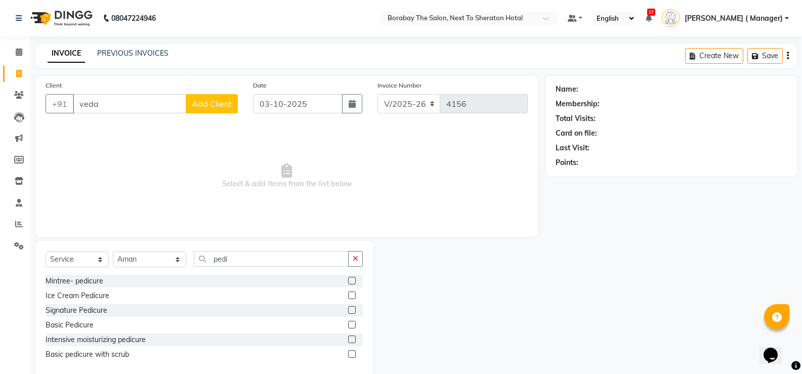
click at [351, 326] on label at bounding box center [352, 325] width 8 height 8
click at [351, 326] on input "checkbox" at bounding box center [351, 325] width 7 height 7
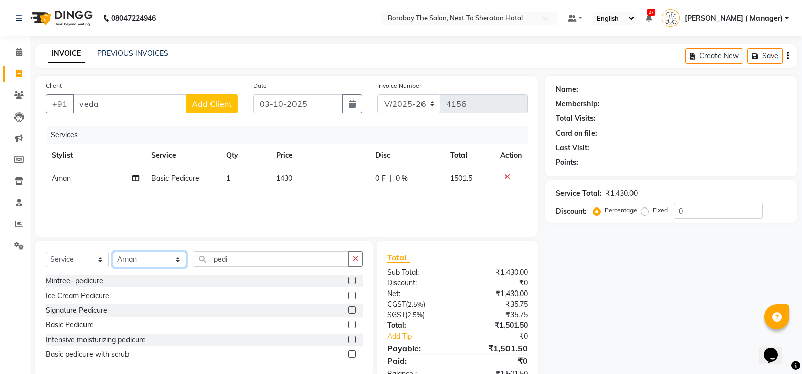
click at [152, 256] on select "Select Stylist [PERSON_NAME] [PERSON_NAME] Borabay Counter Borabay [PERSON_NAME…" at bounding box center [149, 260] width 73 height 16
click at [113, 252] on select "Select Stylist [PERSON_NAME] [PERSON_NAME] Borabay Counter Borabay [PERSON_NAME…" at bounding box center [149, 260] width 73 height 16
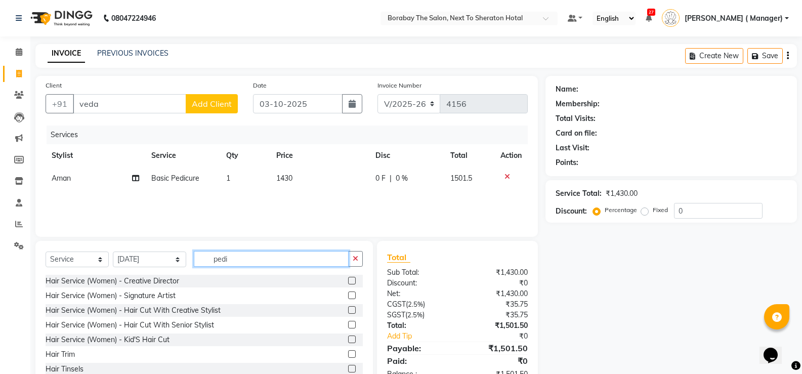
click at [242, 261] on input "pedi" at bounding box center [271, 259] width 155 height 16
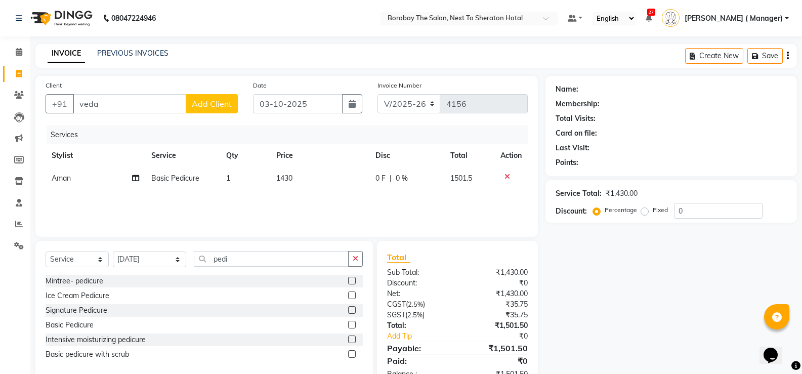
click at [350, 323] on label at bounding box center [352, 325] width 8 height 8
click at [350, 323] on input "checkbox" at bounding box center [351, 325] width 7 height 7
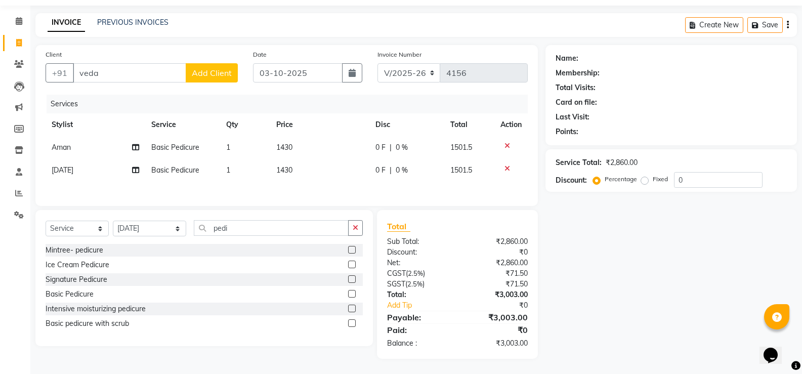
scroll to position [32, 0]
click at [167, 228] on select "Select Stylist [PERSON_NAME] [PERSON_NAME] Borabay Counter Borabay [PERSON_NAME…" at bounding box center [149, 229] width 73 height 16
click at [113, 221] on select "Select Stylist [PERSON_NAME] [PERSON_NAME] Borabay Counter Borabay [PERSON_NAME…" at bounding box center [149, 229] width 73 height 16
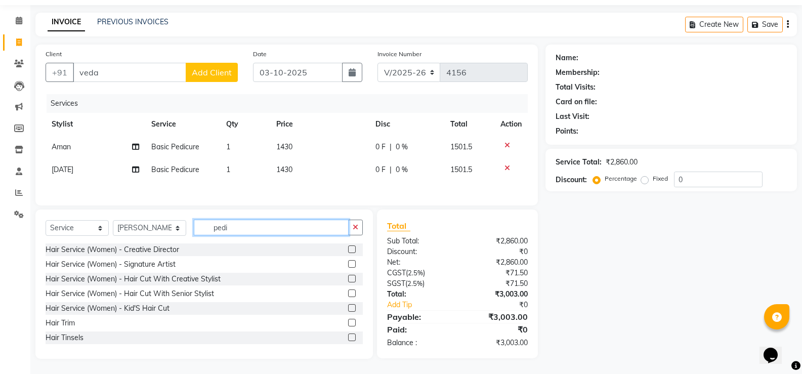
click at [229, 228] on input "pedi" at bounding box center [271, 228] width 155 height 16
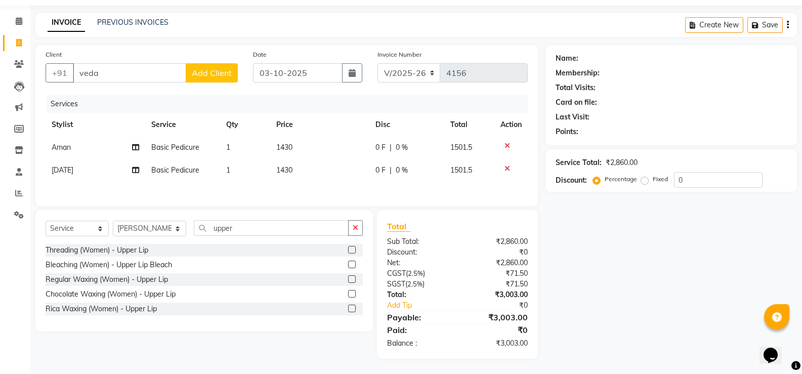
click at [354, 309] on label at bounding box center [352, 309] width 8 height 8
click at [354, 309] on input "checkbox" at bounding box center [351, 309] width 7 height 7
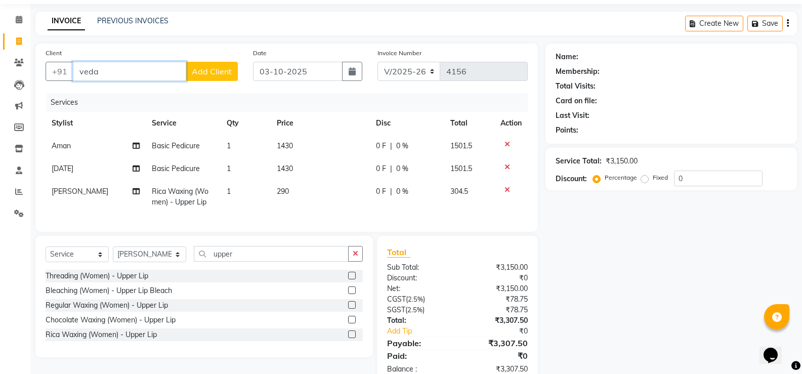
click at [118, 70] on input "veda" at bounding box center [129, 71] width 113 height 19
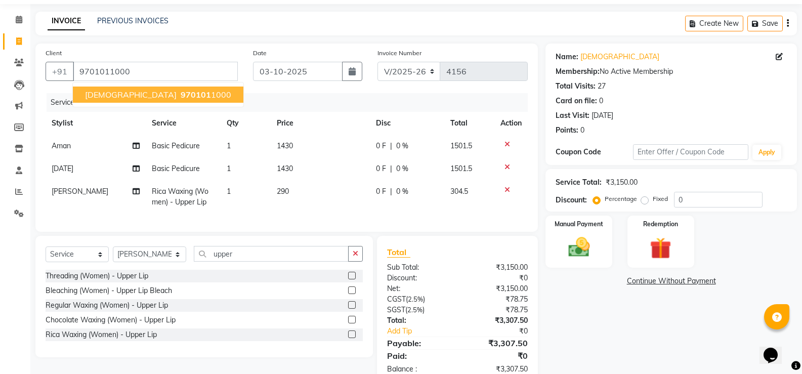
click at [181, 95] on span "970101" at bounding box center [196, 95] width 30 height 10
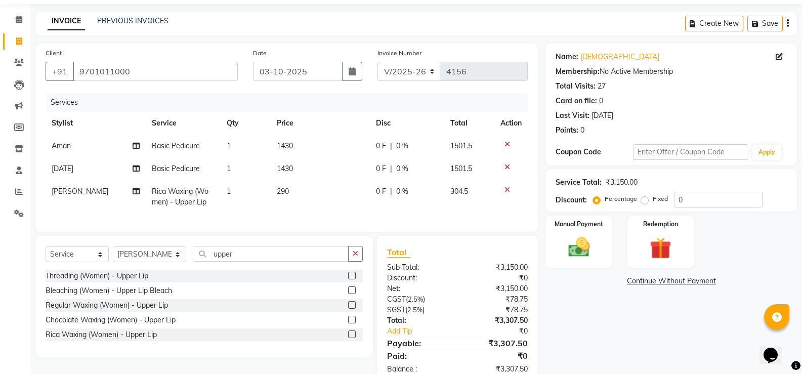
scroll to position [66, 0]
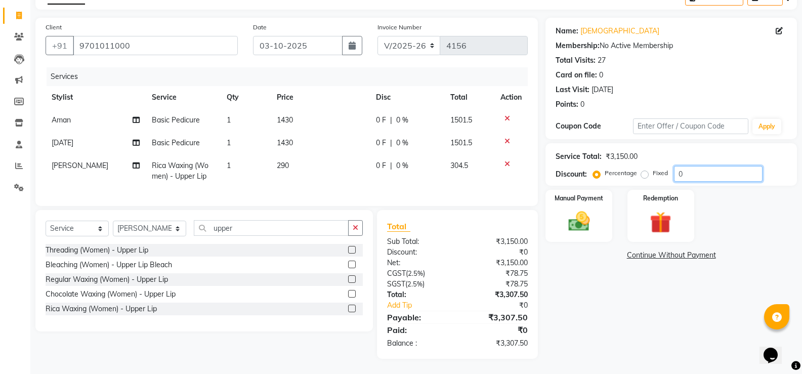
click at [692, 168] on input "0" at bounding box center [718, 174] width 89 height 16
click at [582, 209] on img at bounding box center [579, 222] width 36 height 26
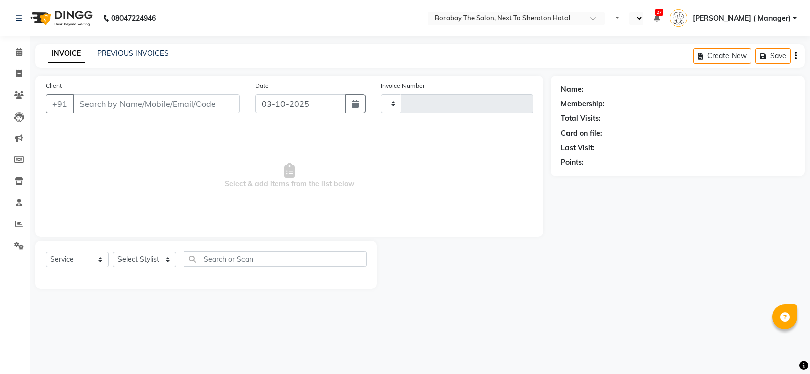
select select "service"
type input "4149"
select select "en"
select select "4945"
type input "9100058538"
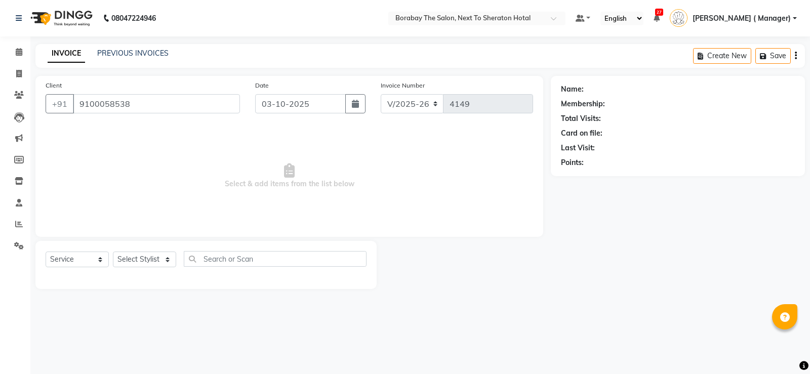
select select "72779"
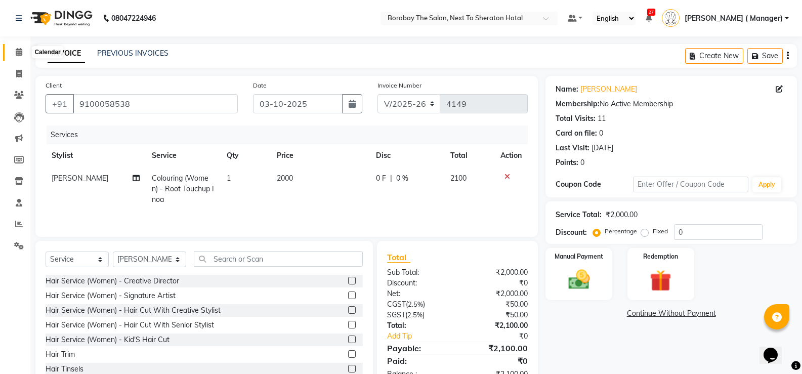
click at [23, 53] on span at bounding box center [19, 53] width 18 height 12
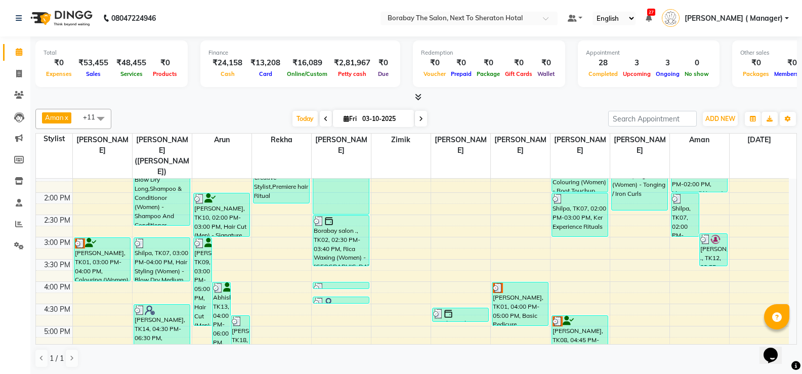
scroll to position [392, 0]
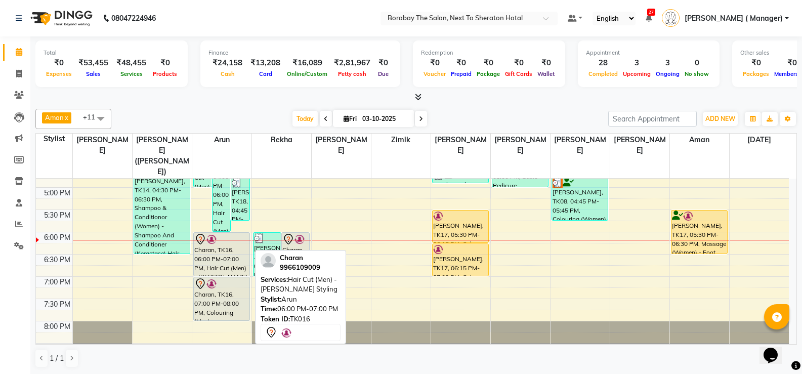
click at [215, 234] on div "Charan, TK16, 06:00 PM-07:00 PM, Hair Cut (Men) - [PERSON_NAME] Styling" at bounding box center [222, 254] width 56 height 43
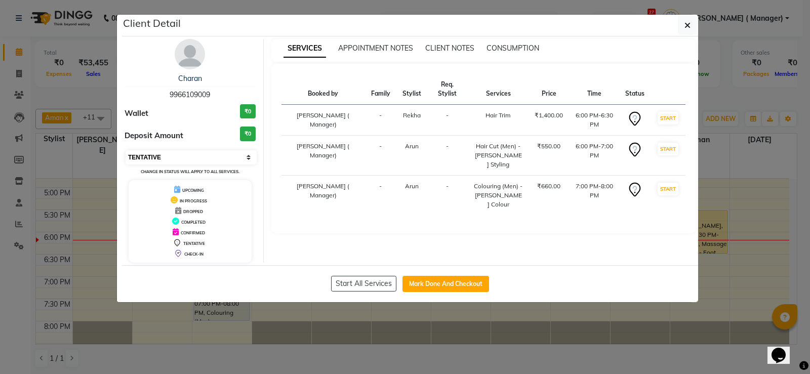
click at [202, 158] on select "Select IN SERVICE CONFIRMED TENTATIVE CHECK IN MARK DONE DROPPED UPCOMING" at bounding box center [191, 157] width 131 height 14
select select "1"
click at [126, 150] on select "Select IN SERVICE CONFIRMED TENTATIVE CHECK IN MARK DONE DROPPED UPCOMING" at bounding box center [191, 157] width 131 height 14
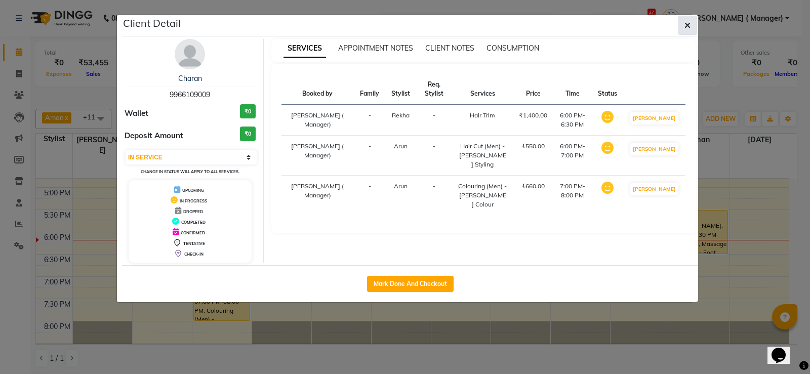
click at [686, 28] on icon "button" at bounding box center [687, 25] width 6 height 8
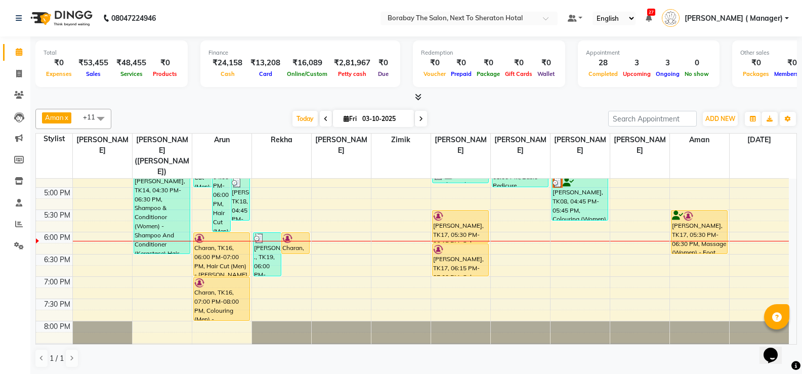
click at [318, 225] on div "8:00 AM 8:30 AM 9:00 AM 9:30 AM 10:00 AM 10:30 AM 11:00 AM 11:30 AM 12:00 PM 12…" at bounding box center [412, 76] width 753 height 579
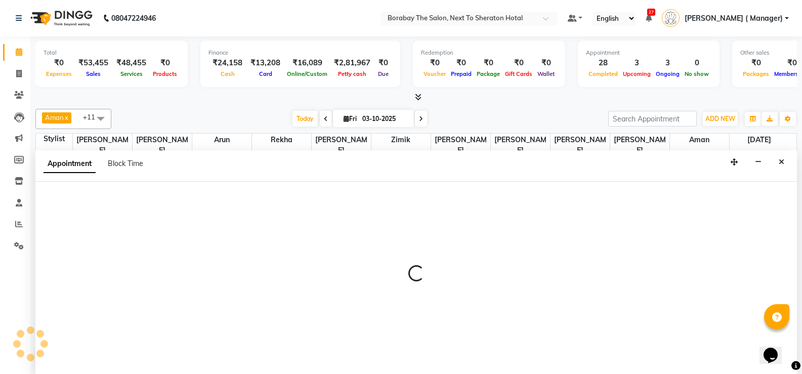
scroll to position [1, 0]
select select "31361"
select select "1095"
select select "tentative"
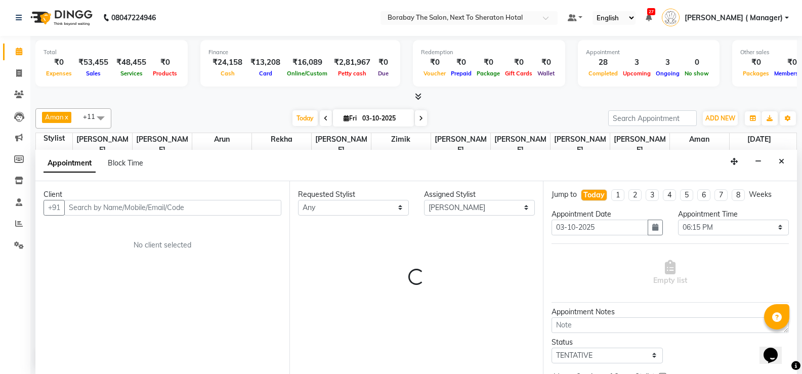
click at [136, 205] on input "text" at bounding box center [172, 208] width 217 height 16
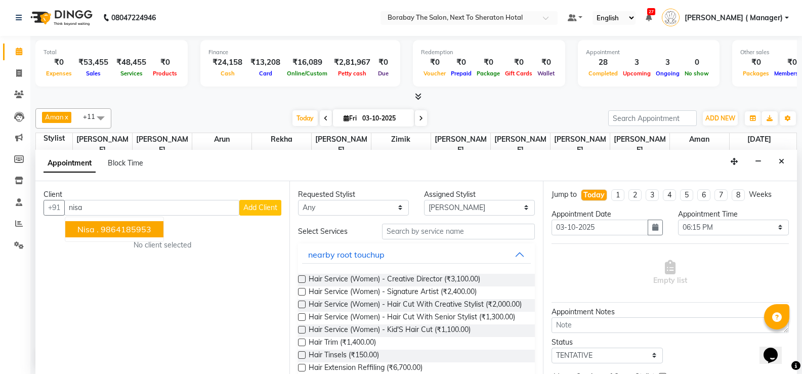
click at [114, 229] on ngb-highlight "9864185953" at bounding box center [126, 229] width 51 height 10
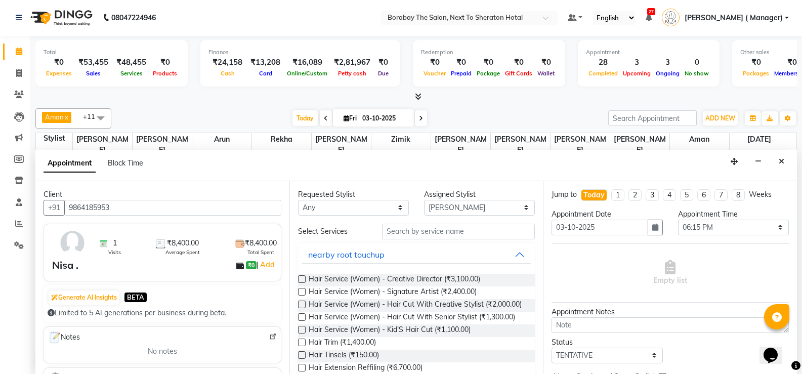
type input "9864185953"
click at [431, 238] on input "text" at bounding box center [458, 232] width 153 height 16
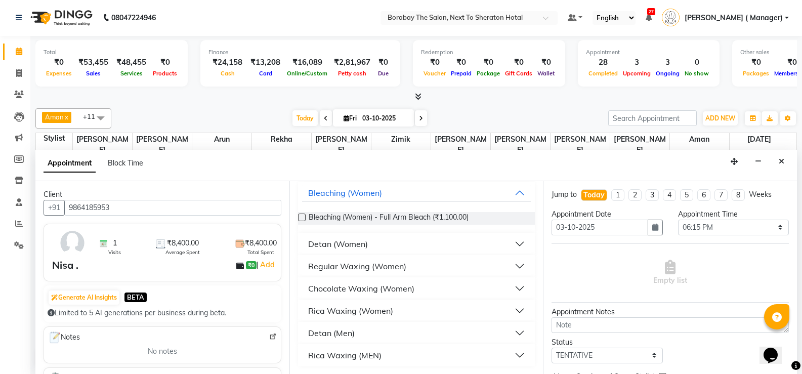
scroll to position [62, 0]
type input "full arm"
click at [370, 313] on div "Rica Waxing (Women)" at bounding box center [350, 310] width 85 height 12
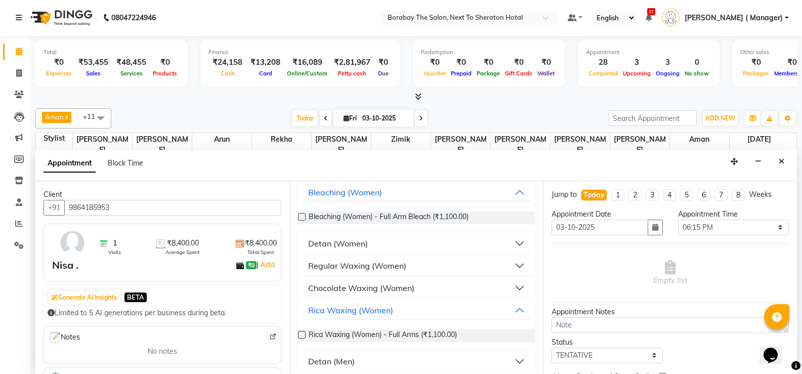
click at [299, 335] on label at bounding box center [302, 335] width 8 height 8
click at [299, 335] on input "checkbox" at bounding box center [301, 336] width 7 height 7
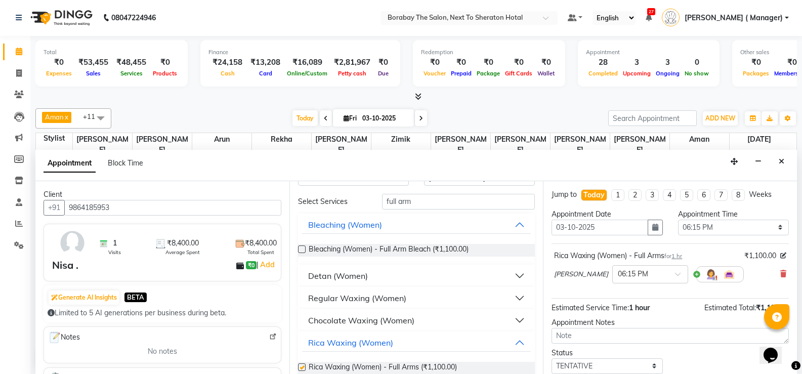
checkbox input "false"
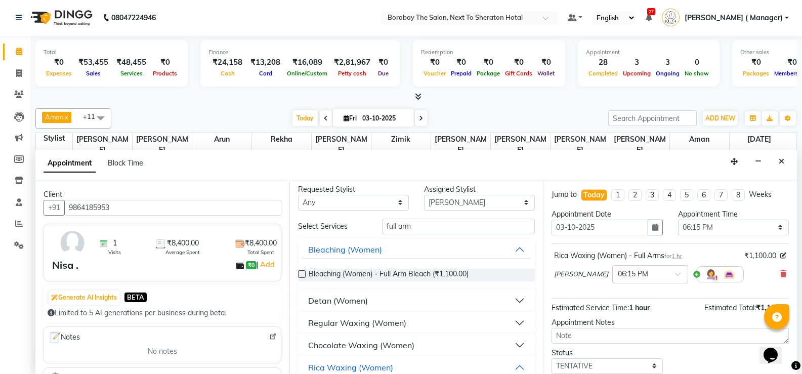
scroll to position [0, 0]
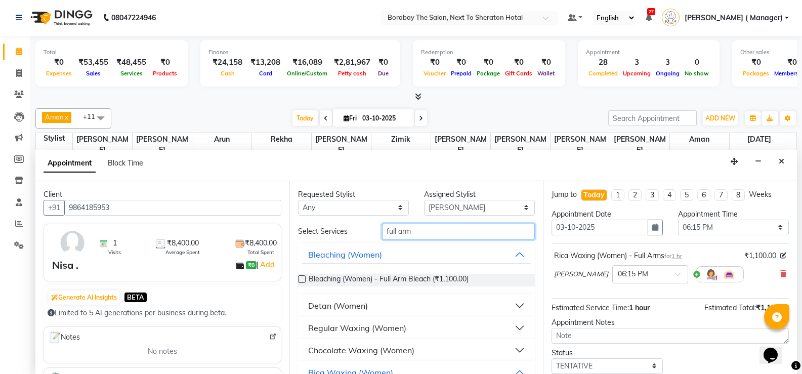
click at [423, 237] on input "full arm" at bounding box center [458, 232] width 153 height 16
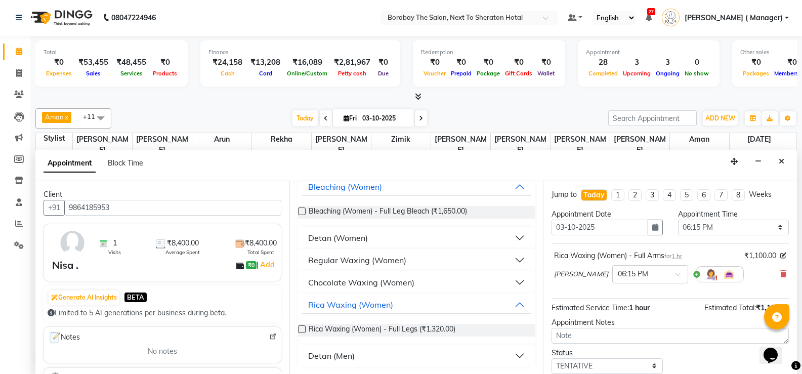
scroll to position [69, 0]
type input "full leg"
click at [303, 327] on label at bounding box center [302, 328] width 8 height 8
click at [303, 327] on input "checkbox" at bounding box center [301, 329] width 7 height 7
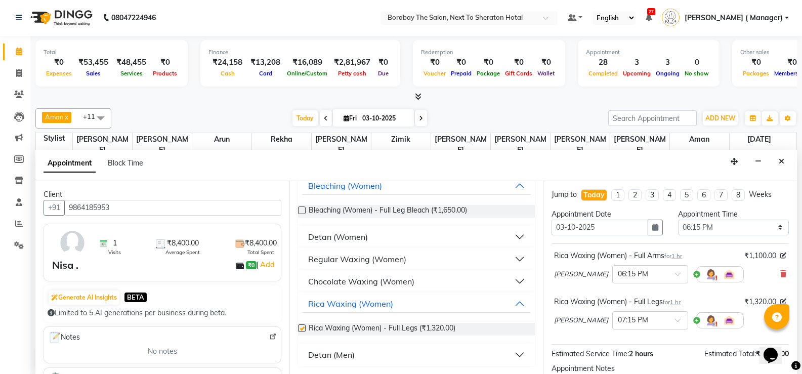
checkbox input "false"
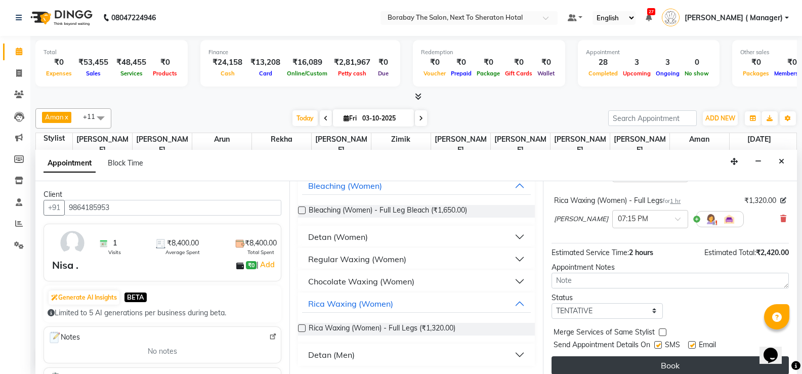
click at [661, 367] on button "Book" at bounding box center [670, 365] width 237 height 18
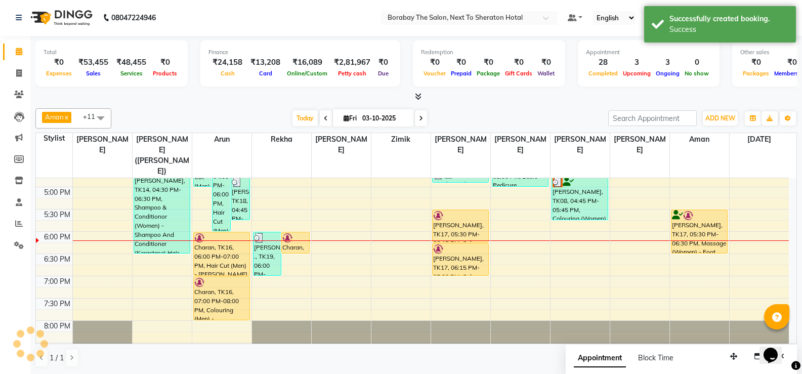
scroll to position [0, 0]
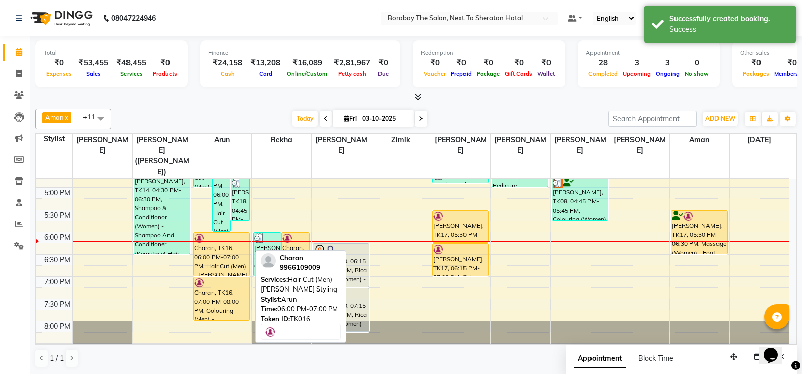
drag, startPoint x: 219, startPoint y: 298, endPoint x: 227, endPoint y: 254, distance: 44.8
drag, startPoint x: 216, startPoint y: 253, endPoint x: 223, endPoint y: 216, distance: 37.1
click at [223, 216] on div "Akshith, TK09, 03:00 PM-05:00 PM, Hair Cut (Men) - Signature Artist,Hair Cut (M…" at bounding box center [221, 76] width 59 height 579
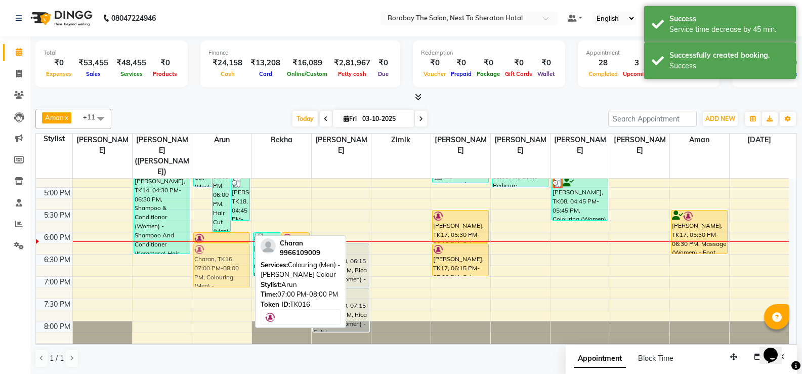
click at [222, 238] on div "Akshith, TK09, 03:00 PM-05:00 PM, Hair Cut (Men) - Signature Artist,Hair Cut (M…" at bounding box center [221, 76] width 59 height 579
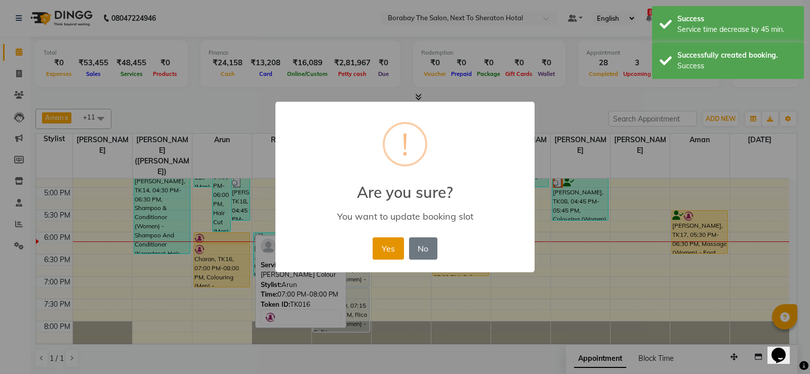
click at [377, 250] on button "Yes" at bounding box center [388, 248] width 31 height 22
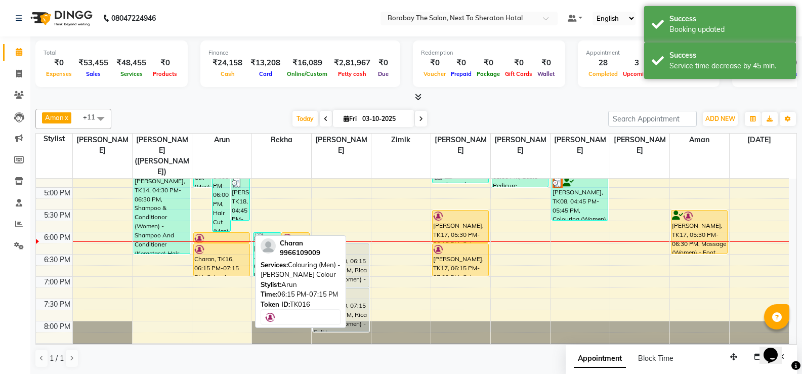
drag, startPoint x: 218, startPoint y: 265, endPoint x: 220, endPoint y: 246, distance: 19.3
click at [220, 246] on div "Akshith, TK09, 03:00 PM-05:00 PM, Hair Cut (Men) - Signature Artist,Hair Cut (M…" at bounding box center [221, 76] width 59 height 579
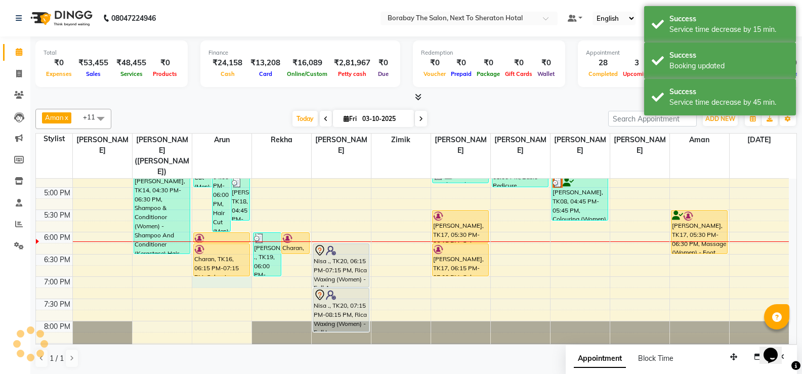
click at [210, 261] on div "8:00 AM 8:30 AM 9:00 AM 9:30 AM 10:00 AM 10:30 AM 11:00 AM 11:30 AM 12:00 PM 12…" at bounding box center [412, 76] width 753 height 579
select select "31359"
select select "1140"
select select "tentative"
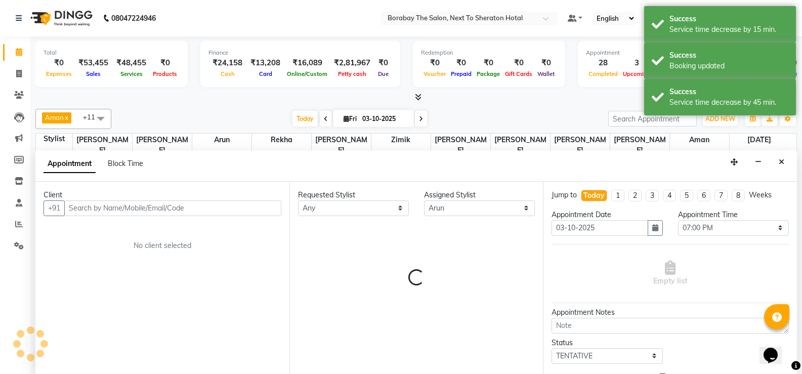
scroll to position [1, 0]
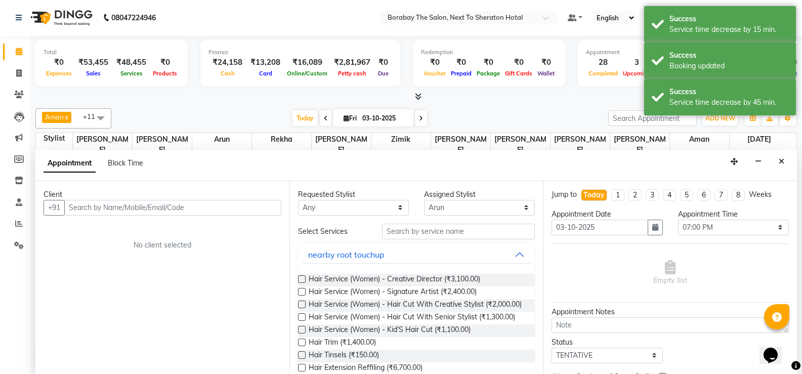
click at [217, 206] on input "text" at bounding box center [172, 208] width 217 height 16
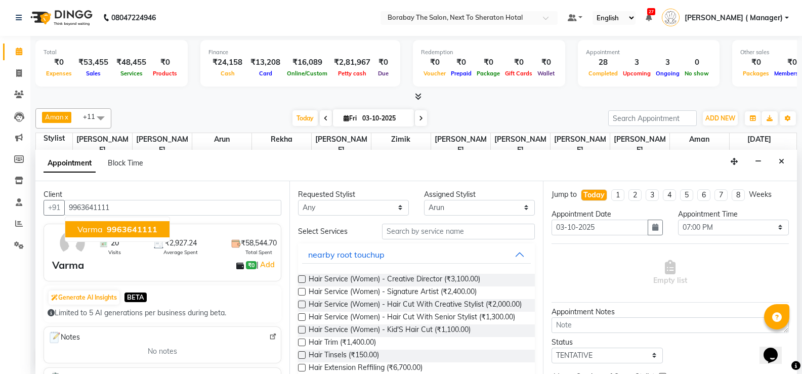
click at [157, 229] on button "Varma 9963641111" at bounding box center [117, 229] width 104 height 16
type input "9963641111"
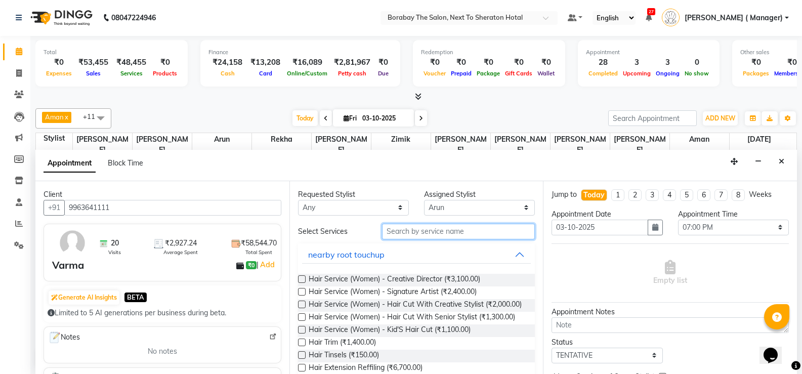
click at [395, 235] on input "text" at bounding box center [458, 232] width 153 height 16
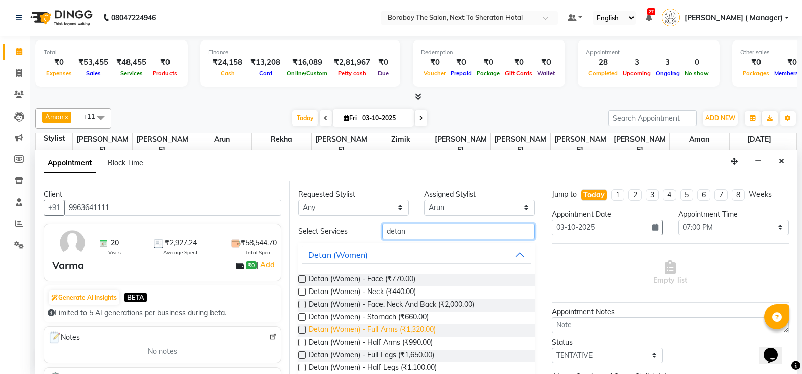
scroll to position [65, 0]
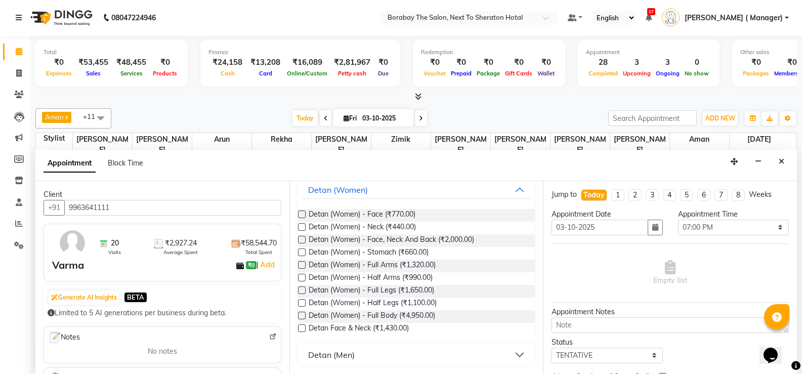
type input "detan"
click at [328, 358] on div "Detan (Men)" at bounding box center [331, 355] width 47 height 12
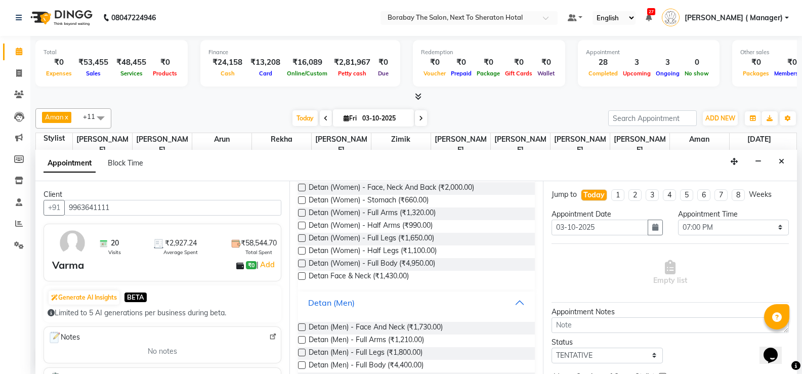
scroll to position [142, 0]
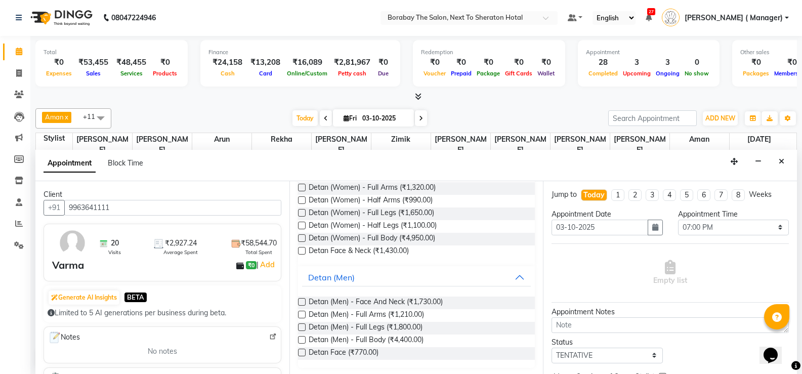
click at [302, 250] on label at bounding box center [302, 251] width 8 height 8
click at [302, 250] on input "checkbox" at bounding box center [301, 252] width 7 height 7
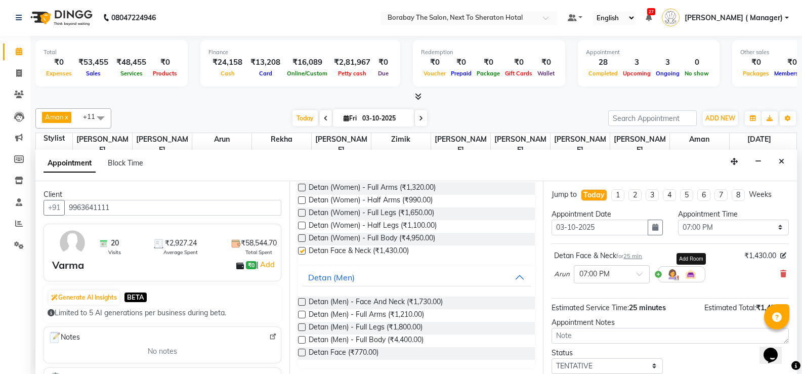
checkbox input "false"
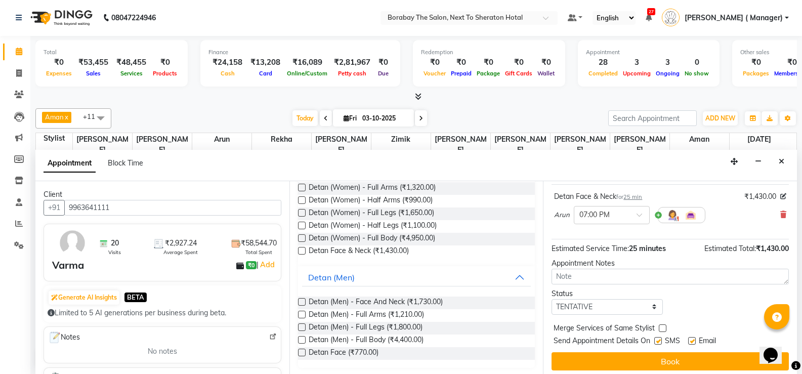
scroll to position [64, 0]
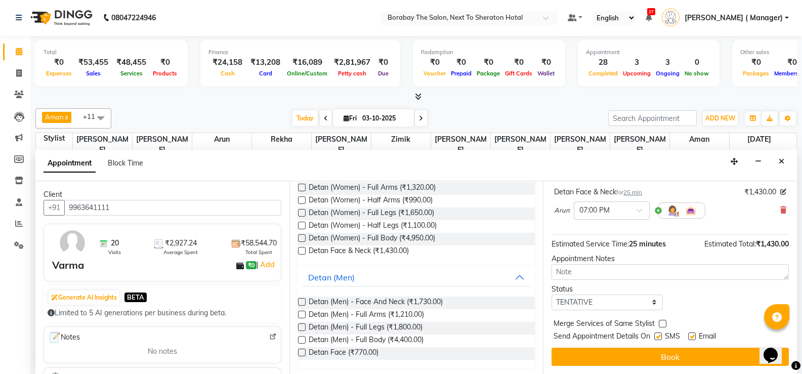
click at [670, 353] on button "Book" at bounding box center [670, 357] width 237 height 18
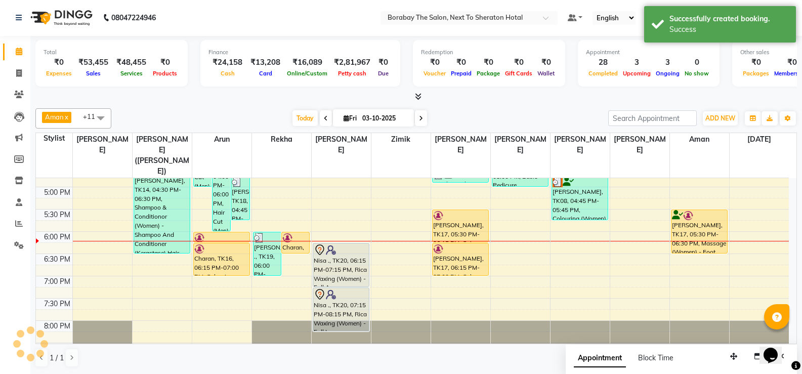
scroll to position [0, 0]
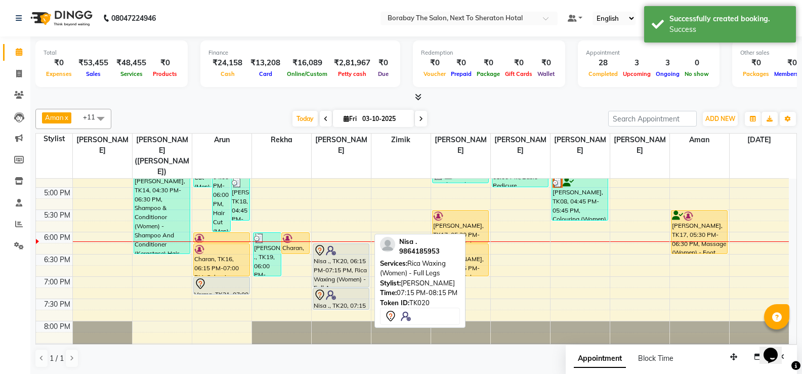
drag, startPoint x: 337, startPoint y: 308, endPoint x: 341, endPoint y: 282, distance: 25.6
click at [341, 282] on div "Borabay salon ., TK02, 11:30 AM-02:30 PM, Rica Waxing (Women) - Full Arms,Rica …" at bounding box center [341, 76] width 59 height 579
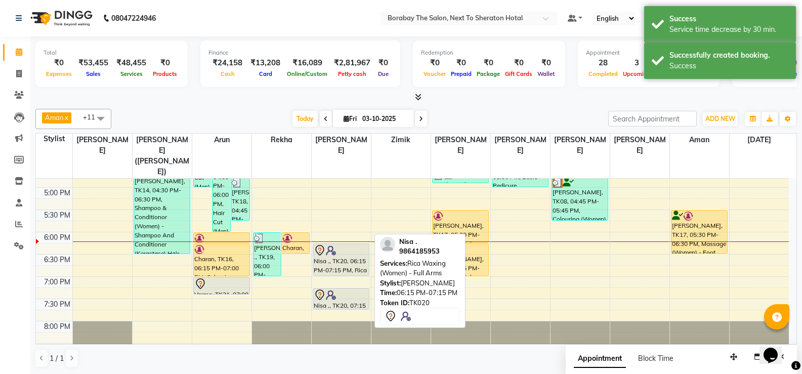
click at [338, 245] on div "Borabay salon ., TK02, 11:30 AM-02:30 PM, Rica Waxing (Women) - Full Arms,Rica …" at bounding box center [341, 76] width 59 height 579
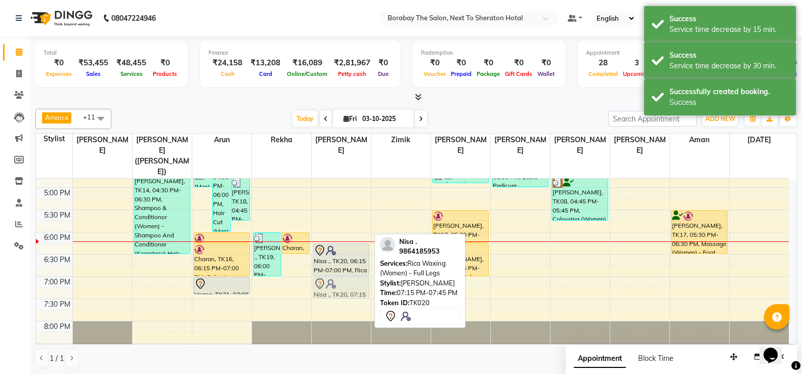
click at [337, 272] on div "Borabay salon ., TK02, 11:30 AM-02:30 PM, Rica Waxing (Women) - Full Arms,Rica …" at bounding box center [341, 76] width 59 height 579
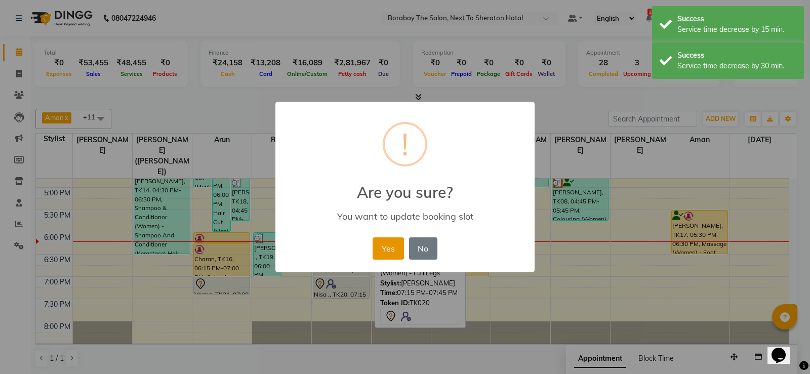
click at [384, 245] on button "Yes" at bounding box center [388, 248] width 31 height 22
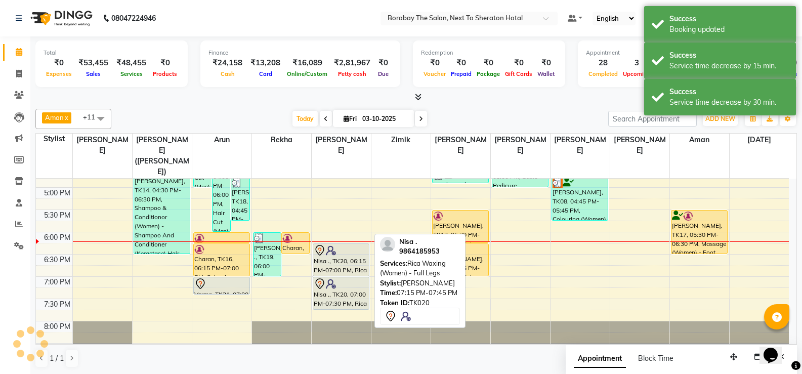
click at [336, 279] on div "Borabay salon ., TK02, 11:30 AM-02:30 PM, Rica Waxing (Women) - Full Arms,Rica …" at bounding box center [341, 76] width 59 height 579
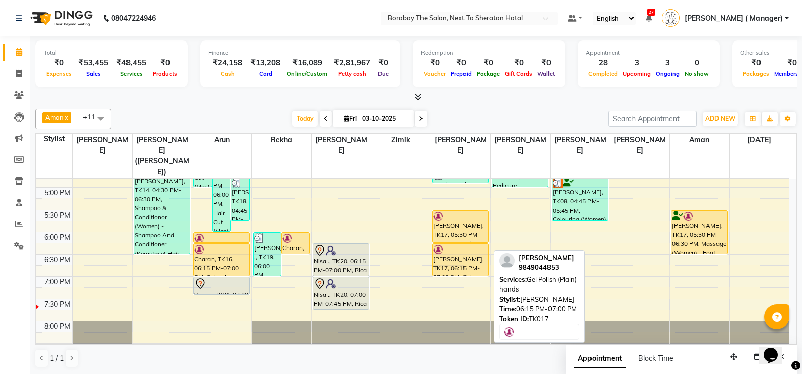
scroll to position [341, 0]
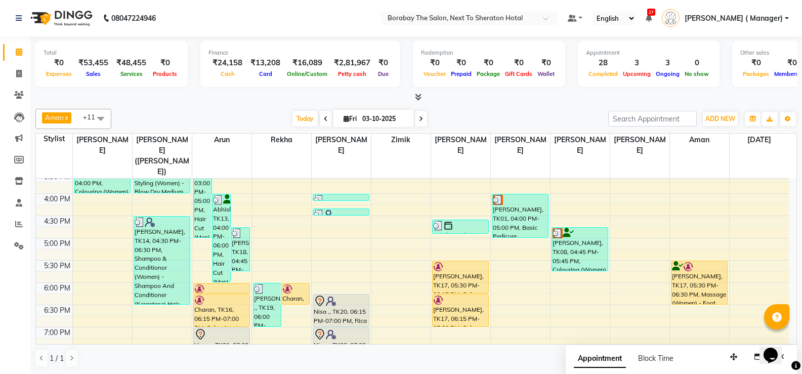
click at [419, 119] on icon at bounding box center [421, 119] width 4 height 6
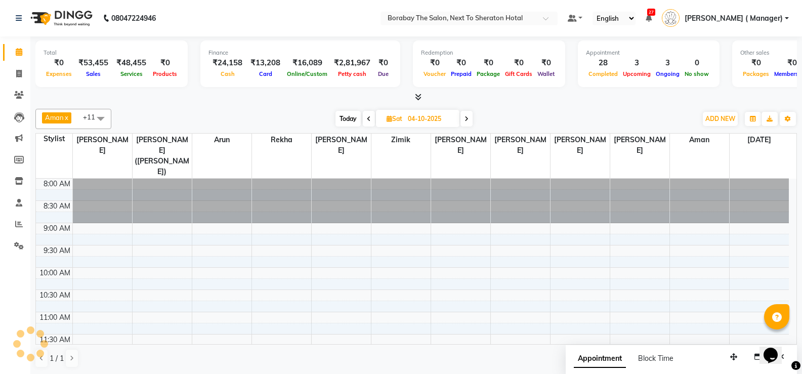
scroll to position [392, 0]
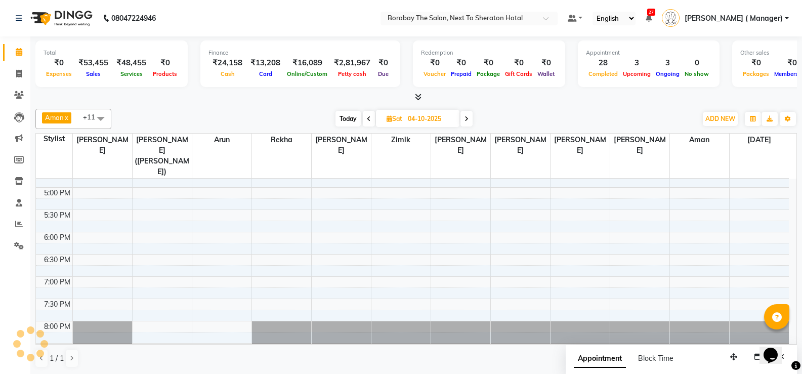
click at [364, 120] on span at bounding box center [369, 119] width 12 height 16
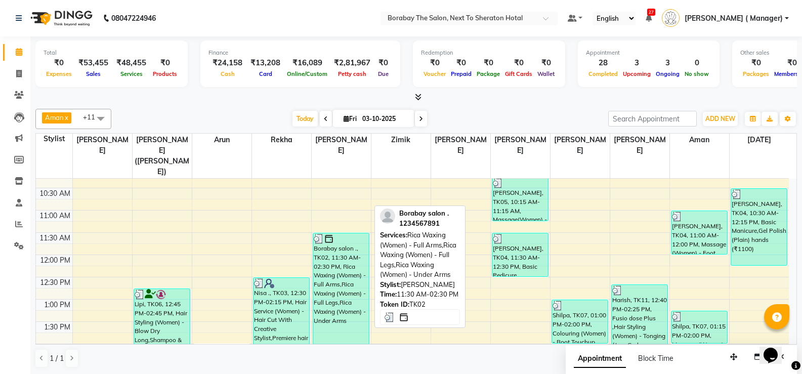
scroll to position [0, 0]
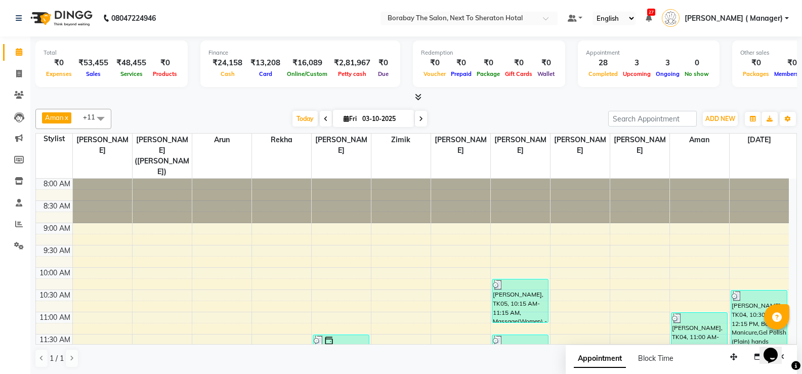
click at [422, 116] on icon at bounding box center [421, 119] width 4 height 6
type input "04-10-2025"
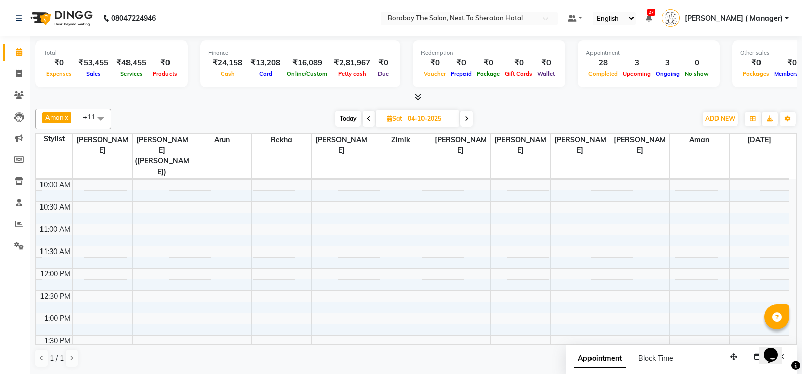
scroll to position [37, 0]
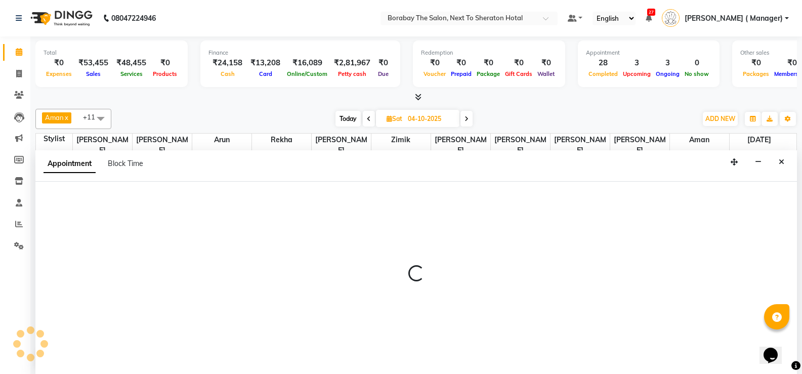
scroll to position [1, 0]
select select "31355"
select select "tentative"
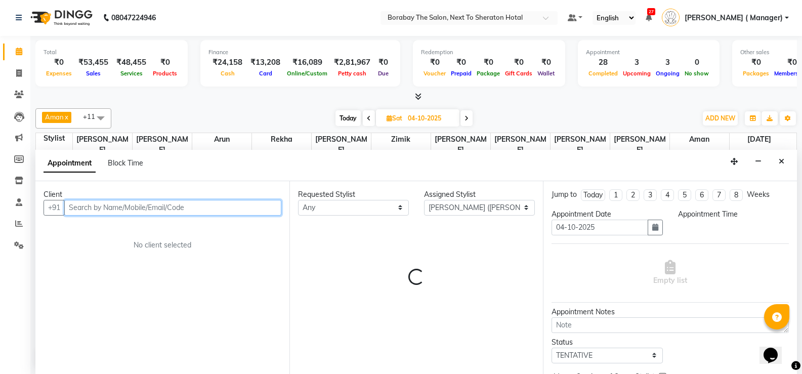
select select "660"
click at [139, 200] on input "text" at bounding box center [172, 208] width 217 height 16
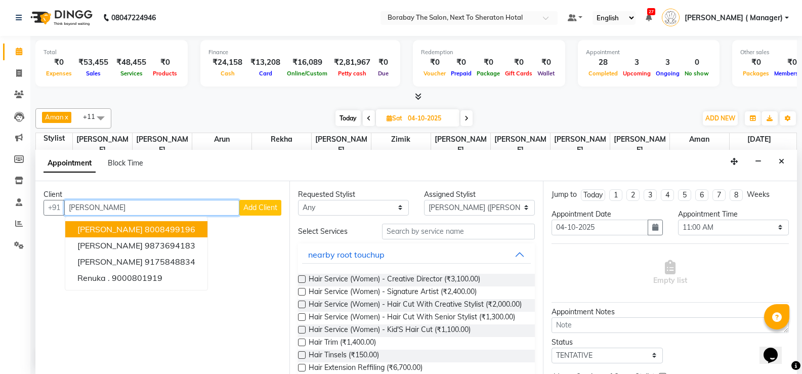
click at [138, 224] on span "[PERSON_NAME]" at bounding box center [109, 229] width 65 height 10
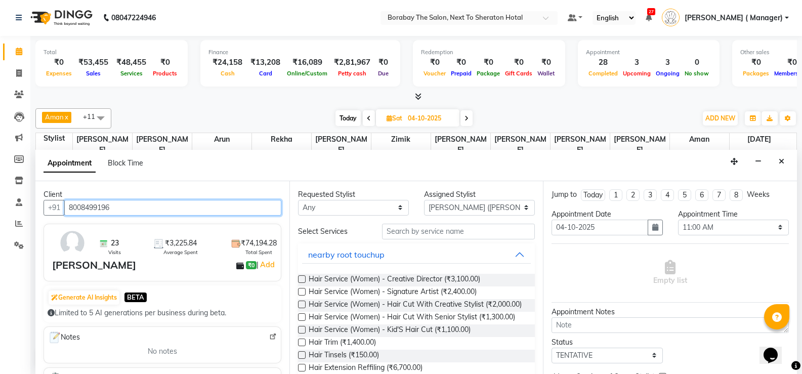
type input "8008499196"
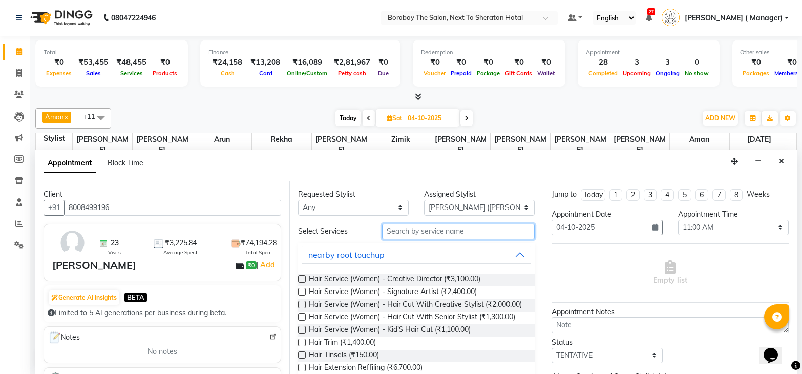
click at [413, 236] on input "text" at bounding box center [458, 232] width 153 height 16
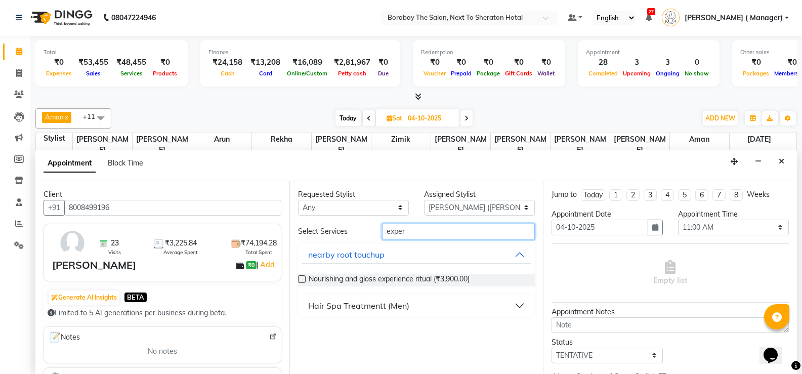
type input "exper"
click at [336, 306] on div "Hair Spa Treatmentt (Men)" at bounding box center [358, 306] width 101 height 12
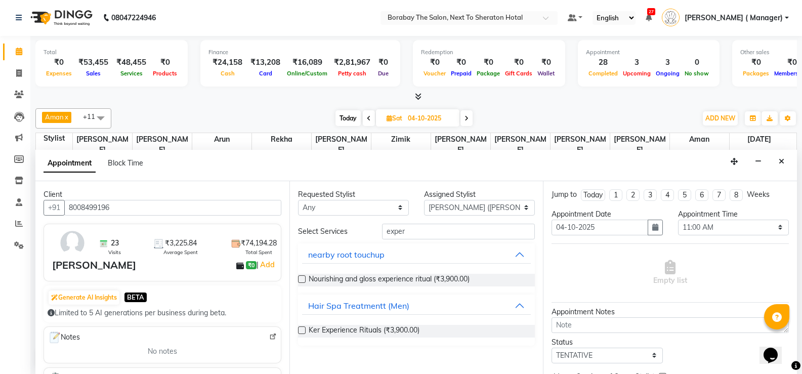
click at [300, 330] on label at bounding box center [302, 331] width 8 height 8
click at [300, 330] on input "checkbox" at bounding box center [301, 331] width 7 height 7
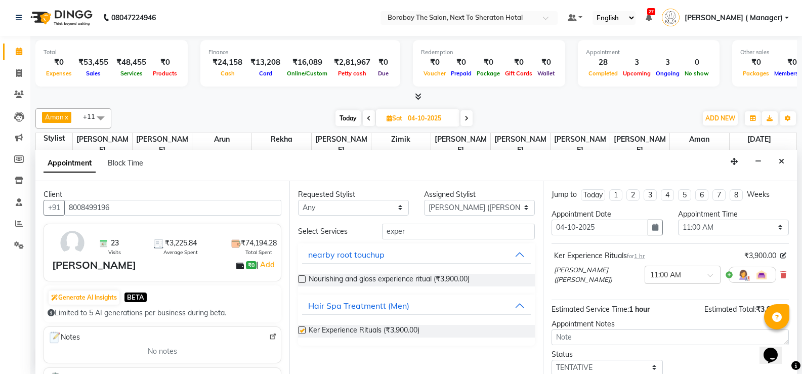
checkbox input "false"
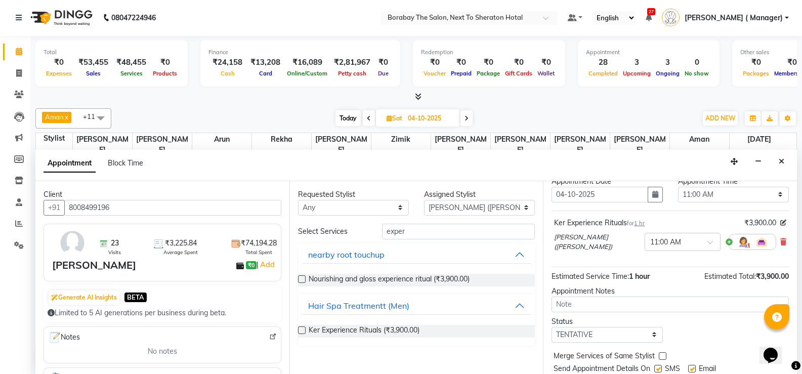
scroll to position [51, 0]
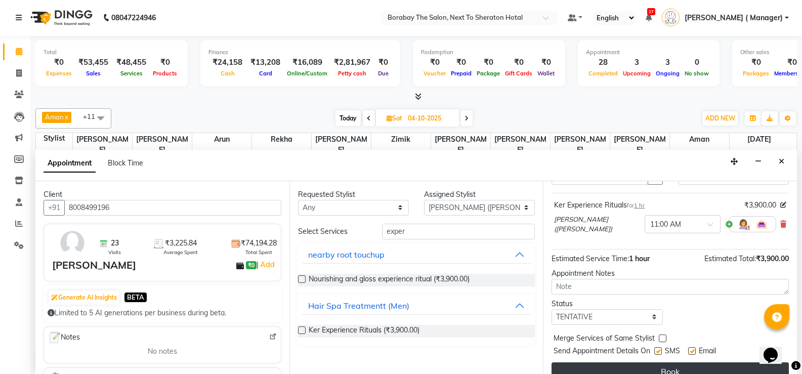
click at [669, 372] on button "Book" at bounding box center [670, 371] width 237 height 18
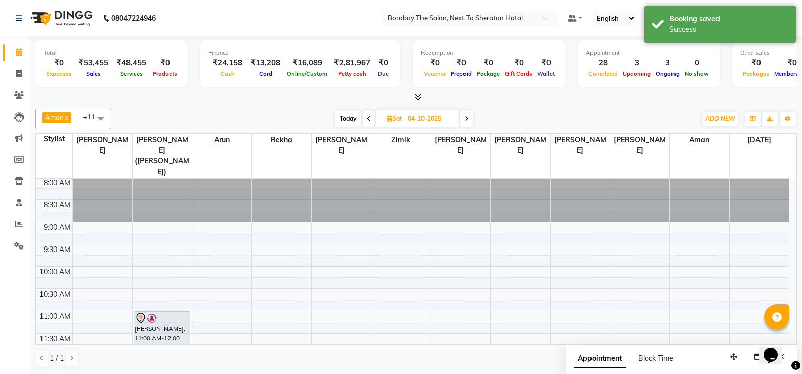
scroll to position [0, 0]
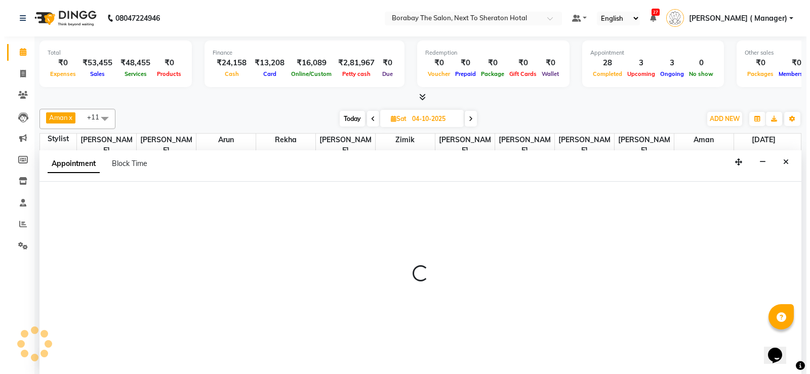
scroll to position [1, 0]
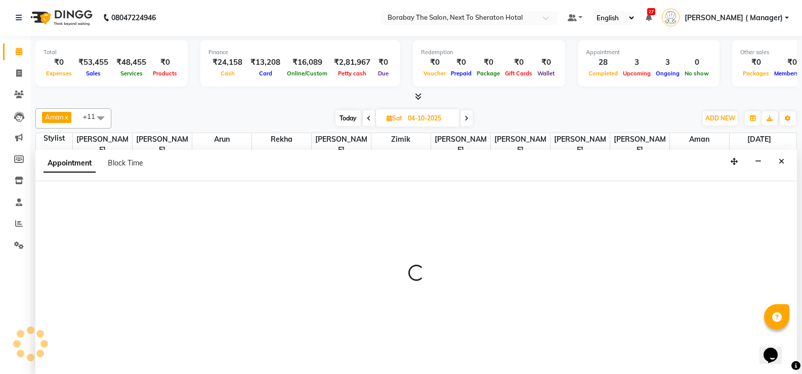
select select "78121"
select select "570"
select select "tentative"
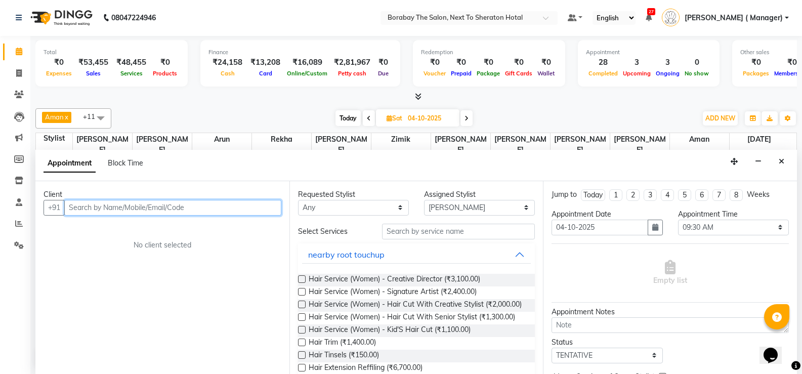
click at [142, 201] on input "text" at bounding box center [172, 208] width 217 height 16
type input "9342090896"
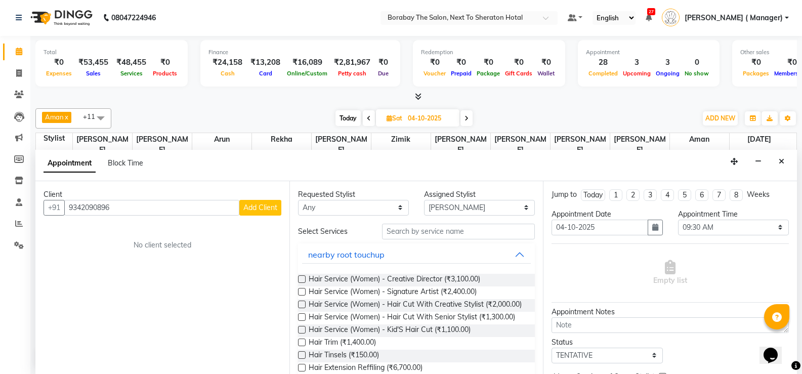
click at [257, 213] on button "Add Client" at bounding box center [260, 208] width 42 height 16
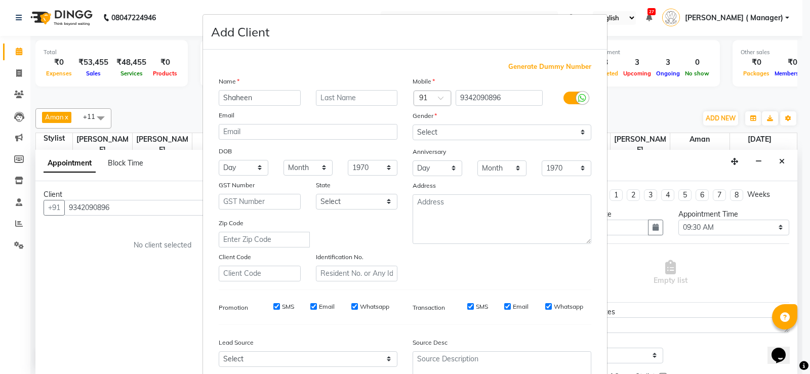
type input "Shaheen"
click at [372, 94] on input "text" at bounding box center [357, 98] width 82 height 16
type input "."
click at [559, 137] on select "Select Male Female Other Prefer Not To Say" at bounding box center [502, 133] width 179 height 16
select select "male"
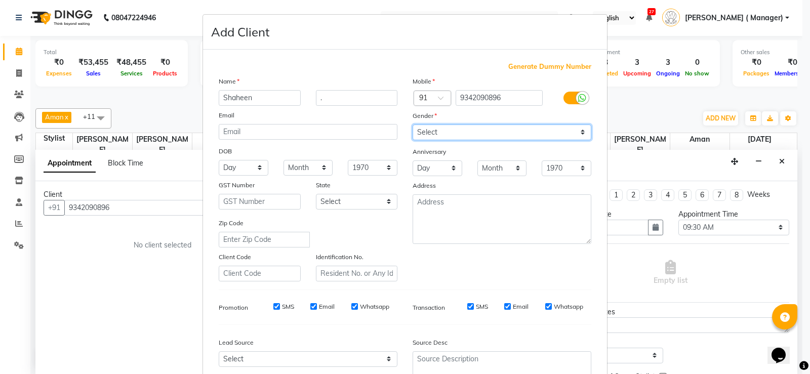
click at [413, 125] on select "Select Male Female Other Prefer Not To Say" at bounding box center [502, 133] width 179 height 16
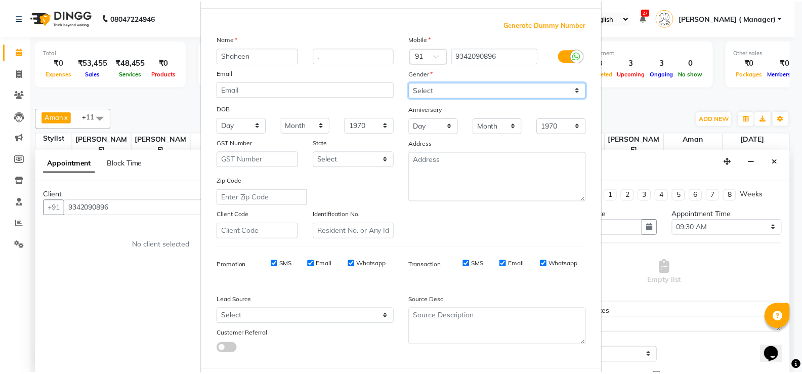
scroll to position [93, 0]
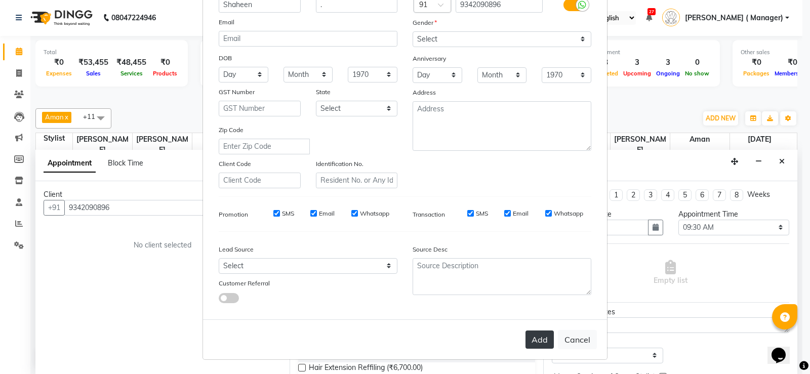
click at [540, 342] on button "Add" at bounding box center [539, 340] width 28 height 18
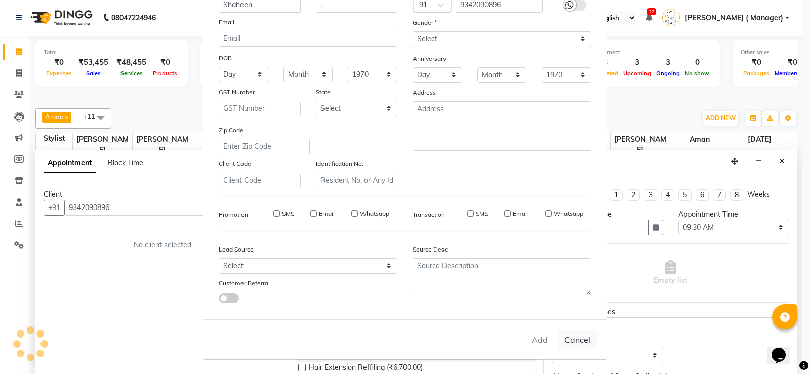
select select
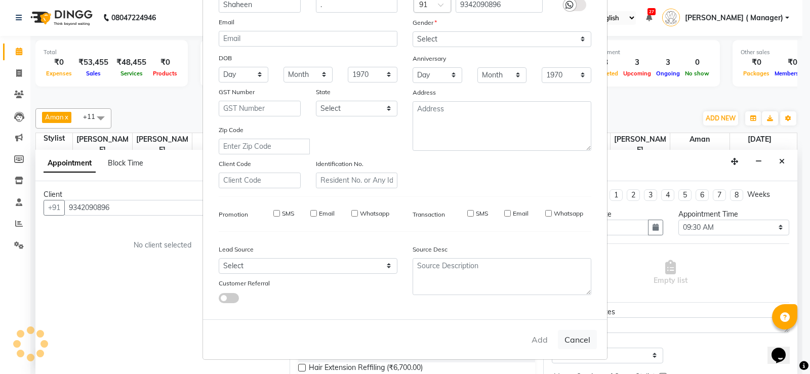
select select
checkbox input "false"
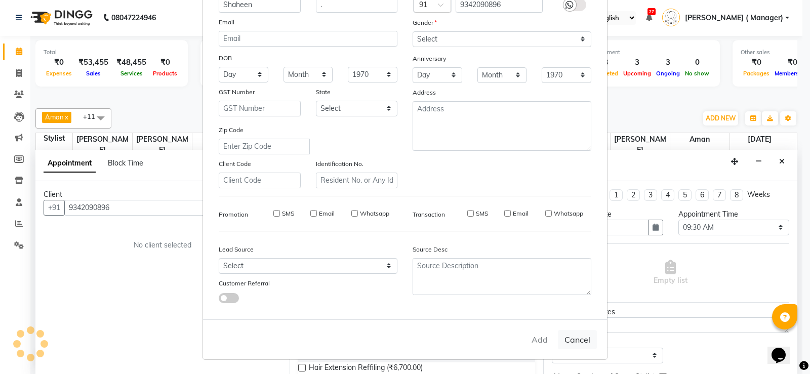
checkbox input "false"
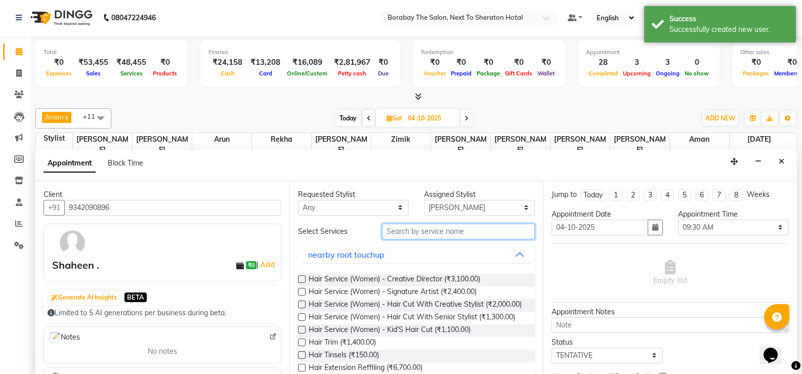
click at [451, 235] on input "text" at bounding box center [458, 232] width 153 height 16
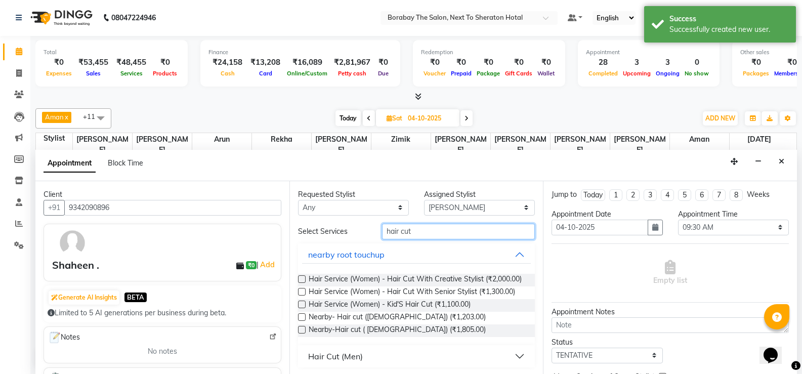
type input "hair cut"
click at [324, 362] on div "Hair Cut (Men)" at bounding box center [335, 356] width 55 height 12
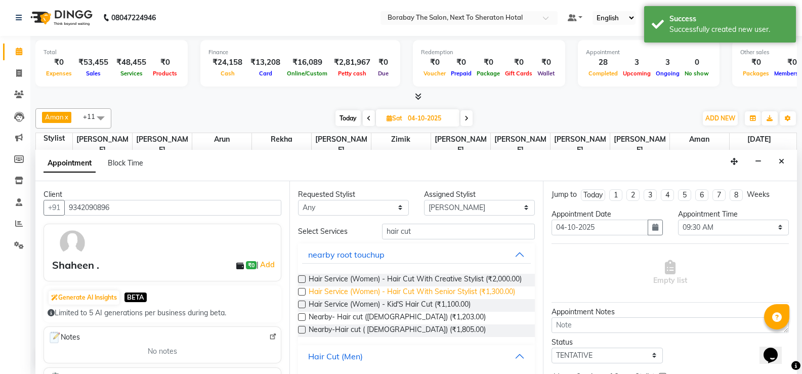
scroll to position [101, 0]
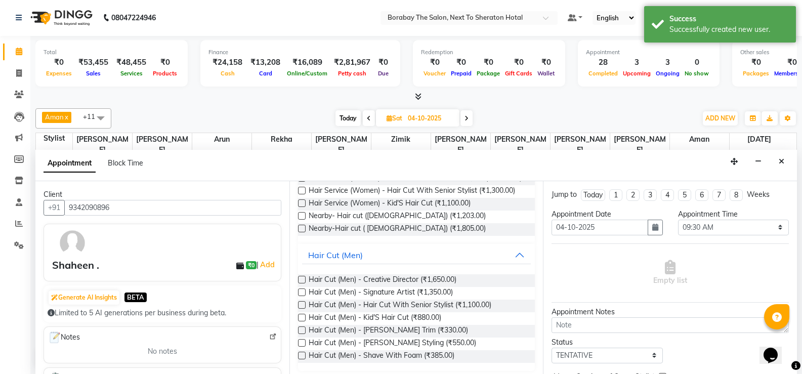
click at [302, 296] on label at bounding box center [302, 293] width 8 height 8
click at [302, 297] on input "checkbox" at bounding box center [301, 293] width 7 height 7
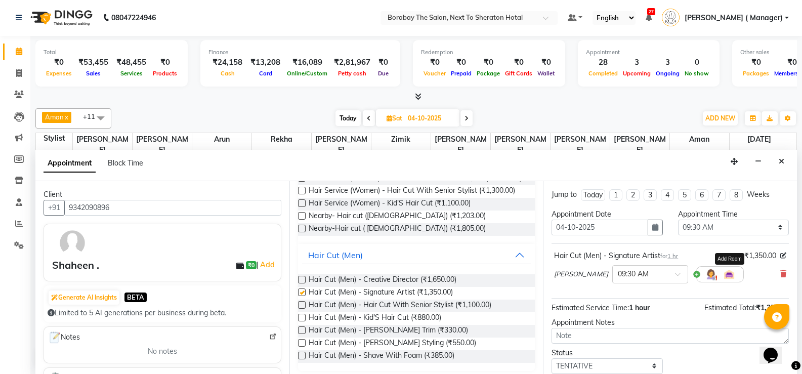
checkbox input "false"
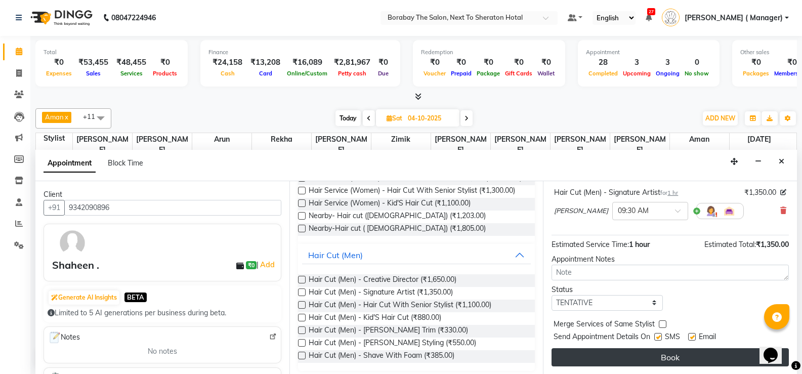
scroll to position [64, 0]
click at [661, 352] on button "Book" at bounding box center [670, 357] width 237 height 18
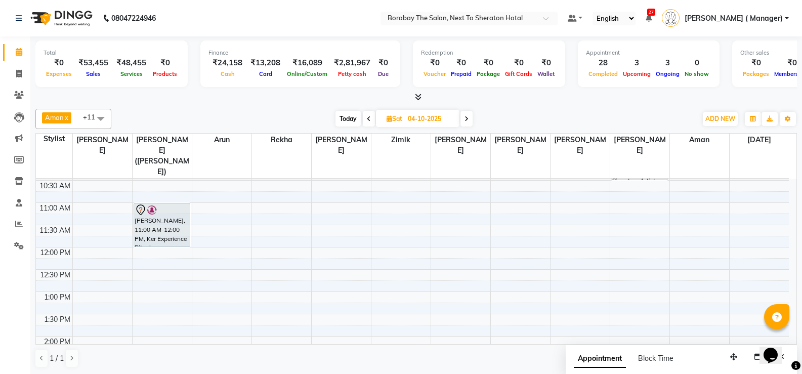
scroll to position [152, 0]
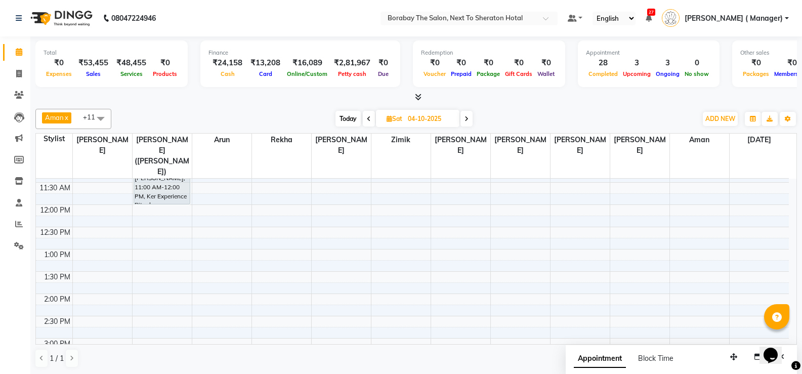
click at [333, 295] on div "8:00 AM 8:30 AM 9:00 AM 9:30 AM 10:00 AM 10:30 AM 11:00 AM 11:30 AM 12:00 PM 12…" at bounding box center [412, 316] width 753 height 579
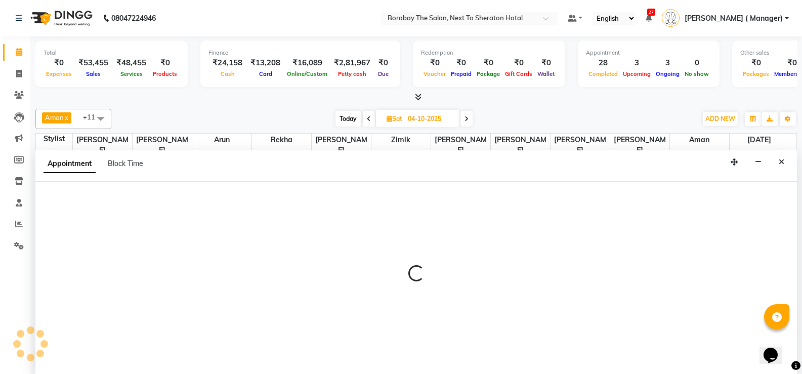
scroll to position [1, 0]
select select "31361"
select select "870"
select select "tentative"
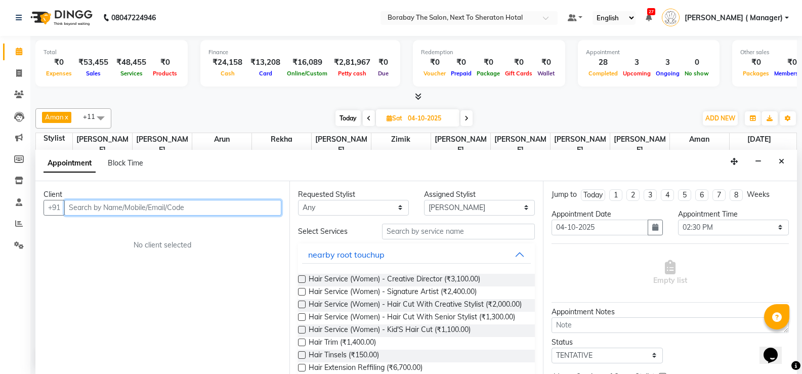
click at [183, 213] on input "text" at bounding box center [172, 208] width 217 height 16
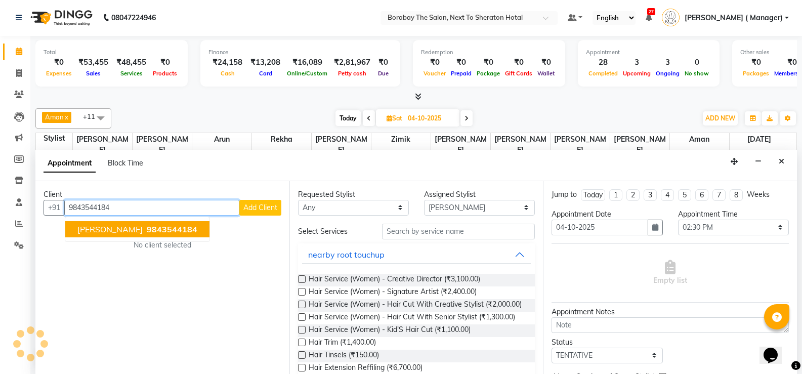
click at [147, 232] on span "9843544184" at bounding box center [172, 229] width 51 height 10
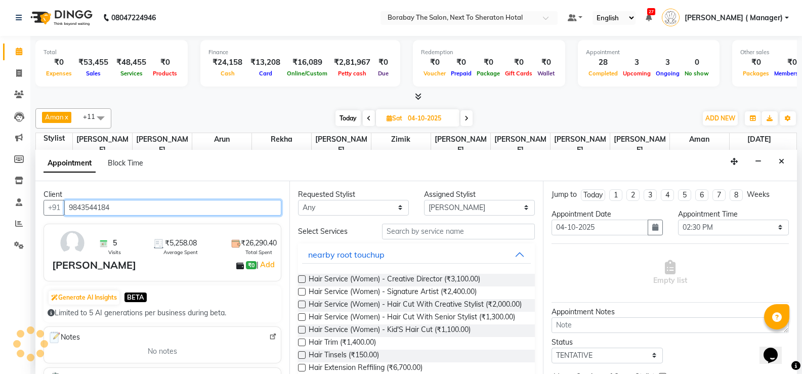
type input "9843544184"
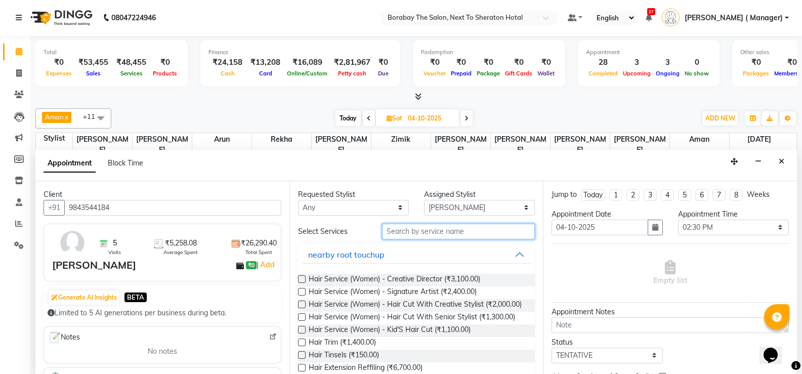
click at [423, 228] on input "text" at bounding box center [458, 232] width 153 height 16
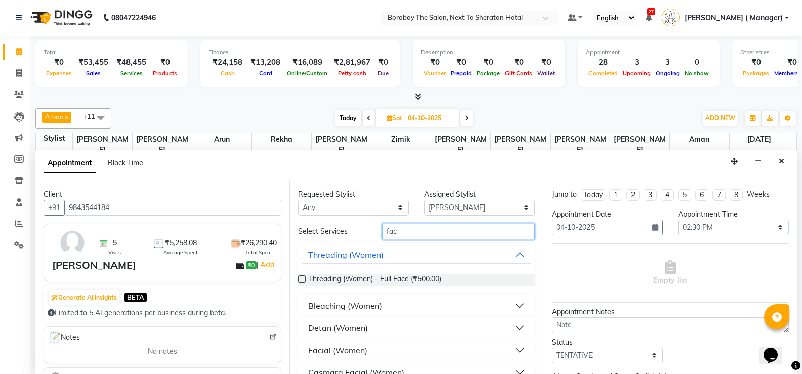
scroll to position [51, 0]
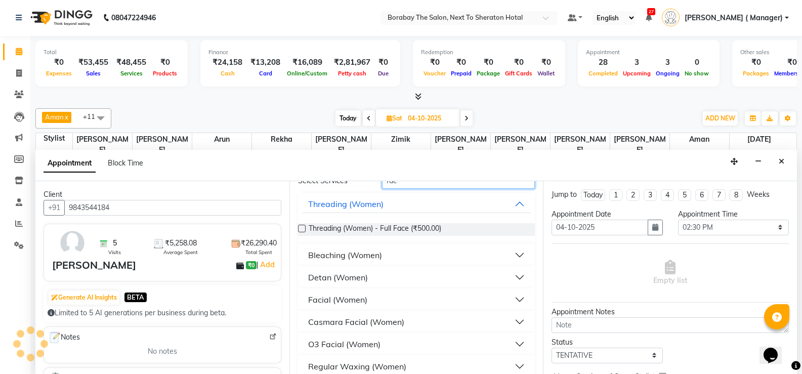
type input "fac"
click at [365, 324] on div "Casmara Facial (Women)" at bounding box center [356, 322] width 96 height 12
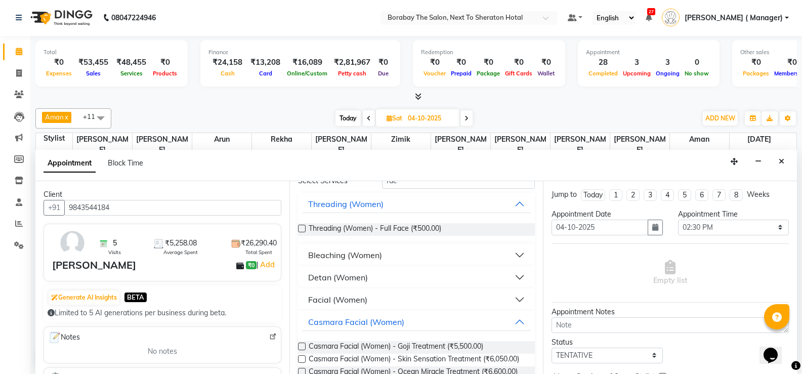
click at [303, 345] on label at bounding box center [302, 347] width 8 height 8
click at [303, 345] on input "checkbox" at bounding box center [301, 347] width 7 height 7
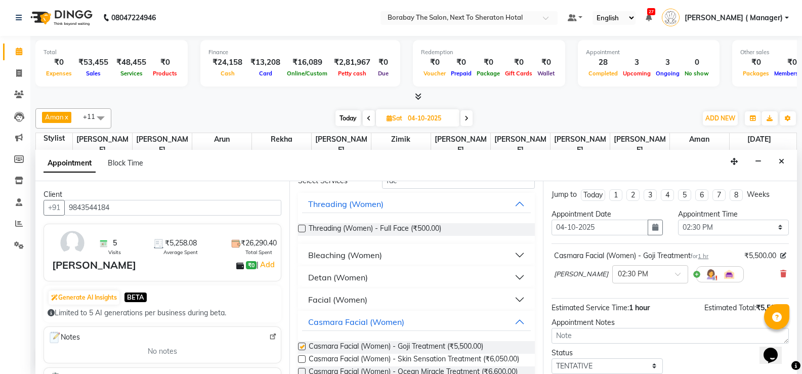
checkbox input "false"
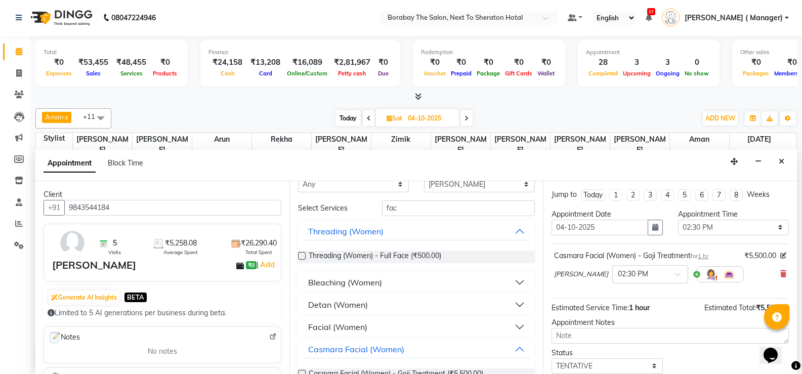
scroll to position [0, 0]
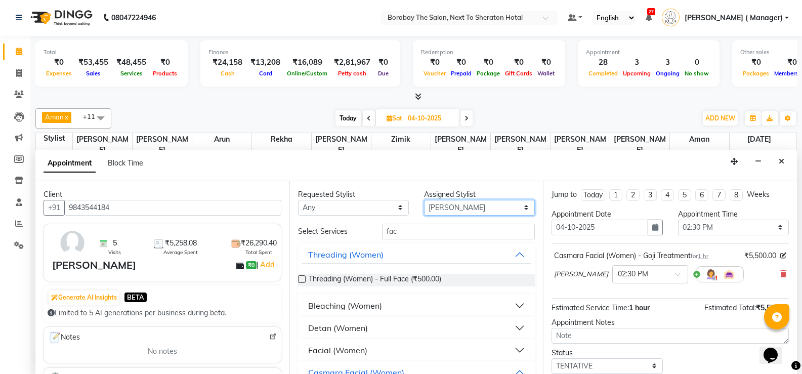
click at [436, 211] on select "Select Aman Arun Balu Bhasker Borabay Dilnawaz Malik (Sameer) Easter Hannah Per…" at bounding box center [479, 208] width 111 height 16
select select "31360"
click at [424, 200] on select "Select Aman Arun Balu Bhasker Borabay Dilnawaz Malik (Sameer) Easter Hannah Per…" at bounding box center [479, 208] width 111 height 16
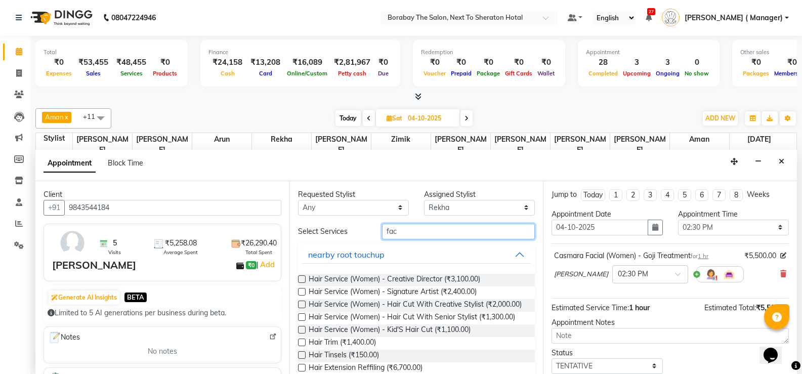
click at [410, 237] on input "fac" at bounding box center [458, 232] width 153 height 16
type input "f"
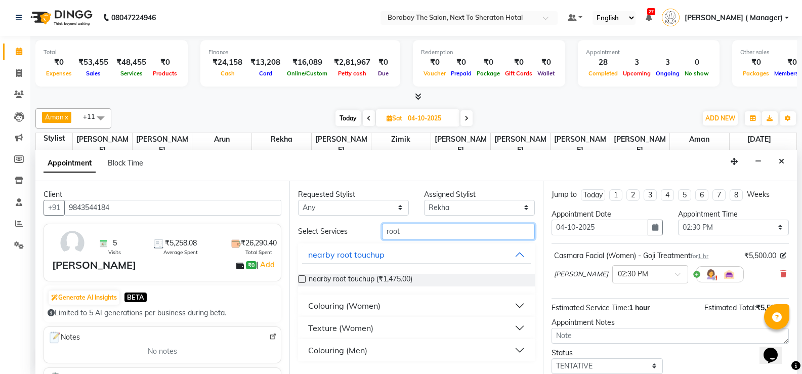
type input "root"
click at [359, 309] on div "Colouring (Women)" at bounding box center [344, 306] width 72 height 12
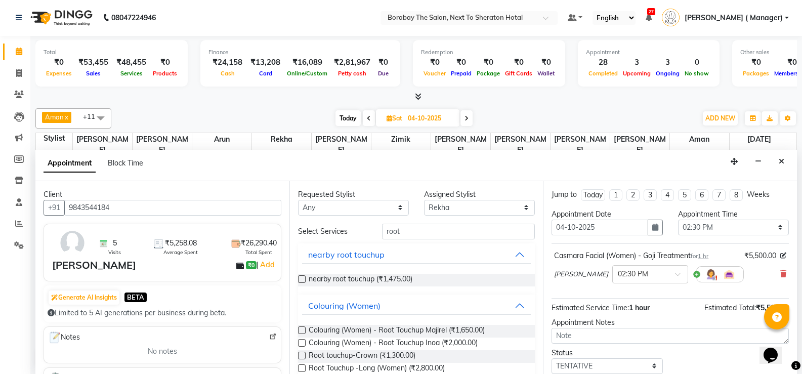
click at [302, 345] on label at bounding box center [302, 343] width 8 height 8
click at [302, 345] on input "checkbox" at bounding box center [301, 344] width 7 height 7
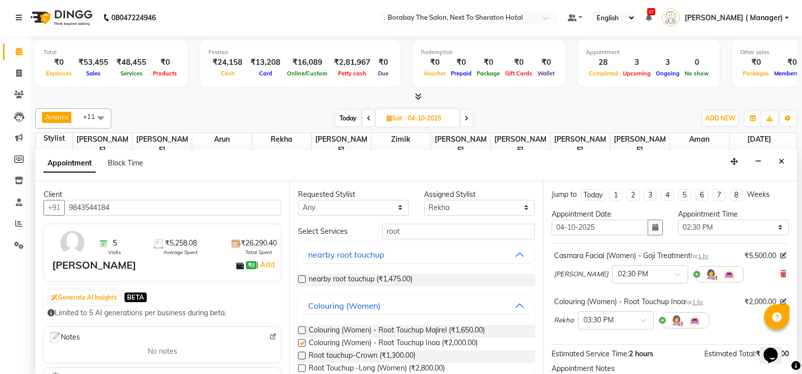
checkbox input "false"
click at [649, 272] on div at bounding box center [650, 273] width 75 height 11
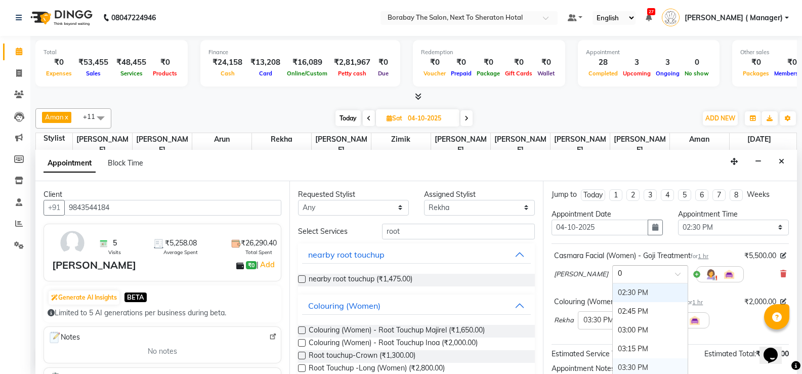
type input "02"
click at [633, 287] on div "02:00 PM" at bounding box center [650, 292] width 75 height 19
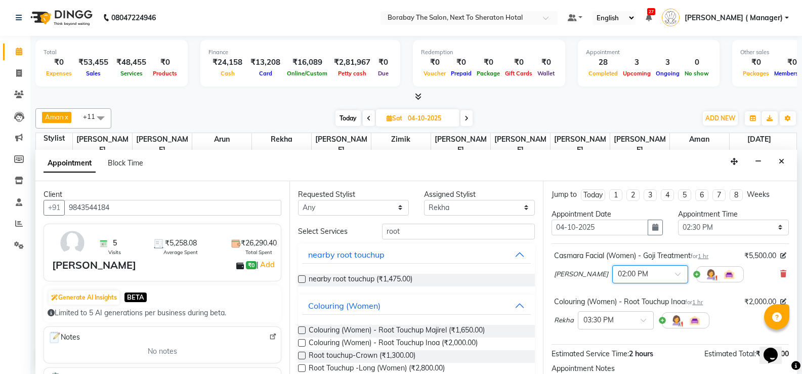
scroll to position [51, 0]
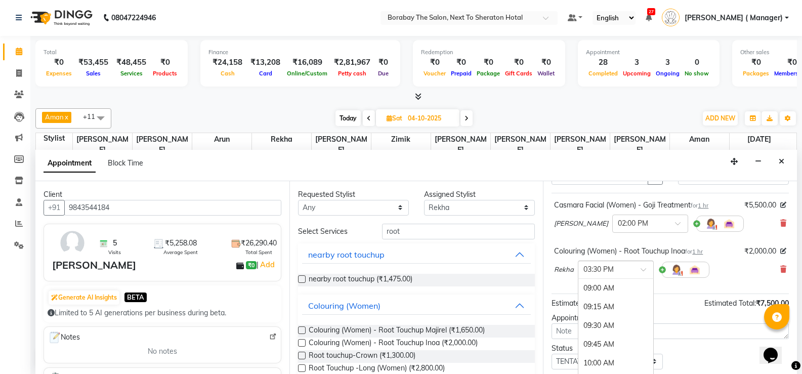
click at [647, 273] on span at bounding box center [647, 272] width 13 height 11
type input "03"
click at [619, 287] on div "03:00 PM" at bounding box center [616, 288] width 75 height 19
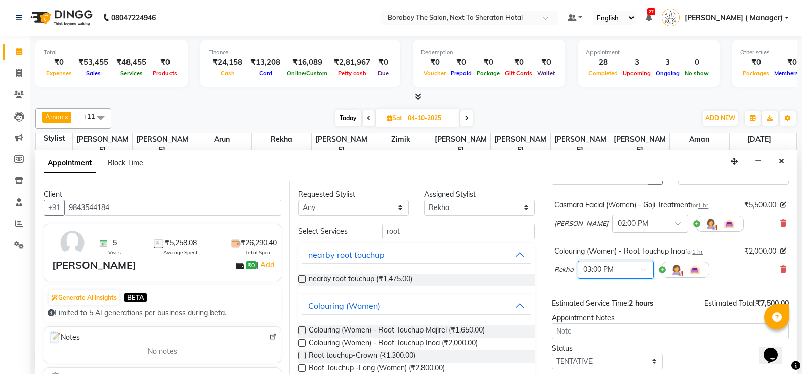
scroll to position [110, 0]
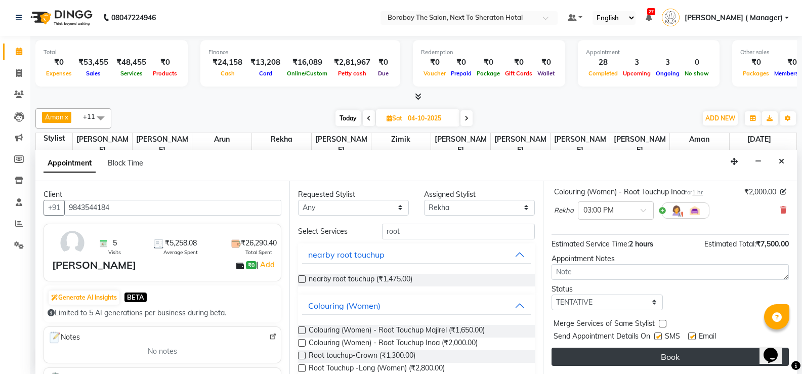
click at [645, 363] on button "Book" at bounding box center [670, 357] width 237 height 18
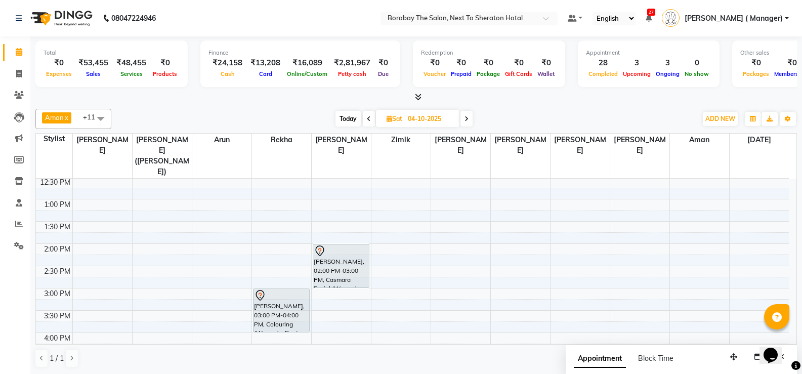
scroll to position [202, 0]
click at [368, 122] on span at bounding box center [369, 119] width 12 height 16
type input "03-10-2025"
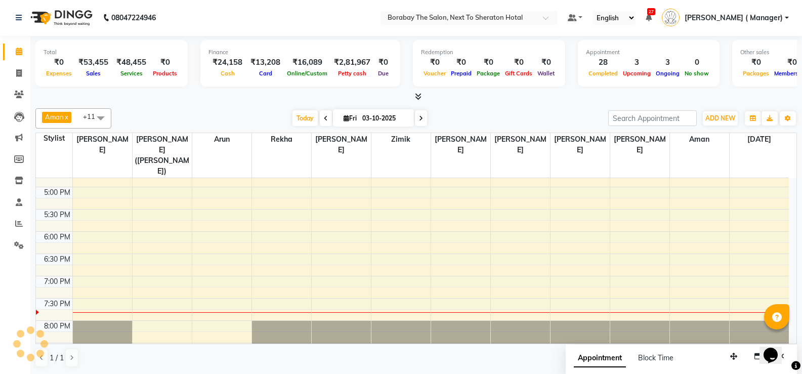
scroll to position [0, 0]
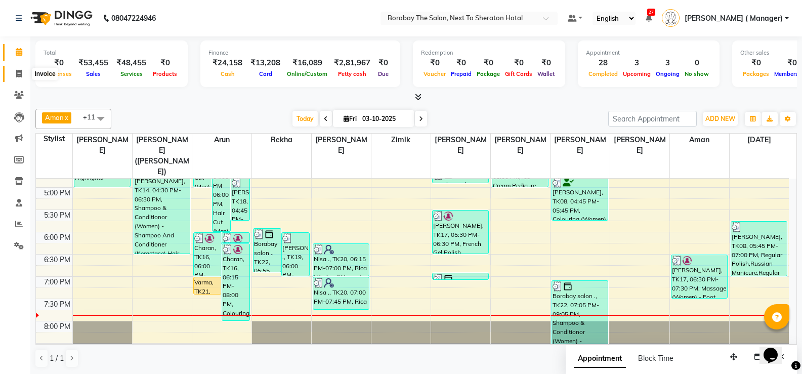
click at [15, 73] on span at bounding box center [19, 74] width 18 height 12
select select "service"
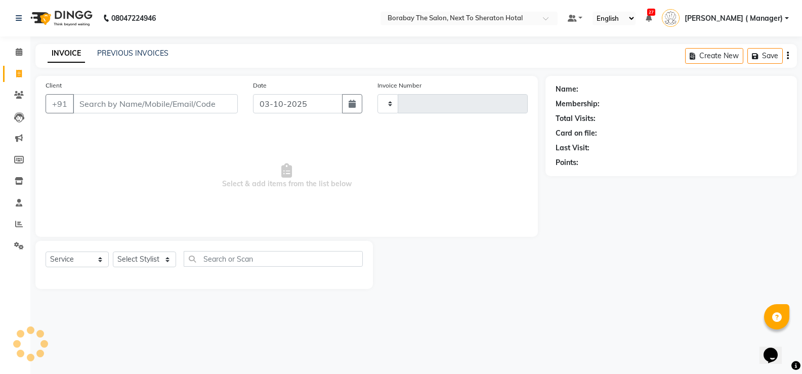
type input "4156"
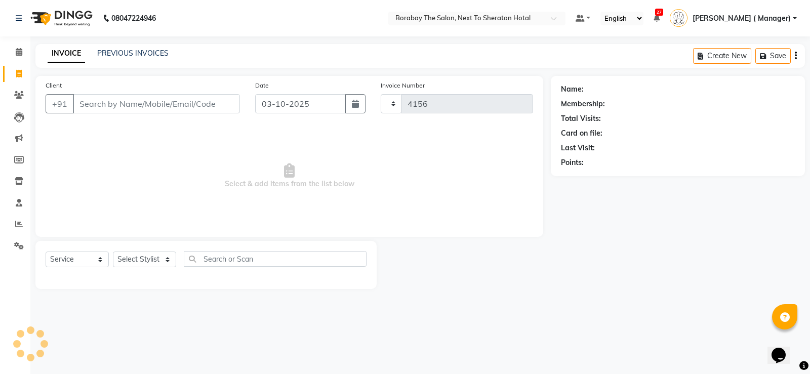
select select "4945"
drag, startPoint x: 392, startPoint y: 291, endPoint x: 234, endPoint y: 103, distance: 245.0
click at [234, 103] on input "Client" at bounding box center [156, 103] width 167 height 19
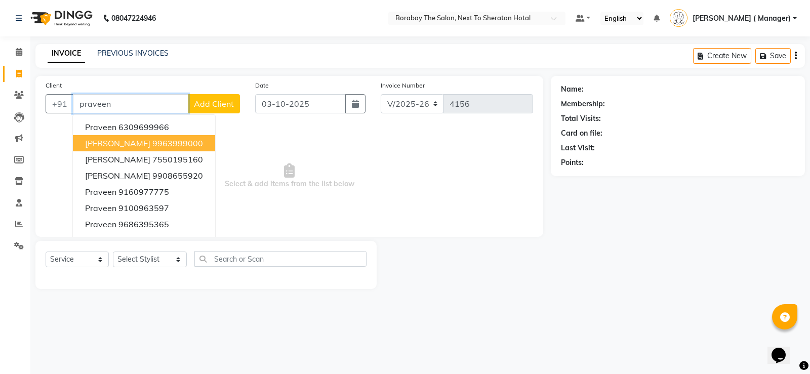
click at [157, 147] on ngb-highlight "9963999000" at bounding box center [177, 143] width 51 height 10
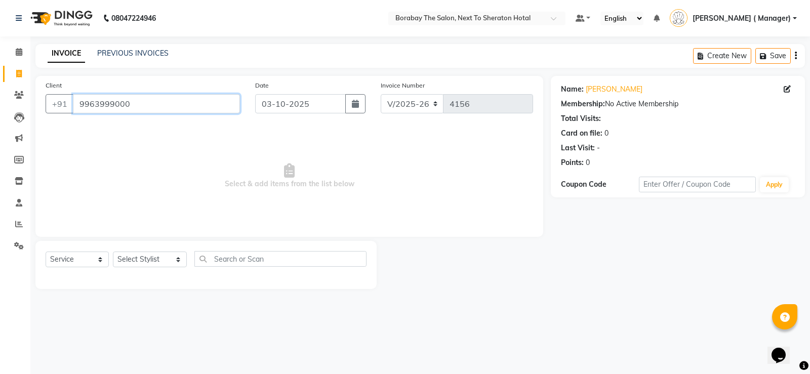
click at [150, 110] on input "9963999000" at bounding box center [156, 103] width 167 height 19
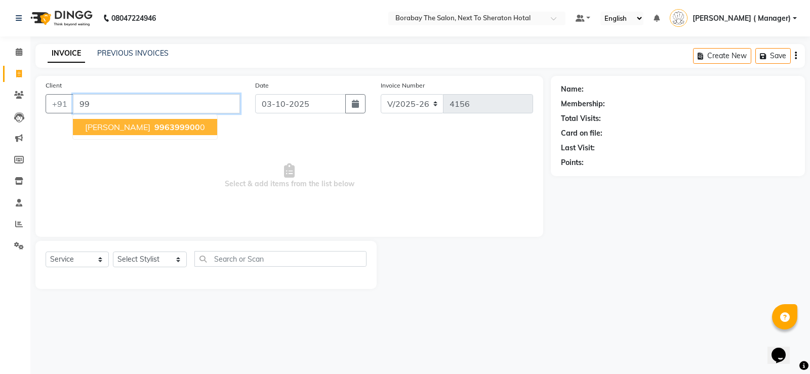
type input "9"
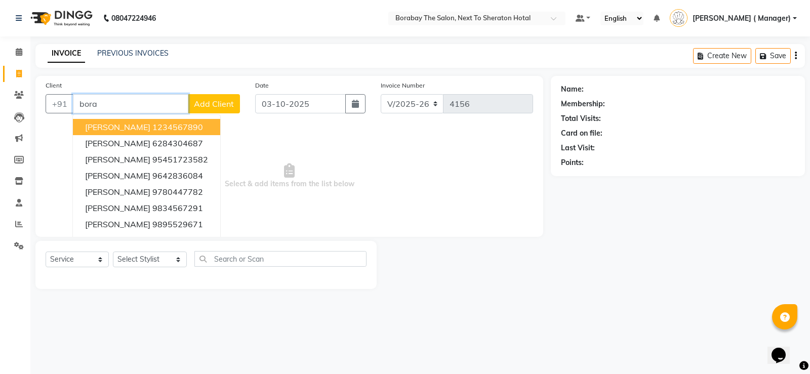
type input "bora"
click at [111, 53] on link "PREVIOUS INVOICES" at bounding box center [132, 53] width 71 height 9
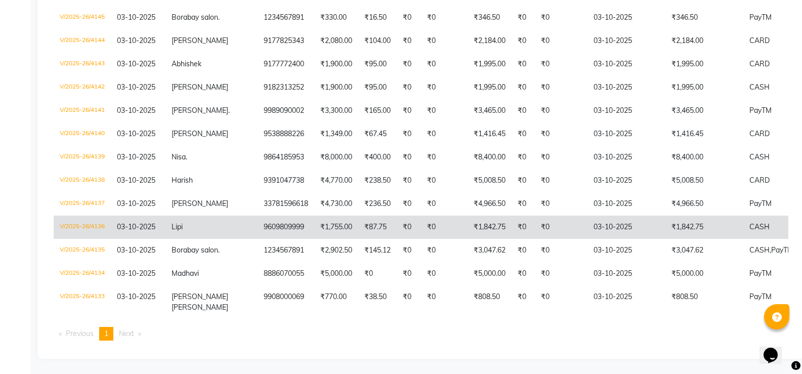
scroll to position [495, 0]
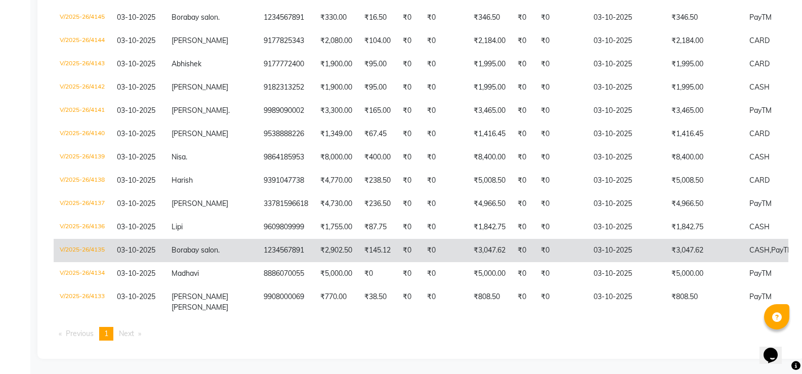
click at [73, 239] on td "V/2025-26/4135" at bounding box center [82, 250] width 57 height 23
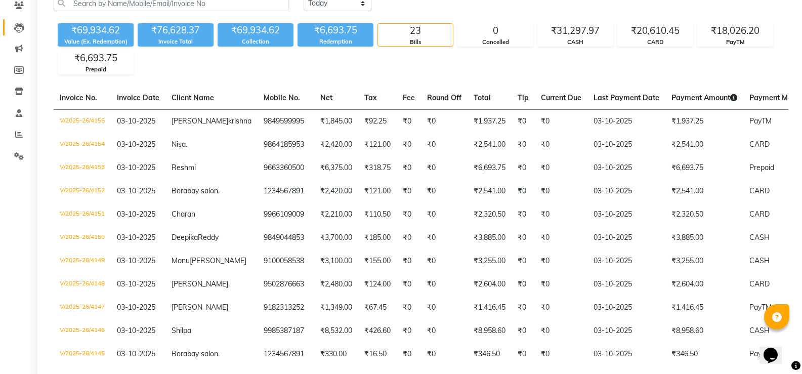
scroll to position [0, 0]
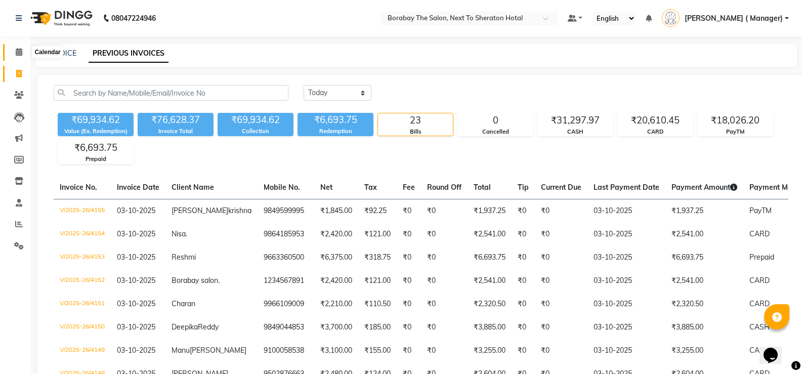
click at [17, 51] on icon at bounding box center [19, 52] width 7 height 8
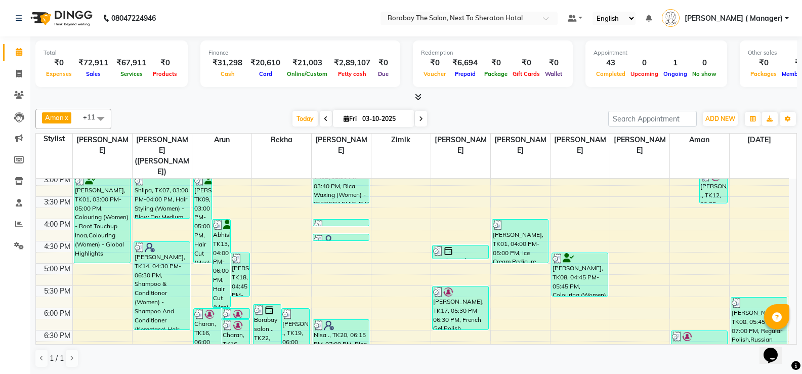
scroll to position [392, 0]
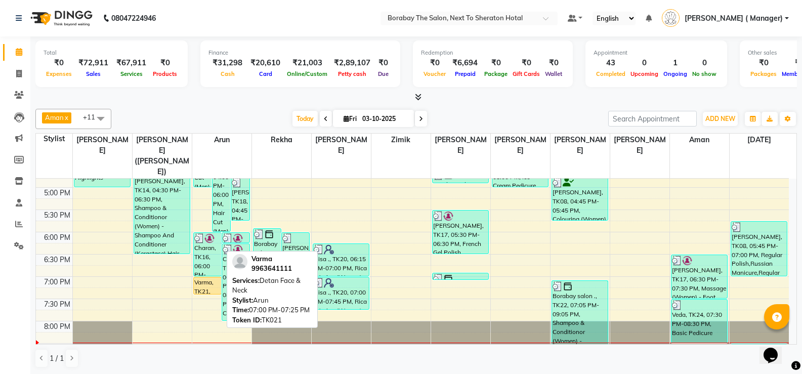
click at [214, 277] on div "Varma, TK21, 07:00 PM-07:25 PM, Detan Face & Neck" at bounding box center [207, 285] width 27 height 17
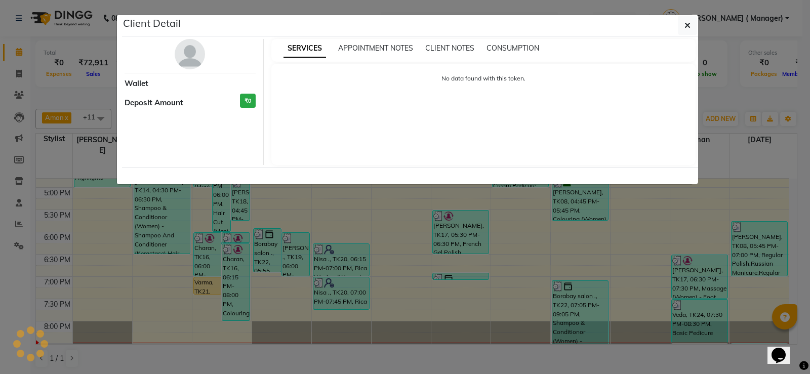
select select "1"
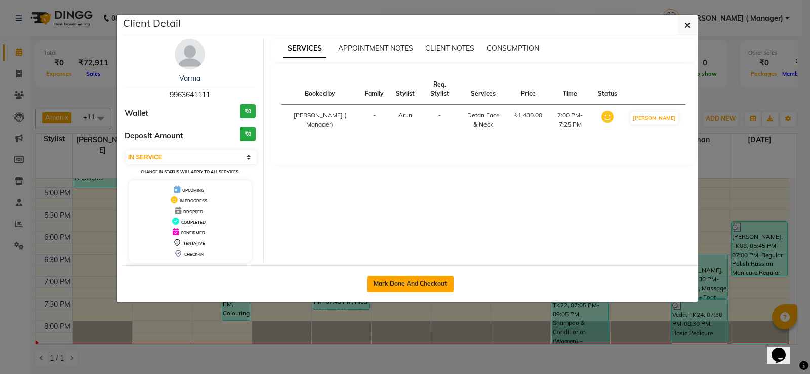
click at [386, 287] on button "Mark Done And Checkout" at bounding box center [410, 284] width 87 height 16
select select "service"
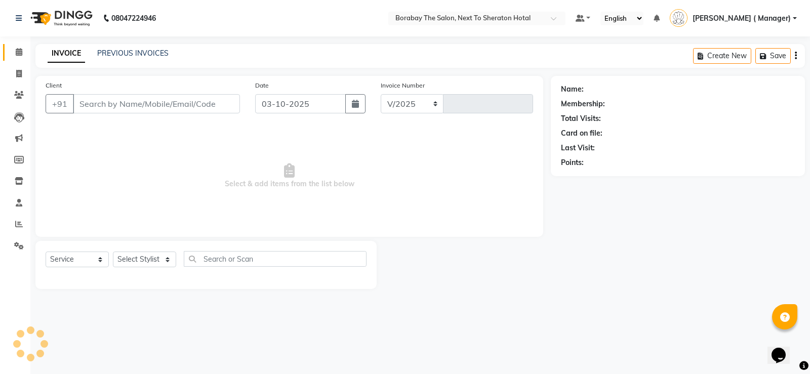
select select "4945"
type input "4157"
type input "9963641111"
select select "31359"
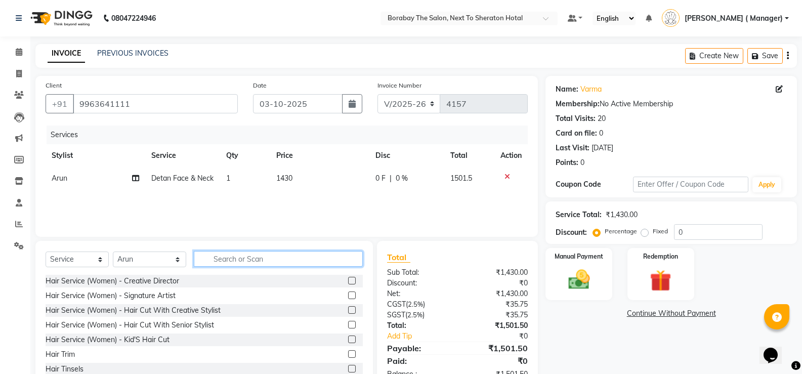
click at [223, 257] on input "text" at bounding box center [278, 259] width 169 height 16
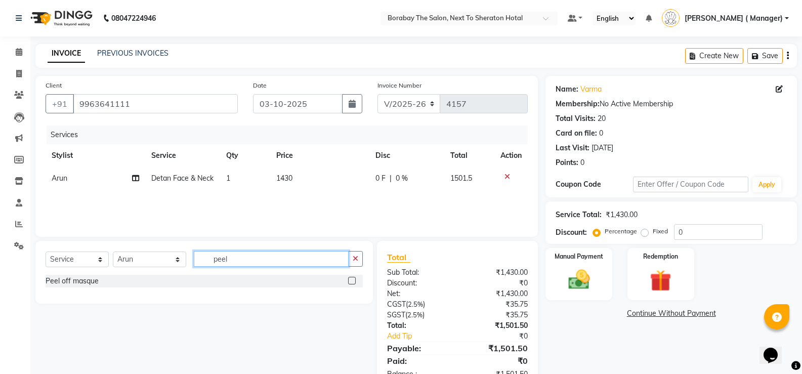
type input "peel"
click at [355, 278] on label at bounding box center [352, 281] width 8 height 8
click at [355, 278] on input "checkbox" at bounding box center [351, 281] width 7 height 7
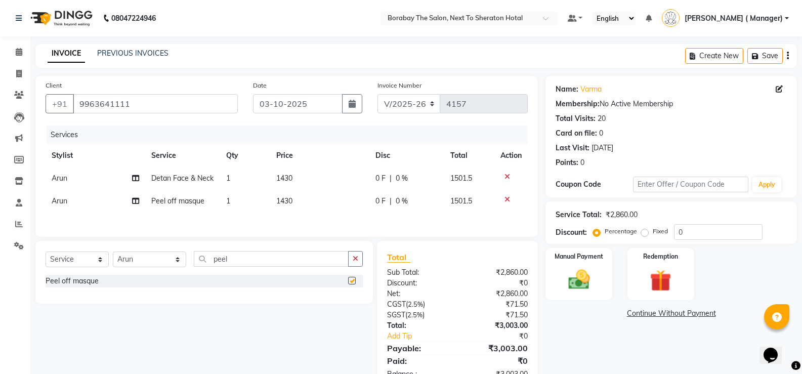
checkbox input "false"
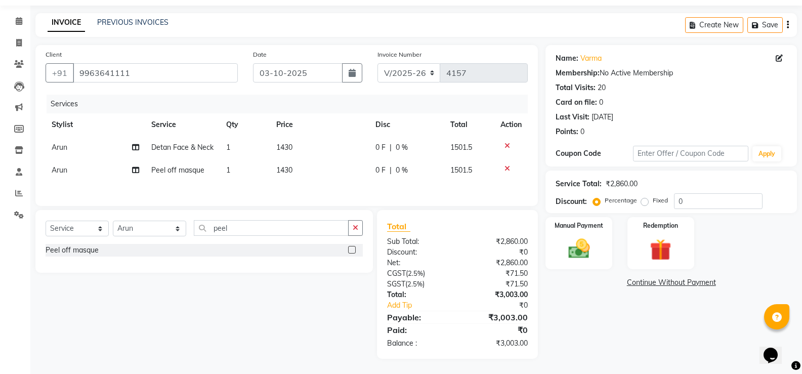
click at [707, 208] on div "Service Total: ₹2,860.00 Discount: Percentage Fixed 0" at bounding box center [672, 192] width 252 height 43
click at [681, 201] on input "0" at bounding box center [718, 201] width 89 height 16
type input "10"
click at [586, 249] on img at bounding box center [579, 249] width 36 height 26
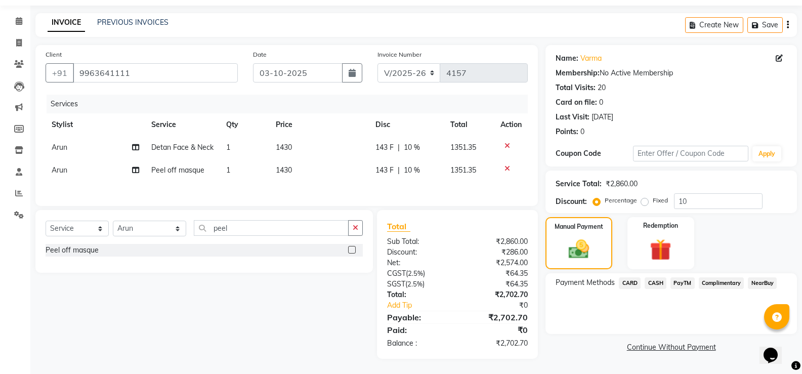
click at [631, 285] on span "CARD" at bounding box center [630, 283] width 22 height 12
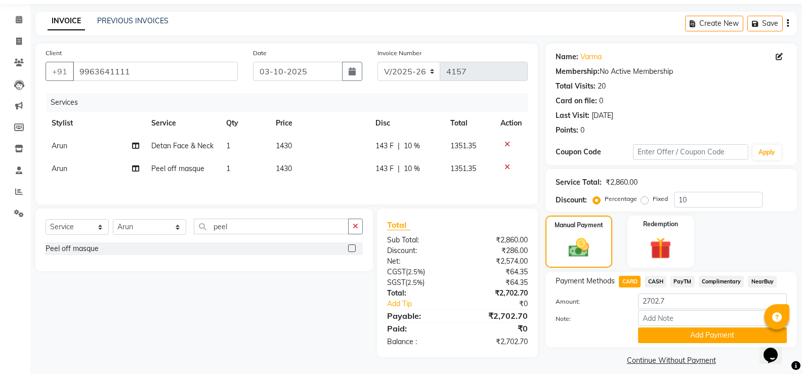
click at [663, 277] on span "CASH" at bounding box center [656, 282] width 22 height 12
click at [669, 332] on button "Add Payment" at bounding box center [712, 336] width 149 height 16
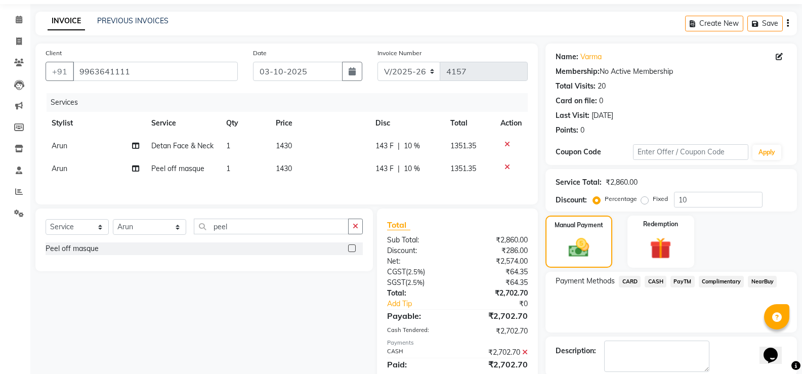
scroll to position [84, 0]
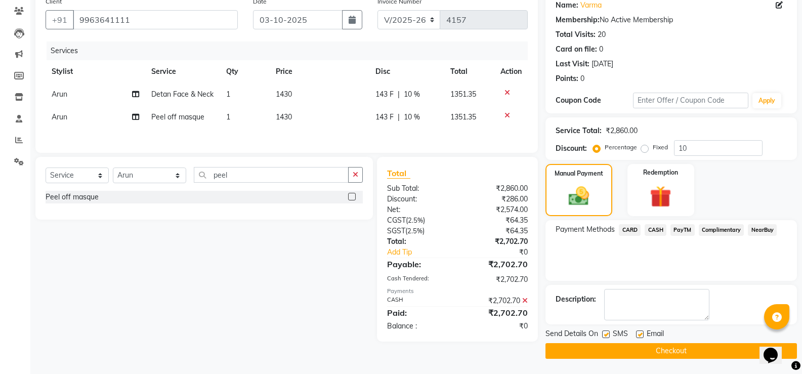
click at [666, 350] on button "Checkout" at bounding box center [672, 351] width 252 height 16
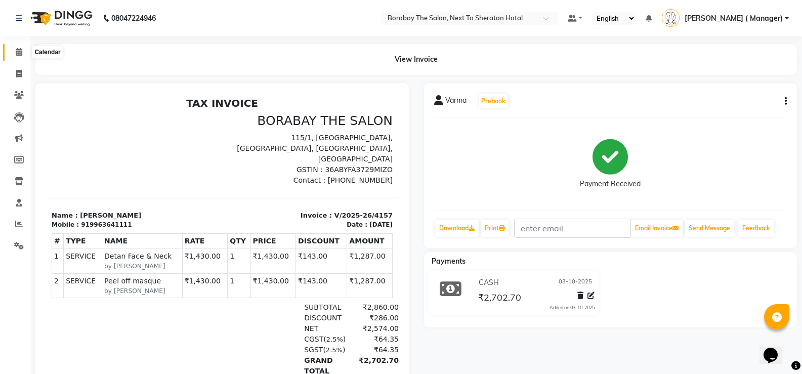
click at [21, 53] on icon at bounding box center [19, 52] width 7 height 8
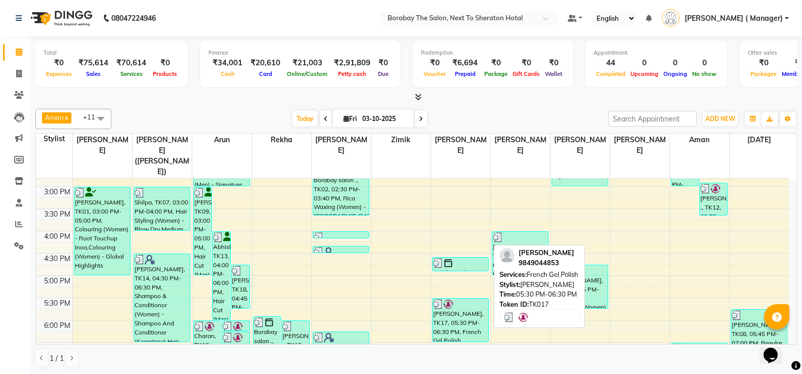
scroll to position [392, 0]
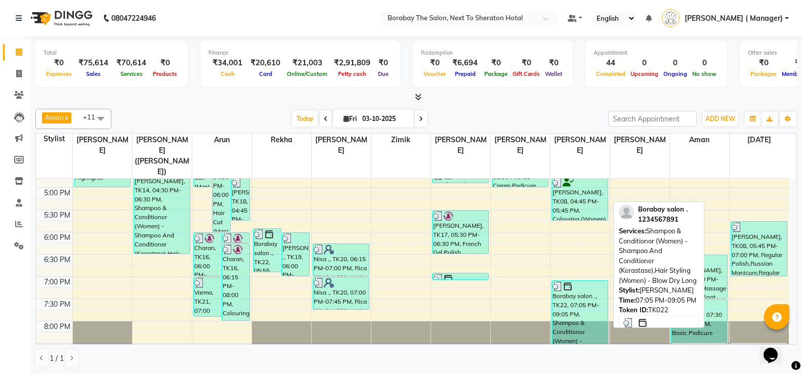
drag, startPoint x: 575, startPoint y: 340, endPoint x: 571, endPoint y: 321, distance: 19.8
click at [571, 321] on div "Borabay salon ., TK22, 07:05 PM-09:05 PM, Shampoo & Conditionor (Women) - Shamp…" at bounding box center [580, 323] width 56 height 84
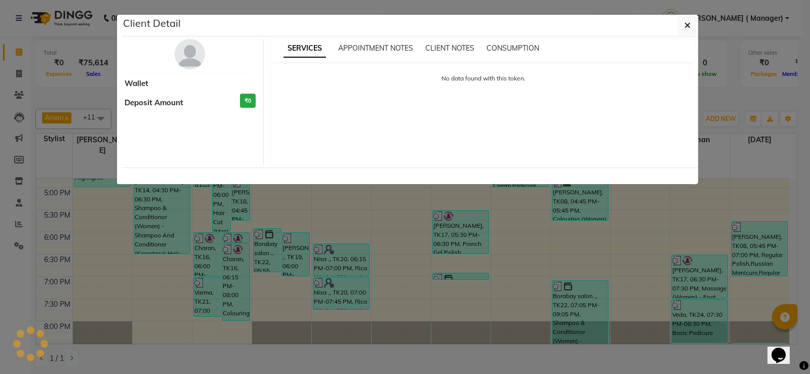
select select "3"
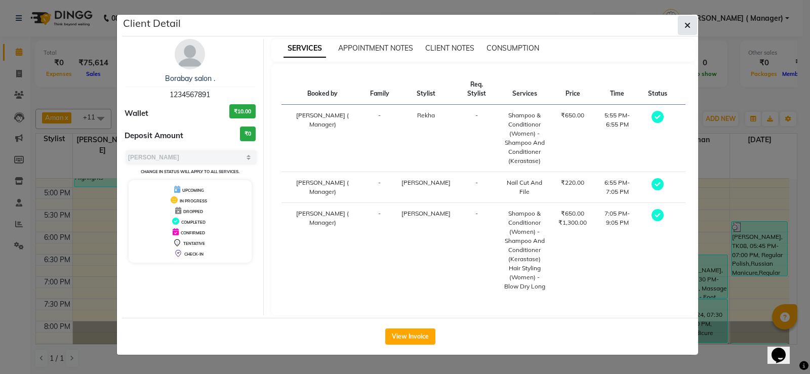
click at [685, 19] on button "button" at bounding box center [687, 25] width 19 height 19
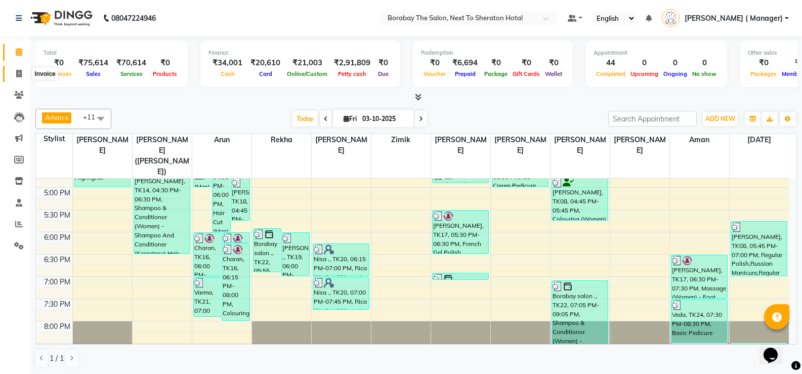
click at [17, 74] on icon at bounding box center [19, 74] width 6 height 8
select select "service"
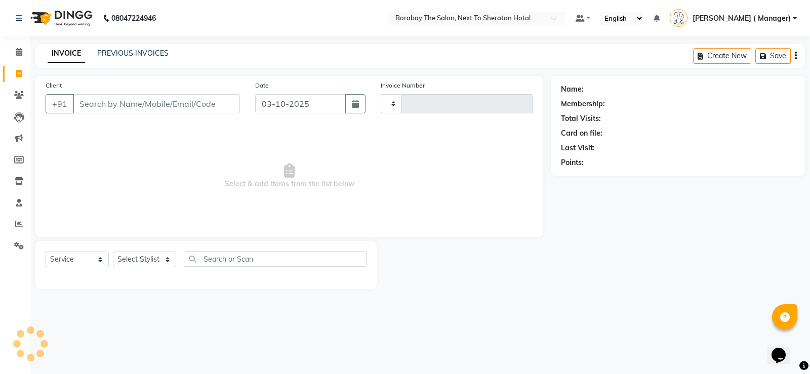
type input "4158"
select select "4945"
click at [148, 257] on select "Select Stylist [PERSON_NAME] [PERSON_NAME] Borabay Counter Borabay [PERSON_NAME…" at bounding box center [150, 260] width 74 height 16
select select "31354"
click at [113, 252] on select "Select Stylist [PERSON_NAME] [PERSON_NAME] Borabay Counter Borabay [PERSON_NAME…" at bounding box center [150, 260] width 74 height 16
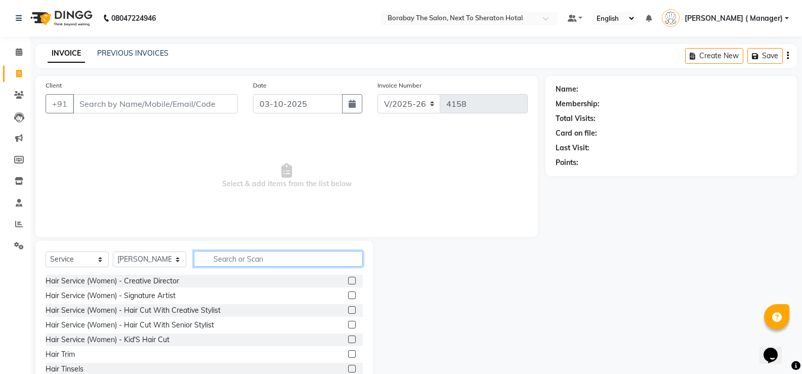
click at [234, 264] on input "text" at bounding box center [278, 259] width 169 height 16
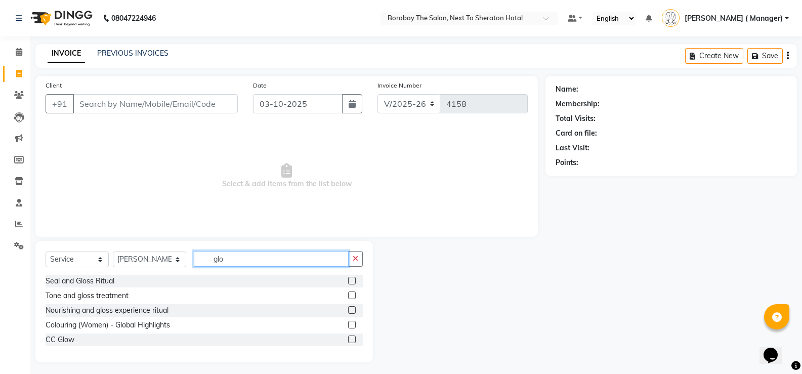
type input "glo"
click at [355, 323] on label at bounding box center [352, 325] width 8 height 8
click at [355, 323] on input "checkbox" at bounding box center [351, 325] width 7 height 7
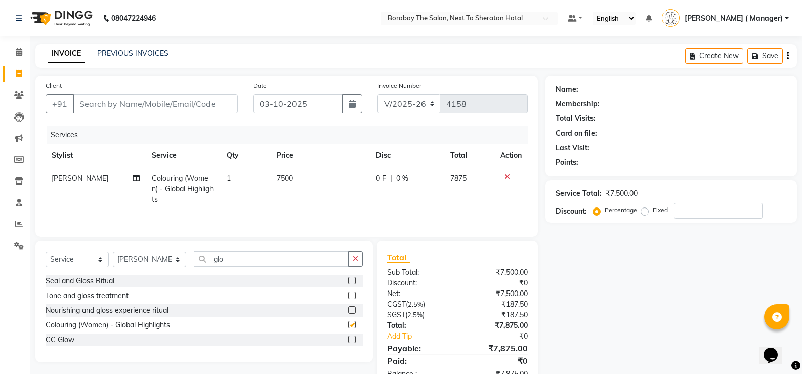
checkbox input "false"
click at [290, 178] on span "7500" at bounding box center [285, 178] width 16 height 9
select select "31354"
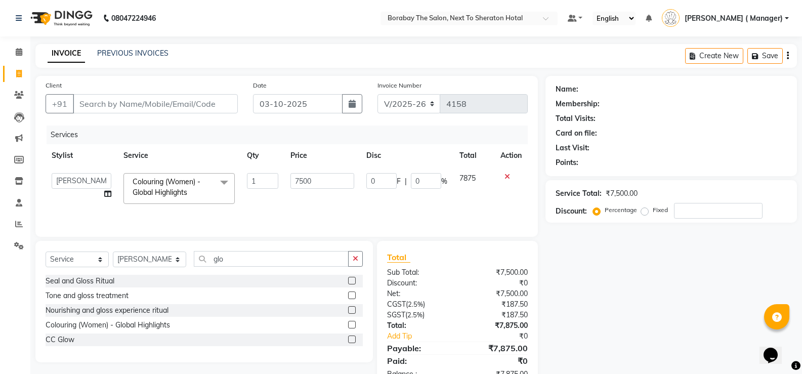
click at [290, 178] on td "7500" at bounding box center [321, 188] width 75 height 43
click at [303, 176] on input "7500" at bounding box center [322, 181] width 63 height 16
type input "8500"
click at [272, 217] on div "Services Stylist Service Qty Price Disc Total Action Aman Arun Balu Bhasker Bor…" at bounding box center [287, 176] width 482 height 101
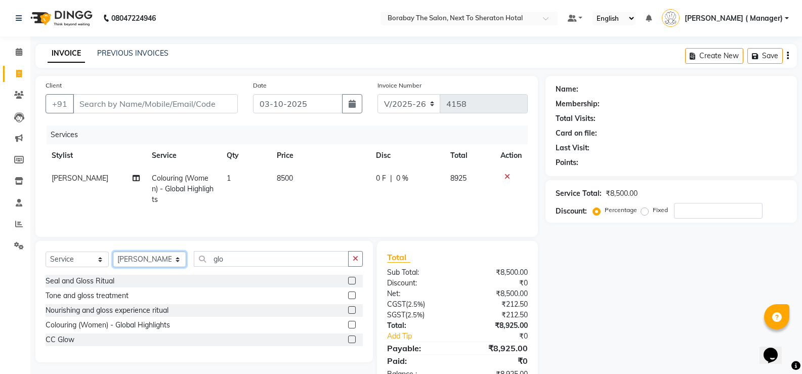
click at [149, 259] on select "Select Stylist [PERSON_NAME] [PERSON_NAME] Borabay Counter Borabay [PERSON_NAME…" at bounding box center [149, 260] width 73 height 16
select select "31364"
click at [113, 252] on select "Select Stylist [PERSON_NAME] [PERSON_NAME] Borabay Counter Borabay [PERSON_NAME…" at bounding box center [149, 260] width 73 height 16
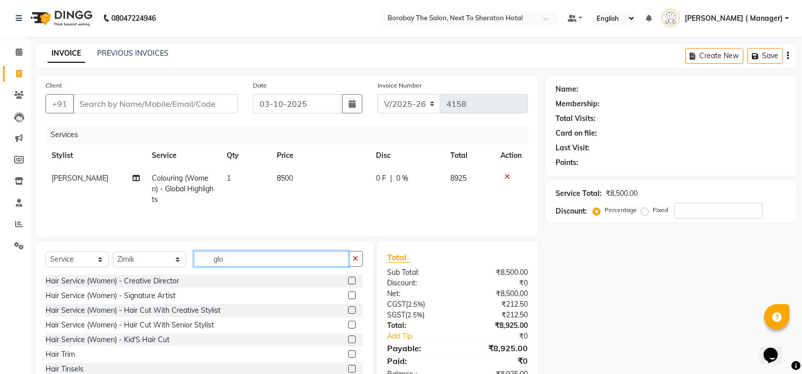
click at [220, 258] on input "glo" at bounding box center [271, 259] width 155 height 16
type input "g"
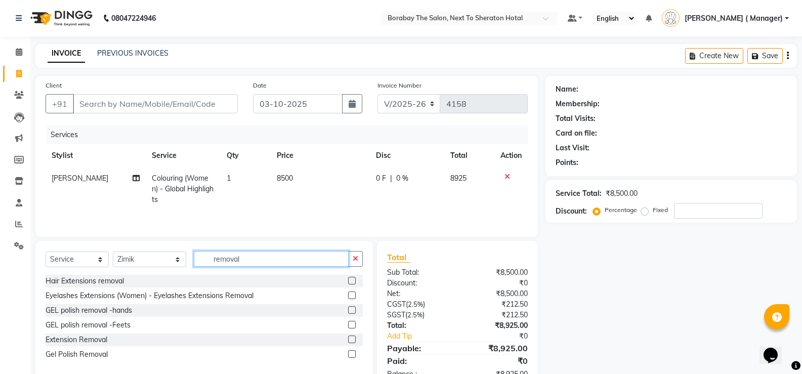
type input "removal"
click at [353, 338] on label at bounding box center [352, 340] width 8 height 8
click at [353, 338] on input "checkbox" at bounding box center [351, 340] width 7 height 7
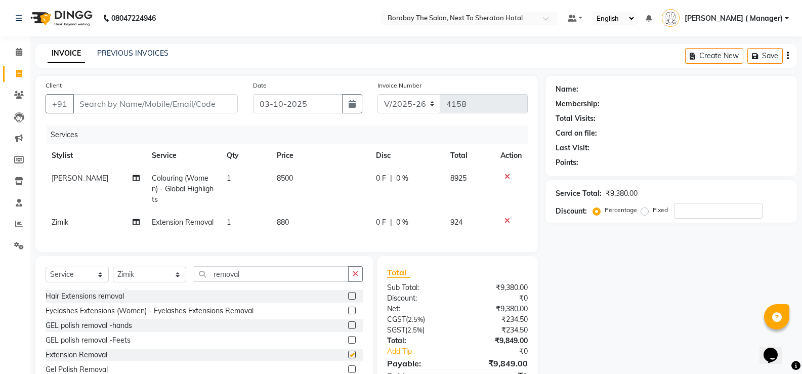
checkbox input "false"
click at [283, 221] on span "880" at bounding box center [283, 222] width 12 height 9
select select "31364"
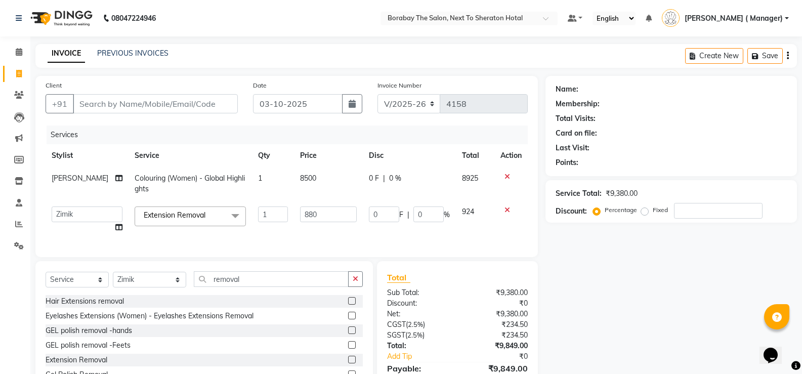
click at [283, 221] on td "1" at bounding box center [273, 219] width 42 height 38
click at [304, 218] on input "880" at bounding box center [328, 215] width 57 height 16
type input "440"
click at [281, 285] on input "removal" at bounding box center [271, 279] width 155 height 16
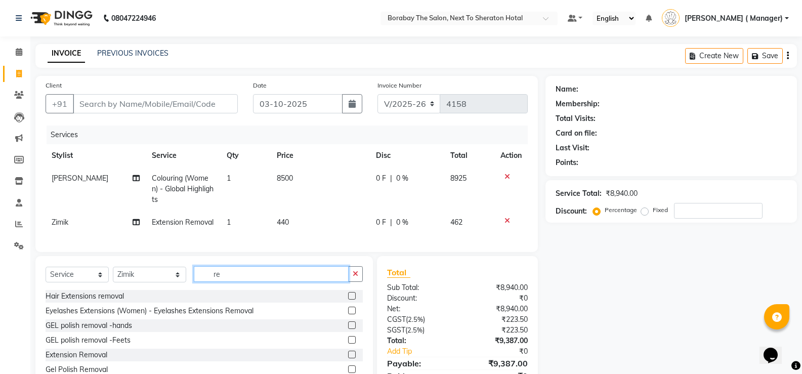
type input "r"
type input "gel poli"
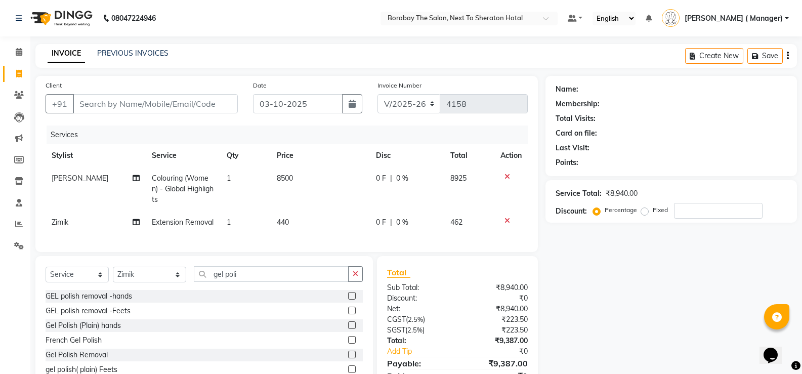
click at [352, 329] on label at bounding box center [352, 325] width 8 height 8
click at [352, 329] on input "checkbox" at bounding box center [351, 325] width 7 height 7
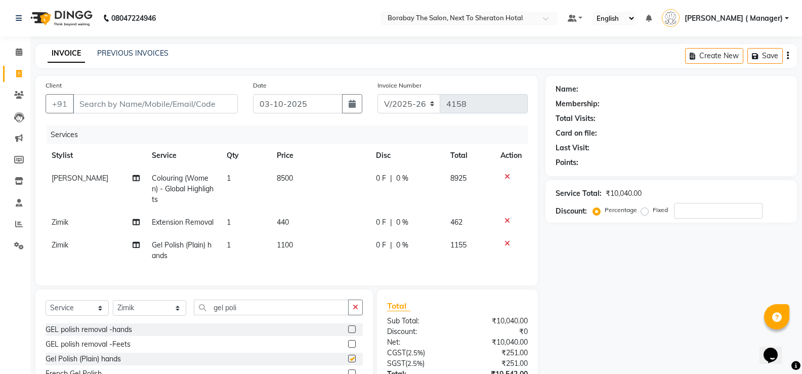
checkbox input "false"
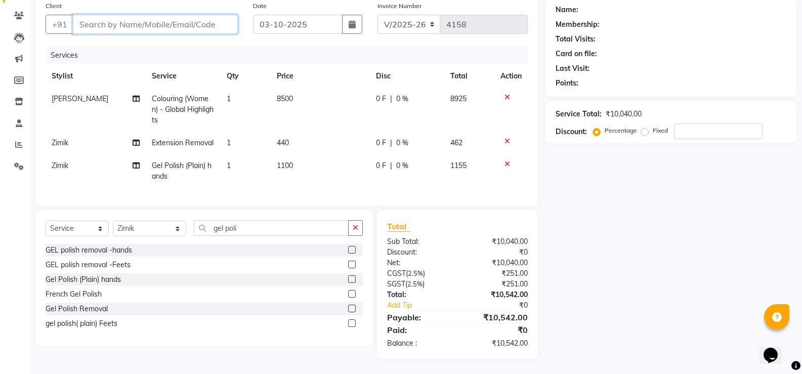
click at [151, 16] on input "Client" at bounding box center [155, 24] width 165 height 19
type input "f"
type input "0"
paste input "8553678910"
type input "8553678910"
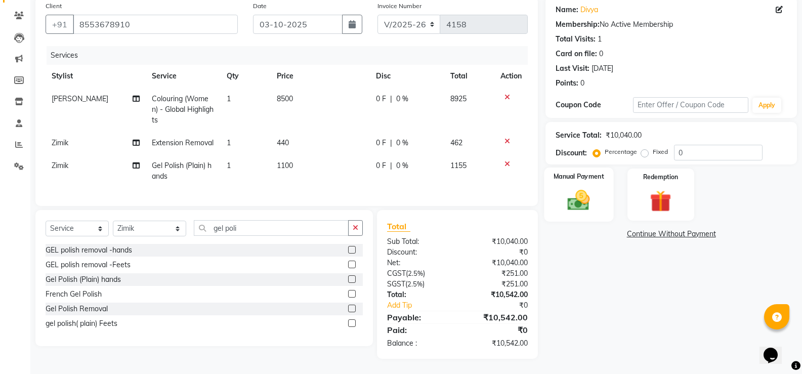
click at [588, 189] on img at bounding box center [579, 200] width 36 height 26
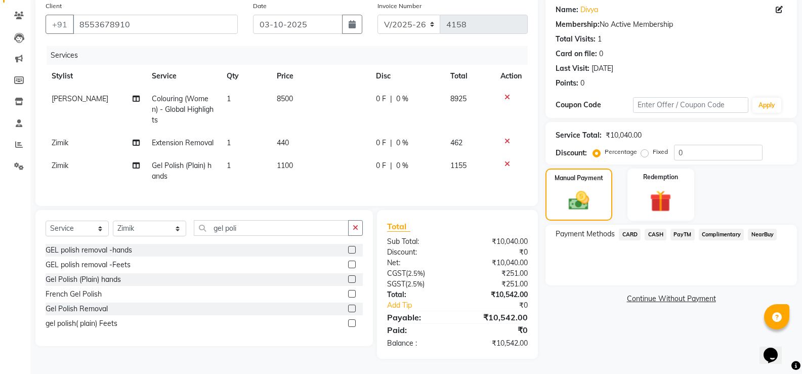
click at [685, 229] on span "PayTM" at bounding box center [683, 235] width 24 height 12
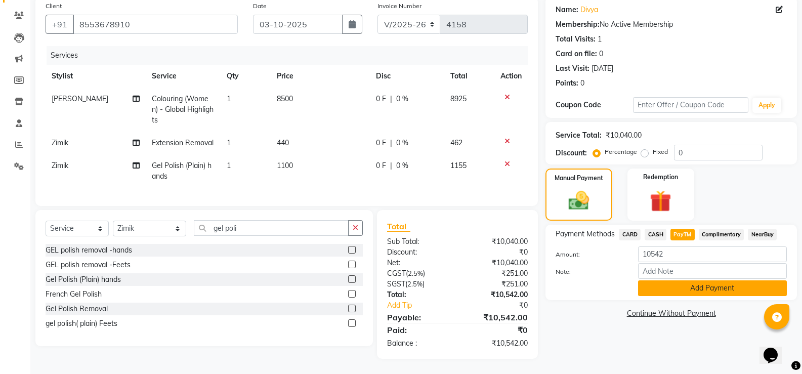
click at [700, 281] on button "Add Payment" at bounding box center [712, 288] width 149 height 16
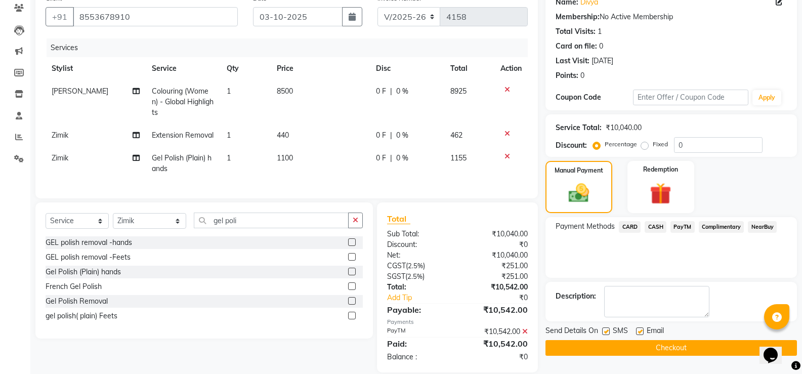
click at [663, 351] on button "Checkout" at bounding box center [672, 348] width 252 height 16
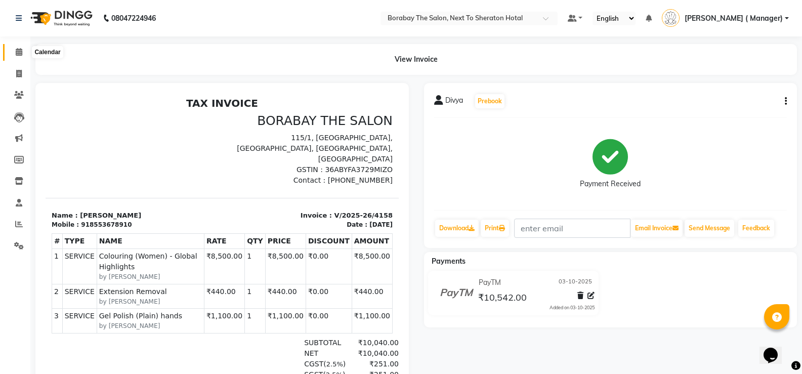
click at [14, 53] on span at bounding box center [19, 53] width 18 height 12
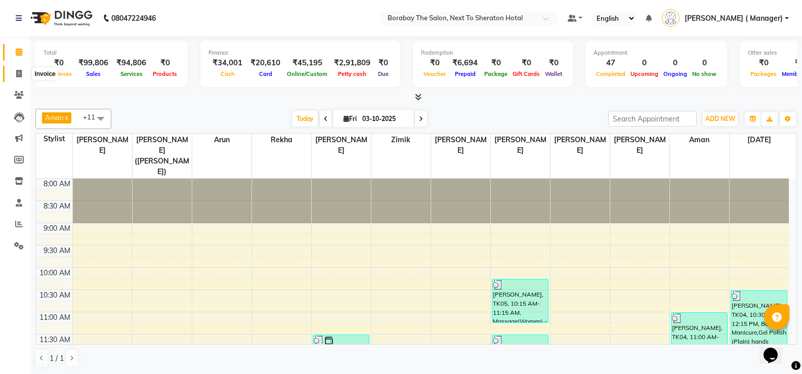
click at [17, 73] on icon at bounding box center [19, 74] width 6 height 8
select select "service"
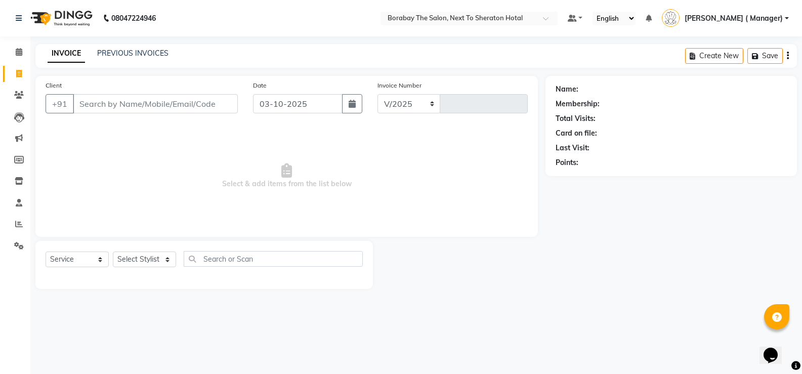
select select "4945"
type input "4160"
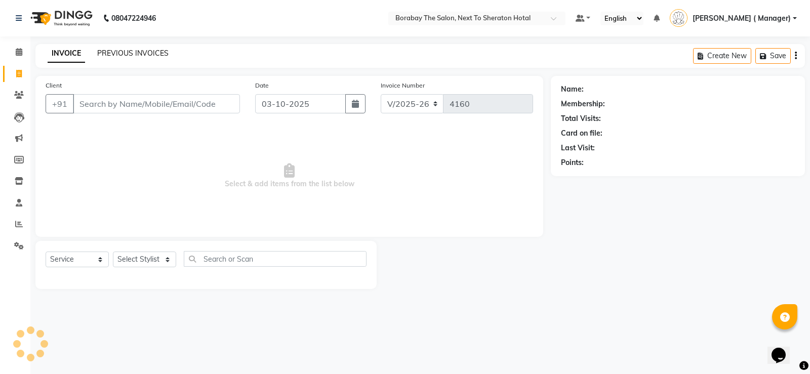
click at [142, 52] on link "PREVIOUS INVOICES" at bounding box center [132, 53] width 71 height 9
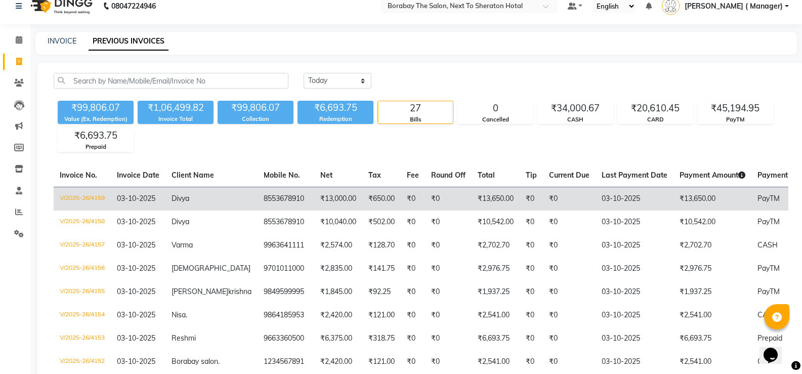
scroll to position [51, 0]
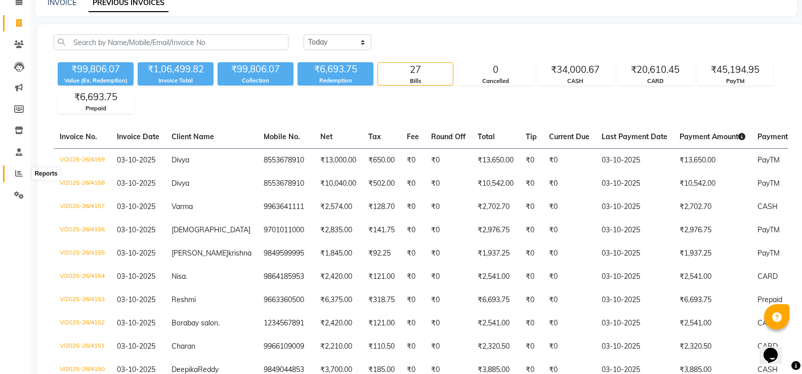
click at [21, 175] on icon at bounding box center [19, 174] width 8 height 8
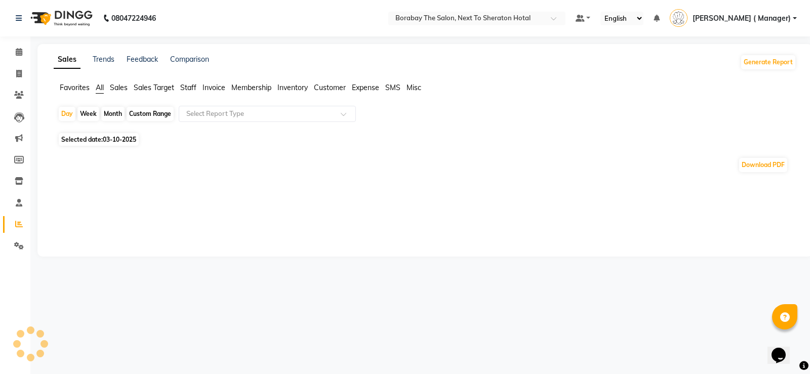
click at [183, 86] on span "Staff" at bounding box center [188, 87] width 16 height 9
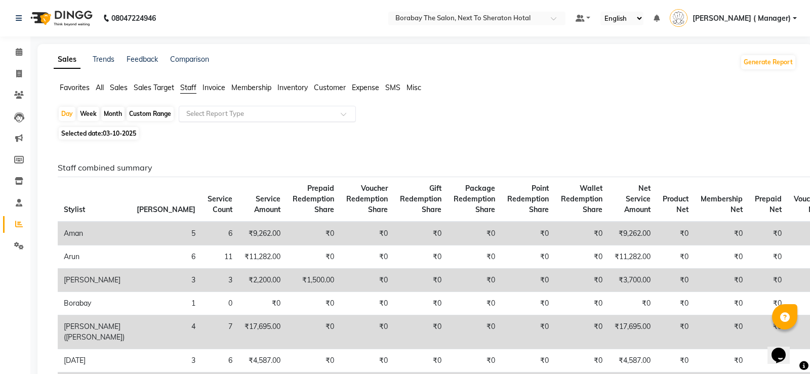
click at [279, 112] on input "text" at bounding box center [257, 114] width 146 height 10
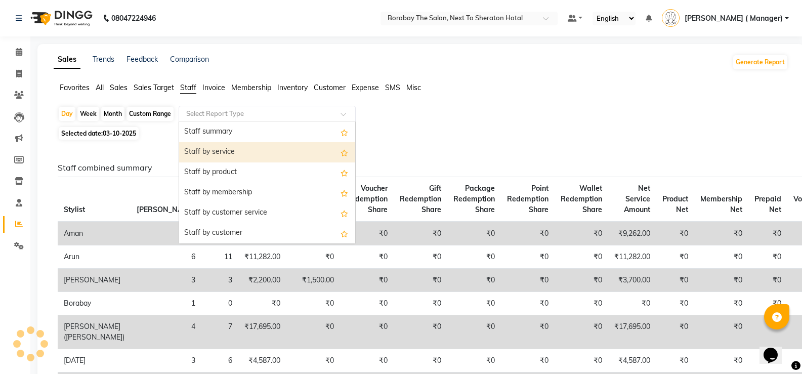
click at [258, 151] on div "Staff by service" at bounding box center [267, 152] width 176 height 20
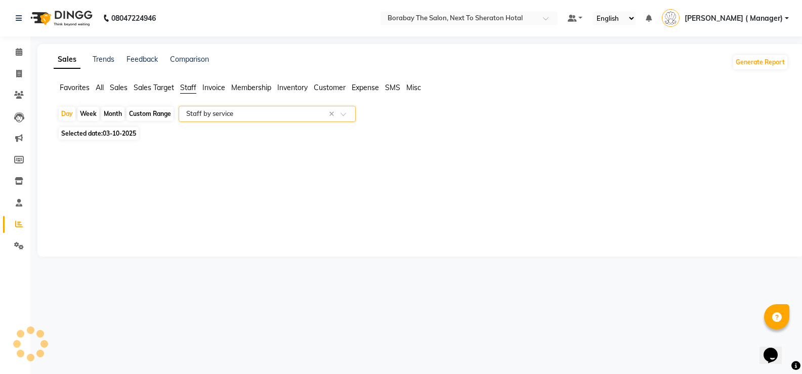
select select "filtered_report"
select select "csv"
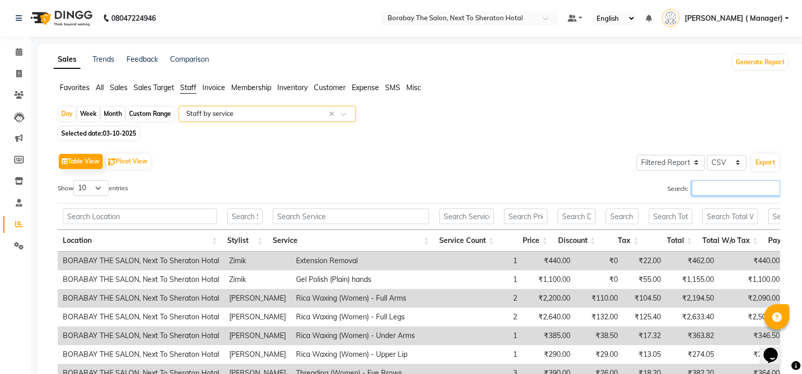
click at [701, 189] on input "Search:" at bounding box center [736, 188] width 89 height 16
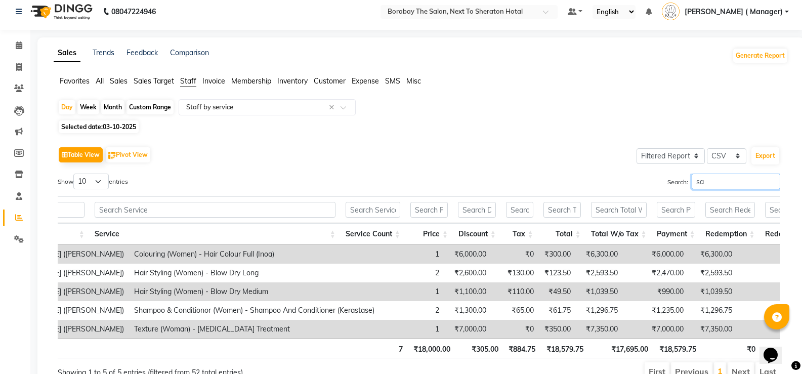
scroll to position [0, 217]
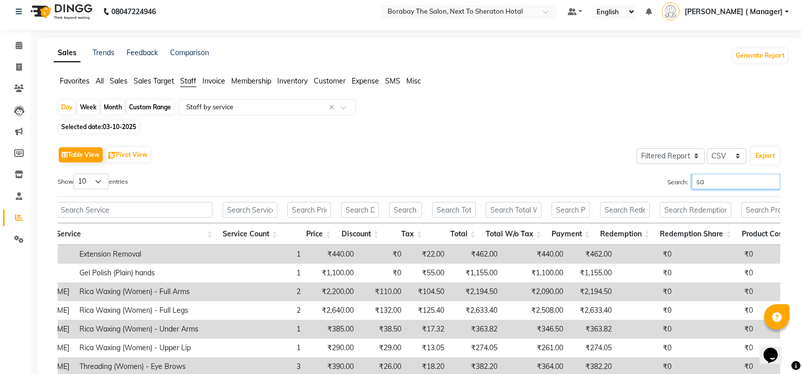
type input "s"
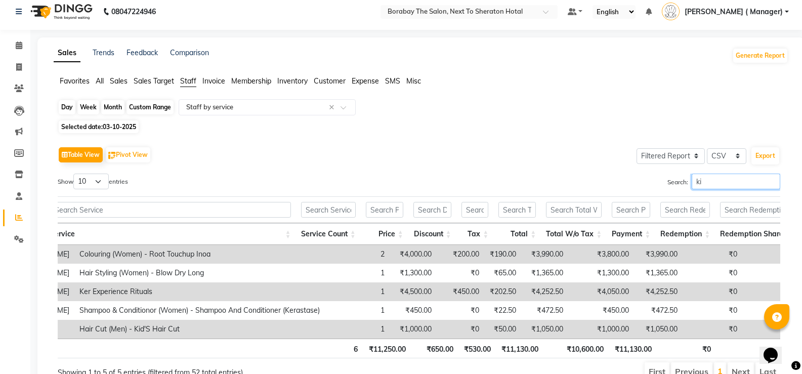
type input "k"
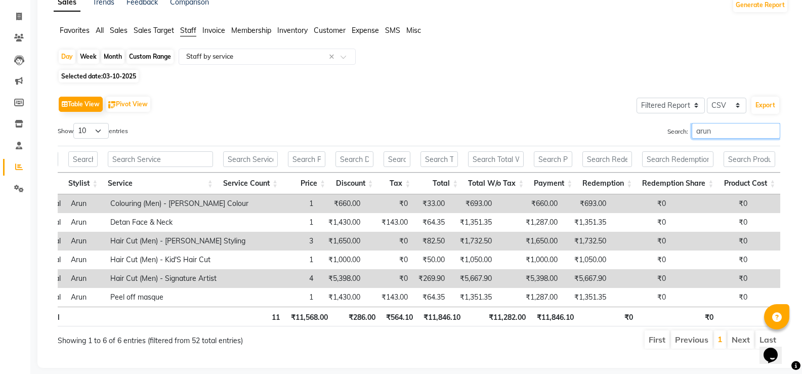
scroll to position [82, 0]
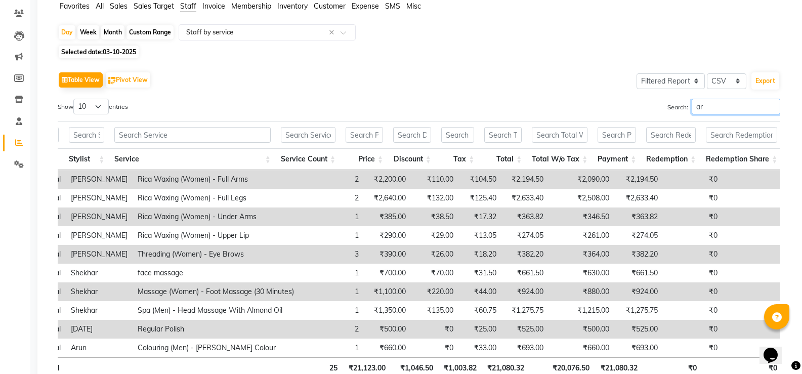
type input "a"
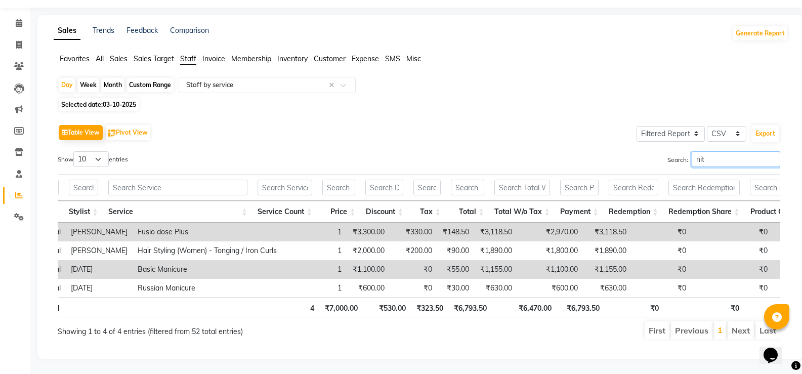
scroll to position [7, 0]
type input "n"
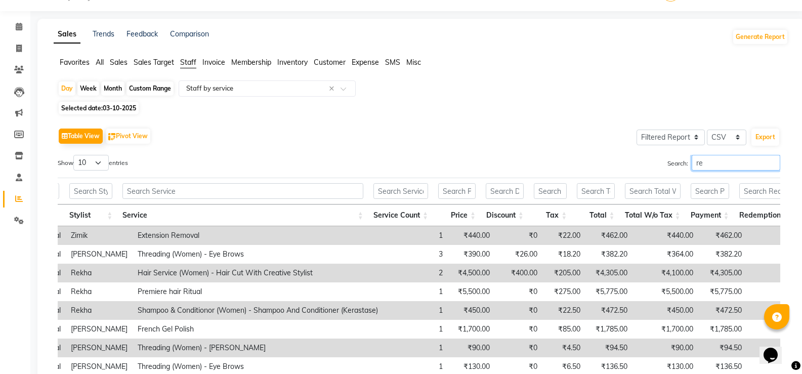
scroll to position [82, 0]
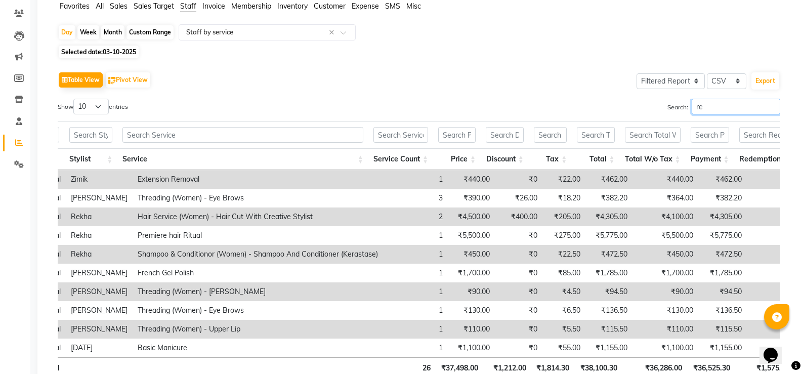
type input "r"
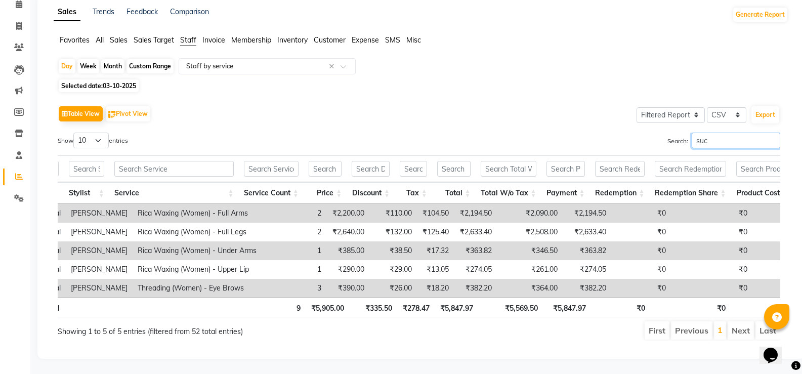
scroll to position [63, 0]
type input "s"
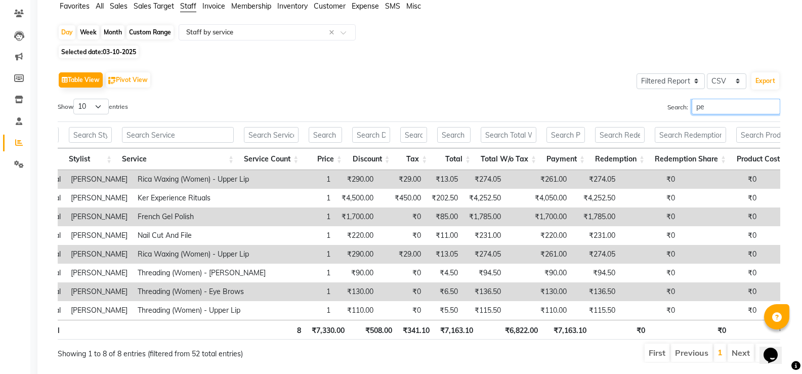
type input "p"
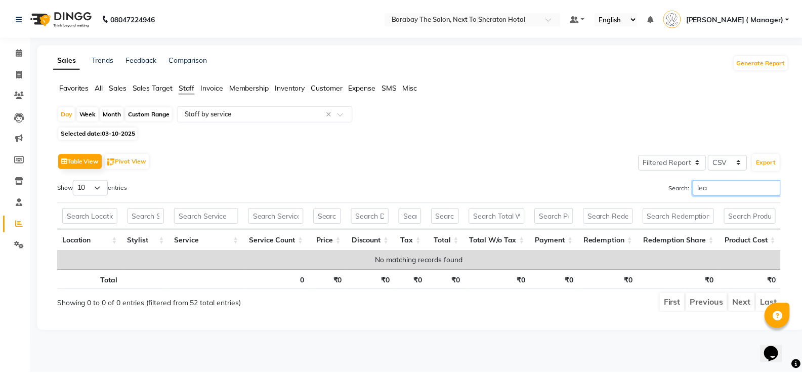
scroll to position [0, 0]
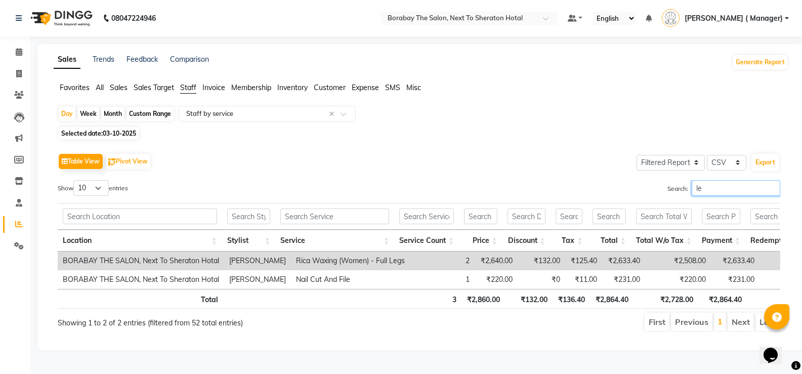
type input "l"
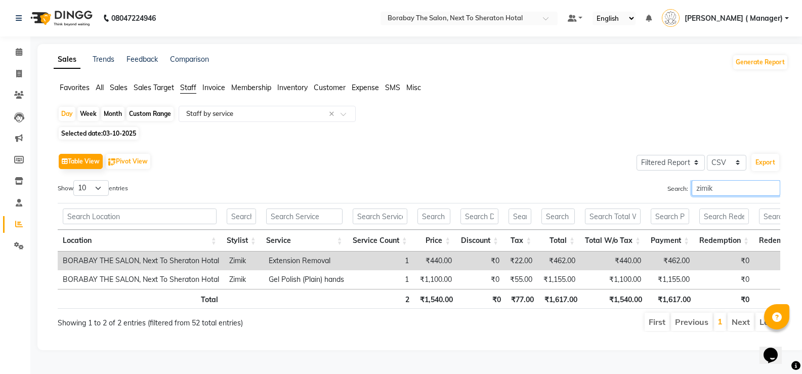
scroll to position [7, 0]
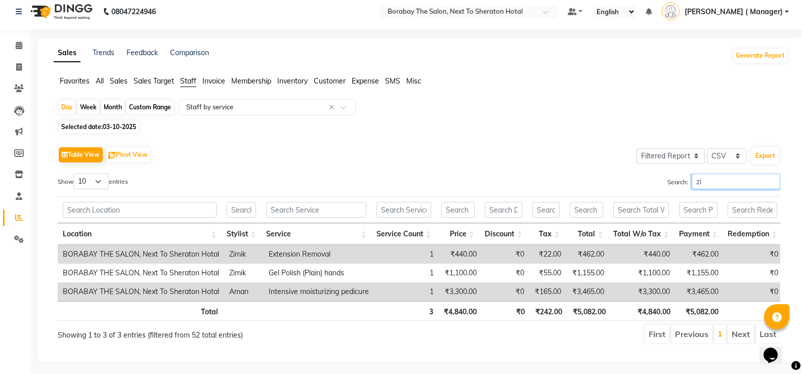
type input "z"
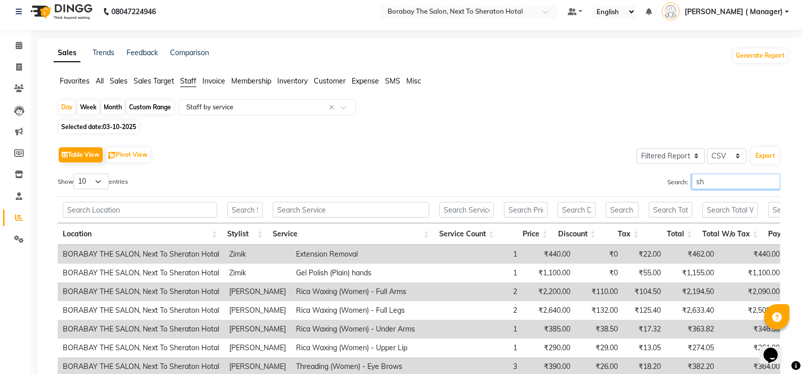
type input "s"
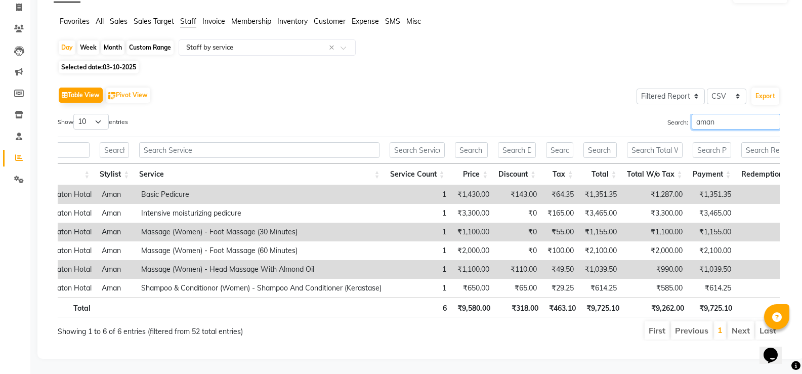
scroll to position [0, 0]
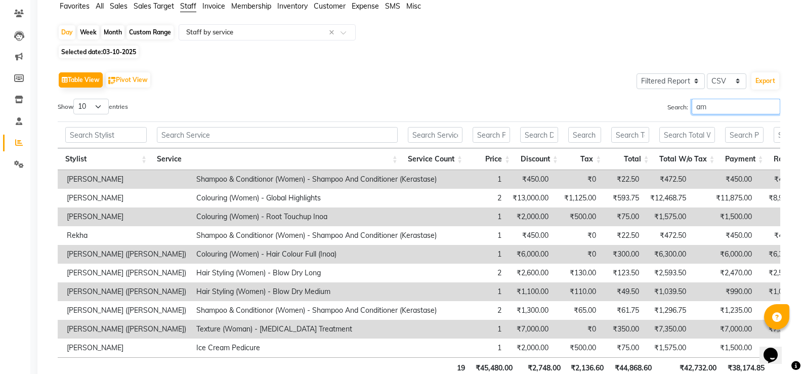
type input "a"
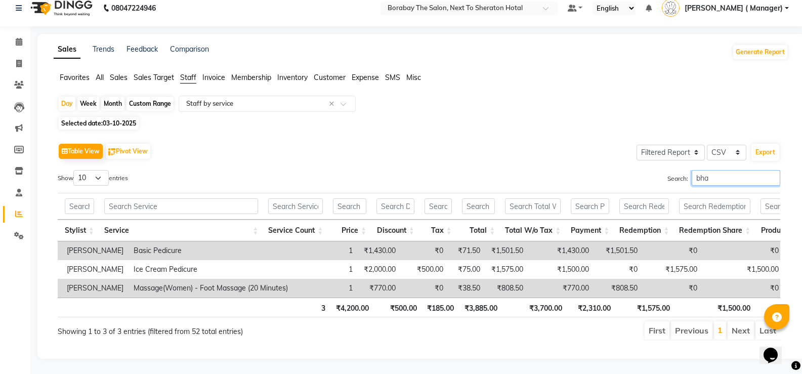
scroll to position [25, 0]
type input "b"
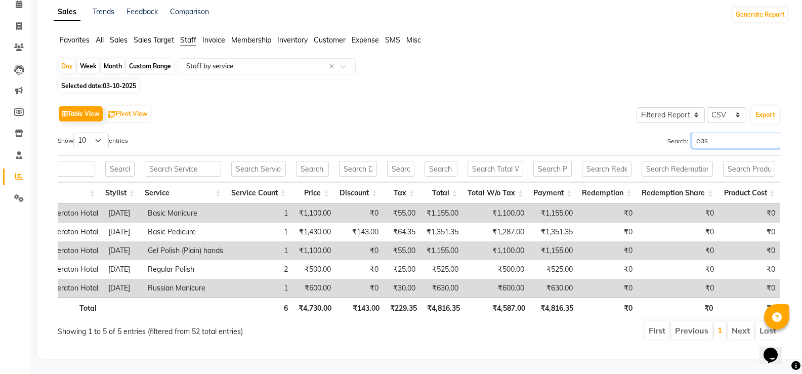
scroll to position [0, 121]
type input "eas"
click at [209, 61] on input "text" at bounding box center [257, 66] width 146 height 10
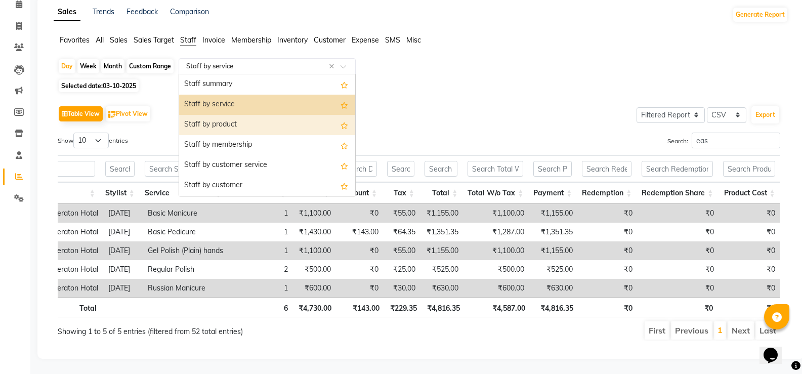
click at [231, 116] on div "Staff by product" at bounding box center [267, 125] width 176 height 20
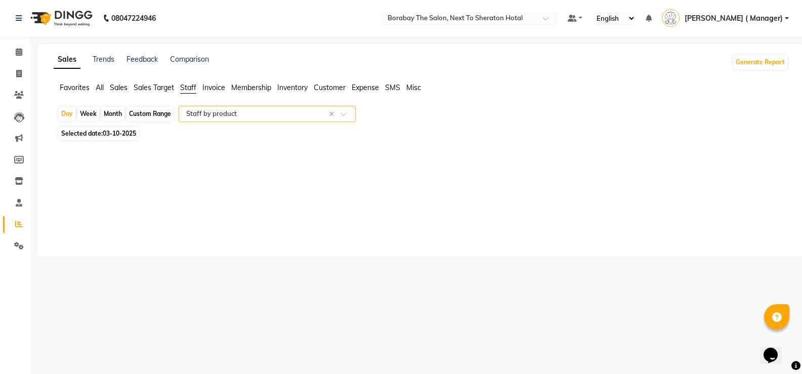
scroll to position [0, 0]
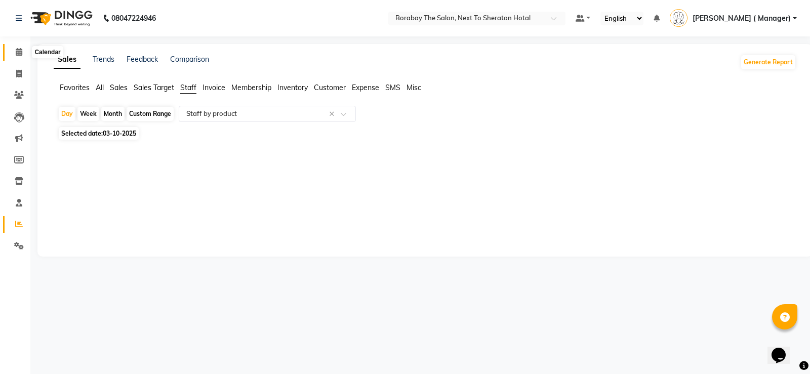
click at [19, 50] on icon at bounding box center [19, 52] width 7 height 8
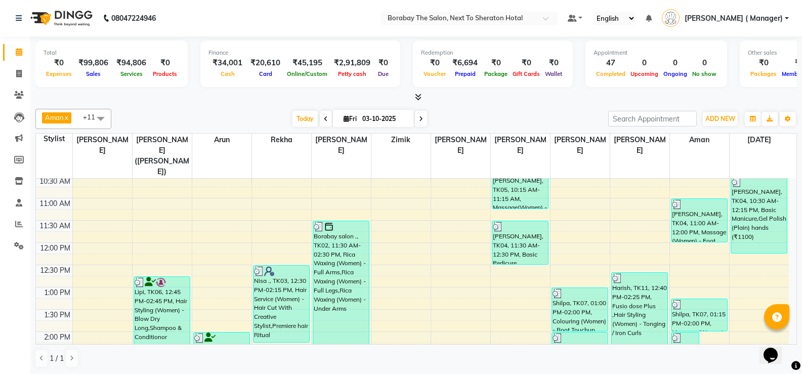
scroll to position [152, 0]
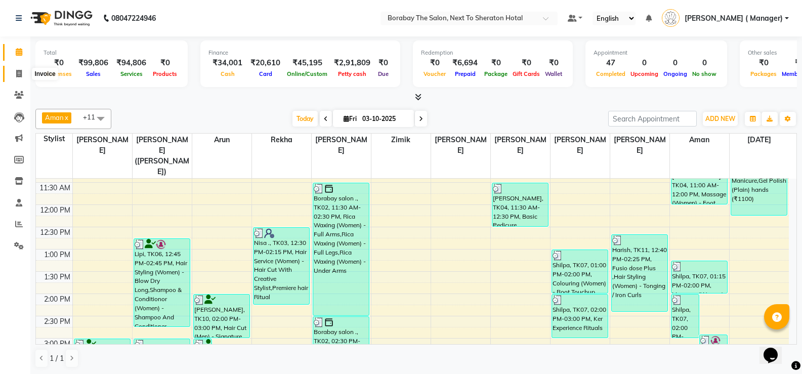
click at [21, 73] on icon at bounding box center [19, 74] width 6 height 8
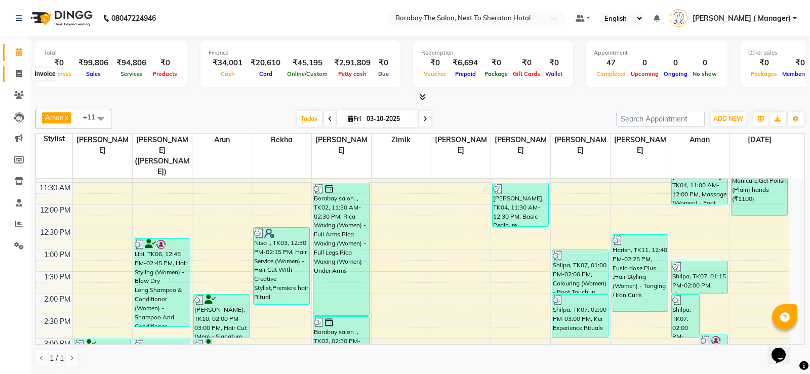
select select "service"
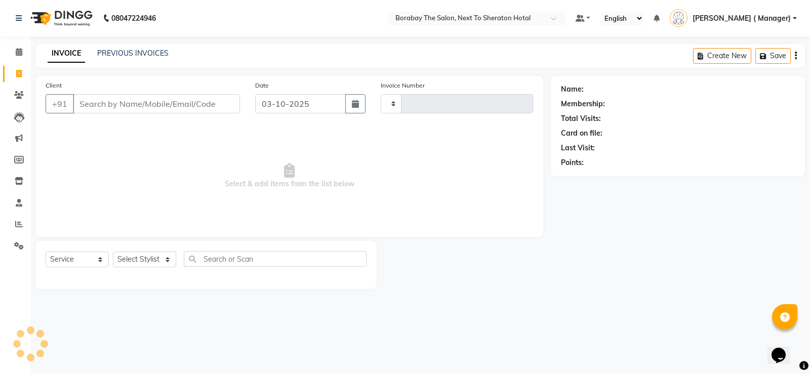
type input "4160"
select select "4945"
click at [157, 52] on link "PREVIOUS INVOICES" at bounding box center [132, 53] width 71 height 9
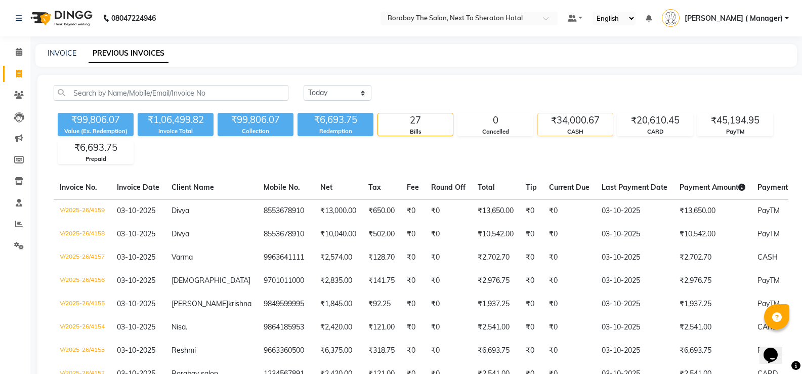
click at [578, 128] on div "CASH" at bounding box center [575, 132] width 75 height 9
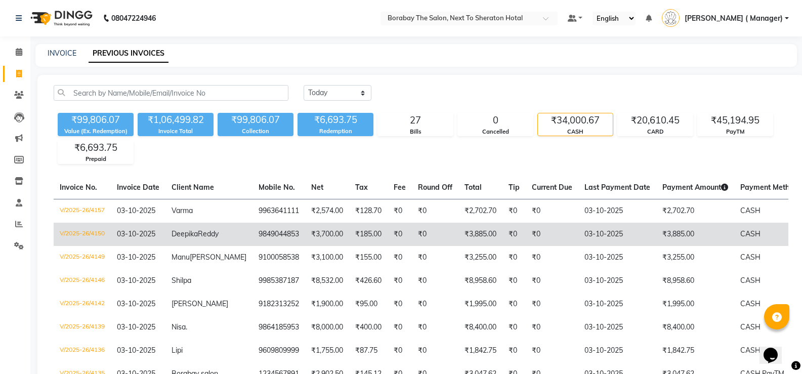
scroll to position [101, 0]
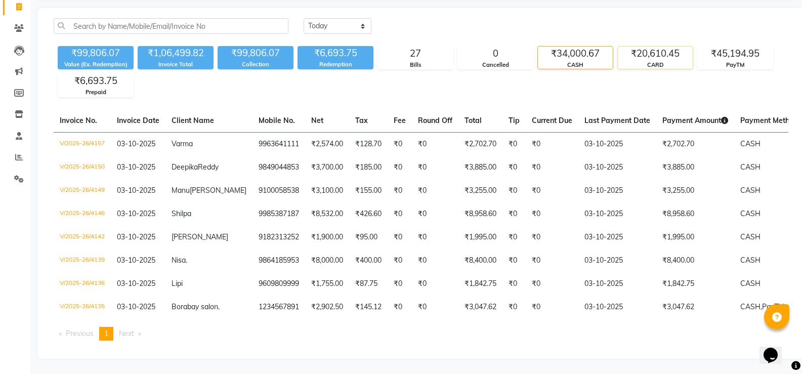
click at [638, 61] on div "CARD" at bounding box center [655, 65] width 75 height 9
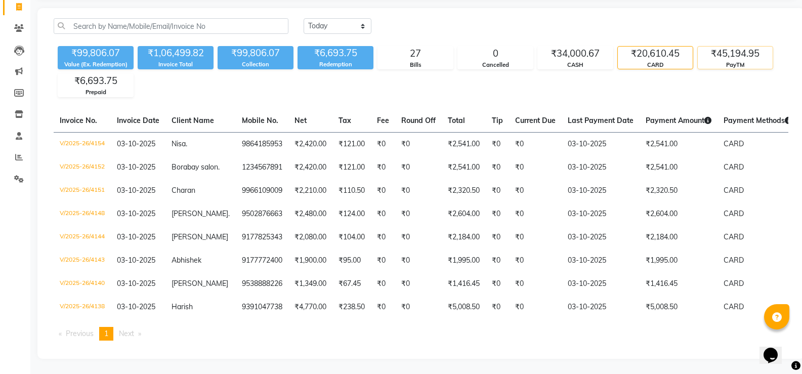
click at [727, 47] on div "₹45,194.95" at bounding box center [735, 54] width 75 height 14
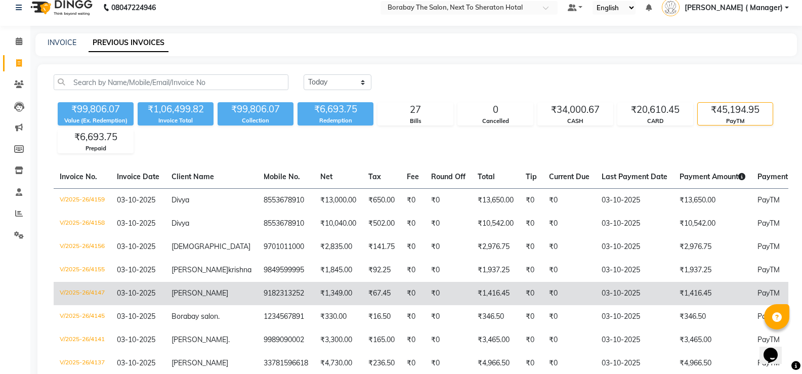
scroll to position [0, 0]
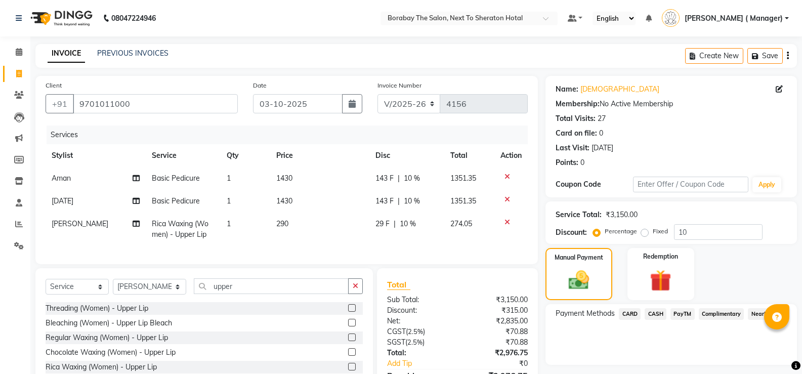
select select "4945"
select select "service"
select select "32380"
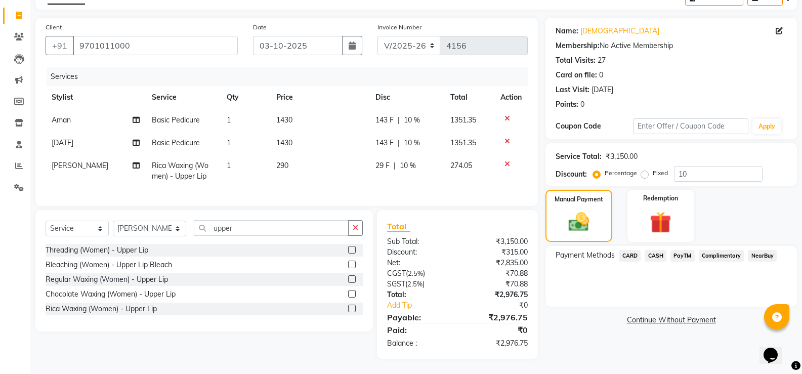
click at [679, 250] on span "PayTM" at bounding box center [683, 256] width 24 height 12
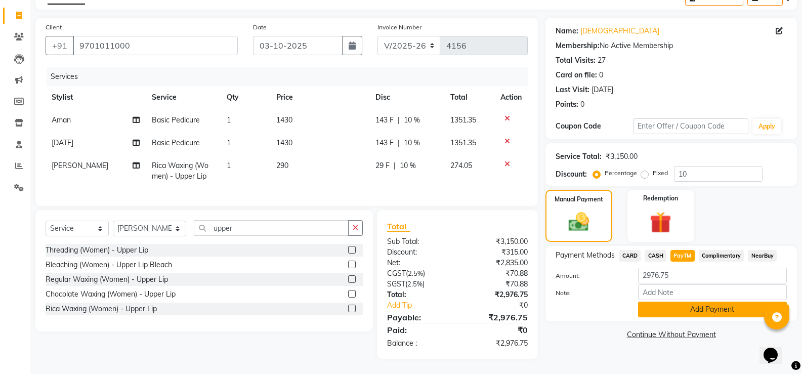
click at [695, 303] on button "Add Payment" at bounding box center [712, 310] width 149 height 16
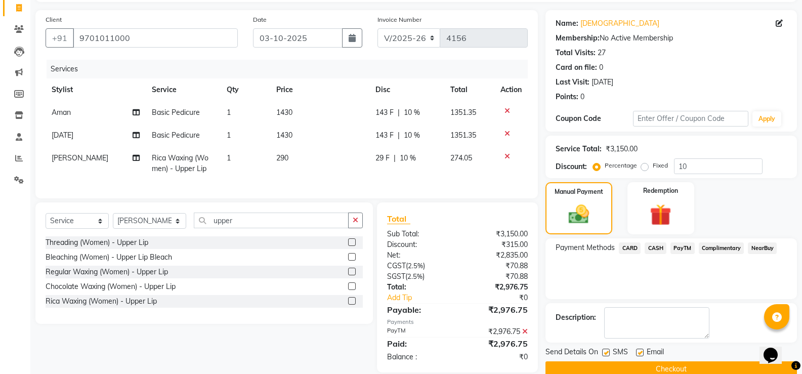
click at [666, 364] on button "Checkout" at bounding box center [672, 369] width 252 height 16
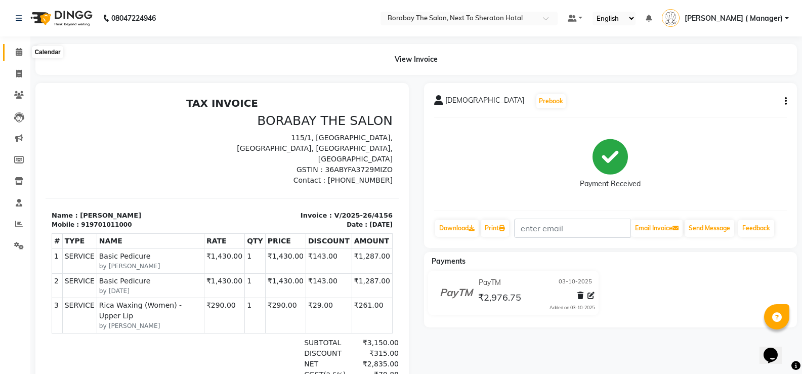
click at [16, 54] on icon at bounding box center [19, 52] width 7 height 8
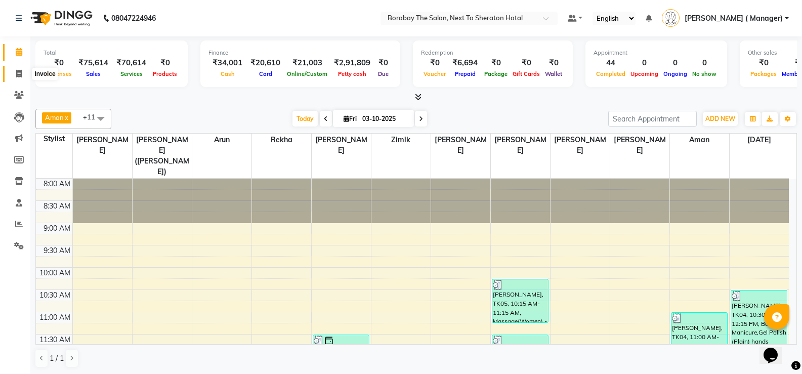
click at [20, 75] on icon at bounding box center [19, 74] width 6 height 8
select select "4945"
select select "service"
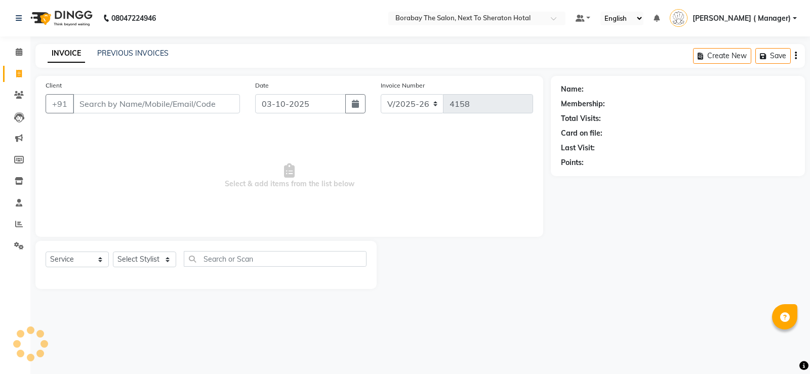
select select "4945"
select select "service"
click at [139, 106] on input "Client" at bounding box center [156, 103] width 167 height 19
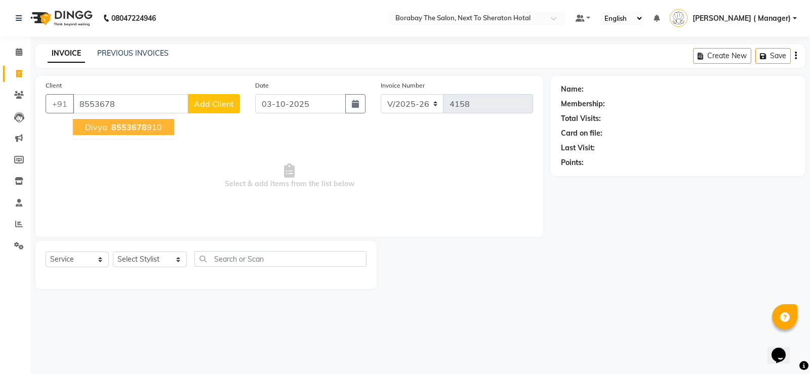
click at [133, 129] on span "8553678" at bounding box center [128, 127] width 35 height 10
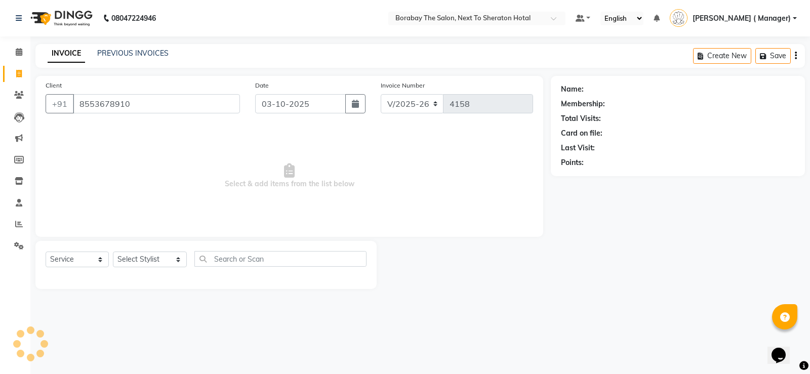
type input "8553678910"
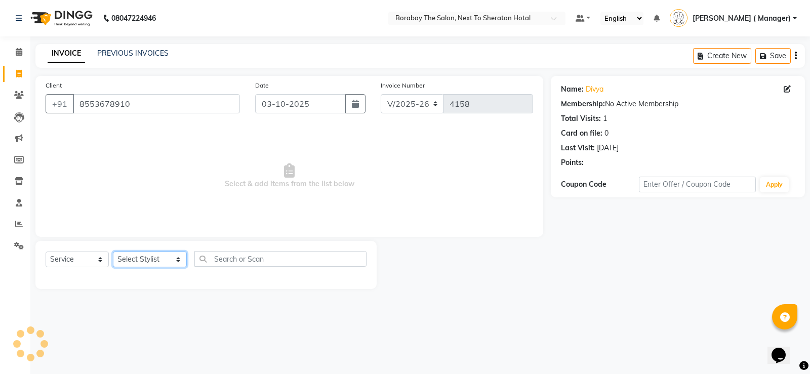
click at [158, 262] on select "Select Stylist [PERSON_NAME] [PERSON_NAME] Borabay Counter Borabay [PERSON_NAME…" at bounding box center [150, 260] width 74 height 16
select select "31355"
click at [113, 252] on select "Select Stylist [PERSON_NAME] [PERSON_NAME] Borabay Counter Borabay [PERSON_NAME…" at bounding box center [150, 260] width 74 height 16
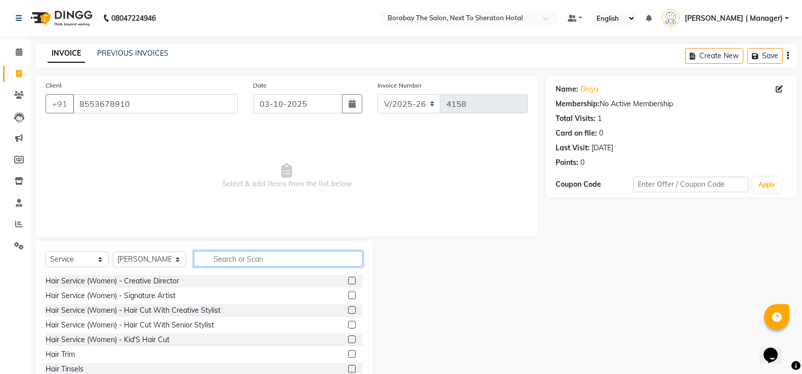
click at [243, 263] on input "text" at bounding box center [278, 259] width 169 height 16
type input "g"
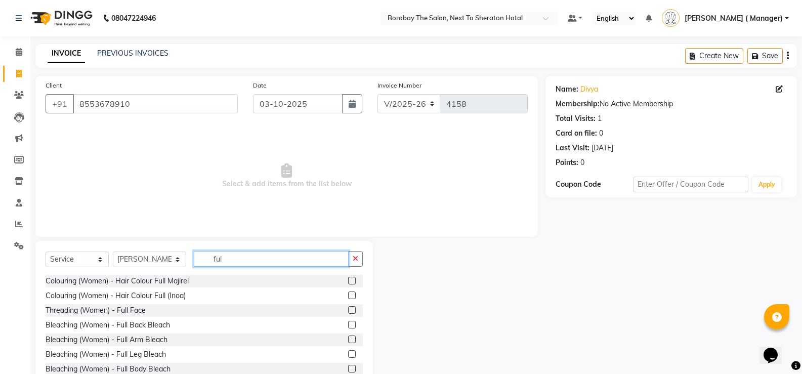
type input "ful"
click at [348, 297] on label at bounding box center [352, 296] width 8 height 8
click at [348, 297] on input "checkbox" at bounding box center [351, 296] width 7 height 7
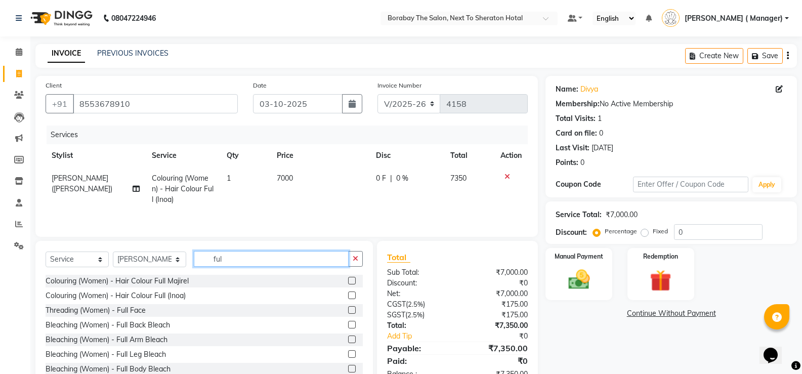
checkbox input "false"
click at [218, 256] on input "ful" at bounding box center [271, 259] width 155 height 16
type input "f"
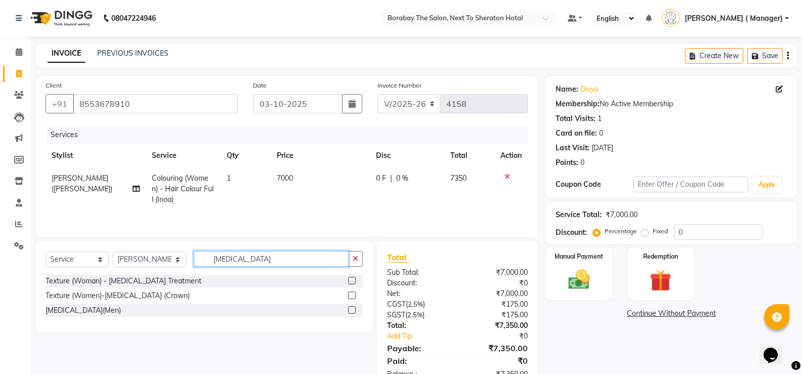
type input "[MEDICAL_DATA]"
click at [350, 281] on label at bounding box center [352, 281] width 8 height 8
click at [350, 281] on input "checkbox" at bounding box center [351, 281] width 7 height 7
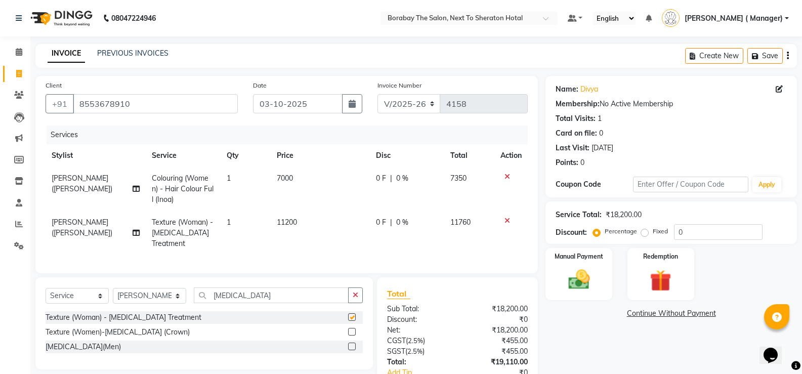
checkbox input "false"
click at [291, 223] on span "11200" at bounding box center [287, 222] width 20 height 9
select select "31355"
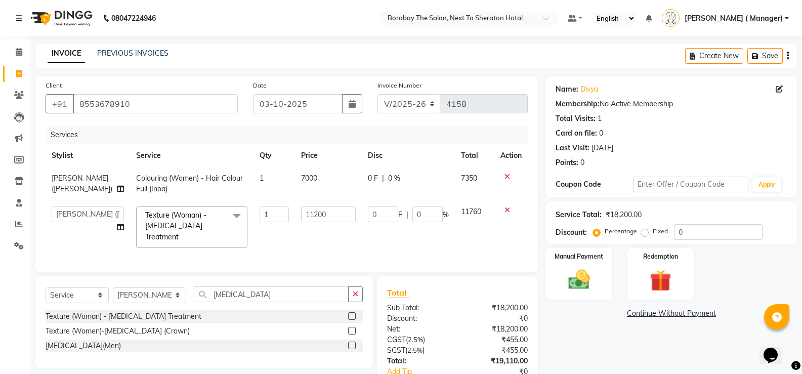
click at [295, 223] on td "11200" at bounding box center [328, 227] width 67 height 54
click at [312, 210] on input "11200" at bounding box center [328, 215] width 55 height 16
type input "7000"
click at [300, 172] on td "7000" at bounding box center [328, 183] width 67 height 33
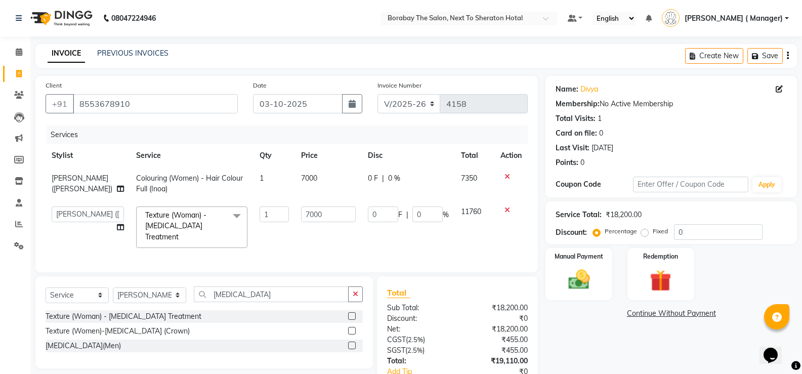
select select "31355"
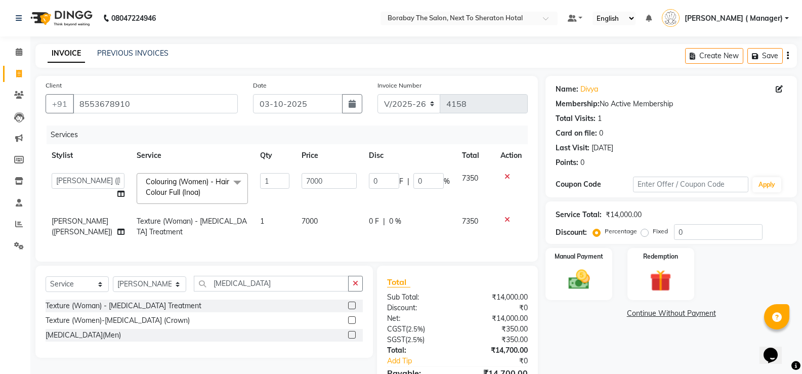
click at [300, 172] on td "7000" at bounding box center [329, 188] width 67 height 43
click at [309, 178] on input "7000" at bounding box center [329, 181] width 55 height 16
type input "6000"
click at [323, 240] on td "7000" at bounding box center [329, 226] width 67 height 33
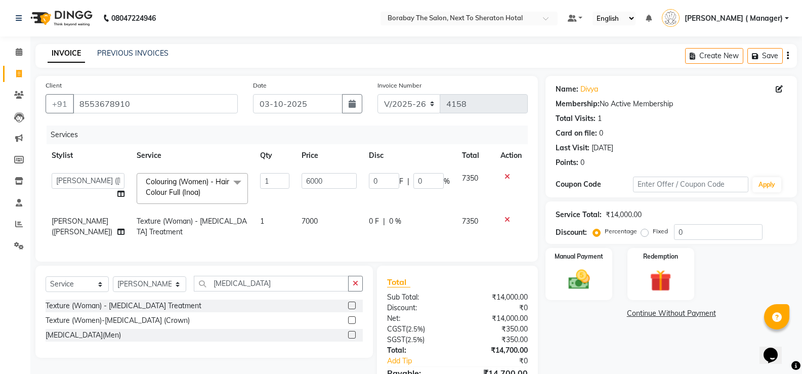
select select "31355"
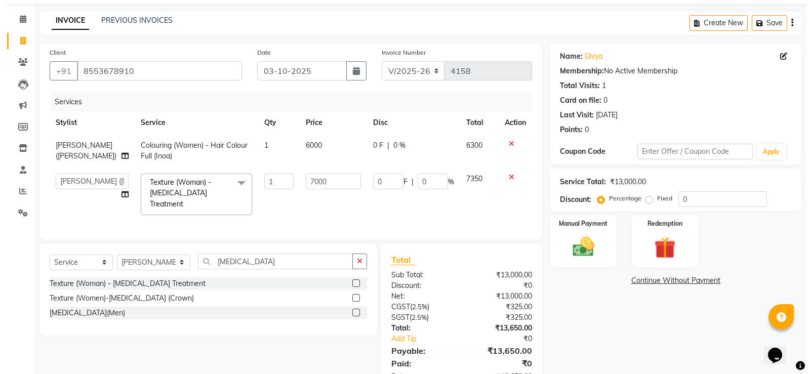
scroll to position [51, 0]
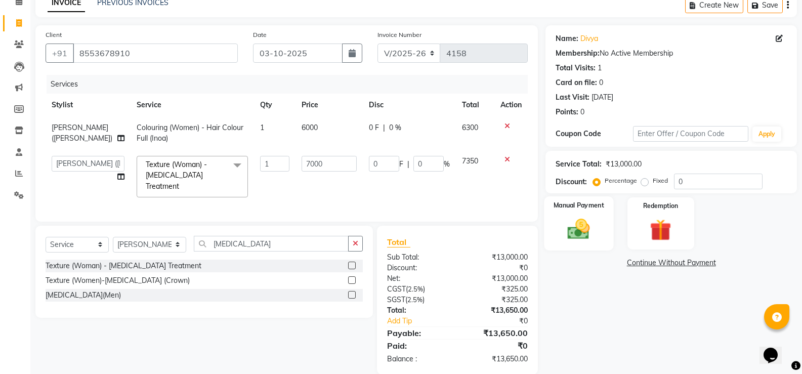
click at [571, 228] on img at bounding box center [579, 229] width 36 height 26
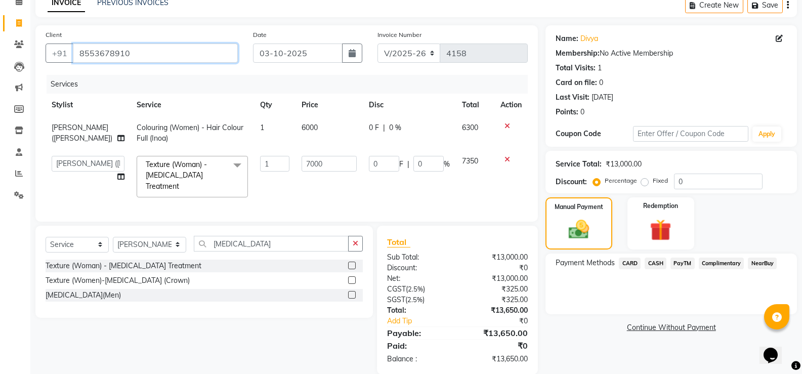
drag, startPoint x: 77, startPoint y: 54, endPoint x: 172, endPoint y: 55, distance: 94.2
click at [172, 55] on input "8553678910" at bounding box center [155, 53] width 165 height 19
click at [782, 36] on icon at bounding box center [779, 38] width 7 height 7
select select "[DEMOGRAPHIC_DATA]"
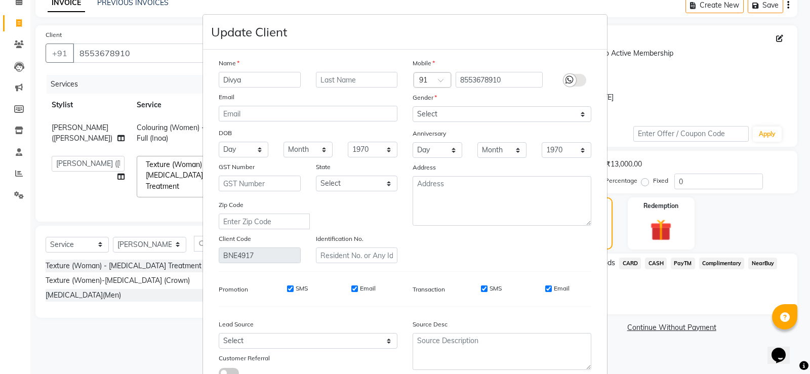
click at [545, 288] on input "Email" at bounding box center [548, 289] width 7 height 7
checkbox input "false"
click at [481, 288] on input "SMS" at bounding box center [484, 289] width 7 height 7
checkbox input "false"
click at [351, 289] on input "Email" at bounding box center [354, 289] width 7 height 7
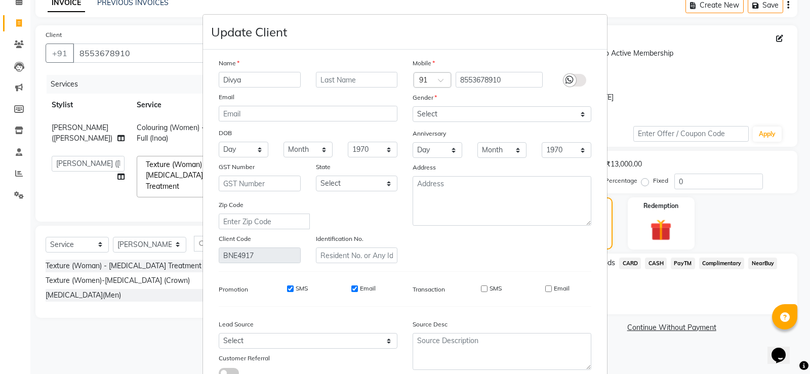
checkbox input "false"
click at [287, 289] on input "SMS" at bounding box center [290, 289] width 7 height 7
checkbox input "false"
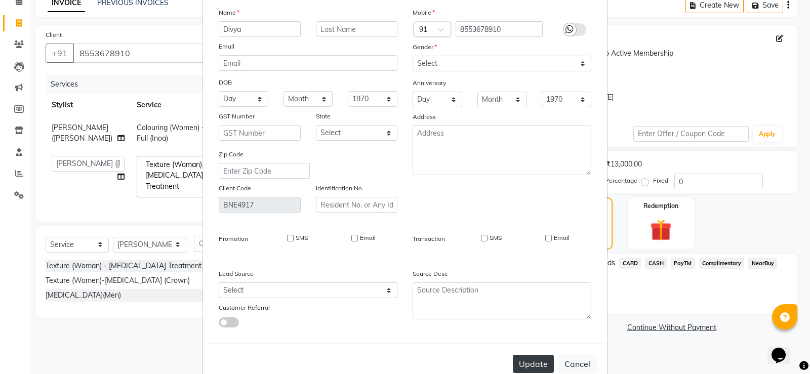
click at [536, 358] on button "Update" at bounding box center [533, 364] width 41 height 18
select select
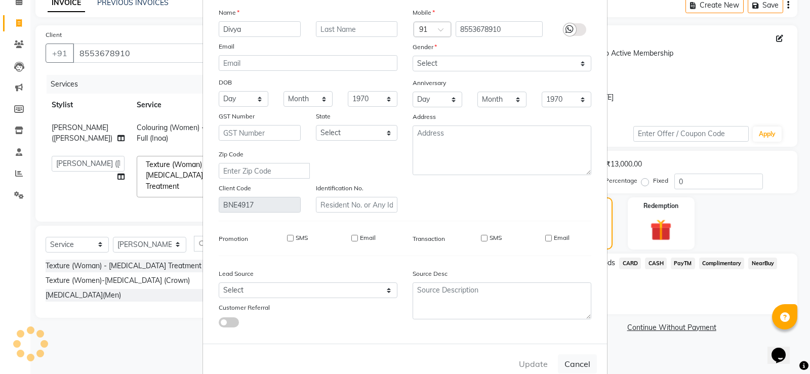
select select
checkbox input "false"
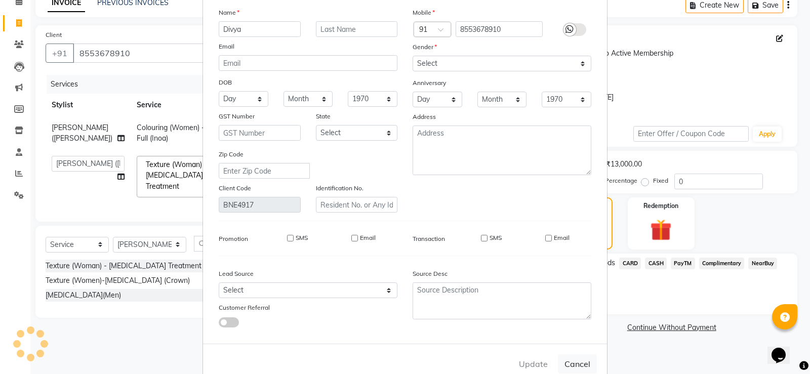
checkbox input "false"
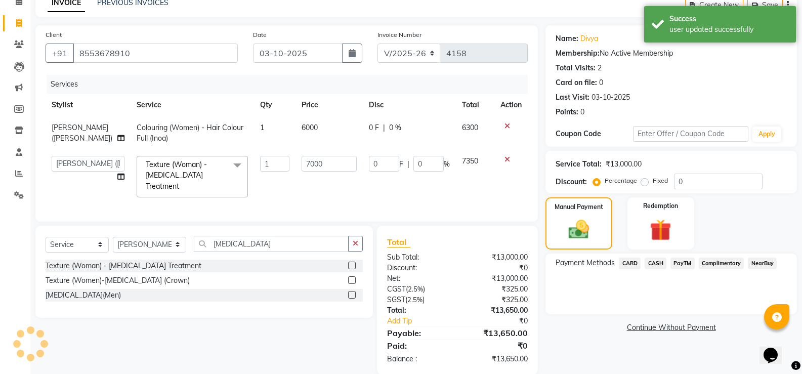
click at [683, 267] on span "PayTM" at bounding box center [683, 264] width 24 height 12
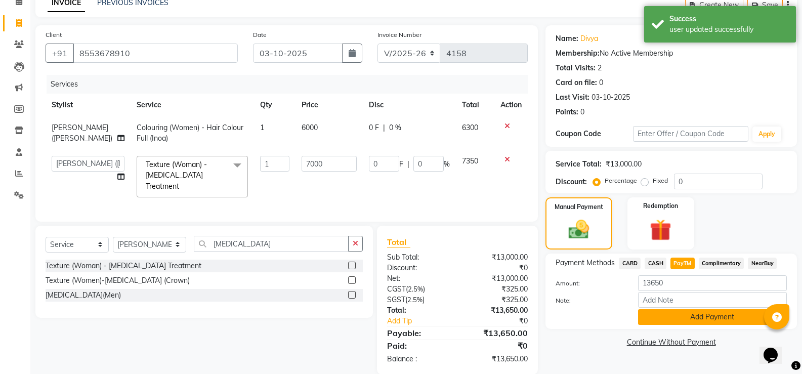
click at [688, 315] on button "Add Payment" at bounding box center [712, 317] width 149 height 16
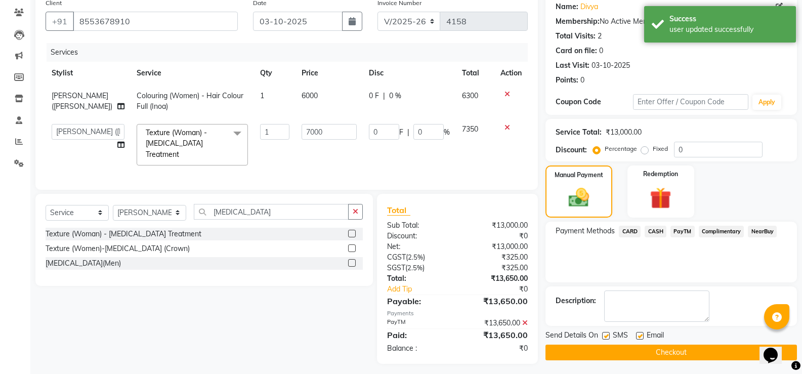
scroll to position [85, 0]
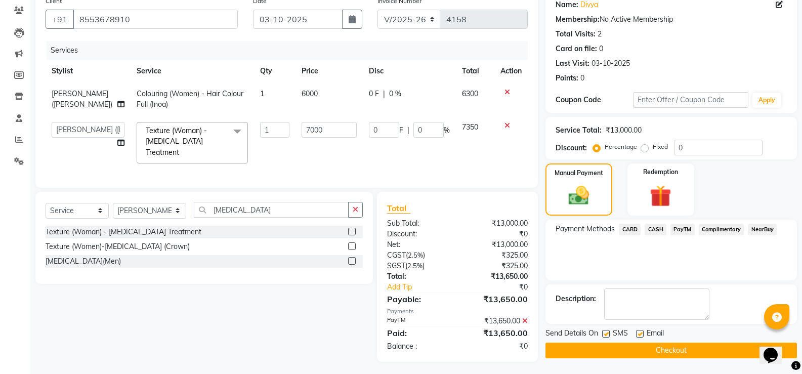
click at [681, 345] on button "Checkout" at bounding box center [672, 351] width 252 height 16
